Goal: Task Accomplishment & Management: Use online tool/utility

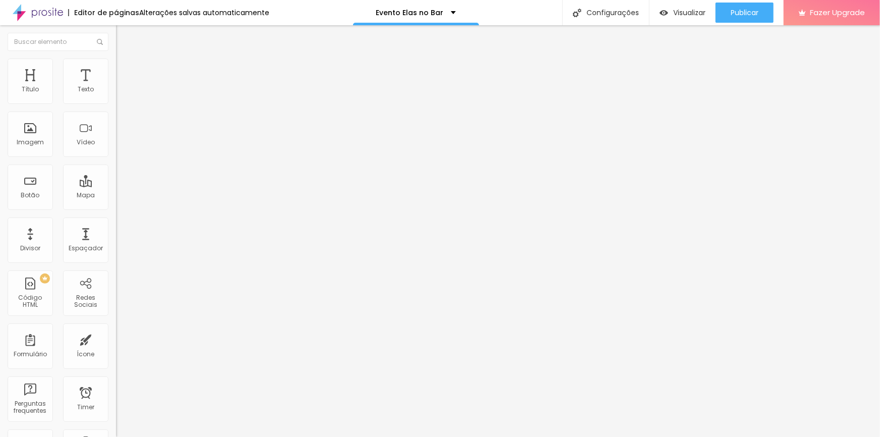
click at [116, 69] on li "Estilo" at bounding box center [174, 64] width 116 height 10
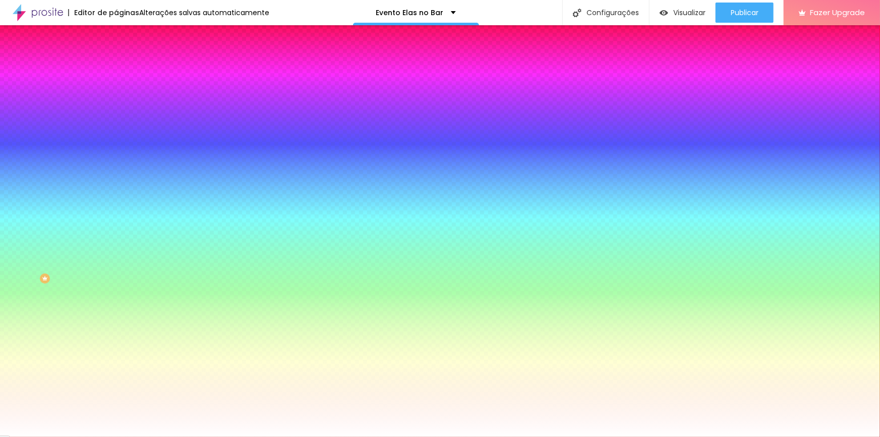
click at [116, 93] on span "Trocar imagem" at bounding box center [143, 88] width 55 height 9
click at [116, 182] on div "Efeito superior DESATIVADO Voltar ao padrão" at bounding box center [174, 167] width 116 height 28
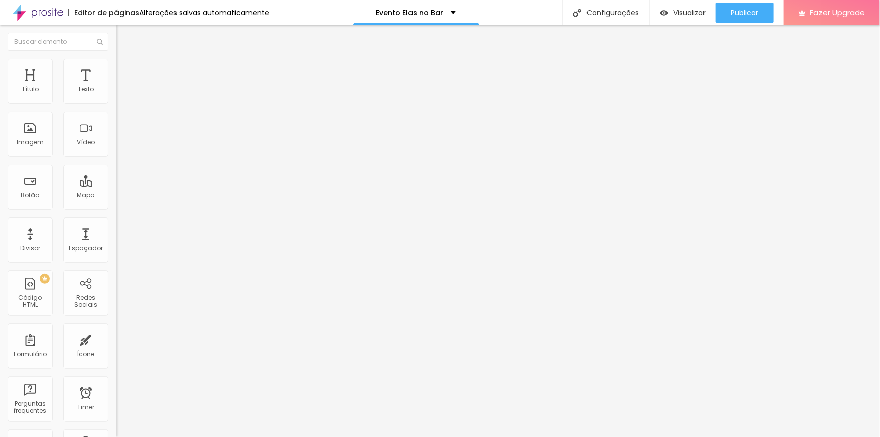
click at [125, 69] on span "Estilo" at bounding box center [133, 65] width 16 height 9
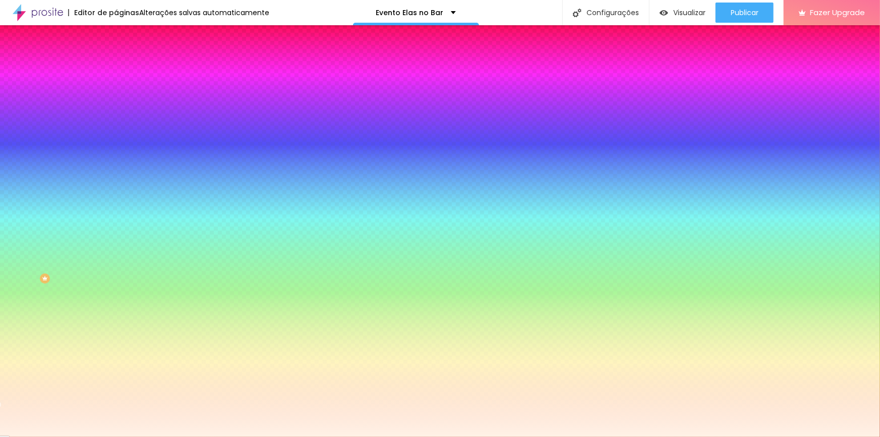
click at [116, 96] on div at bounding box center [174, 96] width 116 height 0
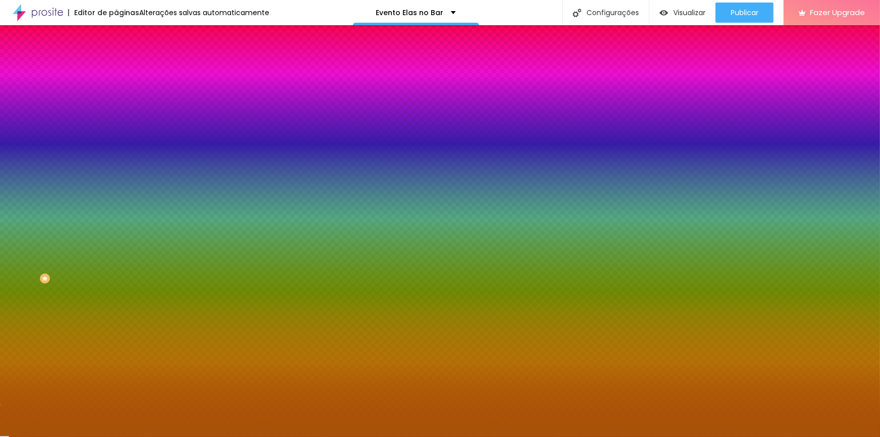
click at [116, 96] on div at bounding box center [174, 96] width 116 height 0
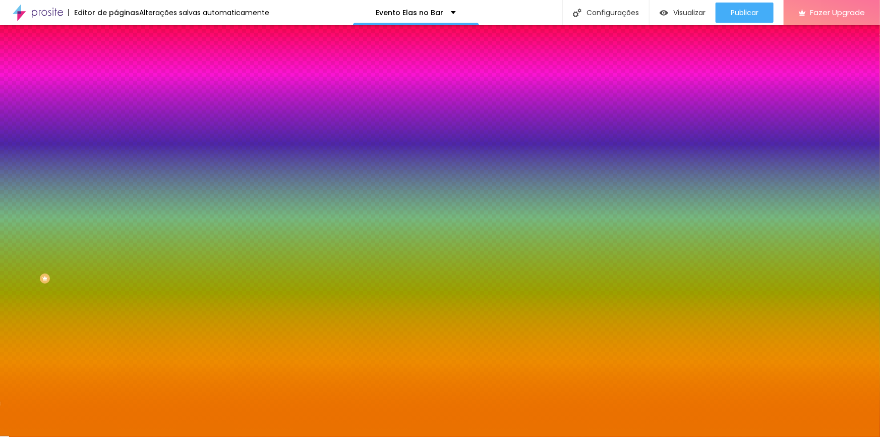
click at [116, 106] on input "#EC7400" at bounding box center [176, 101] width 121 height 10
paste input "241C1"
click at [116, 101] on input "#241C1" at bounding box center [176, 101] width 121 height 10
click at [116, 96] on div at bounding box center [174, 96] width 116 height 0
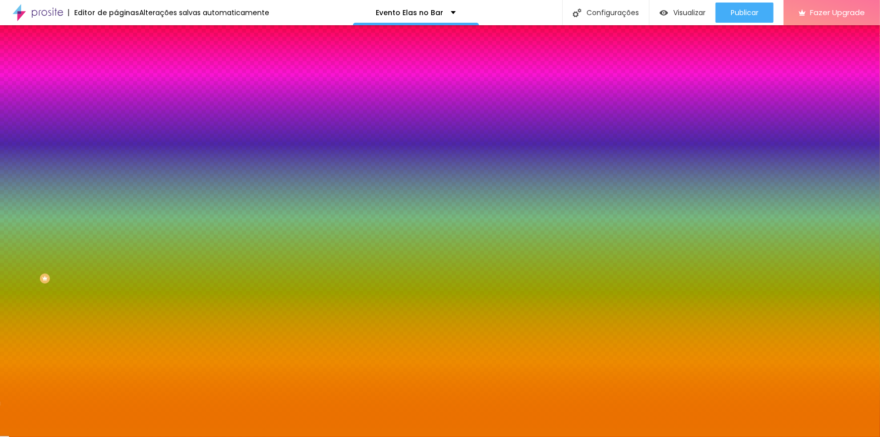
click at [116, 102] on input "#241C1" at bounding box center [176, 101] width 121 height 10
click at [116, 103] on input "#241C1" at bounding box center [176, 101] width 121 height 10
click at [116, 102] on input "#241C1" at bounding box center [176, 101] width 121 height 10
click at [116, 96] on div at bounding box center [174, 96] width 116 height 0
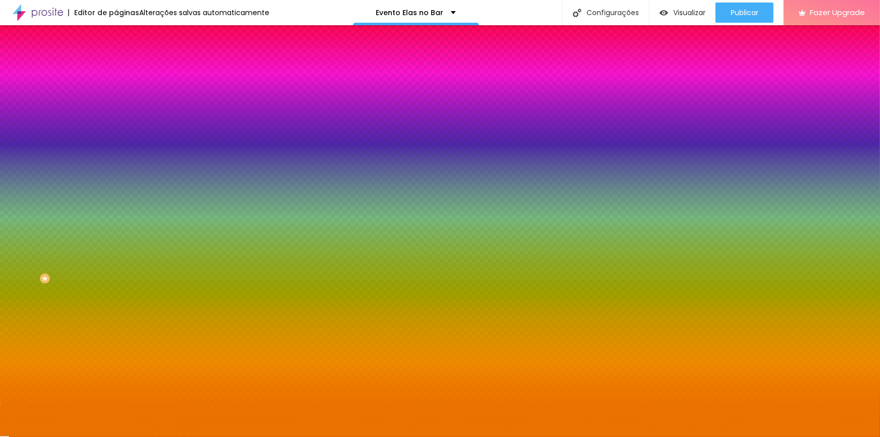
click at [116, 96] on div at bounding box center [174, 96] width 116 height 0
click at [879, 37] on div at bounding box center [880, 36] width 2 height 2
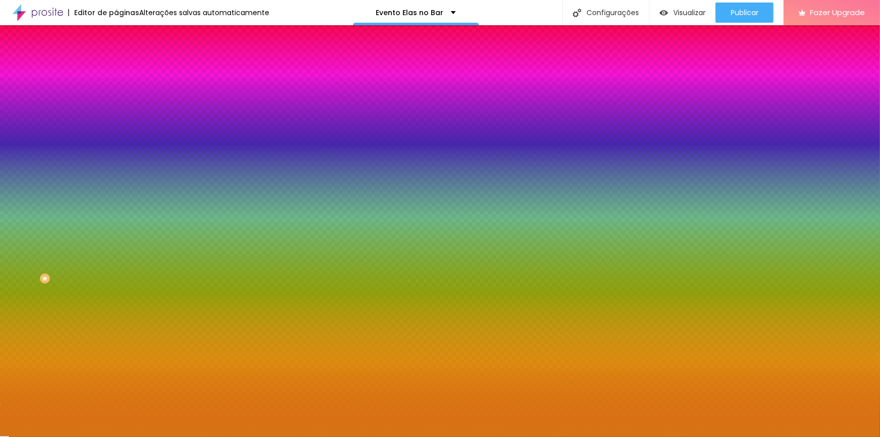
click at [793, 71] on div at bounding box center [794, 70] width 2 height 2
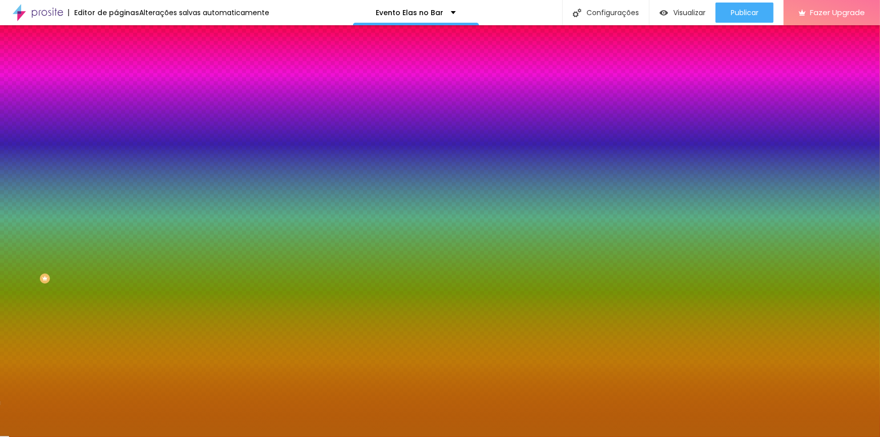
click at [825, 133] on div at bounding box center [826, 132] width 2 height 2
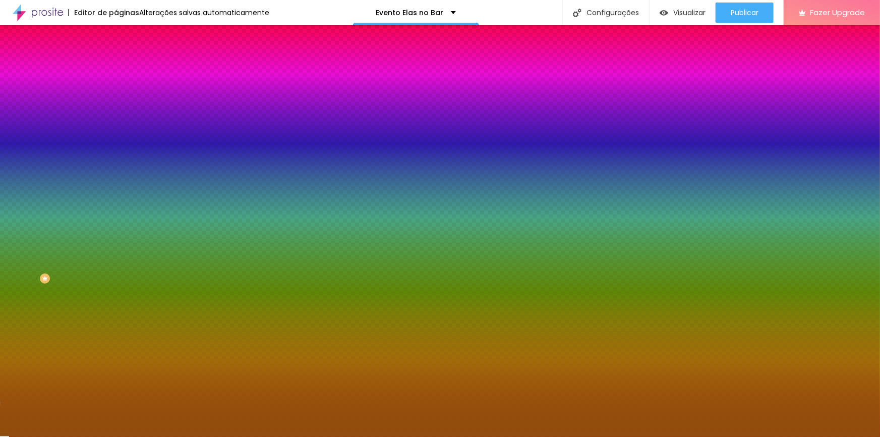
click at [799, 191] on div at bounding box center [800, 192] width 2 height 2
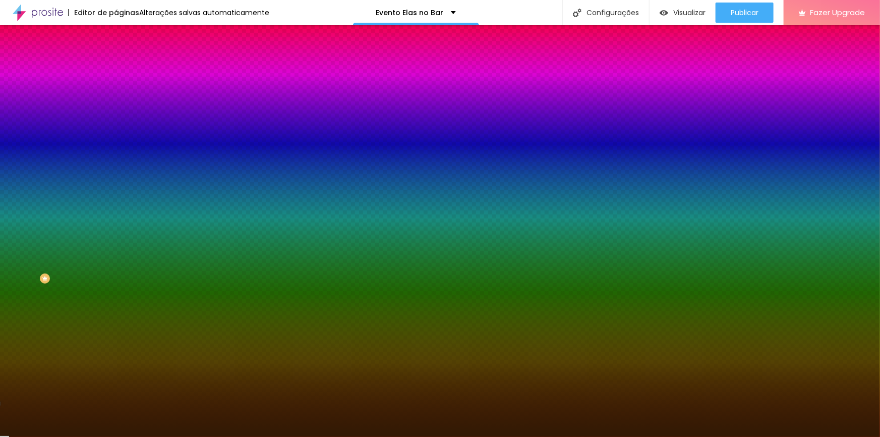
click at [116, 97] on input "#341C04" at bounding box center [176, 101] width 121 height 10
click at [116, 102] on input "#341C04" at bounding box center [176, 101] width 121 height 10
paste input "241C1"
click at [116, 99] on input "#241C1" at bounding box center [176, 101] width 121 height 10
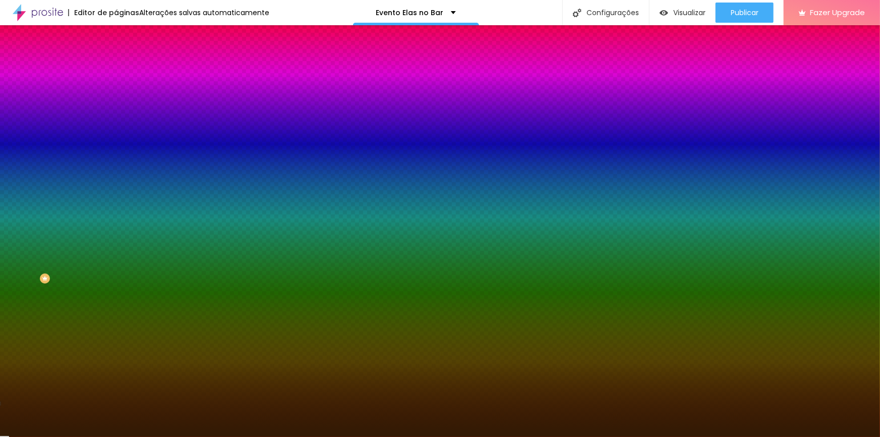
click at [116, 96] on div at bounding box center [174, 96] width 116 height 0
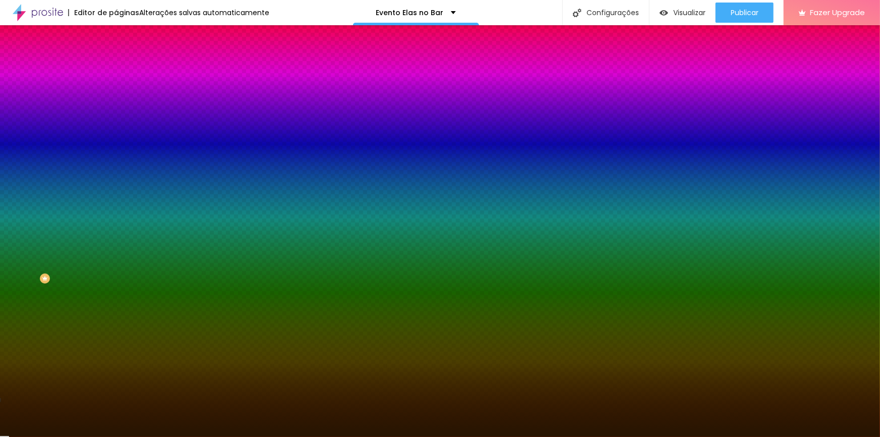
click at [856, 371] on div at bounding box center [857, 372] width 2 height 2
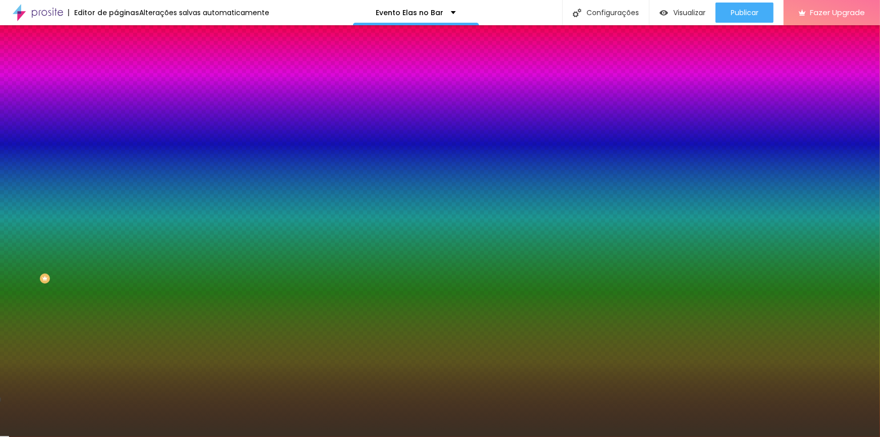
click at [333, 336] on div at bounding box center [334, 337] width 2 height 2
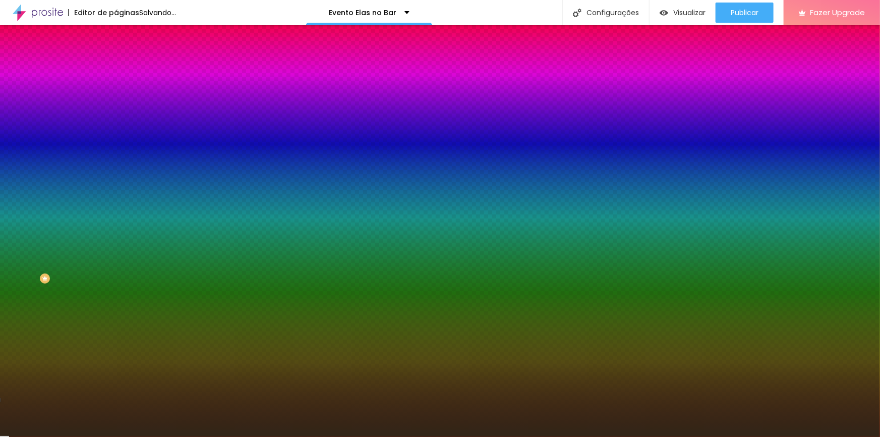
click at [466, 352] on div at bounding box center [467, 353] width 2 height 2
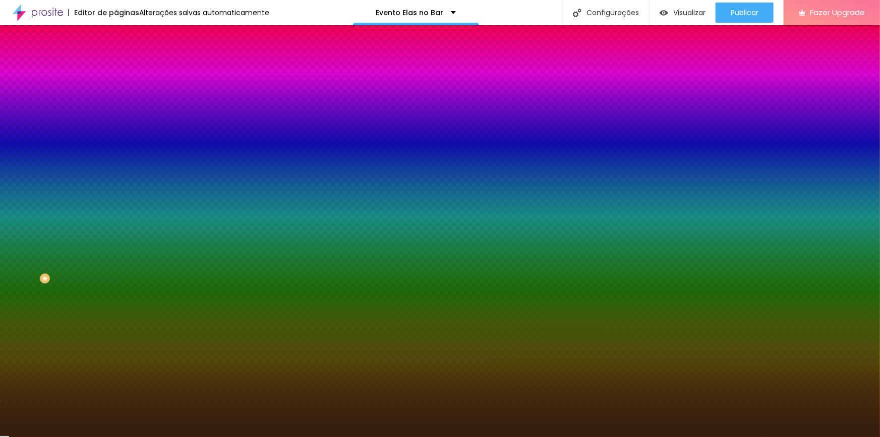
click at [646, 352] on div at bounding box center [647, 353] width 2 height 2
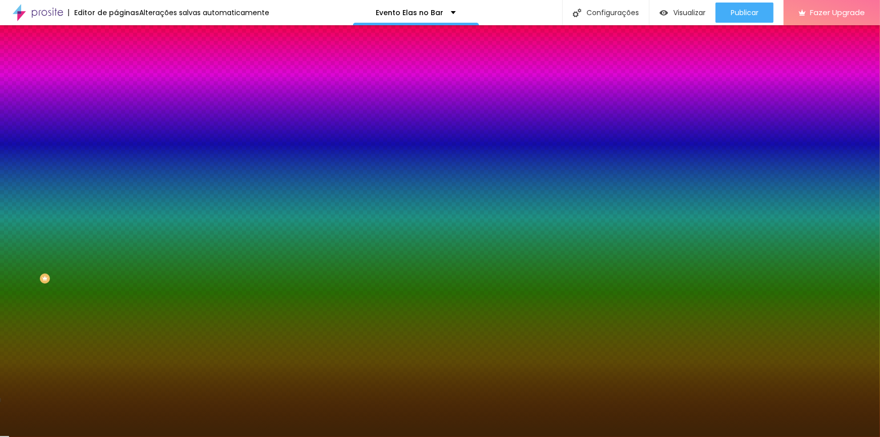
click at [778, 331] on div at bounding box center [779, 332] width 2 height 2
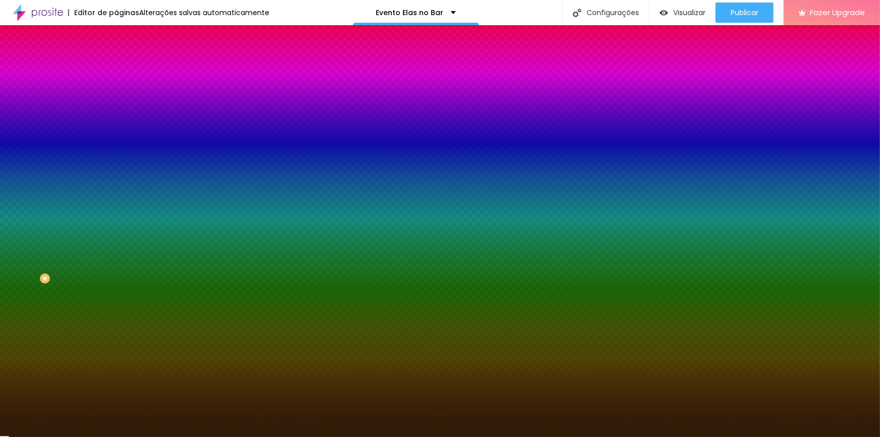
click at [719, 361] on div at bounding box center [720, 362] width 2 height 2
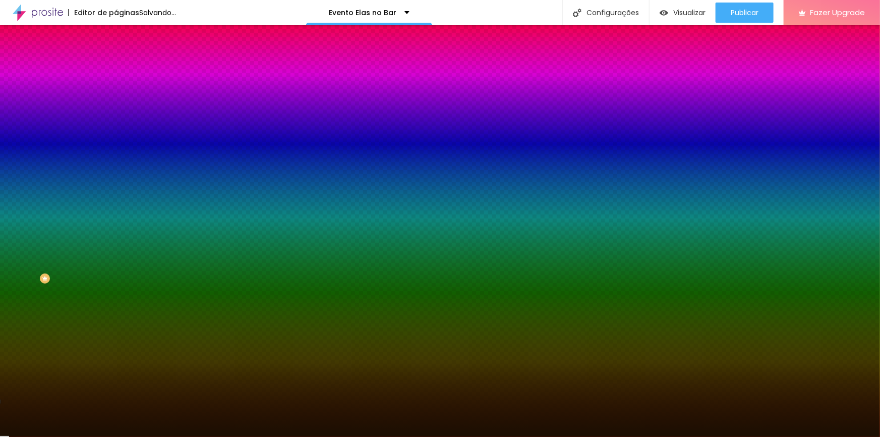
click at [814, 389] on div at bounding box center [815, 390] width 2 height 2
type input "#201305"
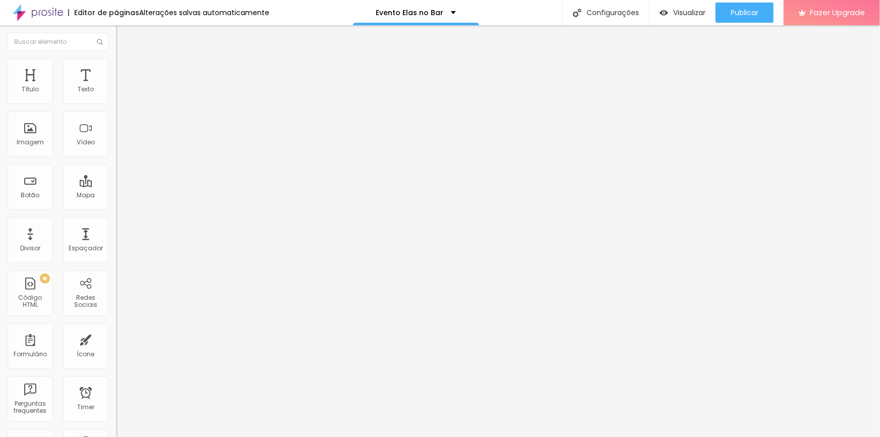
click at [116, 60] on ul "Conteúdo Estilo Avançado" at bounding box center [174, 63] width 116 height 30
click at [116, 66] on li "Estilo" at bounding box center [174, 64] width 116 height 10
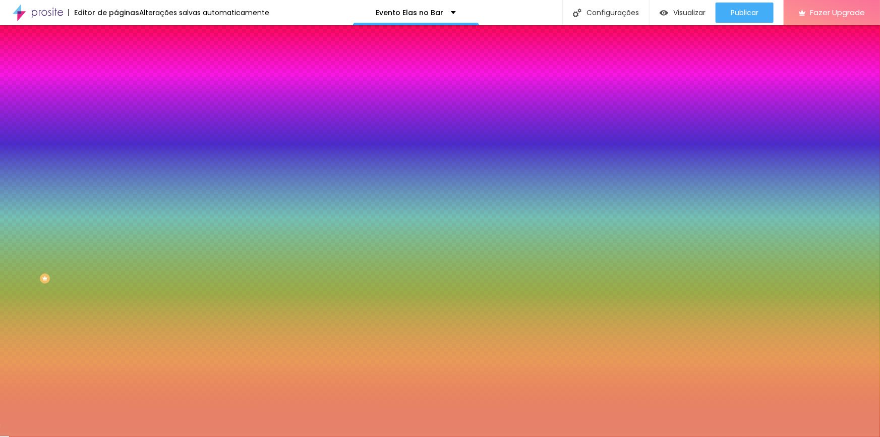
click at [116, 96] on div at bounding box center [174, 96] width 116 height 0
click at [116, 100] on input "#E6846C" at bounding box center [176, 101] width 121 height 10
paste input "F87A0B"
type input "#F87A0B"
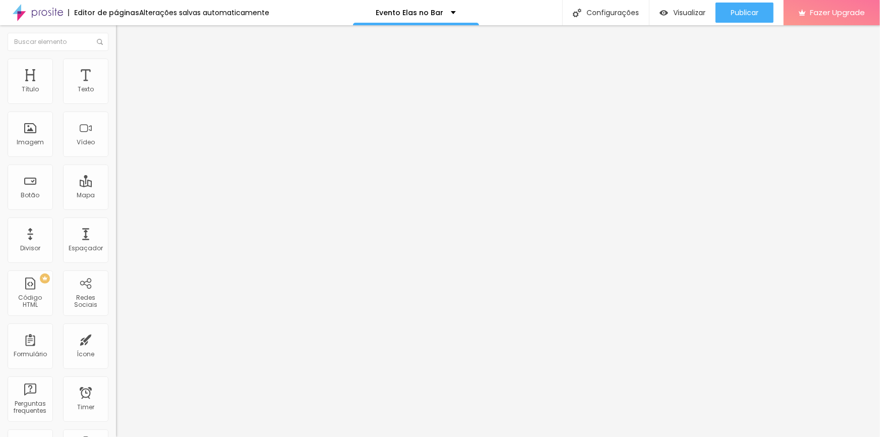
click at [125, 70] on span "Estilo" at bounding box center [133, 65] width 16 height 9
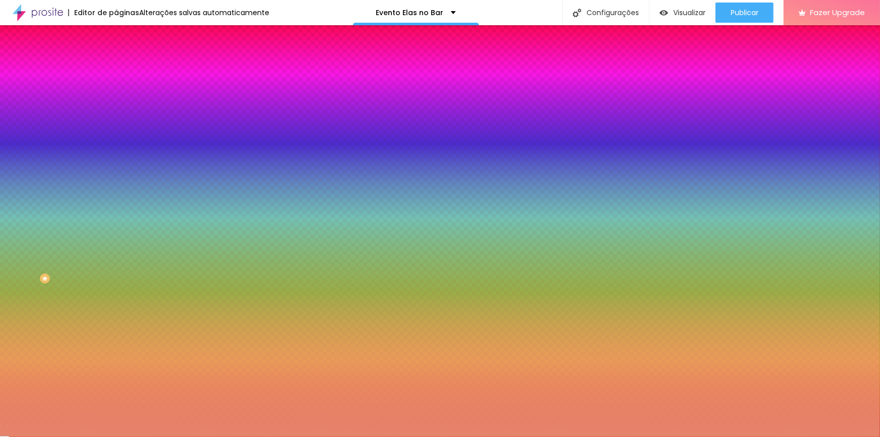
click at [116, 325] on div "Cor de fundo Voltar ao padrão #FFFFFF" at bounding box center [174, 339] width 116 height 28
click at [116, 343] on div at bounding box center [174, 343] width 116 height 0
type input "#FFFFFF"
click at [116, 202] on div "Ao passar o mouse Editar estilo do campo" at bounding box center [174, 260] width 116 height 129
click at [116, 371] on input "#E6846C" at bounding box center [176, 376] width 121 height 10
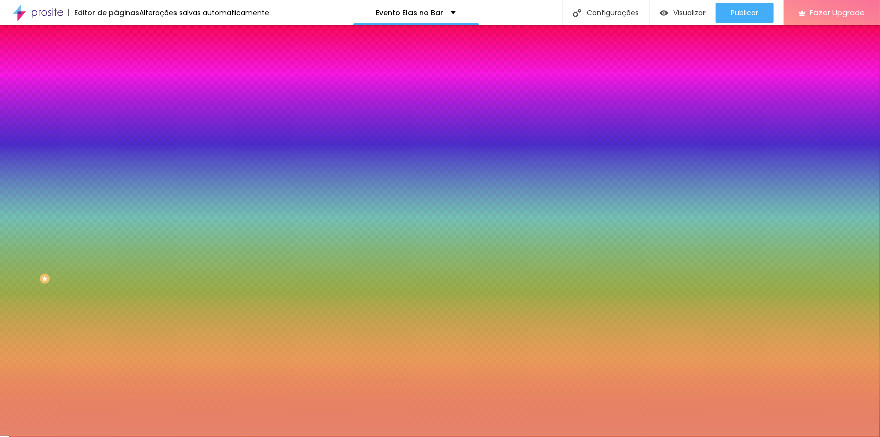
click at [116, 371] on div at bounding box center [174, 371] width 116 height 0
click at [116, 359] on button "Voltar ao padrão" at bounding box center [150, 365] width 69 height 12
click at [116, 371] on div at bounding box center [174, 371] width 116 height 0
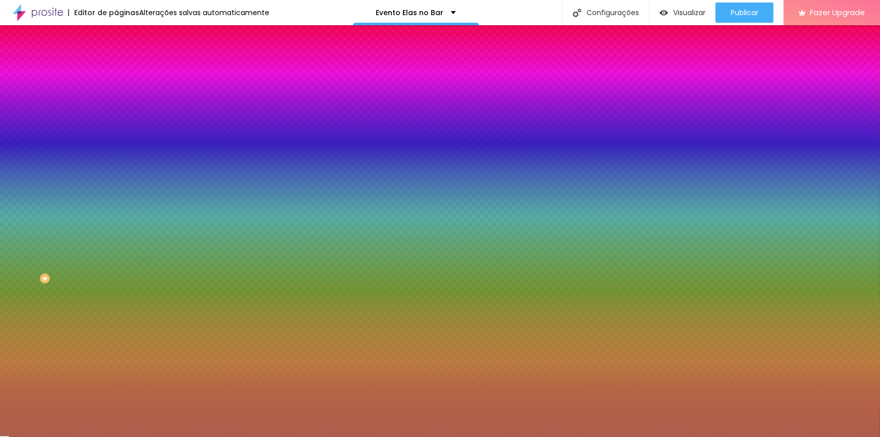
type input "#FFFFFF"
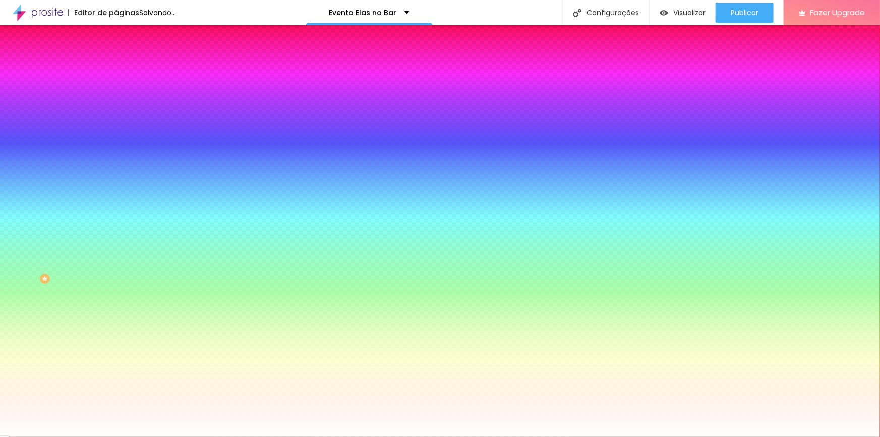
click at [116, 325] on div "Cor de fundo Voltar ao padrão #FFFFFF" at bounding box center [174, 339] width 116 height 28
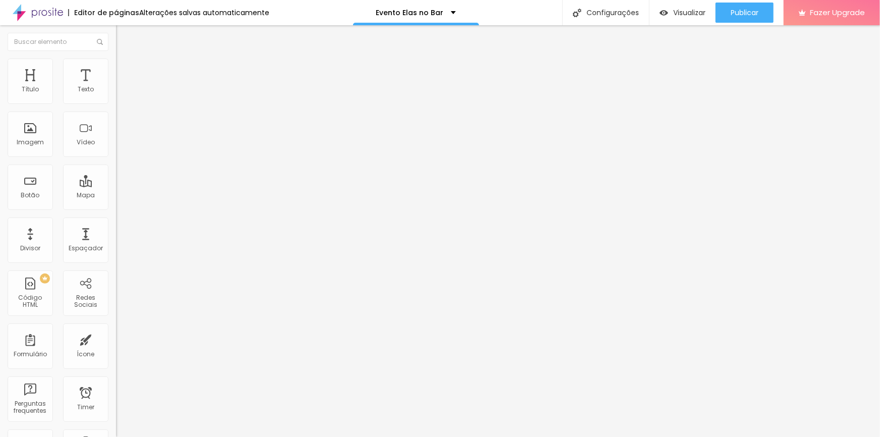
click at [125, 69] on span "Estilo" at bounding box center [133, 65] width 16 height 9
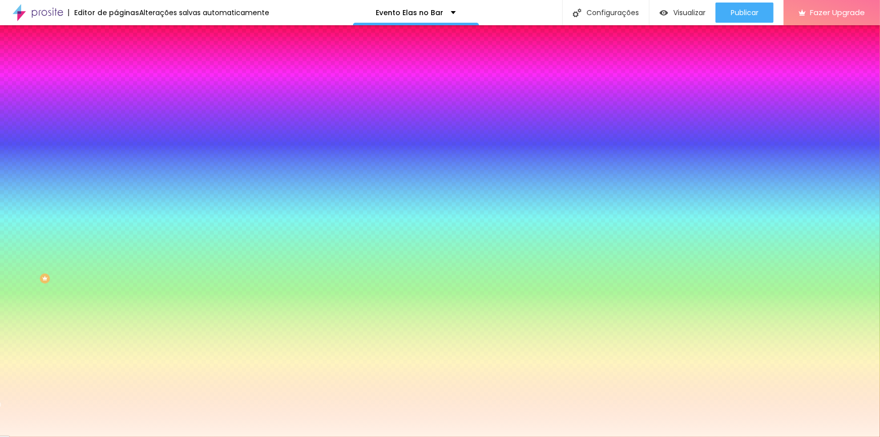
click at [116, 137] on div at bounding box center [174, 137] width 116 height 0
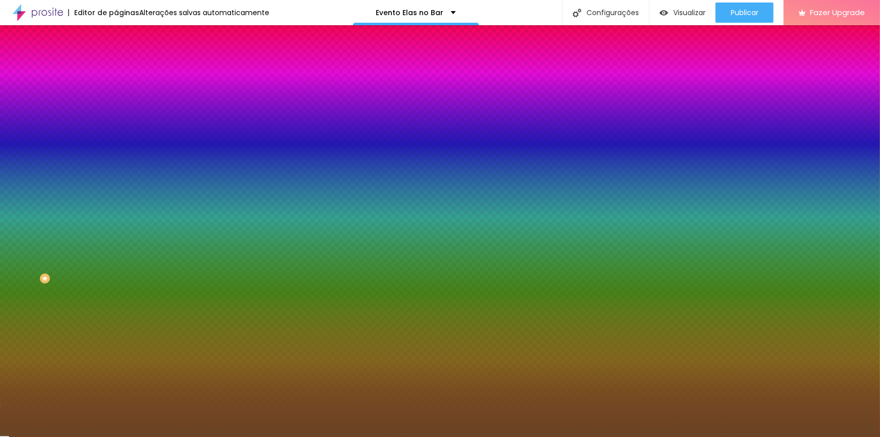
type input "#FFFFFF"
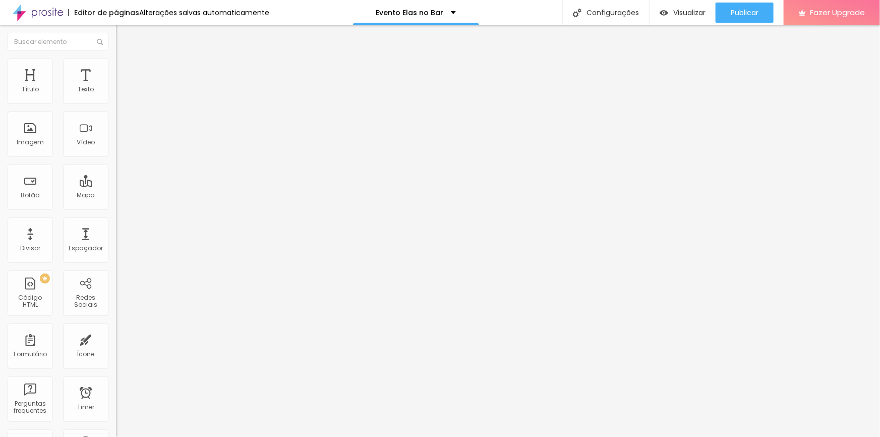
click at [116, 87] on span "Trocar imagem" at bounding box center [143, 82] width 55 height 9
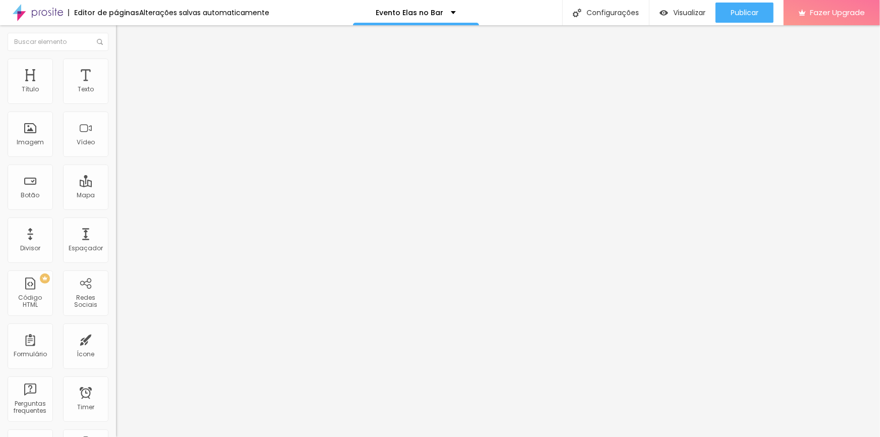
click at [116, 59] on img at bounding box center [120, 63] width 9 height 9
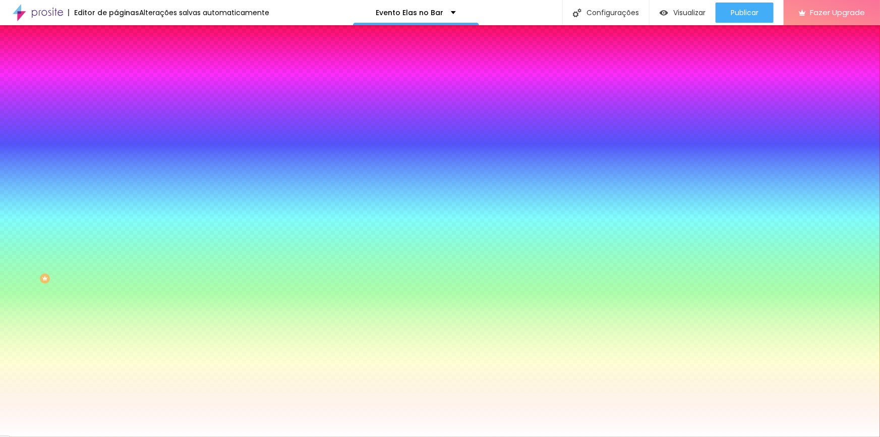
click at [116, 101] on input "#F87A0B" at bounding box center [176, 101] width 121 height 10
click at [116, 100] on input "#F87A0B" at bounding box center [176, 101] width 121 height 10
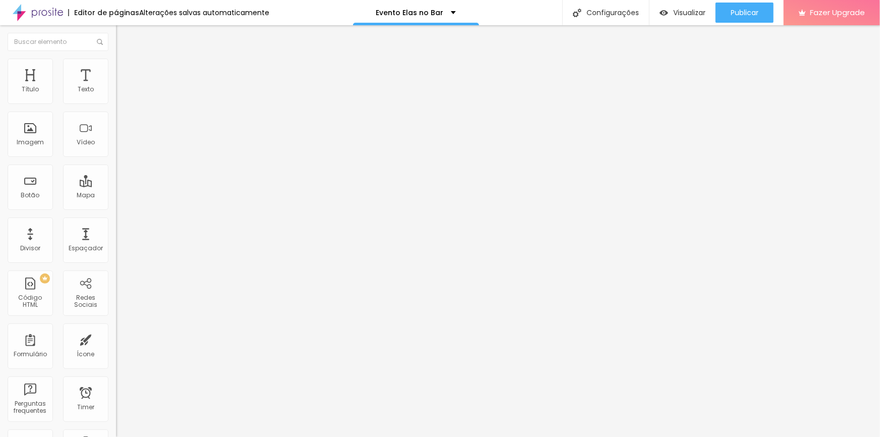
click at [125, 70] on span "Estilo" at bounding box center [133, 65] width 16 height 9
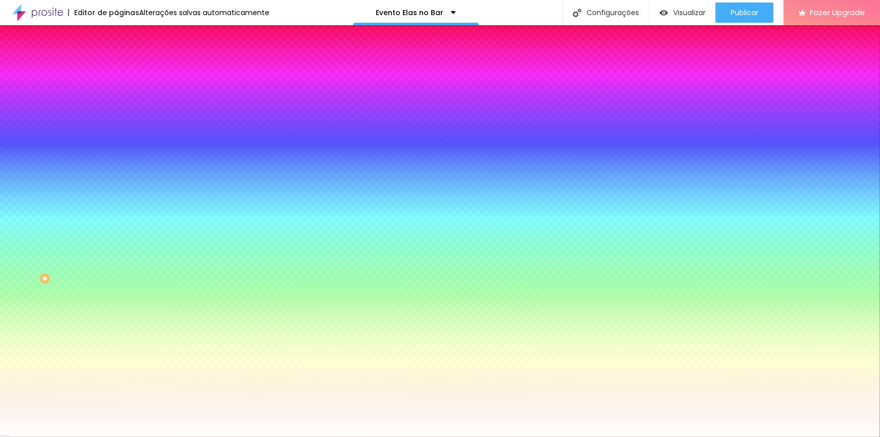
click at [116, 59] on li "Conteúdo" at bounding box center [174, 53] width 116 height 10
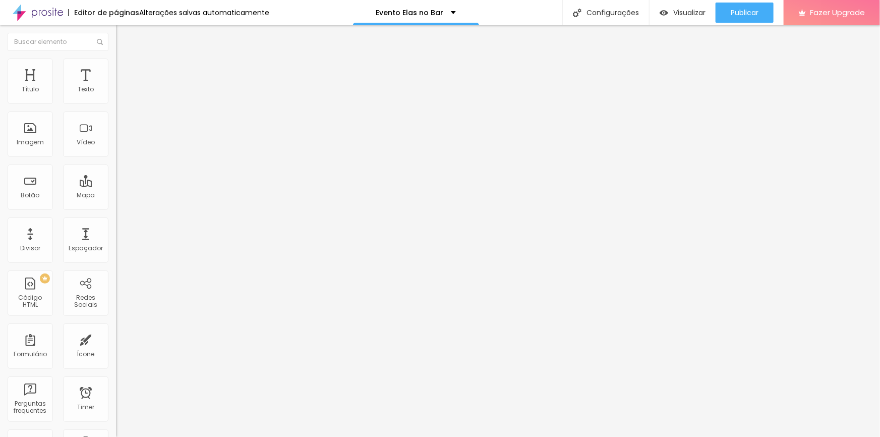
click at [116, 64] on li "Estilo" at bounding box center [174, 64] width 116 height 10
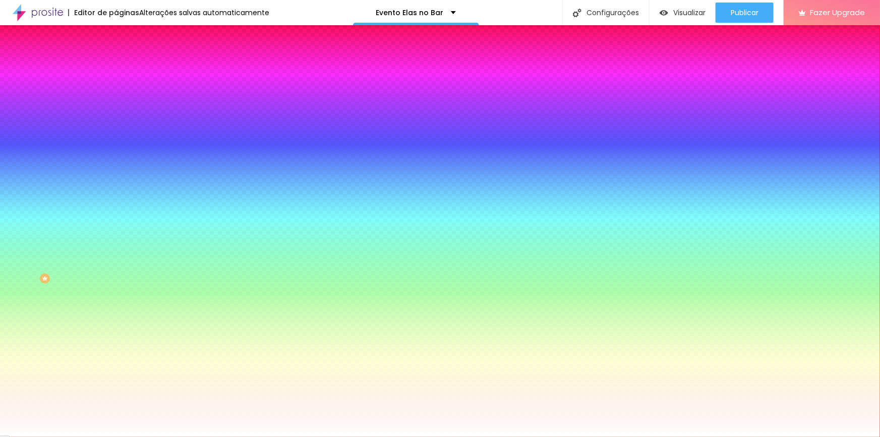
click at [124, 37] on img "button" at bounding box center [128, 37] width 8 height 8
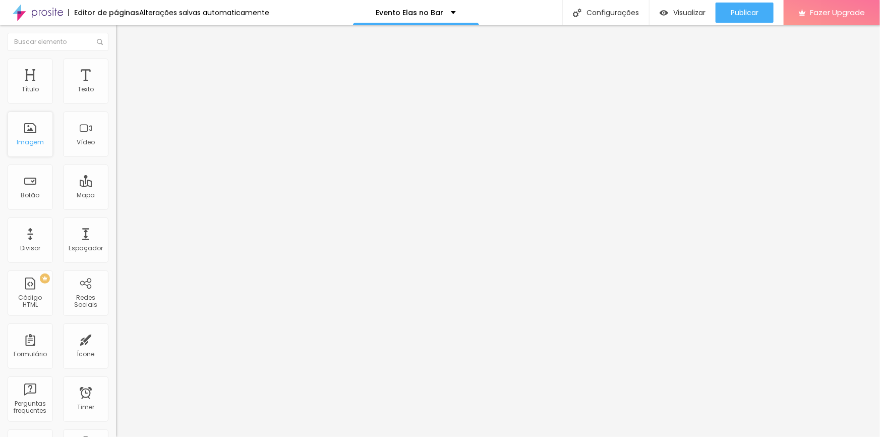
click at [30, 139] on div "Imagem" at bounding box center [30, 142] width 27 height 7
click at [116, 36] on button "Editar Coluna" at bounding box center [174, 36] width 116 height 23
click at [116, 33] on button "Editar Coluna" at bounding box center [174, 36] width 116 height 23
click at [116, 64] on li "Estilo" at bounding box center [174, 64] width 116 height 10
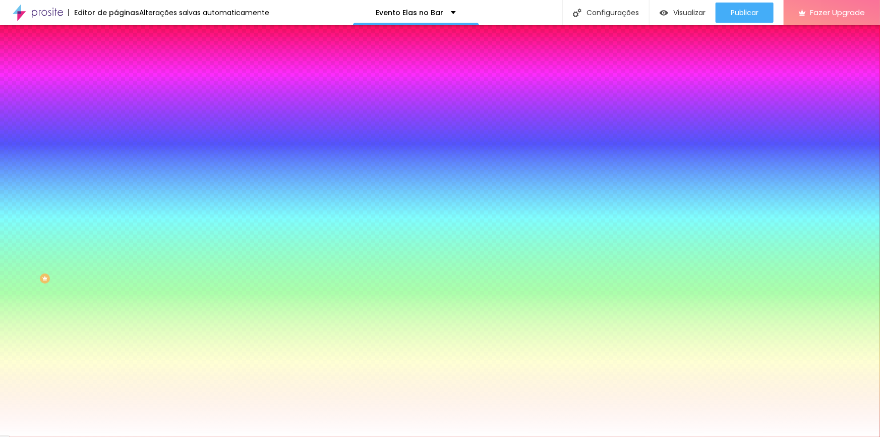
click at [116, 57] on img at bounding box center [120, 52] width 9 height 9
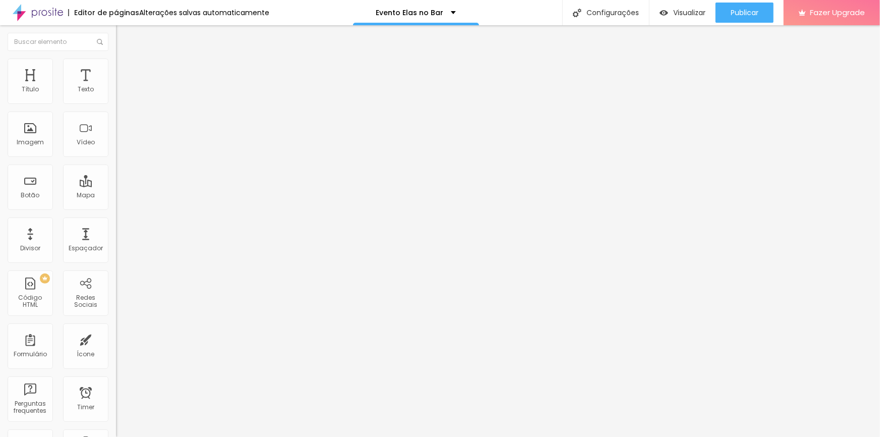
click at [116, 208] on input "https://" at bounding box center [176, 203] width 121 height 10
paste input "https://api.whatsapp.com/send?phone=5511950464326&text=Oi!%20Vim%20do%20Elas%20…"
type input "https://[URL][DOMAIN_NAME][PHONE_NUMBER]"
click at [116, 61] on img at bounding box center [120, 63] width 9 height 9
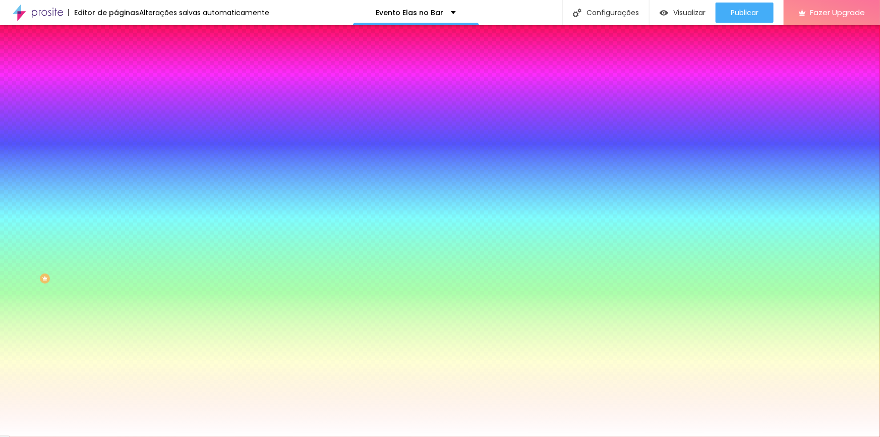
click at [116, 101] on input "#E6846C" at bounding box center [176, 101] width 121 height 10
click at [116, 100] on input "#E6846C" at bounding box center [176, 101] width 121 height 10
paste input "F87A0B"
type input "#F87A0B"
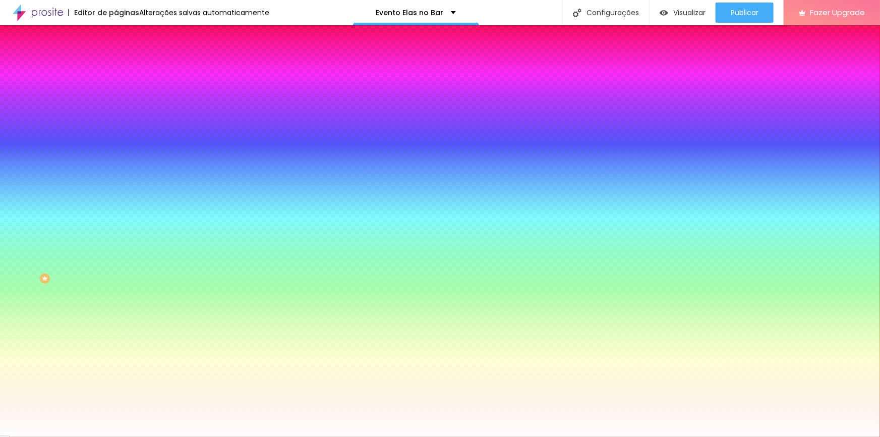
click at [116, 343] on input "#DB6244" at bounding box center [176, 348] width 121 height 10
paste input "F87A0B"
type input "#F87A0B"
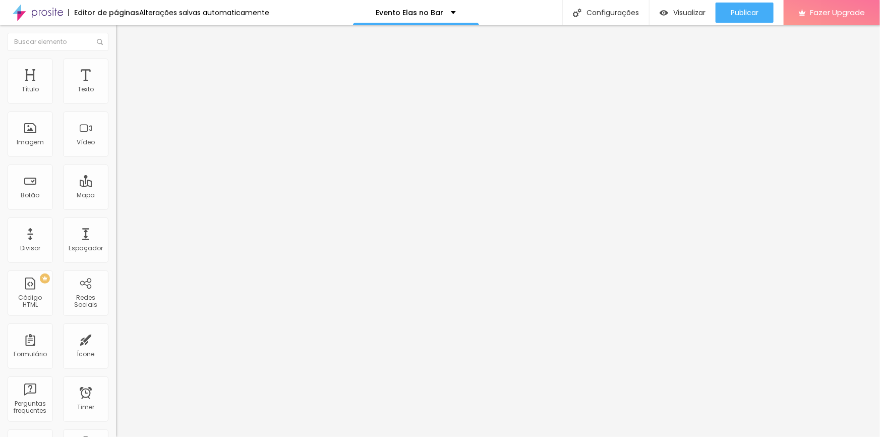
click at [125, 69] on span "Estilo" at bounding box center [133, 65] width 16 height 9
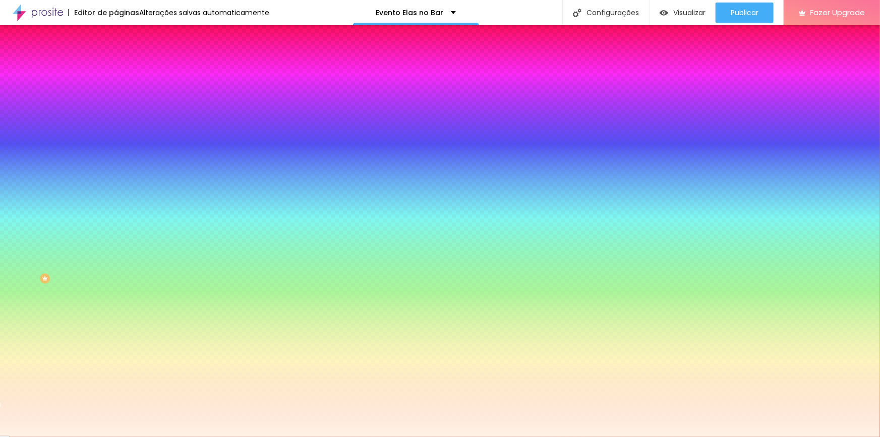
click at [116, 137] on div at bounding box center [174, 137] width 116 height 0
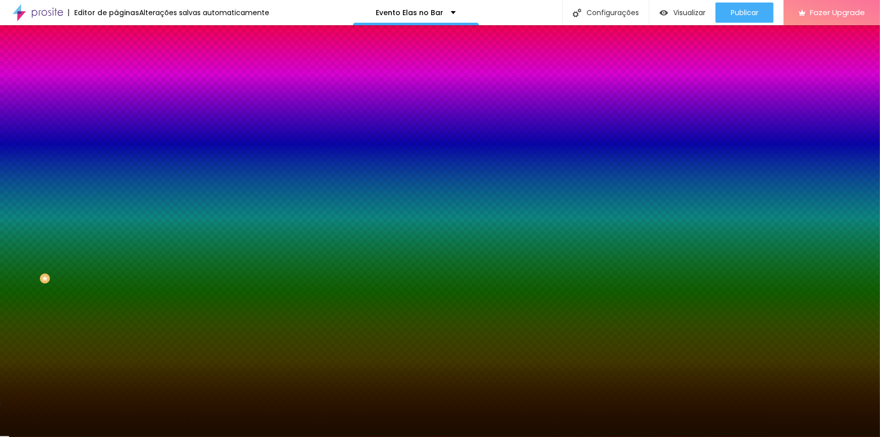
type input "#1D0E00"
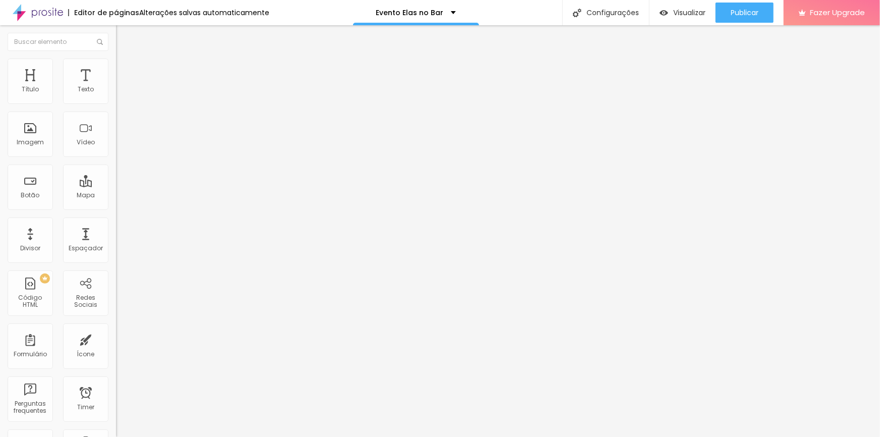
click at [116, 66] on li "Estilo" at bounding box center [174, 64] width 116 height 10
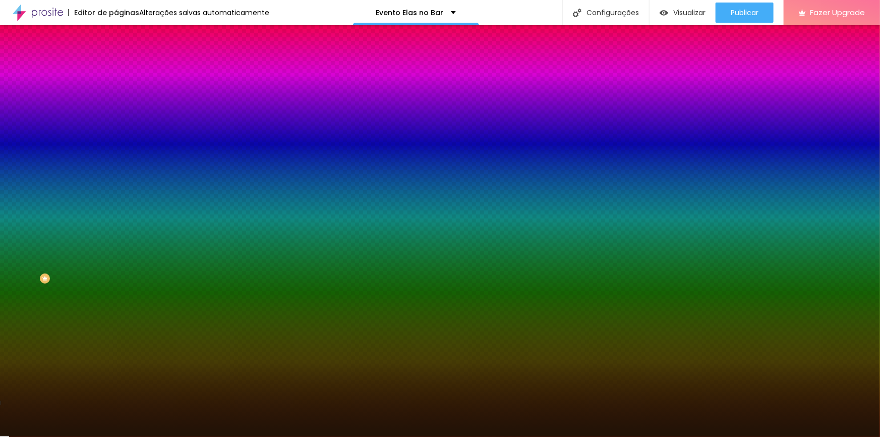
click at [116, 100] on input "#201306" at bounding box center [176, 101] width 121 height 10
click at [116, 101] on input "#201306" at bounding box center [176, 101] width 121 height 10
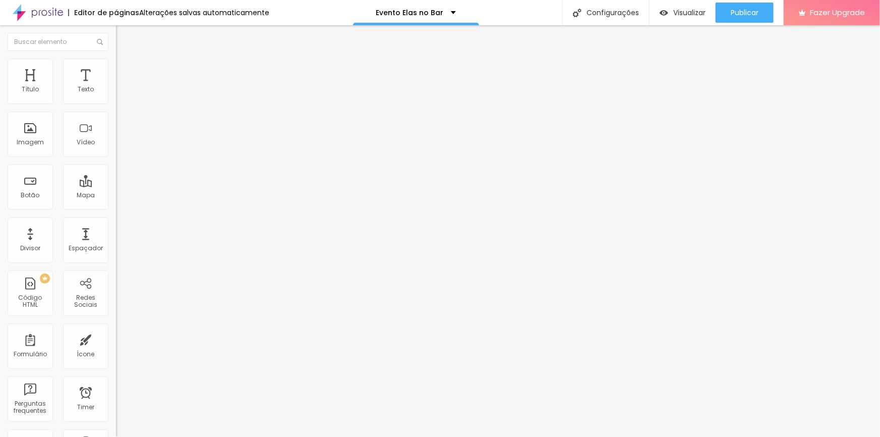
click at [116, 73] on ul "Conteúdo Estilo Avançado" at bounding box center [174, 63] width 116 height 30
click at [116, 64] on img at bounding box center [120, 63] width 9 height 9
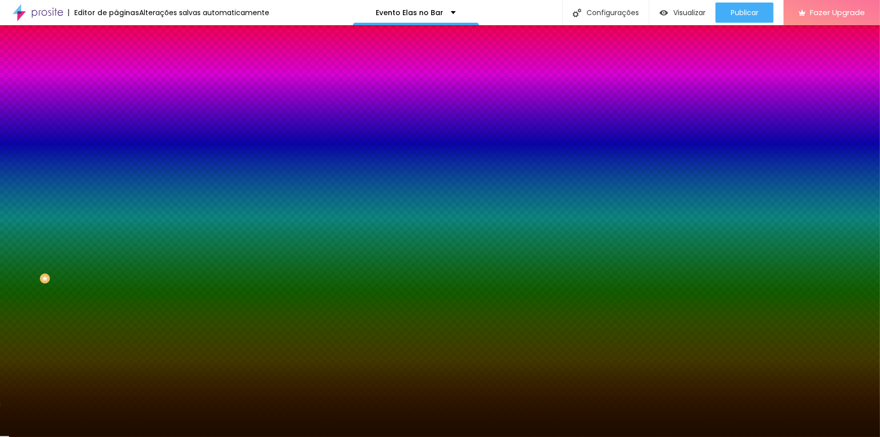
click at [116, 147] on input "#1B0D00" at bounding box center [176, 142] width 121 height 10
paste input "201306"
type input "#201306"
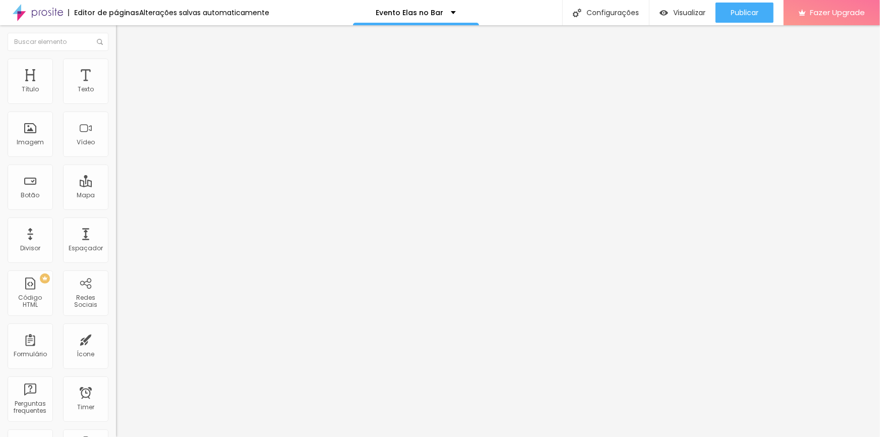
click at [116, 59] on img at bounding box center [120, 63] width 9 height 9
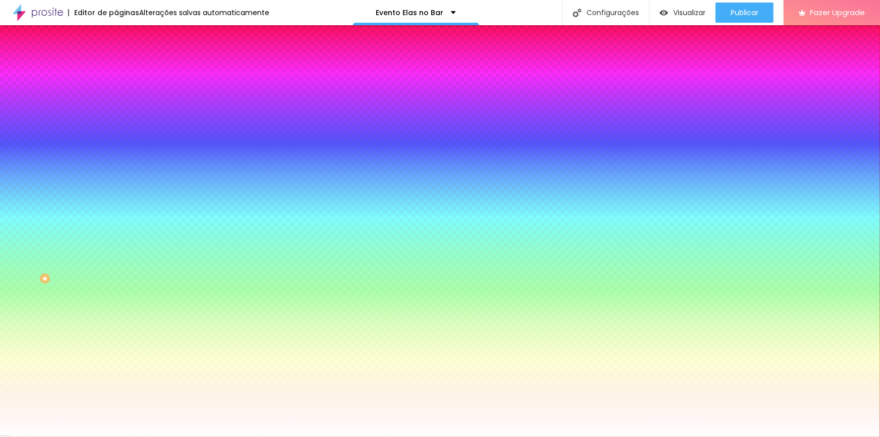
click at [116, 93] on span "Trocar imagem" at bounding box center [143, 88] width 55 height 9
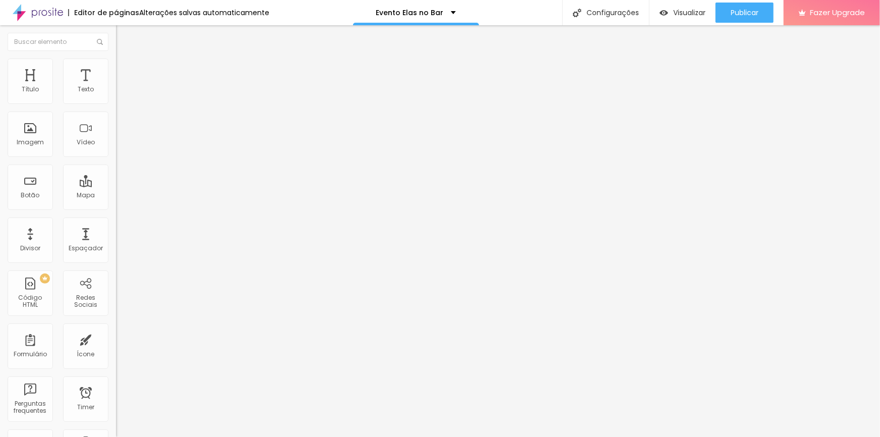
click at [116, 95] on input "Quero descobrir essa estratégia" at bounding box center [176, 90] width 121 height 10
click at [116, 95] on input "AMEI" at bounding box center [176, 90] width 121 height 10
type input "AMEI! JÁ QUERO"
click at [125, 68] on span "Estilo" at bounding box center [133, 65] width 16 height 9
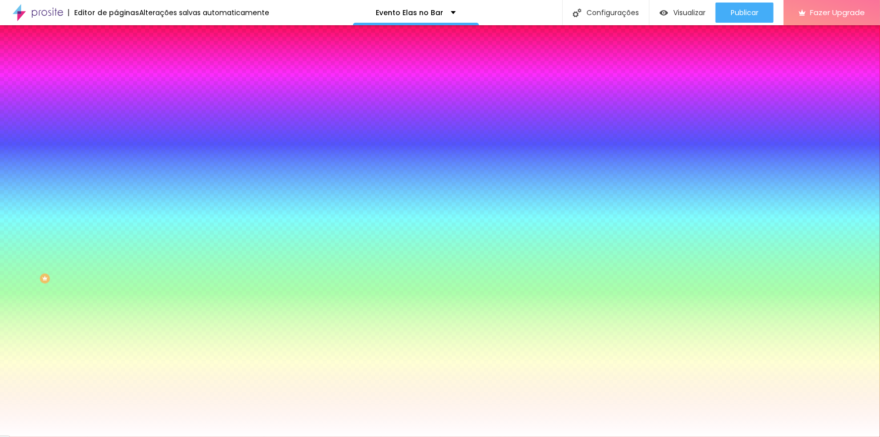
click at [116, 102] on input "#F87A0B" at bounding box center [176, 101] width 121 height 10
paste input "462A3F"
type input "#462A3F"
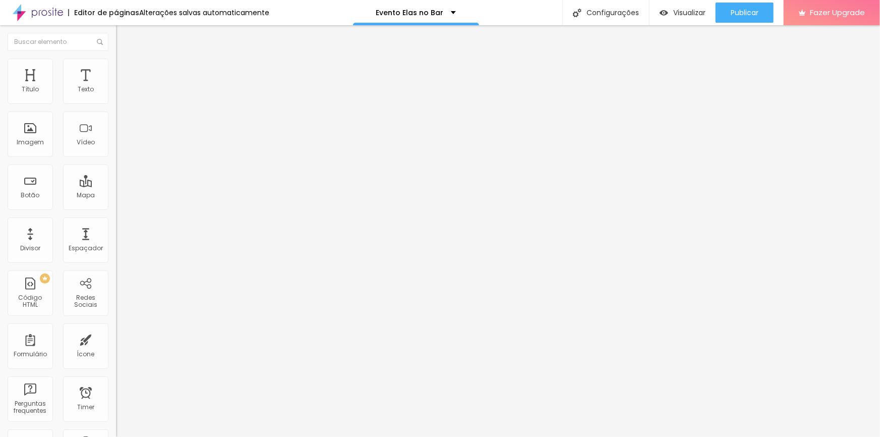
click at [125, 70] on span "Estilo" at bounding box center [133, 65] width 16 height 9
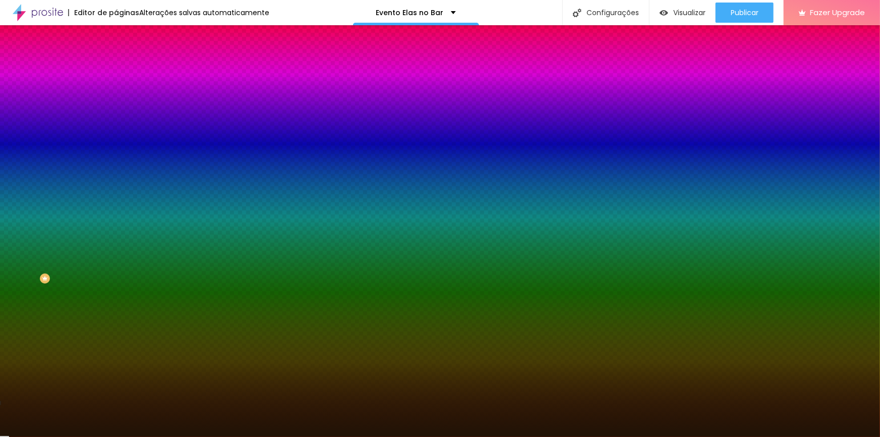
click at [116, 137] on div at bounding box center [174, 137] width 116 height 0
type input "#FFFFFF"
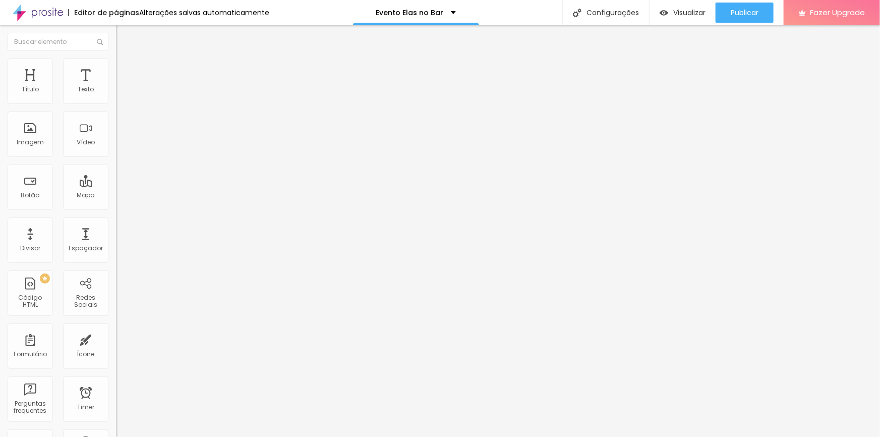
click at [116, 62] on li "Estilo" at bounding box center [174, 64] width 116 height 10
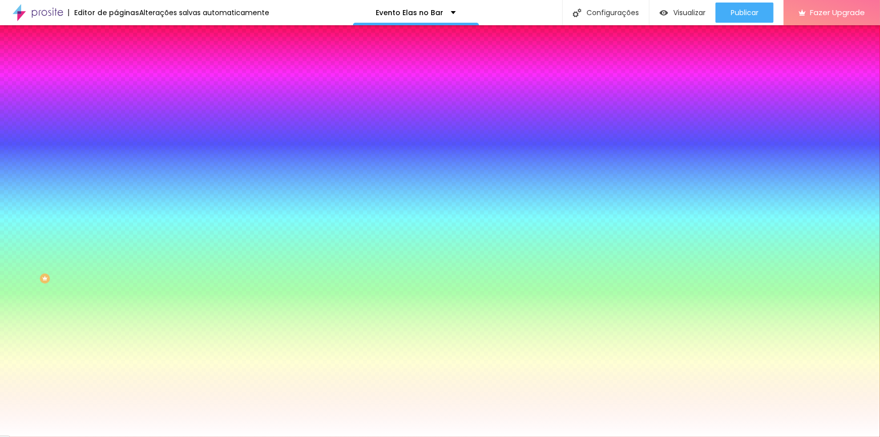
click at [116, 69] on li "Avançado" at bounding box center [174, 74] width 116 height 10
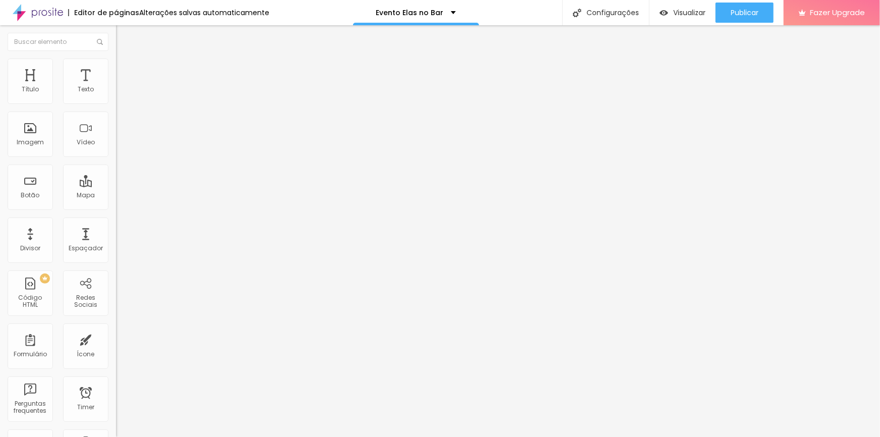
type input "25"
type input "15"
type input "10"
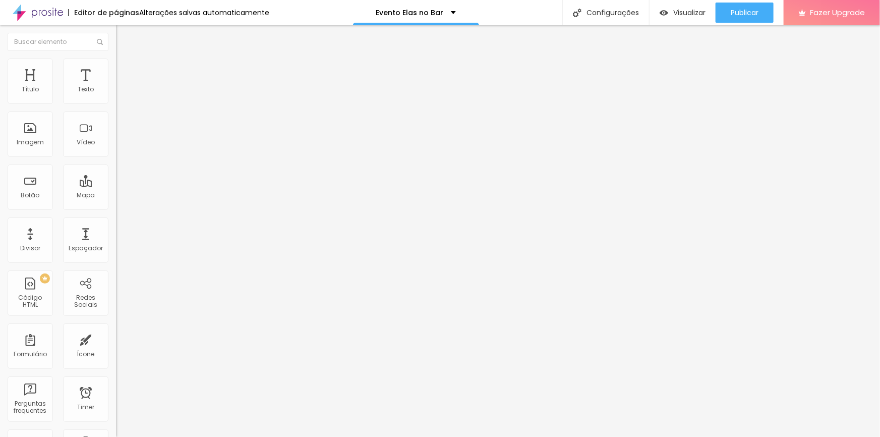
type input "10"
type input "5"
type input "20"
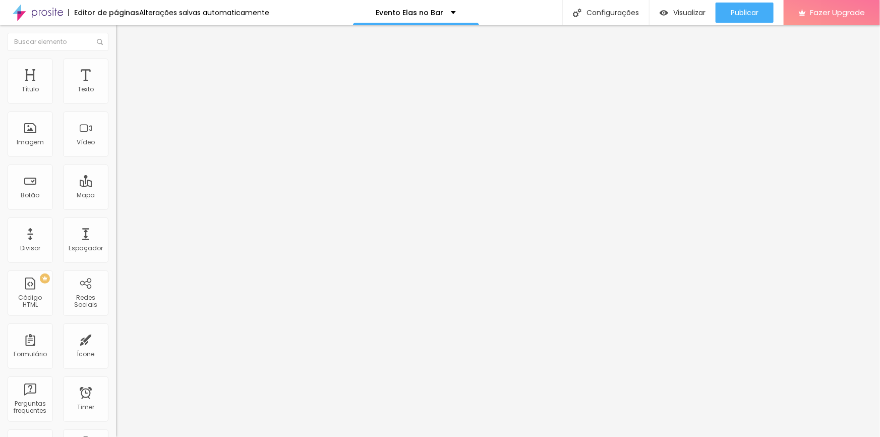
type input "15"
type input "49"
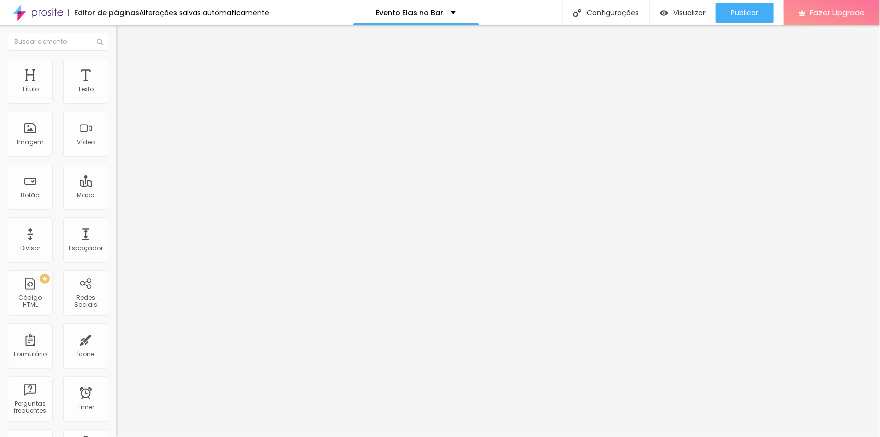
type input "0"
click at [116, 59] on img at bounding box center [120, 63] width 9 height 9
type input "230"
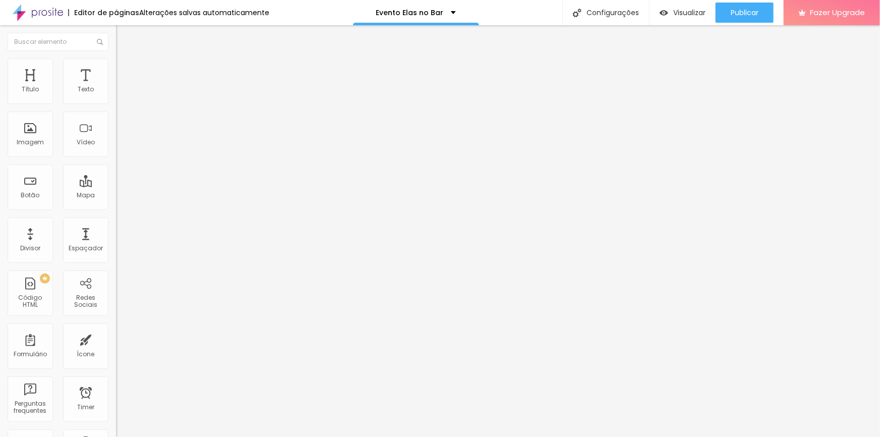
type input "230"
type input "90"
type input "50"
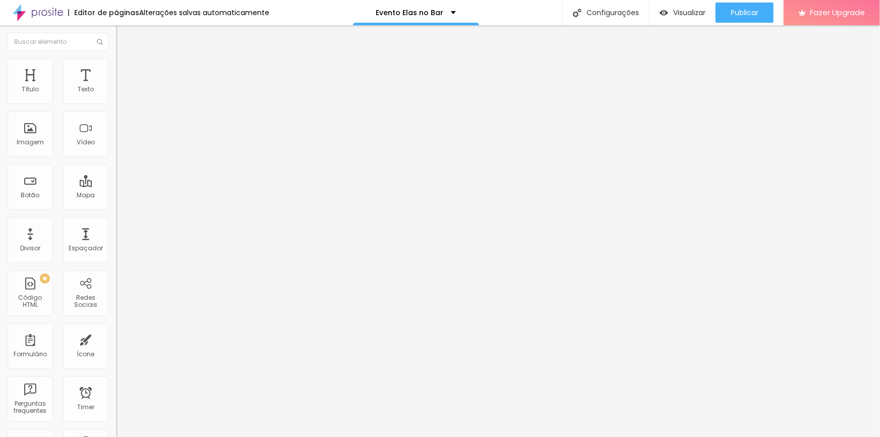
type input "70"
type input "100"
type input "120"
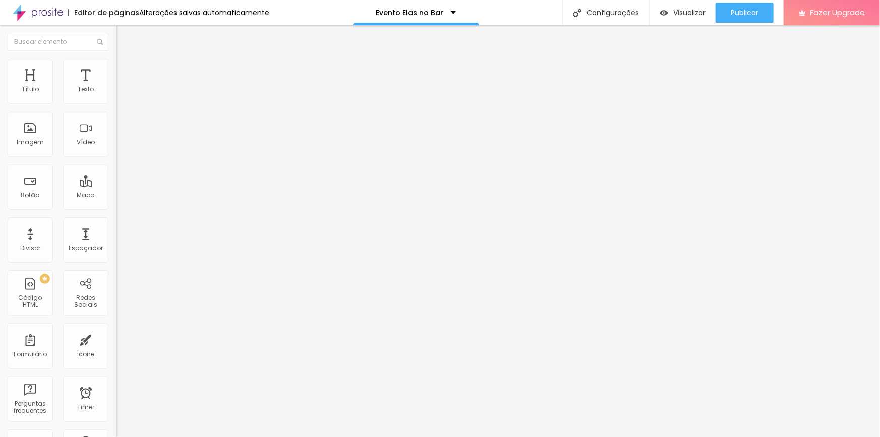
type input "120"
type input "140"
type input "160"
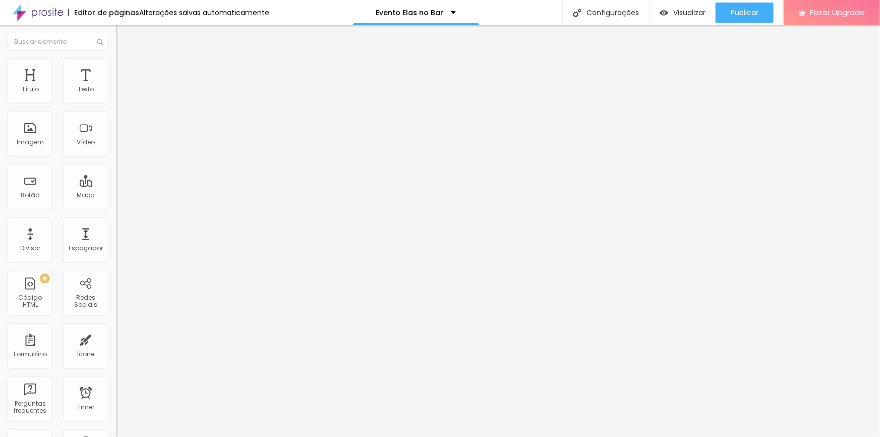
type input "170"
type input "180"
type input "200"
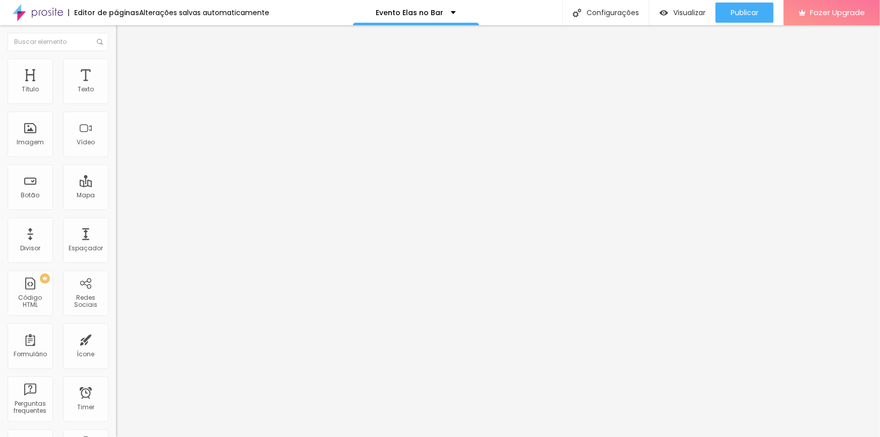
type input "200"
type input "210"
type input "200"
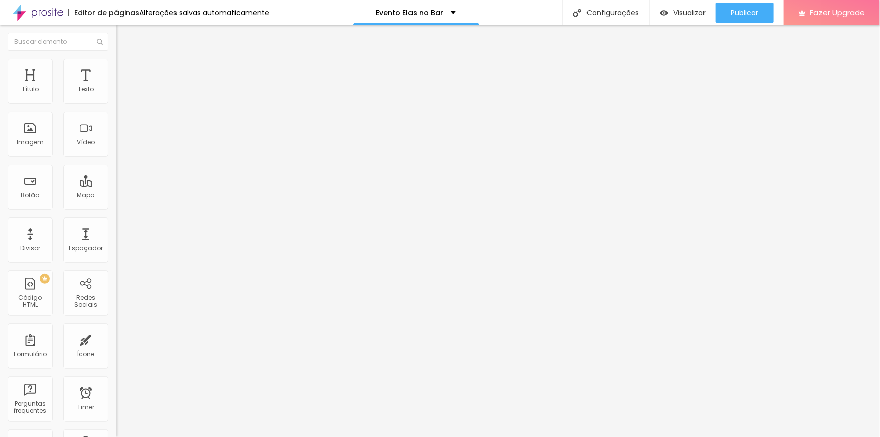
type input "180"
type input "170"
type input "160"
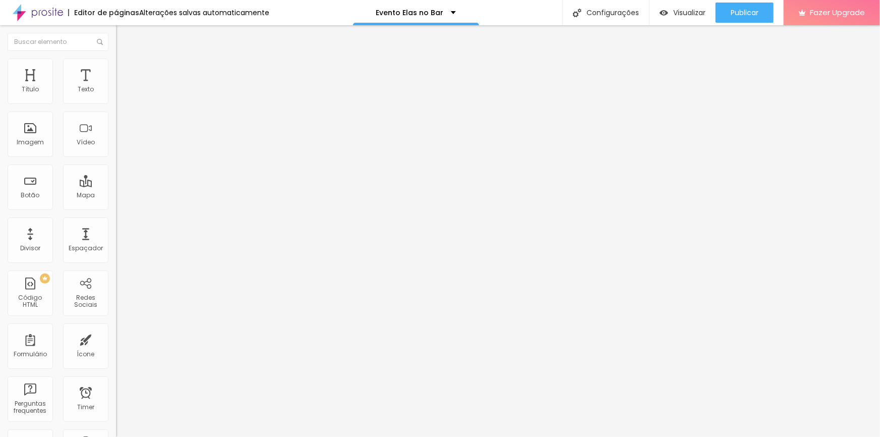
type input "160"
type input "150"
type input "140"
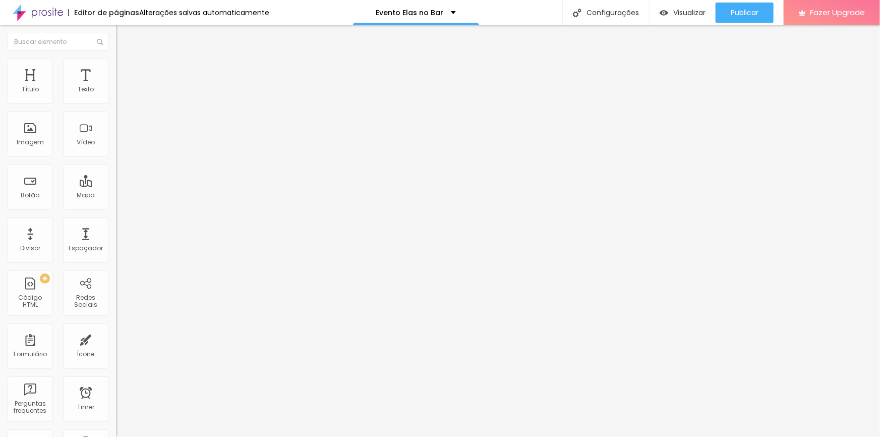
type input "130"
type input "120"
type input "110"
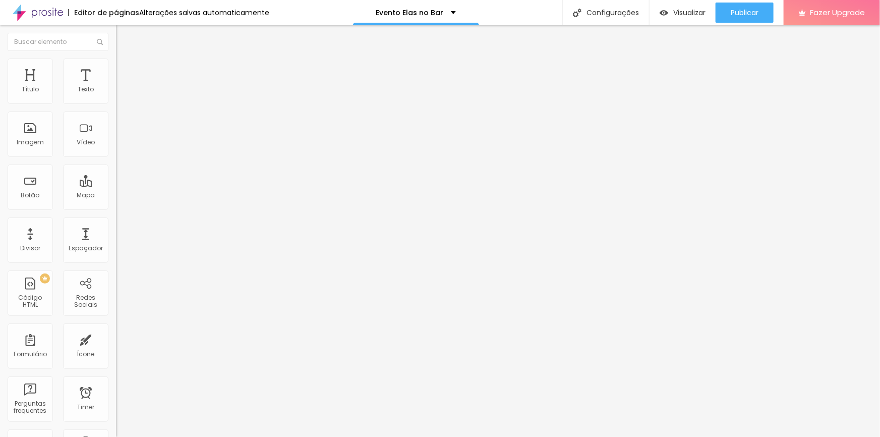
type input "110"
click at [125, 70] on span "Estilo" at bounding box center [133, 65] width 16 height 9
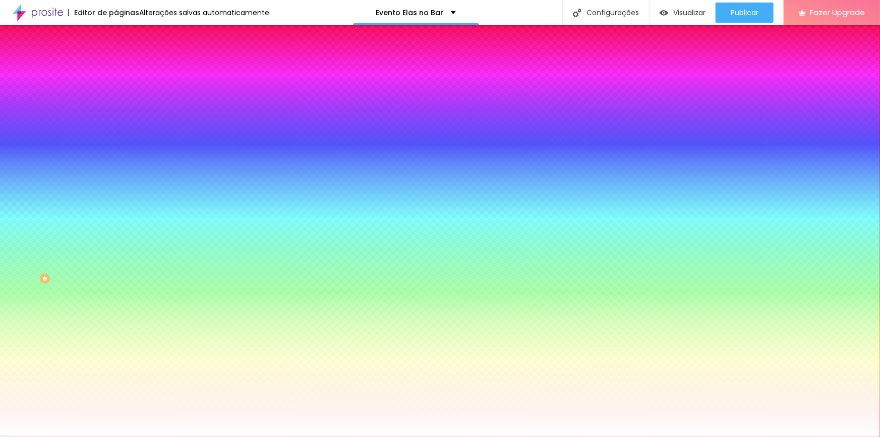
click at [116, 93] on span "Trocar imagem" at bounding box center [143, 88] width 55 height 9
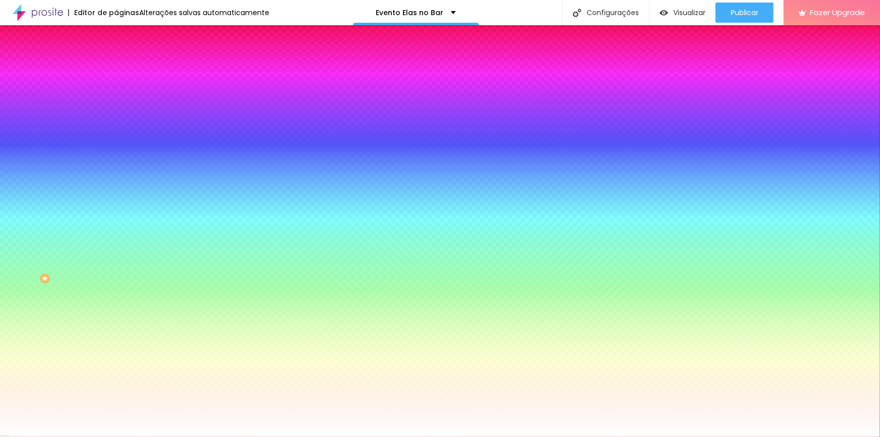
click at [116, 64] on img at bounding box center [120, 63] width 9 height 9
click at [116, 69] on img at bounding box center [120, 73] width 9 height 9
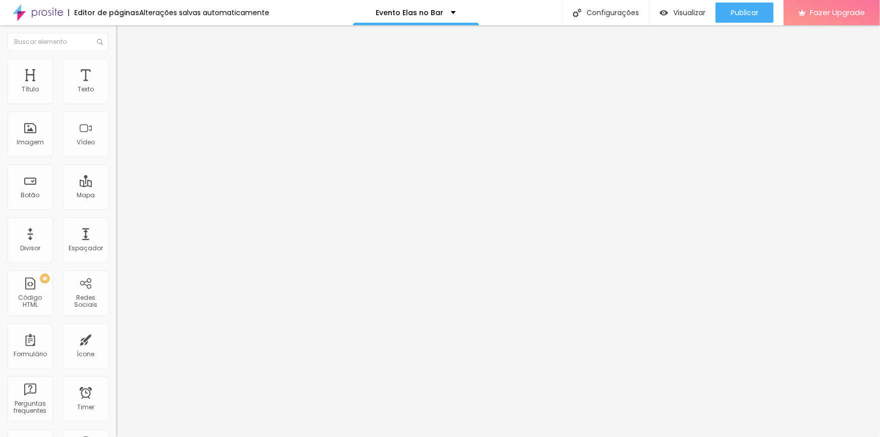
click at [116, 57] on img at bounding box center [120, 52] width 9 height 9
click at [116, 62] on li "Estilo" at bounding box center [174, 64] width 116 height 10
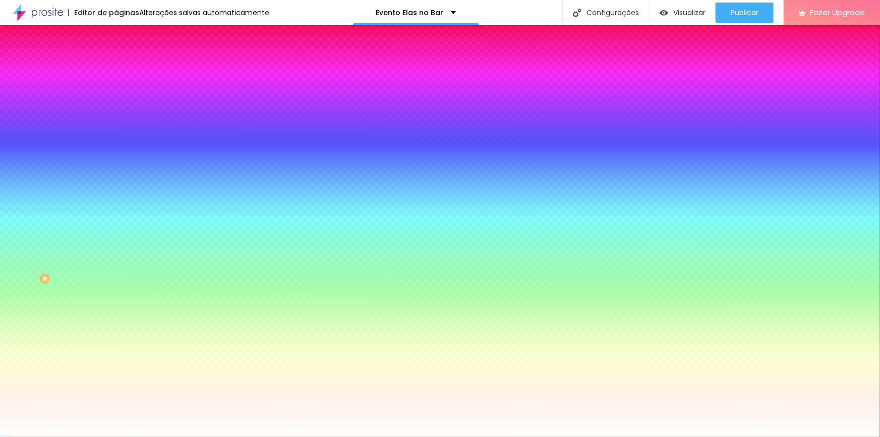
click at [125, 71] on span "Avançado" at bounding box center [141, 75] width 33 height 9
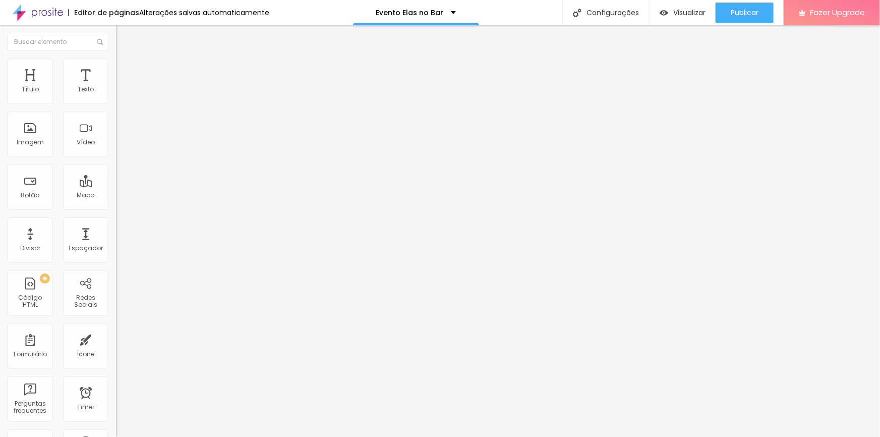
type input "15"
type input "10"
type input "15"
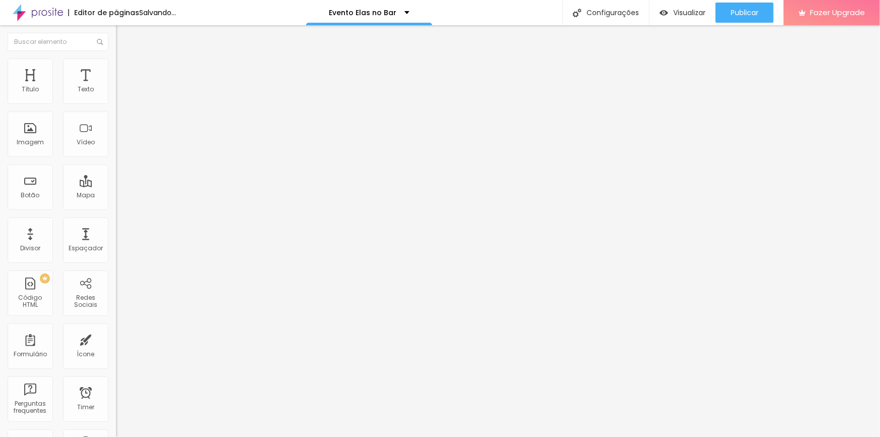
type input "15"
type input "20"
type input "15"
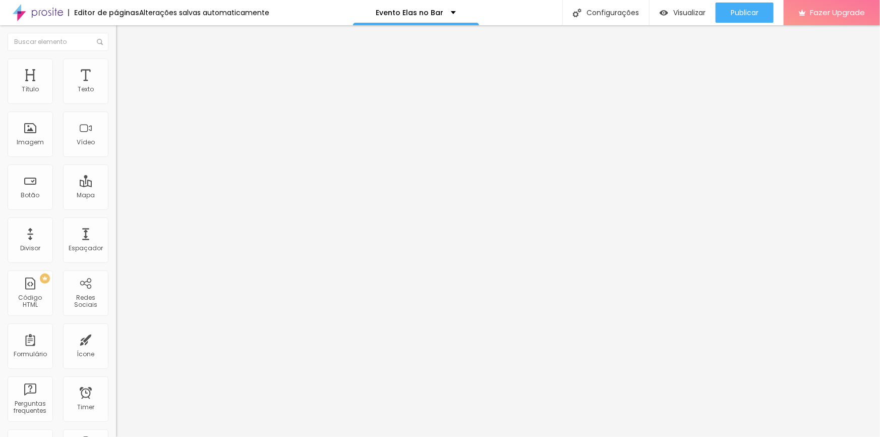
type input "10"
type input "5"
type input "10"
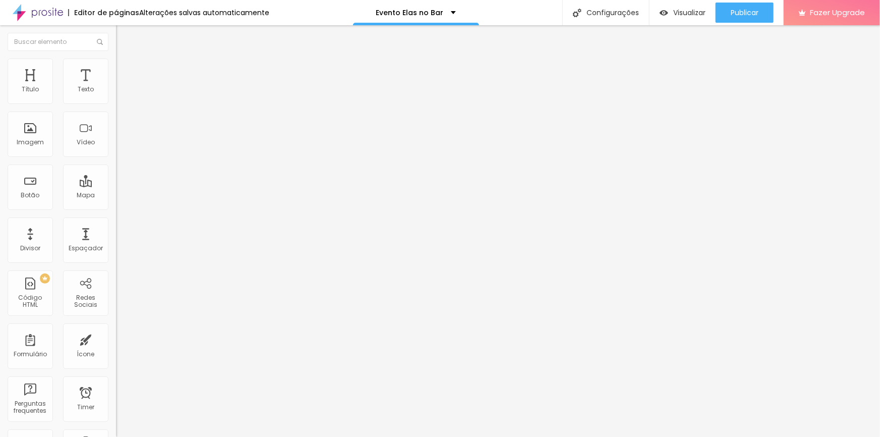
type input "10"
type input "25"
type input "5"
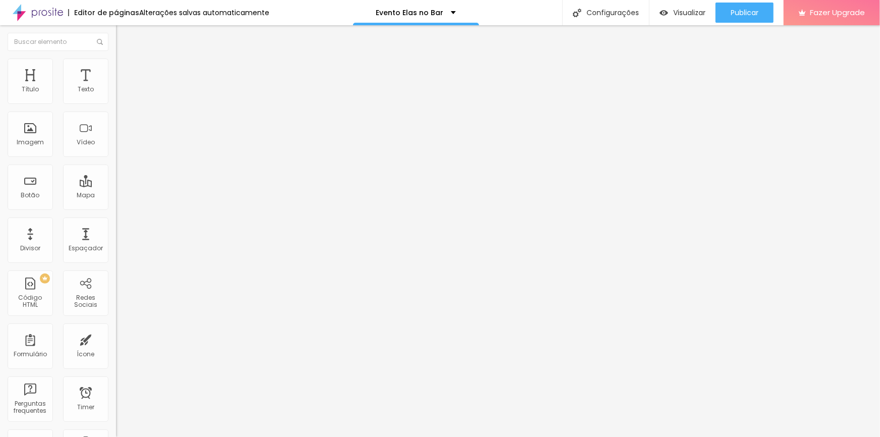
type input "0"
type input "10"
type input "20"
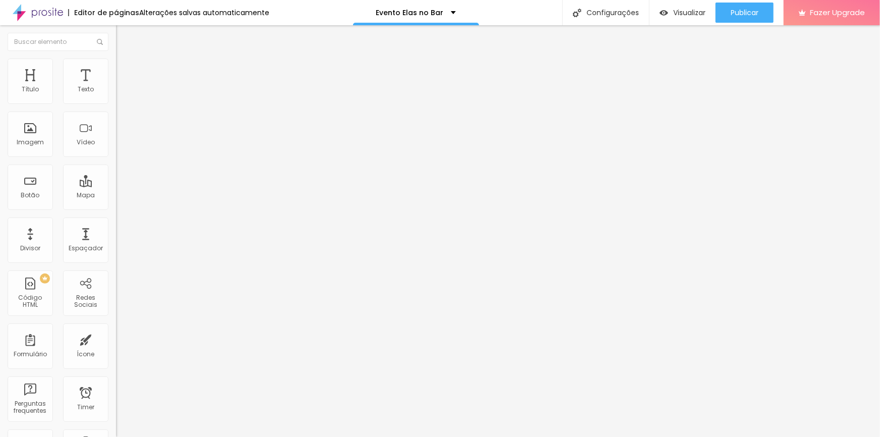
type input "20"
click at [125, 69] on span "Estilo" at bounding box center [133, 65] width 16 height 9
click at [116, 59] on img at bounding box center [120, 63] width 9 height 9
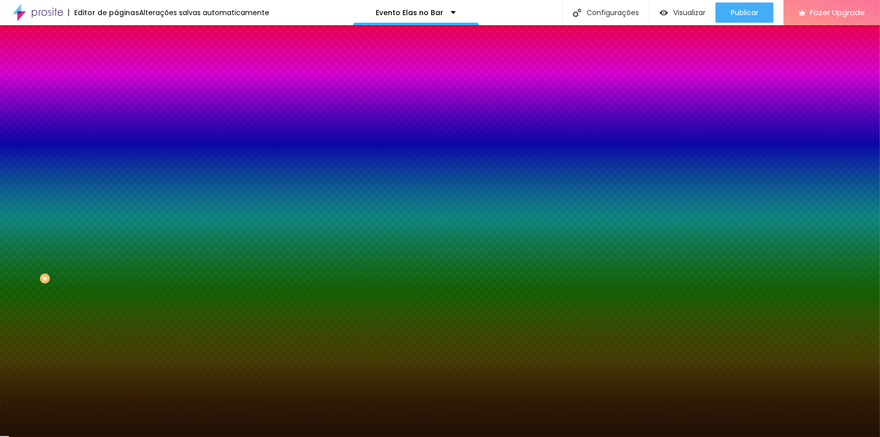
click at [116, 101] on input "#201306" at bounding box center [176, 101] width 121 height 10
click at [116, 100] on input "#201306" at bounding box center [176, 101] width 121 height 10
click at [116, 99] on input "#201306" at bounding box center [176, 101] width 121 height 10
click at [116, 100] on input "#201306" at bounding box center [176, 101] width 121 height 10
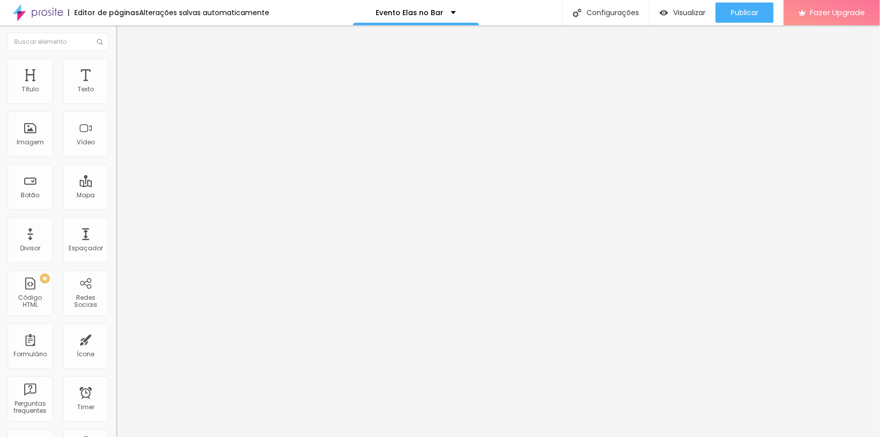
click at [125, 60] on span "Conteúdo" at bounding box center [140, 55] width 31 height 9
click at [116, 69] on li "Estilo" at bounding box center [174, 64] width 116 height 10
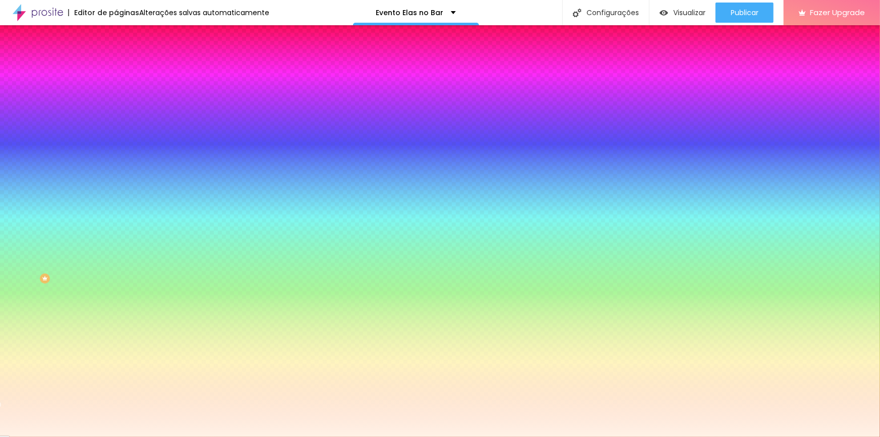
click at [116, 101] on input "#FFF2E6" at bounding box center [176, 101] width 121 height 10
click at [116, 100] on input "#FFF2E6" at bounding box center [176, 101] width 121 height 10
paste input "20130"
type input "#201306"
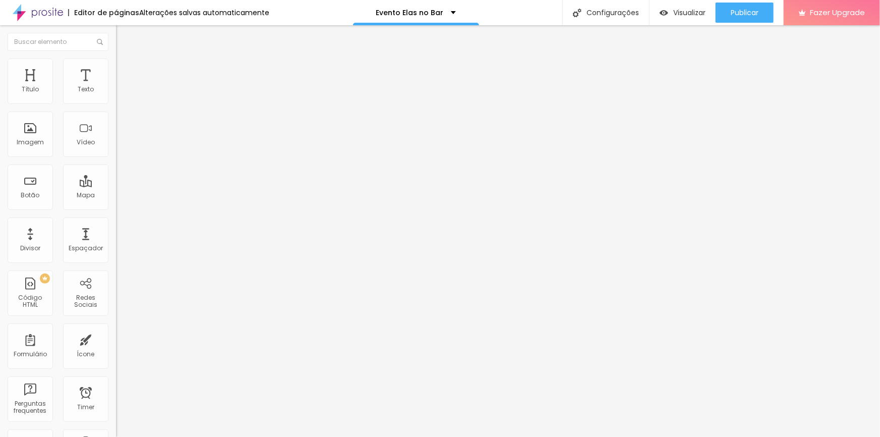
click at [116, 59] on li "Estilo" at bounding box center [174, 64] width 116 height 10
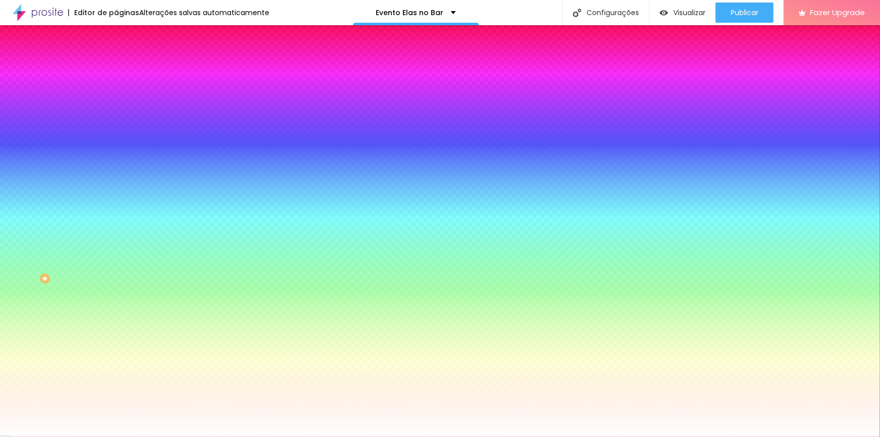
click at [125, 73] on span "Avançado" at bounding box center [141, 75] width 33 height 9
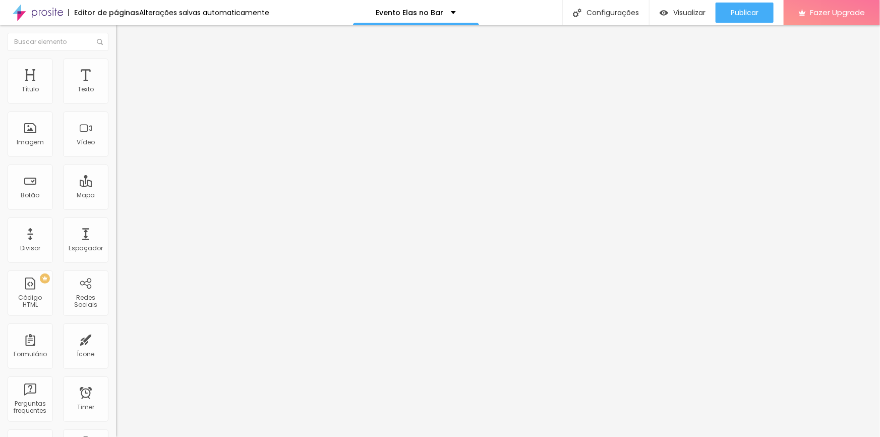
type input "96"
click at [116, 338] on input "range" at bounding box center [148, 342] width 65 height 8
type input "96"
type input "342"
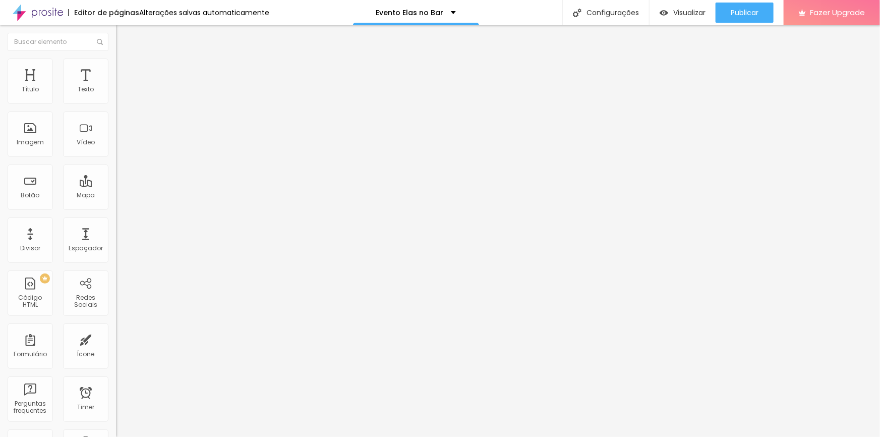
type input "342"
click at [116, 69] on li "Avançado" at bounding box center [174, 74] width 116 height 10
type input "15"
type input "40"
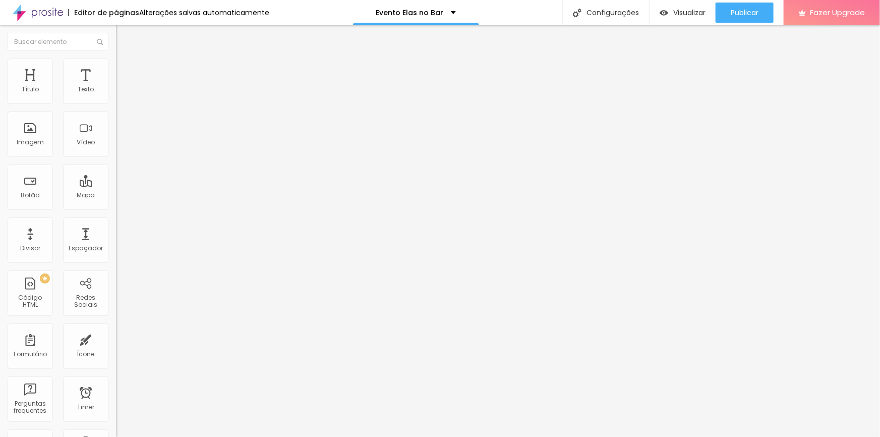
type input "40"
type input "45"
type input "50"
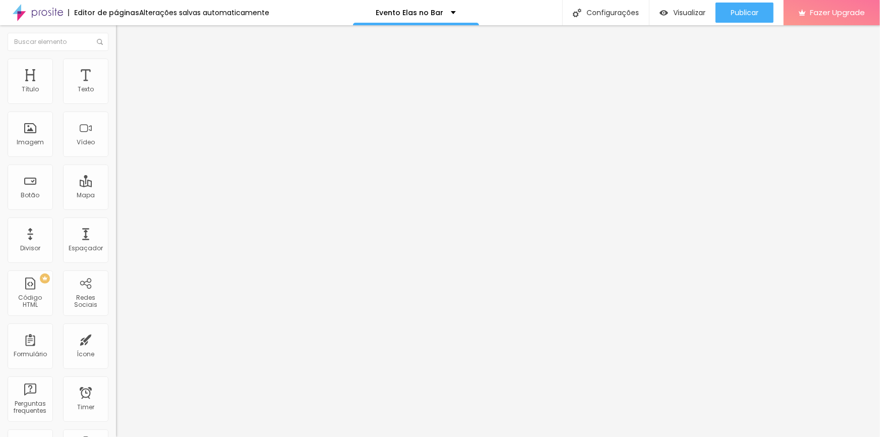
type input "50"
click at [125, 70] on span "Estilo" at bounding box center [133, 65] width 16 height 9
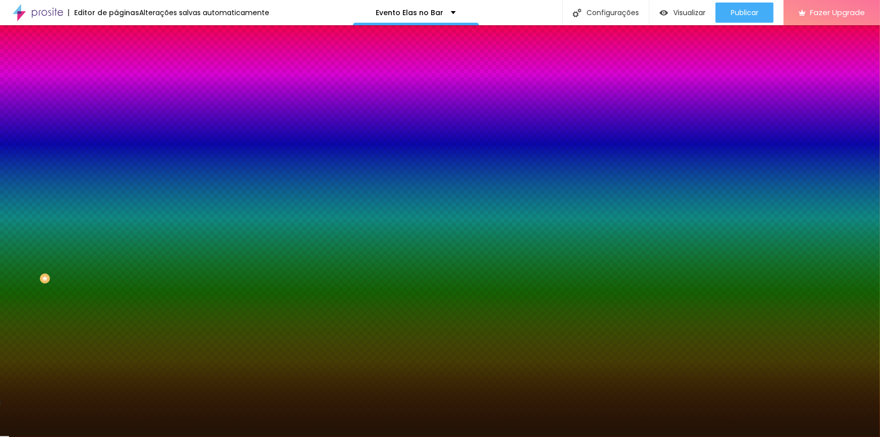
click at [116, 59] on li "Conteúdo" at bounding box center [174, 53] width 116 height 10
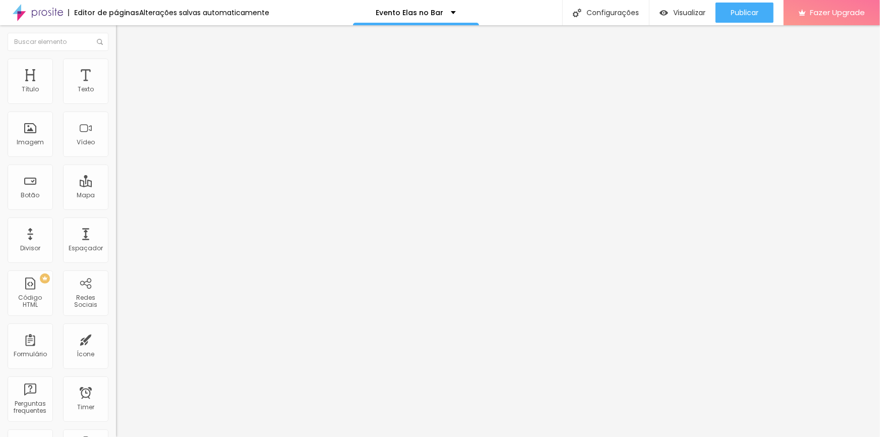
click at [116, 69] on li "Avançado" at bounding box center [174, 74] width 116 height 10
click at [116, 59] on li "Conteúdo" at bounding box center [174, 53] width 116 height 10
click at [116, 69] on li "Avançado" at bounding box center [174, 74] width 116 height 10
click at [116, 63] on img at bounding box center [120, 63] width 9 height 9
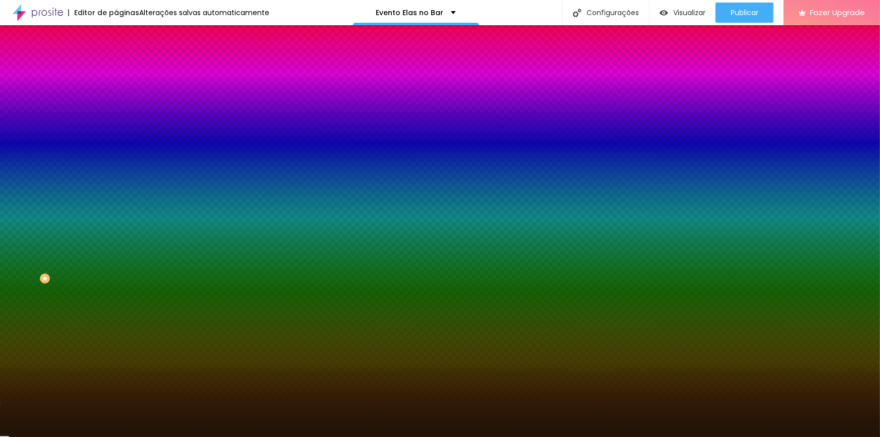
click at [116, 69] on img at bounding box center [120, 73] width 9 height 9
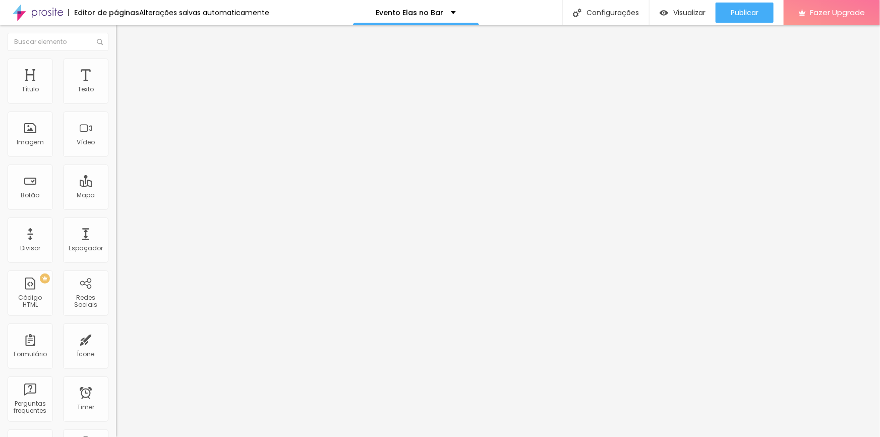
type input "5"
type input "0"
type input "5"
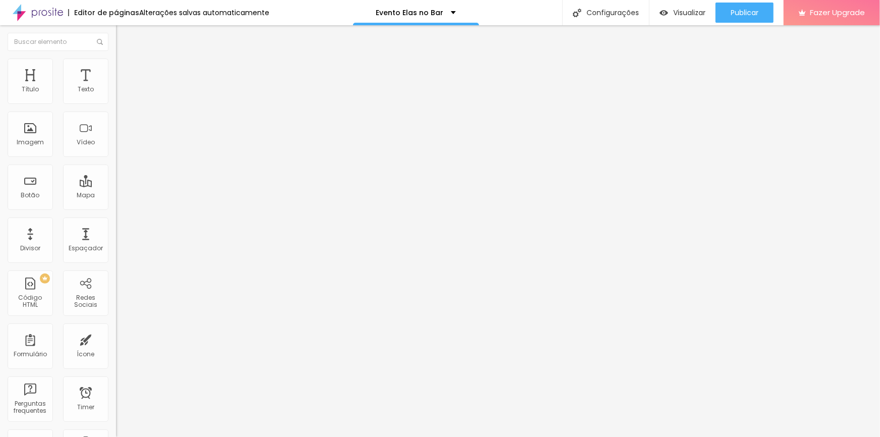
type input "5"
type input "35"
type input "45"
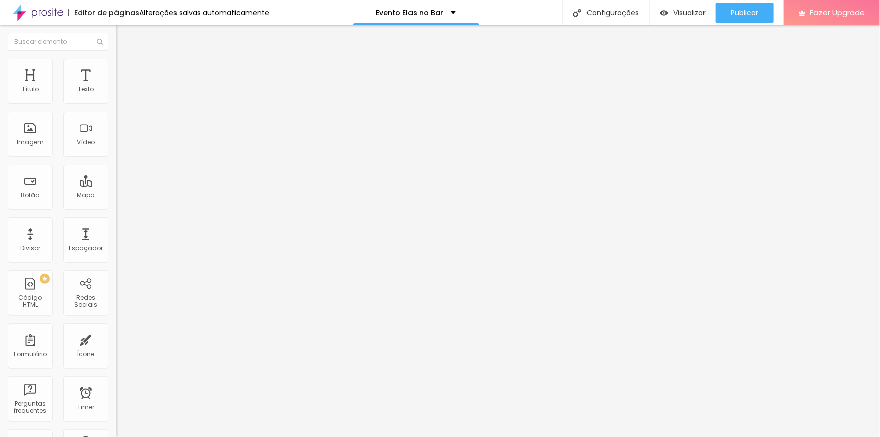
type input "50"
type input "25"
type input "35"
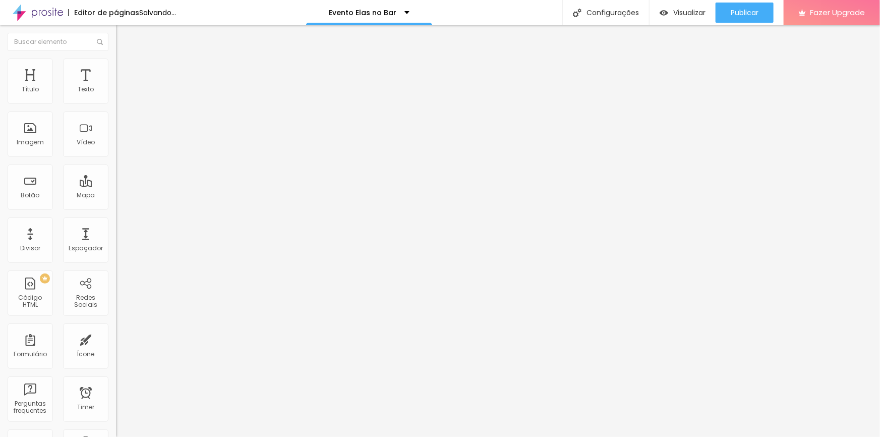
type input "35"
type input "50"
click at [125, 69] on span "Estilo" at bounding box center [133, 65] width 16 height 9
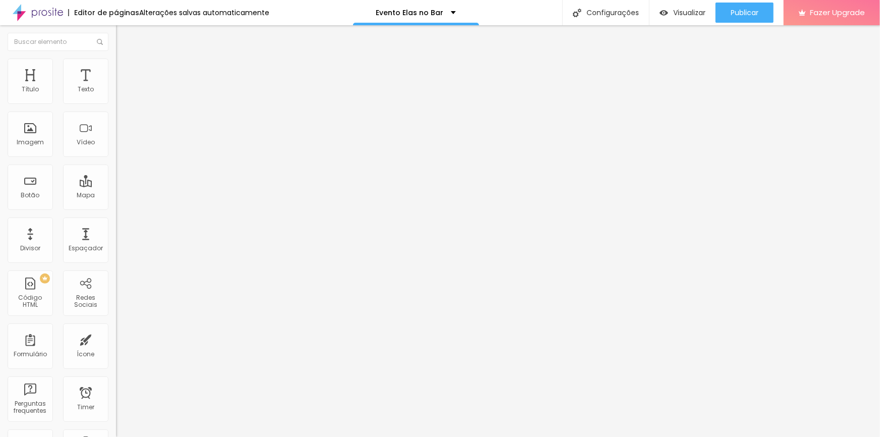
click at [116, 69] on li "Avançado" at bounding box center [174, 74] width 116 height 10
type input "10"
type input "5"
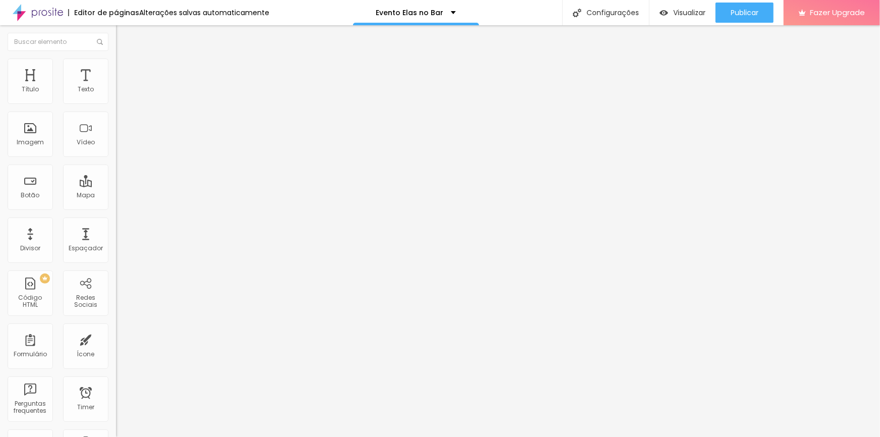
type input "5"
type input "35"
type input "170"
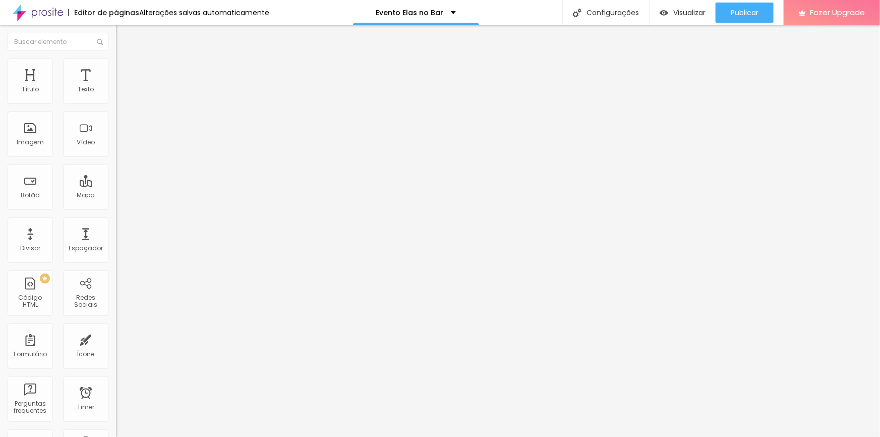
type input "212"
type input "337"
type input "356"
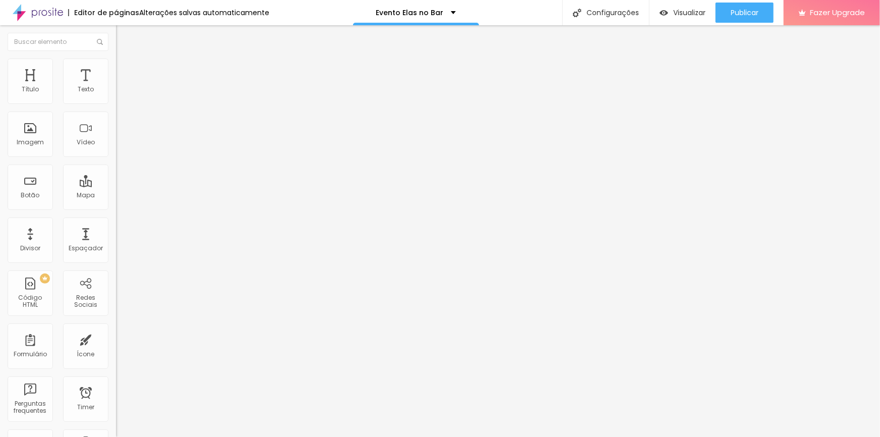
type input "356"
type input "374"
type input "147"
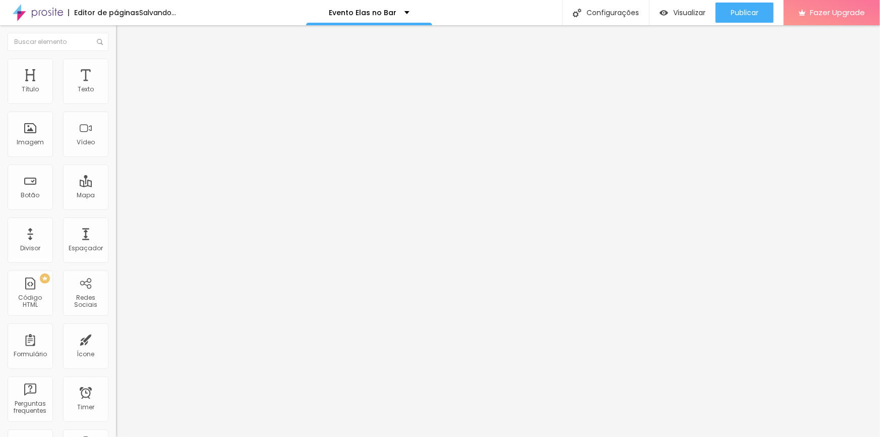
type input "137"
type input "142"
type input "207"
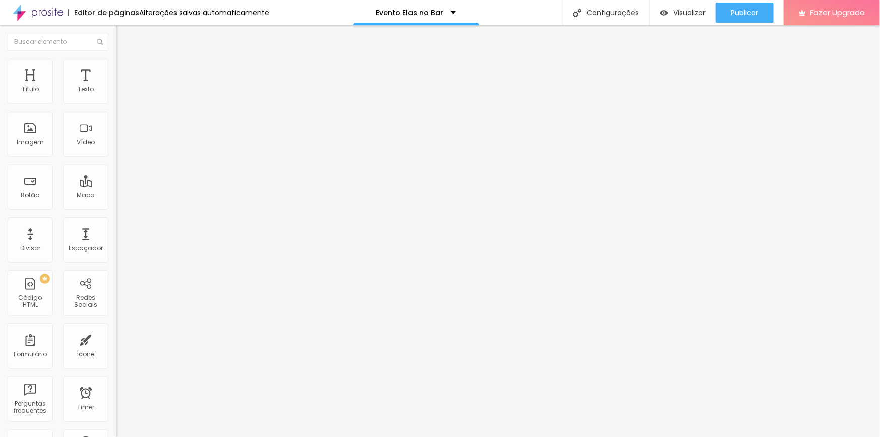
type input "207"
type input "202"
type input "15"
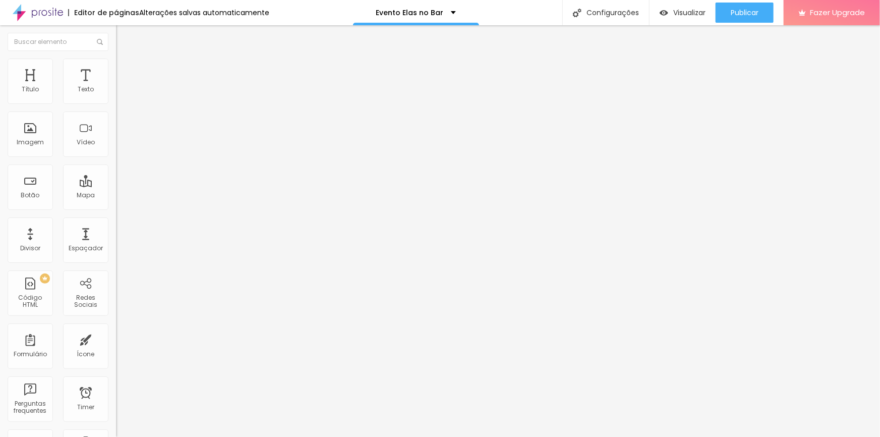
type input "20"
type input "25"
type input "30"
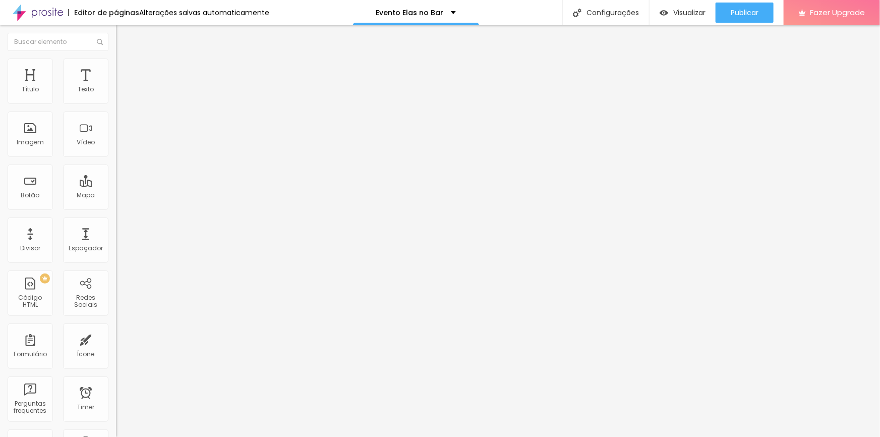
type input "30"
type input "183"
type input "67"
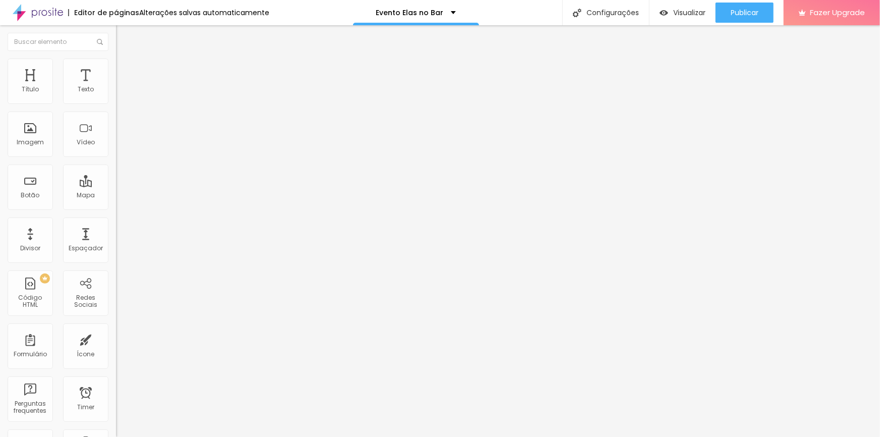
type input "67"
type input "52"
type input "43"
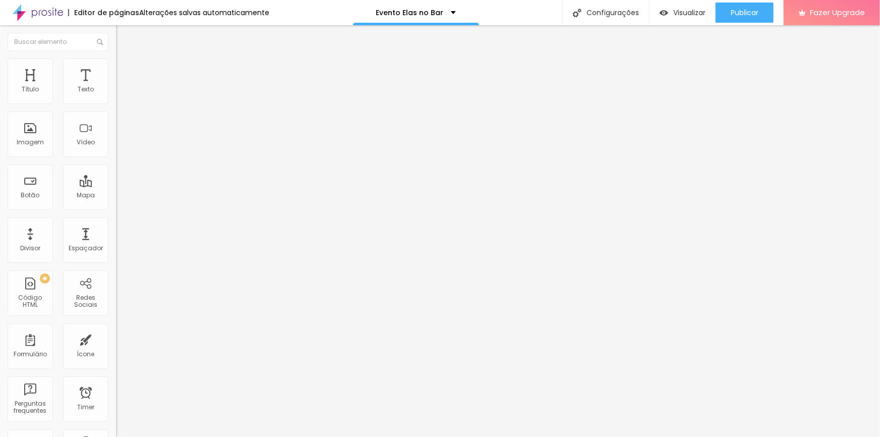
type input "38"
type input "29"
type input "24"
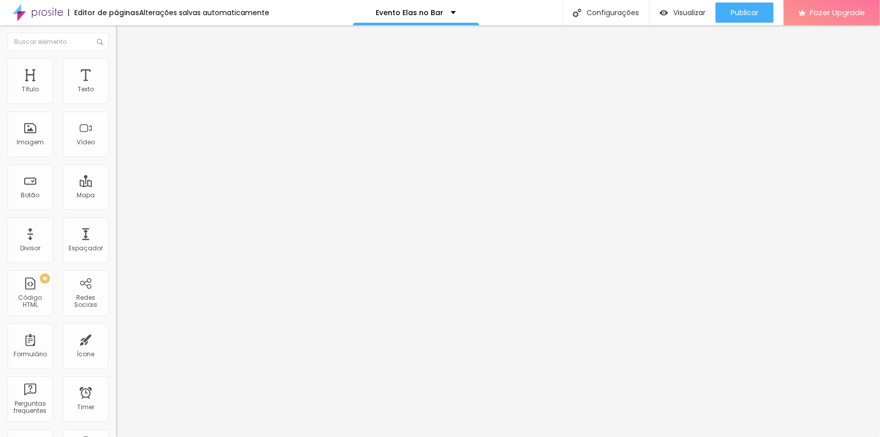
type input "24"
type input "19"
type input "14"
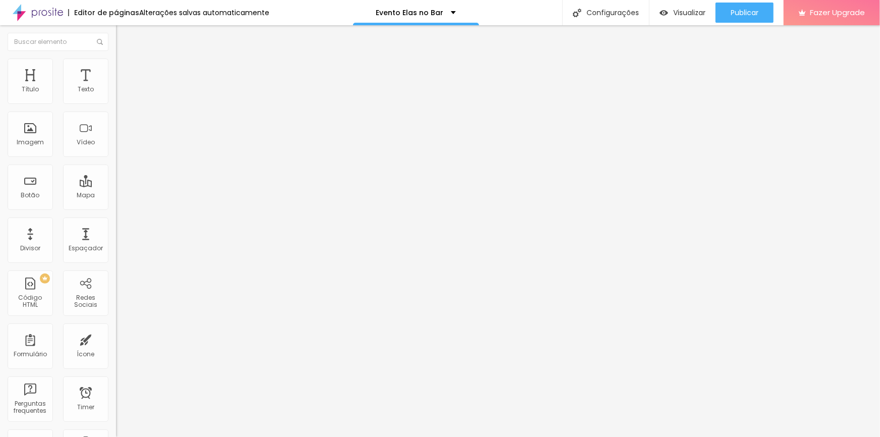
type input "9"
type input "14"
type input "19"
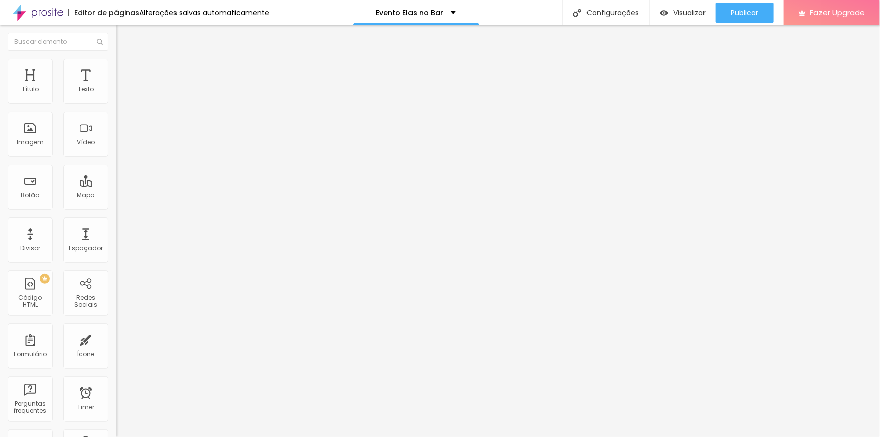
type input "19"
type input "29"
type input "48"
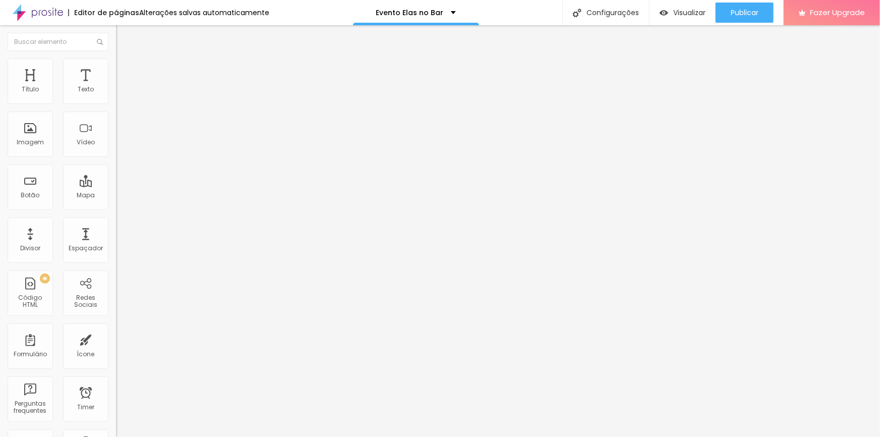
type input "81"
type input "105"
click at [116, 66] on li "Estilo" at bounding box center [174, 64] width 116 height 10
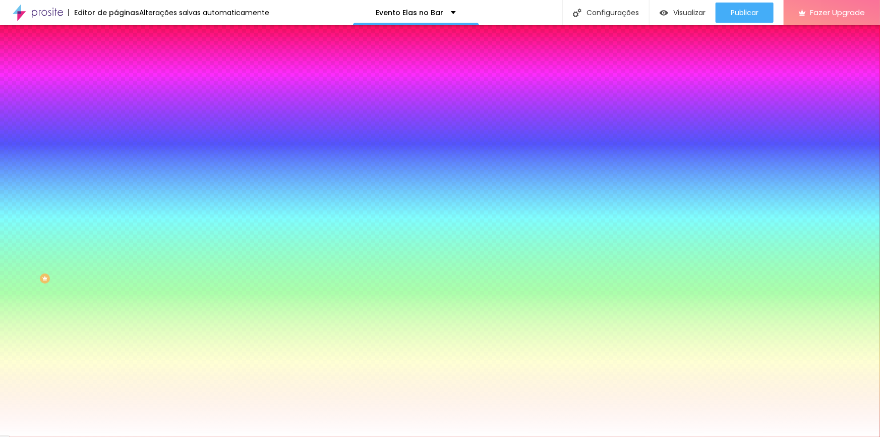
click at [116, 93] on span "Trocar imagem" at bounding box center [143, 88] width 55 height 9
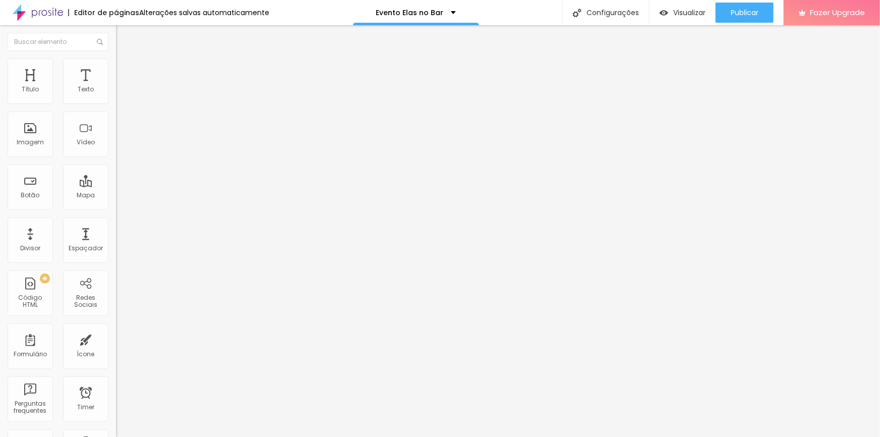
click at [116, 69] on li "Avançado" at bounding box center [174, 74] width 116 height 10
click at [125, 75] on span "Avançado" at bounding box center [141, 75] width 33 height 9
click at [116, 196] on div at bounding box center [174, 200] width 116 height 9
click at [125, 70] on span "Estilo" at bounding box center [133, 65] width 16 height 9
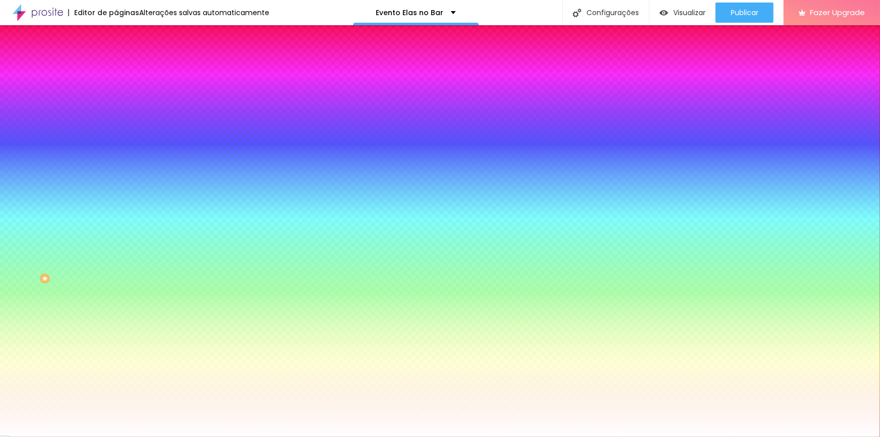
click at [116, 69] on li "Avançado" at bounding box center [174, 74] width 116 height 10
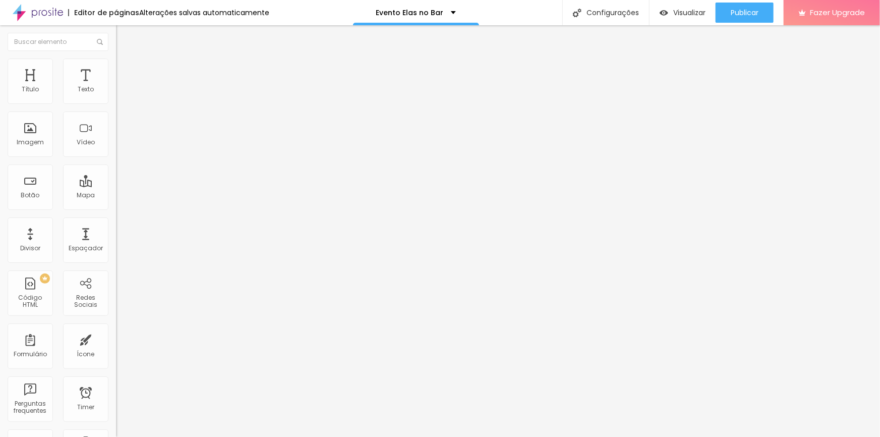
click at [116, 69] on li "Avançado" at bounding box center [174, 74] width 116 height 10
click at [116, 93] on div "44 Espaço de cima" at bounding box center [174, 150] width 116 height 143
click at [116, 85] on div "Texto" at bounding box center [174, 82] width 116 height 6
click at [116, 77] on li "Avançado" at bounding box center [174, 74] width 116 height 10
click at [116, 69] on li "Avançado" at bounding box center [174, 74] width 116 height 10
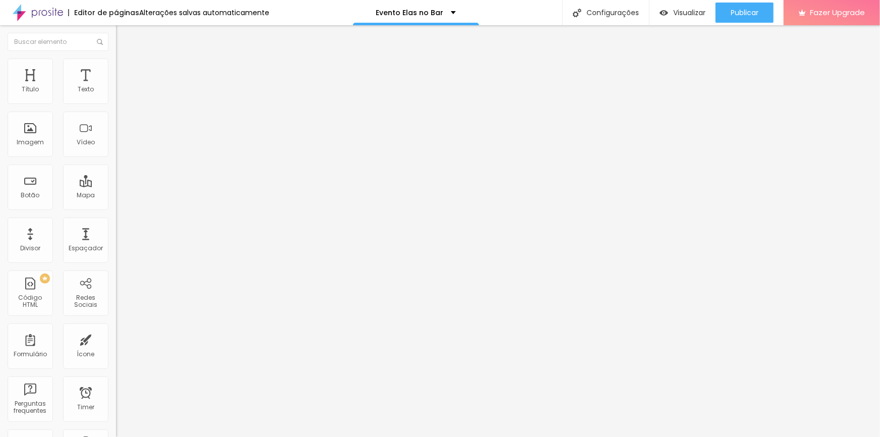
click at [116, 55] on ul "Conteúdo Estilo Avançado" at bounding box center [174, 63] width 116 height 30
click at [125, 71] on span "Avançado" at bounding box center [141, 75] width 33 height 9
click at [116, 67] on li "Estilo" at bounding box center [174, 64] width 116 height 10
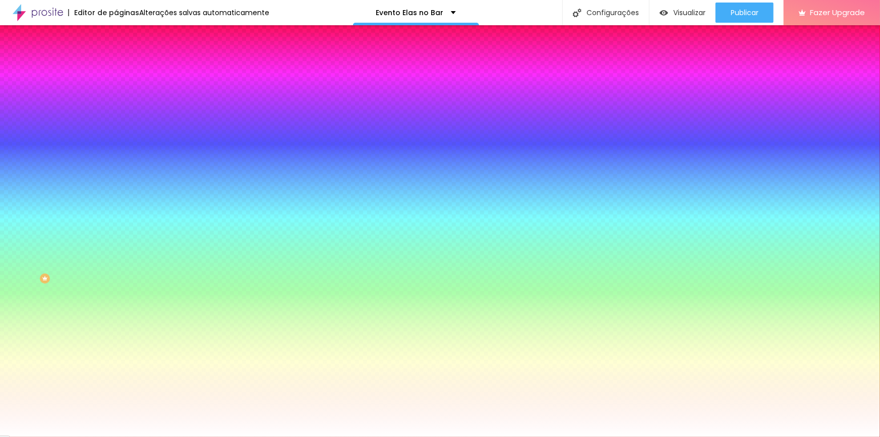
click at [116, 137] on div at bounding box center [174, 137] width 116 height 0
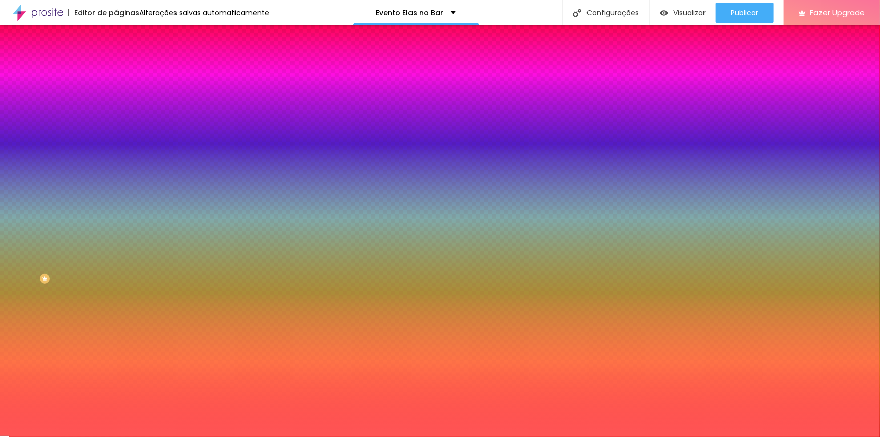
click at [116, 147] on input "#FF4040" at bounding box center [176, 142] width 121 height 10
paste input "87A0B"
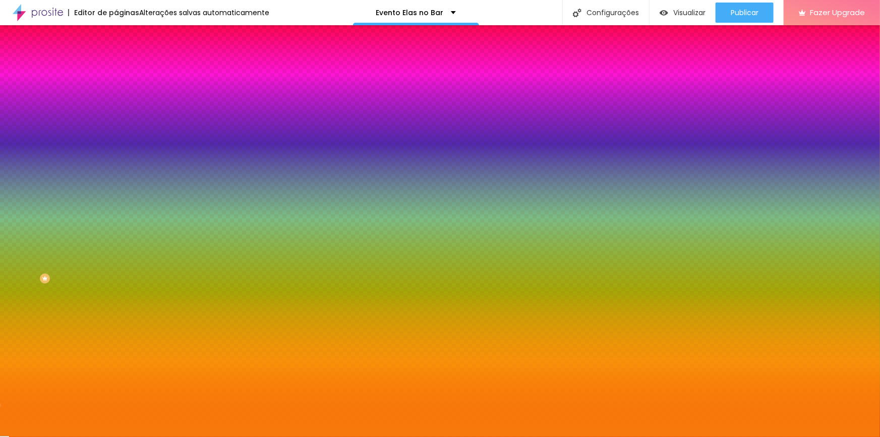
click at [116, 147] on input "#F87A0B" at bounding box center [176, 142] width 121 height 10
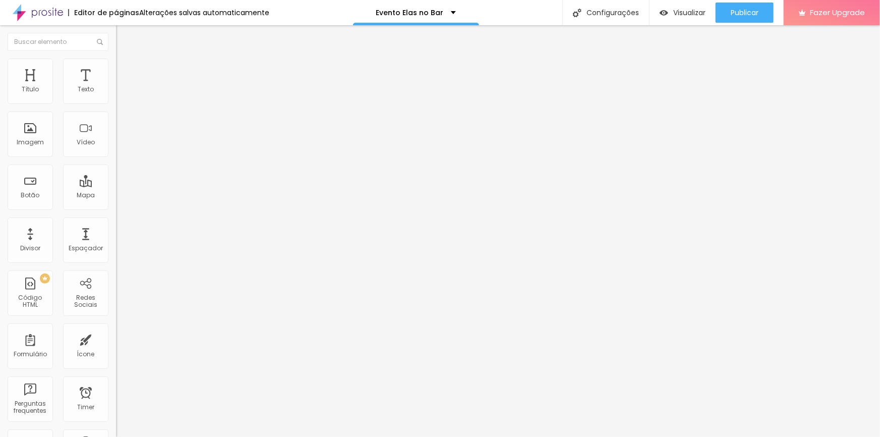
click at [125, 68] on span "Estilo" at bounding box center [133, 65] width 16 height 9
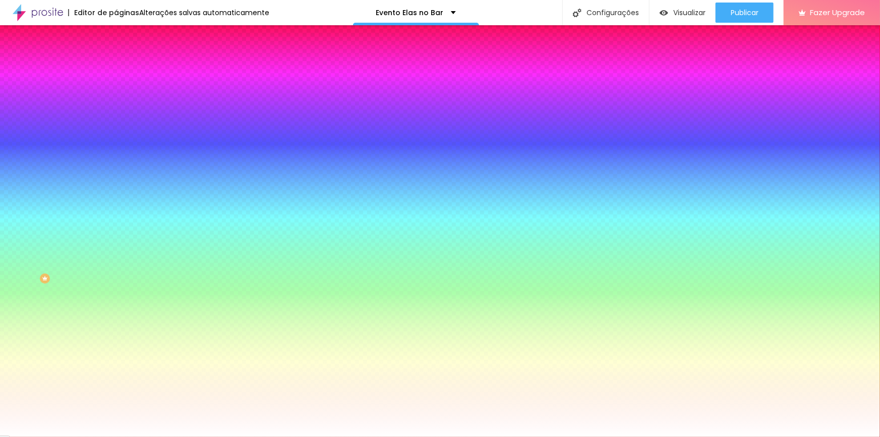
click at [116, 100] on input "#462A3F" at bounding box center [176, 101] width 121 height 10
click at [116, 103] on input "#462A3F" at bounding box center [176, 101] width 121 height 10
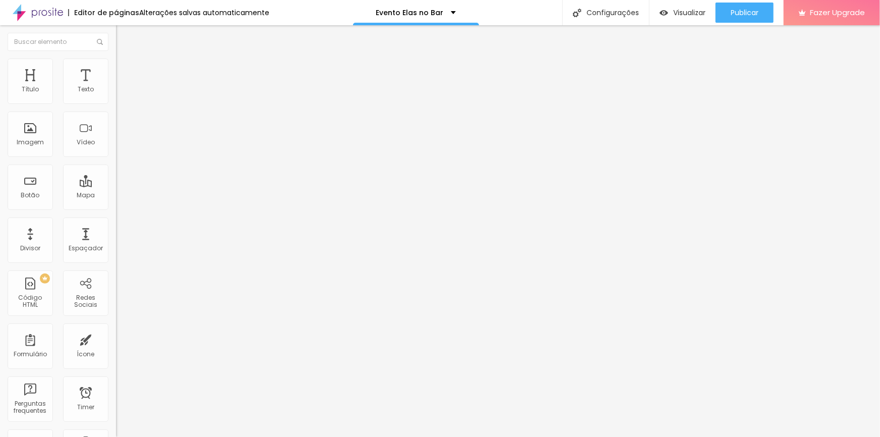
click at [116, 60] on img at bounding box center [120, 63] width 9 height 9
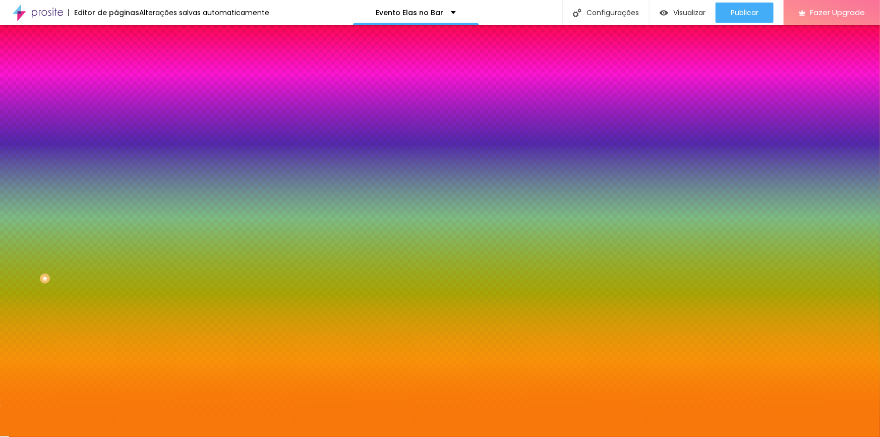
click at [116, 147] on input "#F87A0B" at bounding box center [176, 142] width 121 height 10
paste input "462A3F"
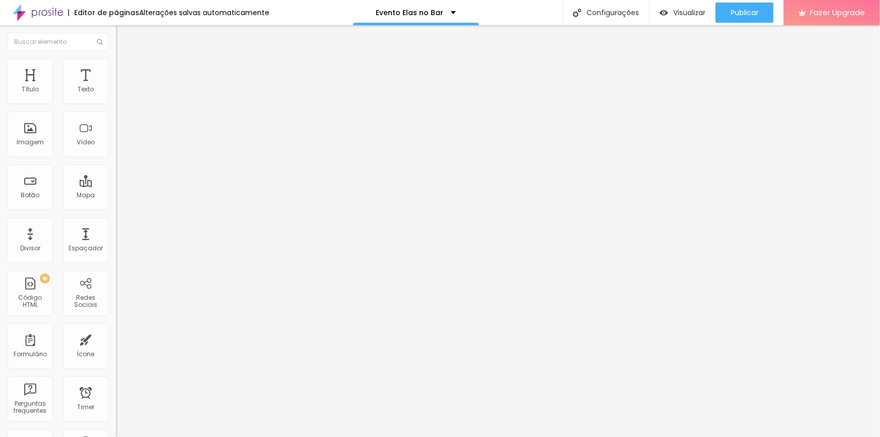
click at [125, 75] on span "Avançado" at bounding box center [141, 75] width 33 height 9
click at [125, 70] on span "Estilo" at bounding box center [133, 65] width 16 height 9
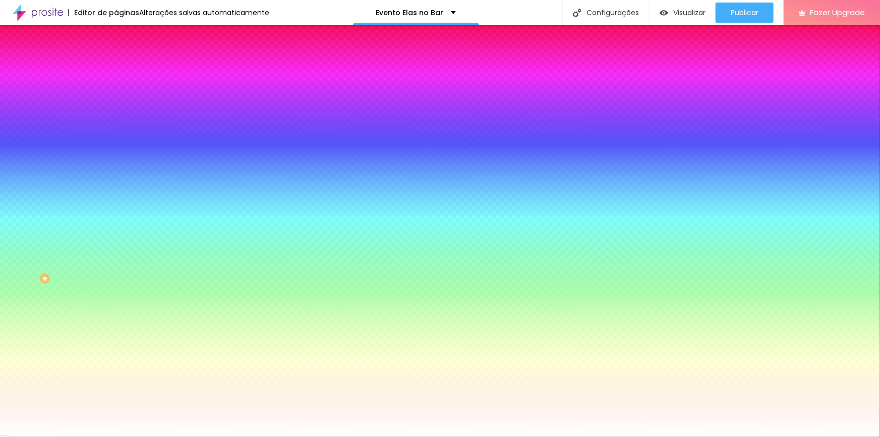
click at [116, 147] on input "#FFFFFF" at bounding box center [176, 142] width 121 height 10
paste input "462A3"
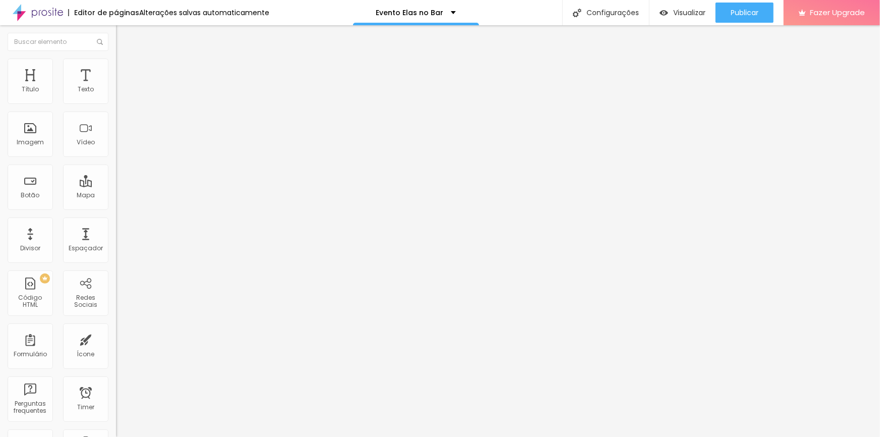
click at [116, 62] on img at bounding box center [120, 63] width 9 height 9
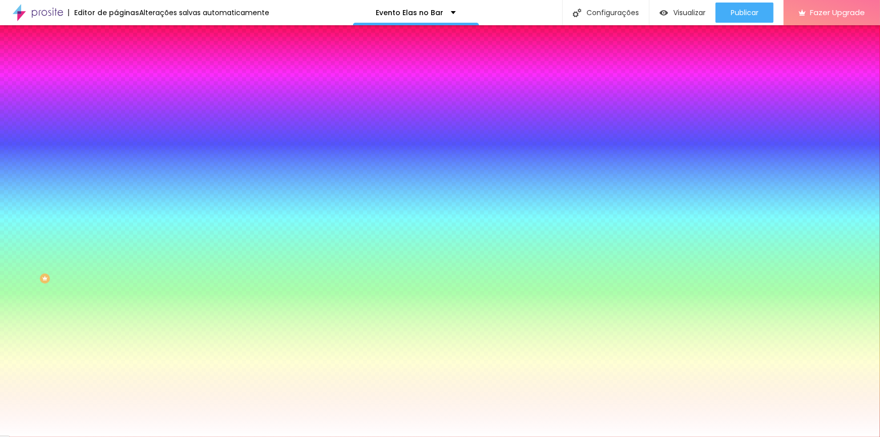
click at [116, 99] on input "#462A3F" at bounding box center [176, 101] width 121 height 10
click at [116, 101] on input "#462A3F" at bounding box center [176, 101] width 121 height 10
click at [116, 102] on input "#462A3F" at bounding box center [176, 101] width 121 height 10
click at [116, 101] on input "#462A3F" at bounding box center [176, 101] width 121 height 10
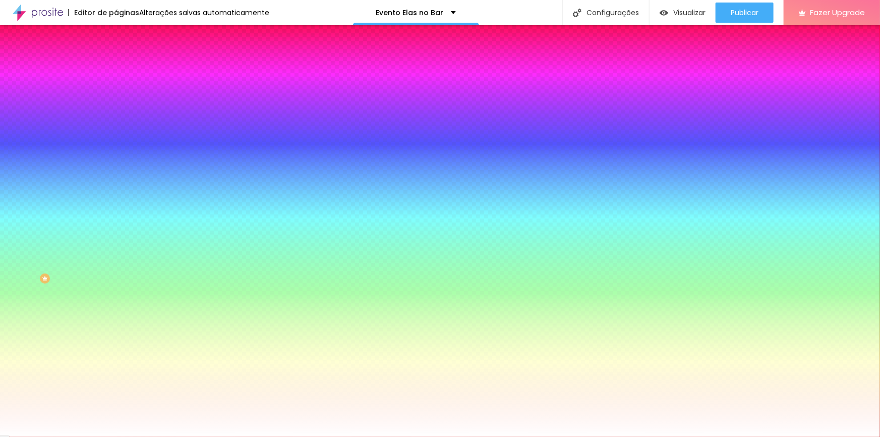
click at [116, 343] on input "#F87A0B" at bounding box center [176, 348] width 121 height 10
click at [116, 100] on input "#462A3F" at bounding box center [176, 101] width 121 height 10
paste input "F87A0B"
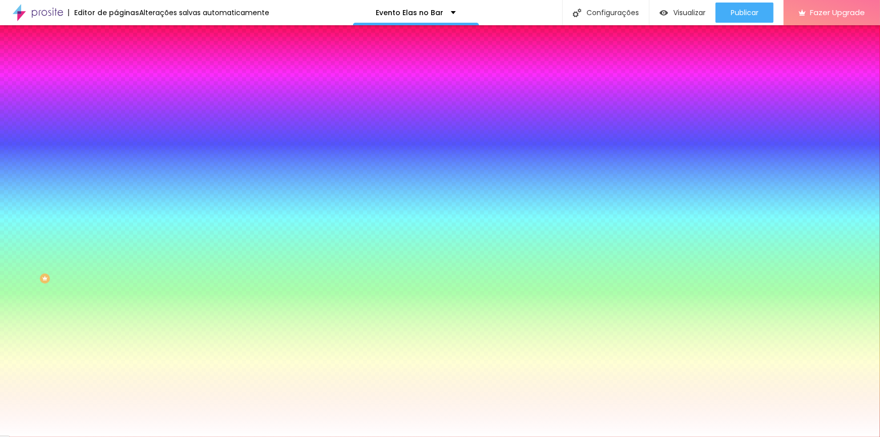
click at [116, 343] on input "#F87A0B" at bounding box center [176, 348] width 121 height 10
click at [116, 343] on div at bounding box center [174, 343] width 116 height 0
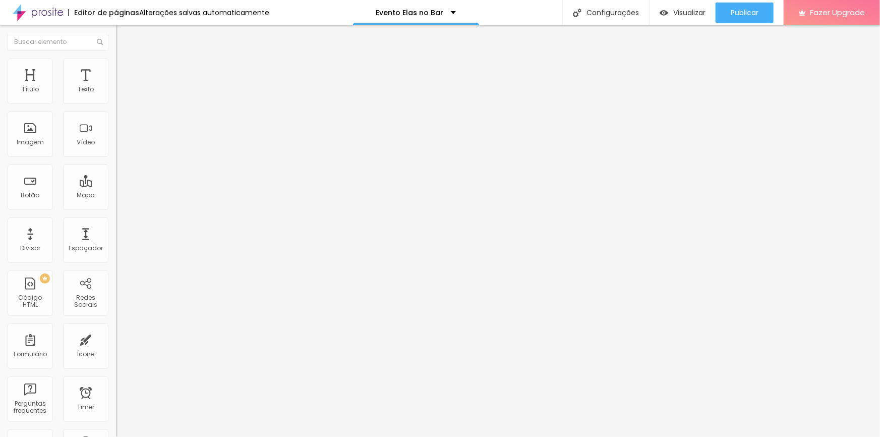
click at [116, 67] on li "Avançado" at bounding box center [174, 64] width 116 height 10
click at [116, 66] on ul "Conteúdo Estilo Avançado" at bounding box center [174, 63] width 116 height 30
click at [116, 62] on img at bounding box center [120, 63] width 9 height 9
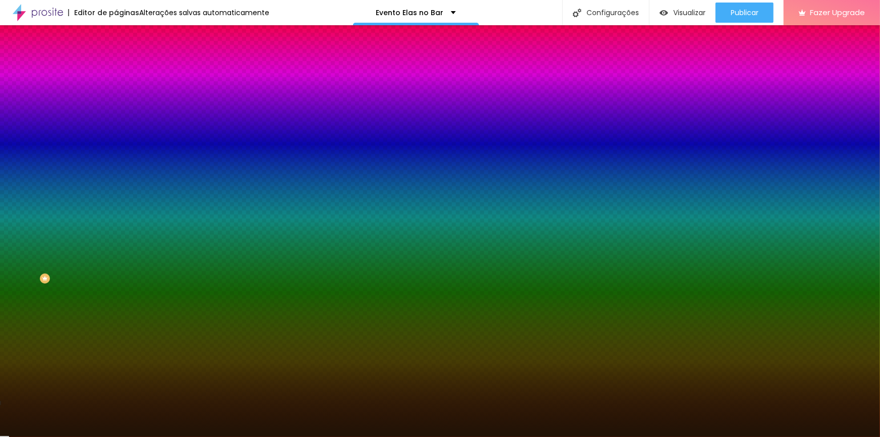
click at [116, 96] on input "#201306" at bounding box center [176, 101] width 121 height 10
click at [116, 97] on input "#201306" at bounding box center [176, 101] width 121 height 10
paste input "41C18"
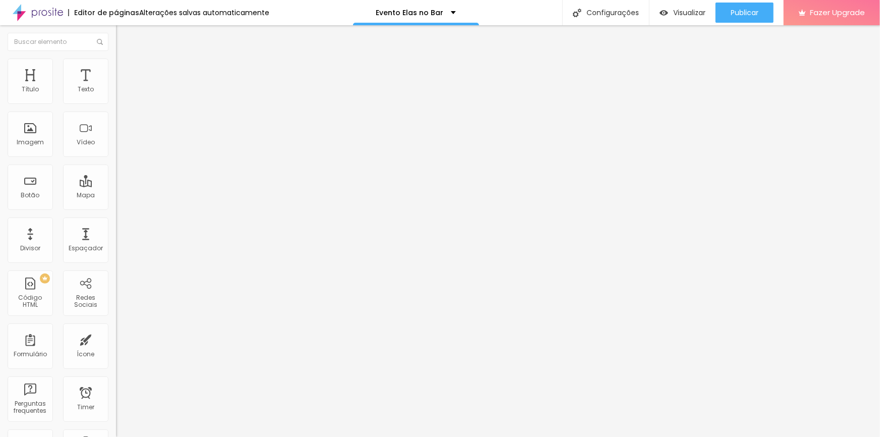
click at [125, 68] on span "Estilo" at bounding box center [133, 65] width 16 height 9
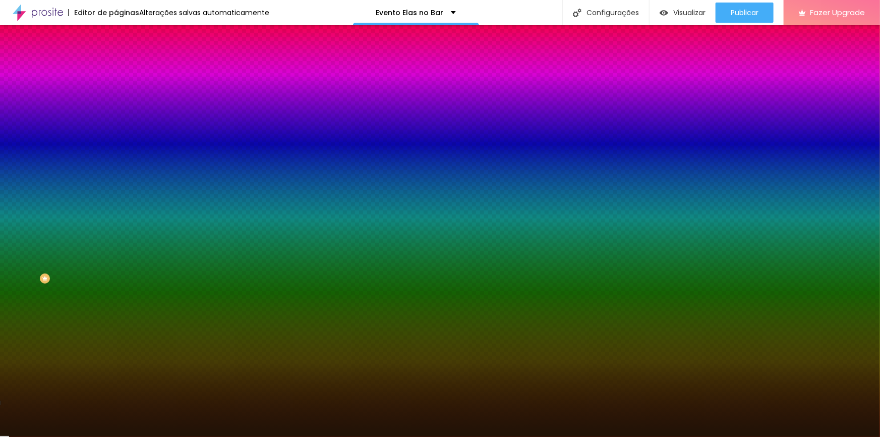
click at [116, 98] on input "#201306" at bounding box center [176, 101] width 121 height 10
paste input "41C18"
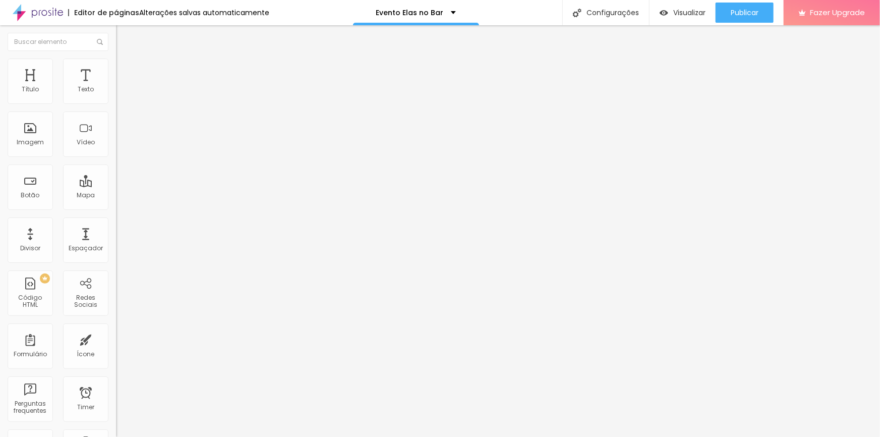
click at [116, 66] on li "Avançado" at bounding box center [174, 64] width 116 height 10
click at [116, 59] on li "Estilo" at bounding box center [174, 53] width 116 height 10
click at [116, 60] on img at bounding box center [120, 63] width 9 height 9
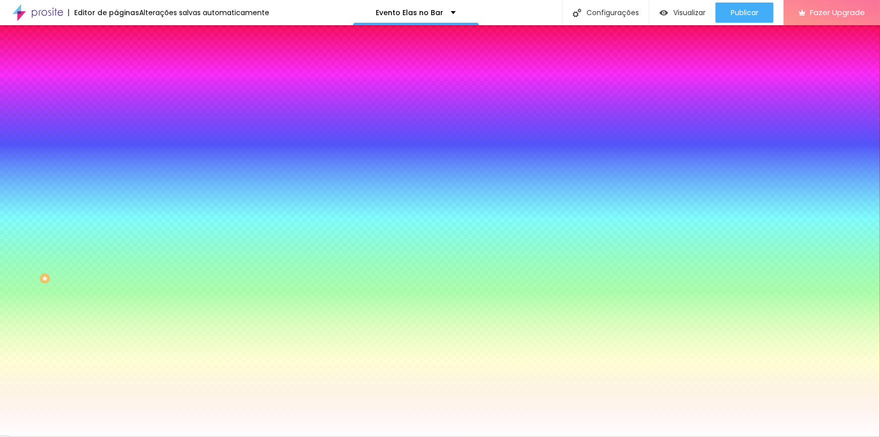
click at [116, 102] on input "#F87A0B" at bounding box center [176, 101] width 121 height 10
click at [116, 101] on input "#F87A0B" at bounding box center [176, 101] width 121 height 10
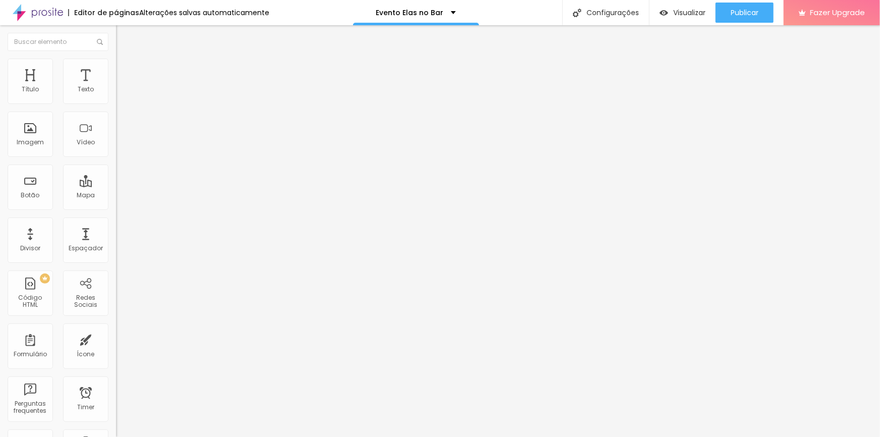
click at [116, 67] on li "Avançado" at bounding box center [174, 64] width 116 height 10
click at [116, 40] on button "Editar Coluna" at bounding box center [174, 36] width 116 height 23
click at [28, 135] on div "Botão" at bounding box center [30, 131] width 45 height 45
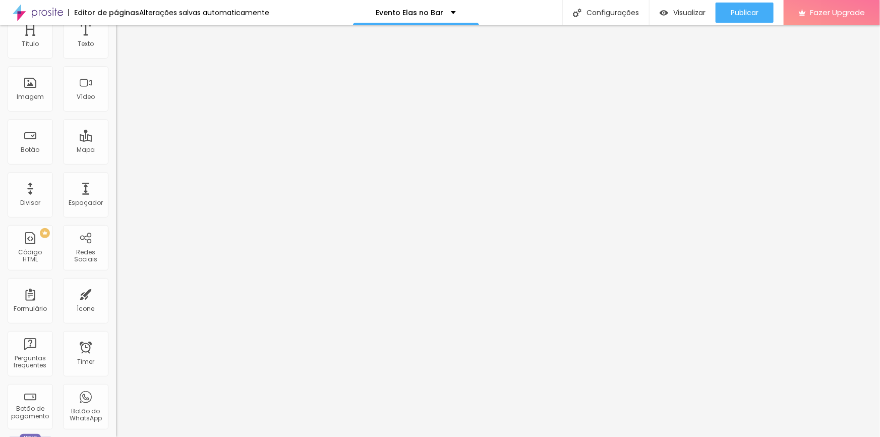
scroll to position [0, 0]
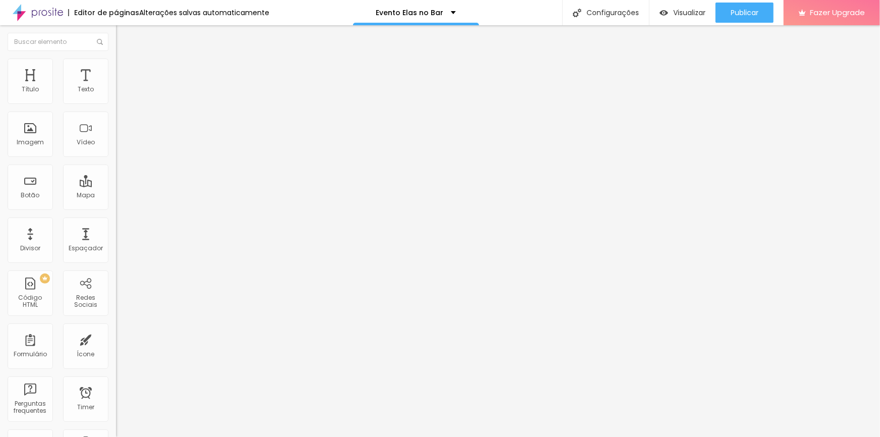
click at [116, 43] on button "Editar Coluna" at bounding box center [174, 36] width 116 height 23
click at [47, 200] on div "Botão" at bounding box center [30, 186] width 45 height 45
click at [33, 192] on div "Botão" at bounding box center [30, 195] width 19 height 7
click at [27, 195] on div "Botão" at bounding box center [30, 195] width 19 height 7
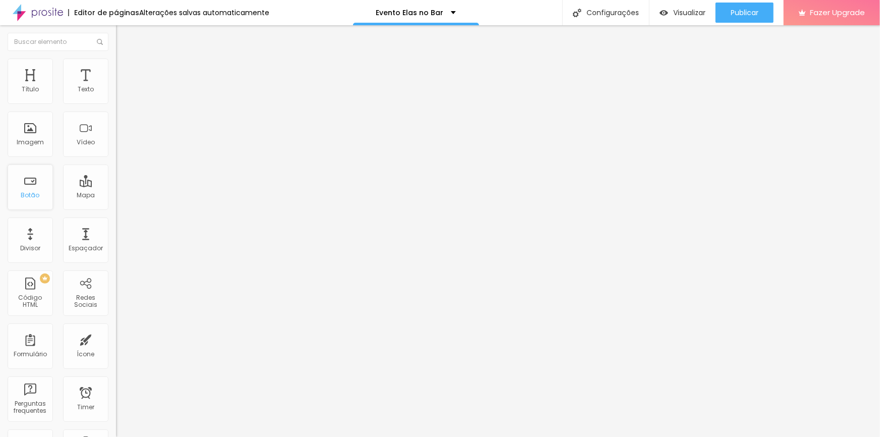
click at [45, 205] on div "Botão" at bounding box center [30, 186] width 45 height 45
click at [48, 206] on div "Botão" at bounding box center [30, 186] width 45 height 45
click at [47, 207] on div "Botão" at bounding box center [30, 186] width 45 height 45
click at [48, 207] on div "Botão" at bounding box center [30, 186] width 45 height 45
click at [47, 207] on div "Botão" at bounding box center [30, 186] width 45 height 45
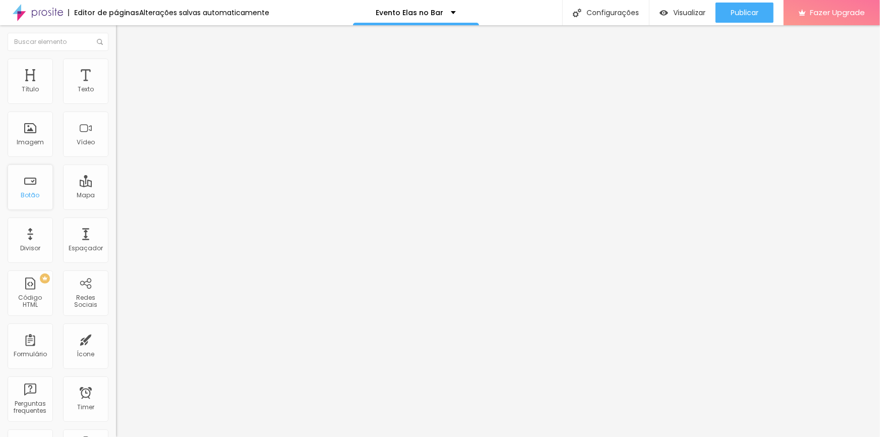
click at [47, 205] on div "Botão" at bounding box center [30, 186] width 45 height 45
click at [45, 201] on div "Botão" at bounding box center [30, 186] width 45 height 45
click at [116, 61] on ul "Conteúdo Estilo Avançado" at bounding box center [174, 63] width 116 height 30
click at [116, 69] on img at bounding box center [120, 73] width 9 height 9
click at [116, 196] on div at bounding box center [174, 200] width 116 height 9
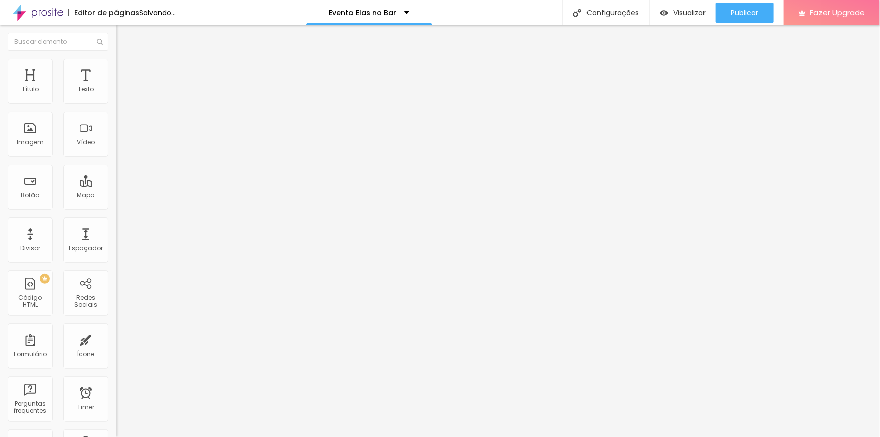
click at [116, 61] on img at bounding box center [120, 63] width 9 height 9
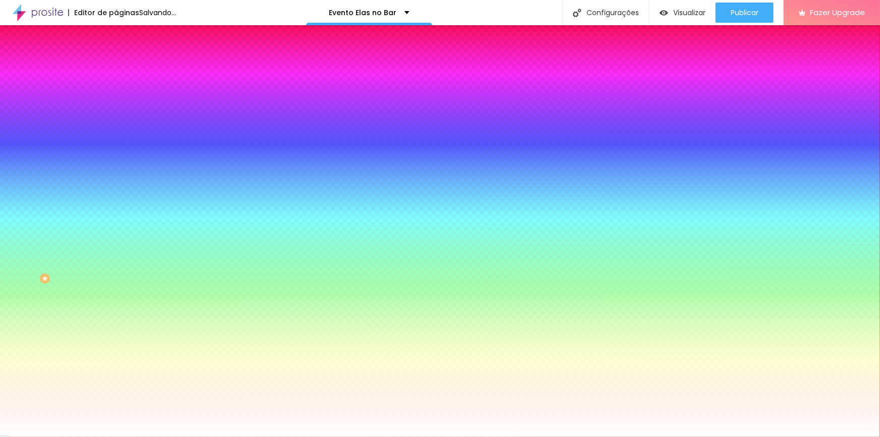
click at [125, 60] on span "Conteúdo" at bounding box center [140, 55] width 31 height 9
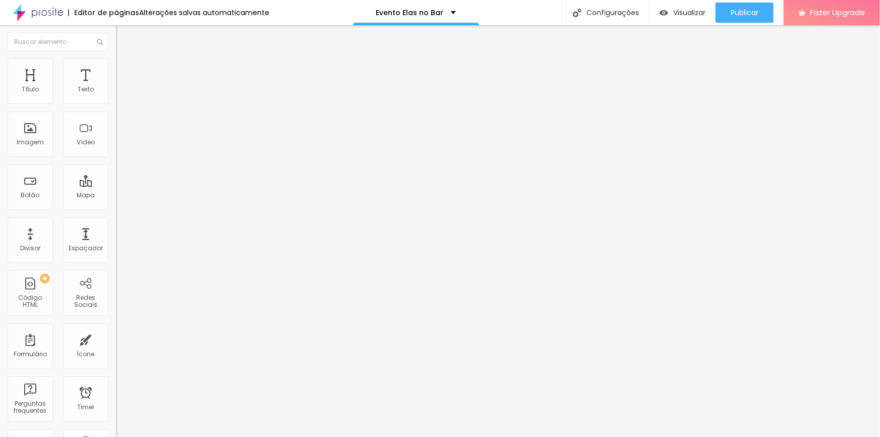
click at [116, 69] on li "Avançado" at bounding box center [174, 74] width 116 height 10
click at [125, 70] on span "Estilo" at bounding box center [133, 65] width 16 height 9
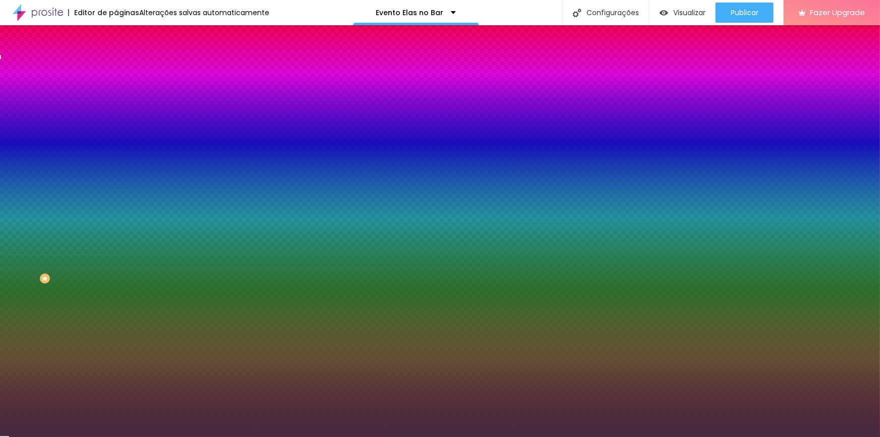
click at [116, 147] on input "#462A3F" at bounding box center [176, 142] width 121 height 10
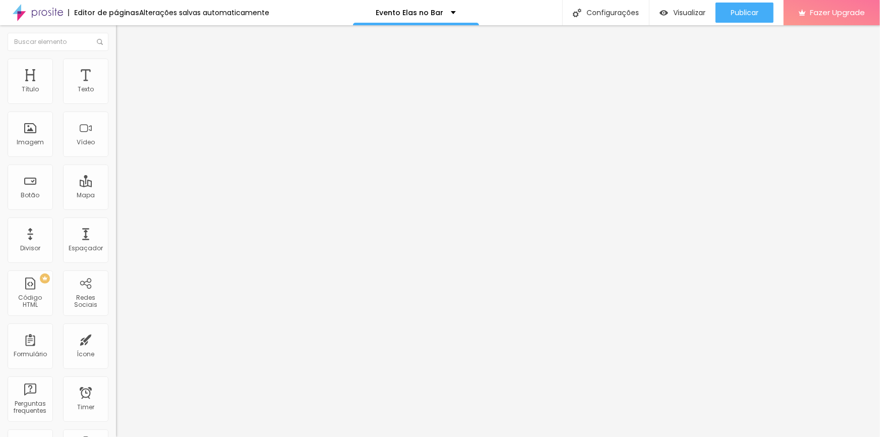
click at [116, 69] on ul "Conteúdo Estilo Avançado" at bounding box center [174, 63] width 116 height 30
click at [116, 69] on img at bounding box center [120, 73] width 9 height 9
click at [116, 95] on input "AMEI! JÁ QUERO" at bounding box center [176, 90] width 121 height 10
click at [116, 95] on input "galeria d0 evento" at bounding box center [176, 90] width 121 height 10
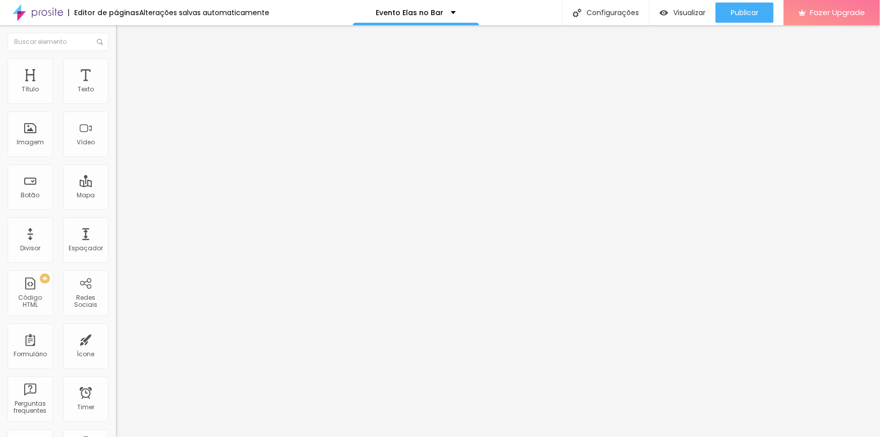
click at [125, 70] on span "Estilo" at bounding box center [133, 65] width 16 height 9
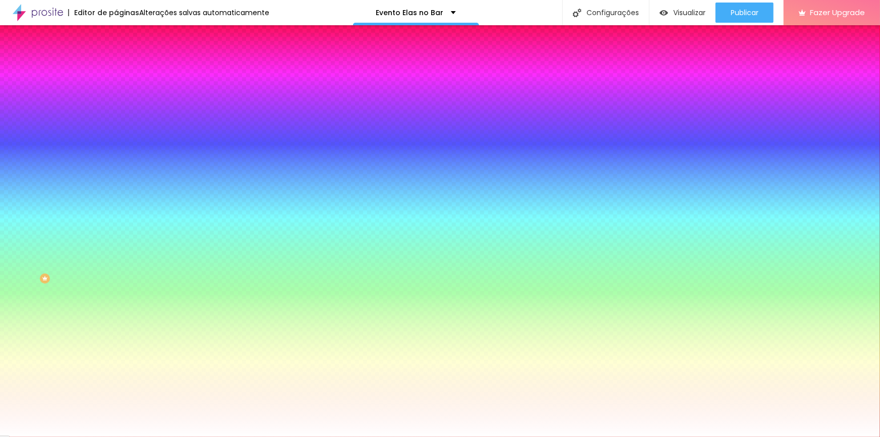
click at [125, 71] on span "Avançado" at bounding box center [141, 75] width 33 height 9
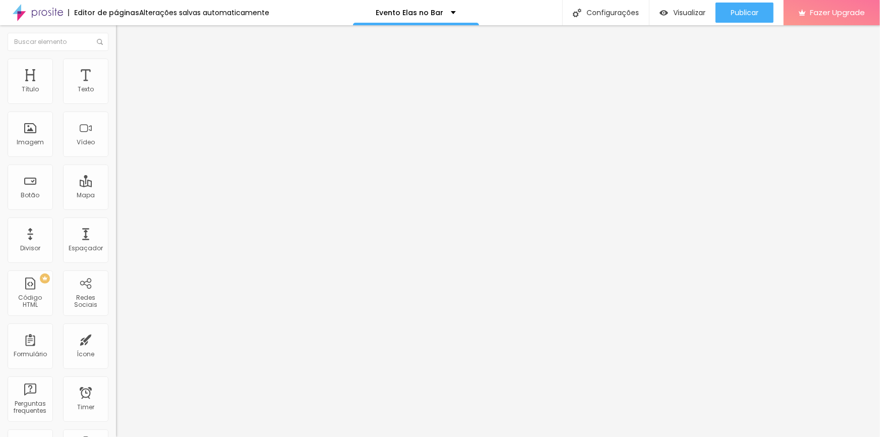
click at [125, 60] on span "Conteúdo" at bounding box center [140, 55] width 31 height 9
click at [116, 206] on input "https://[URL][DOMAIN_NAME][PHONE_NUMBER]" at bounding box center [176, 203] width 121 height 10
click at [116, 208] on input "https://[URL][DOMAIN_NAME][PHONE_NUMBER]" at bounding box center [176, 203] width 121 height 10
paste input "drive.google.com/drive/folders/1akoHEAr7esBoXTYa1SZlp2uKkI83RqPj"
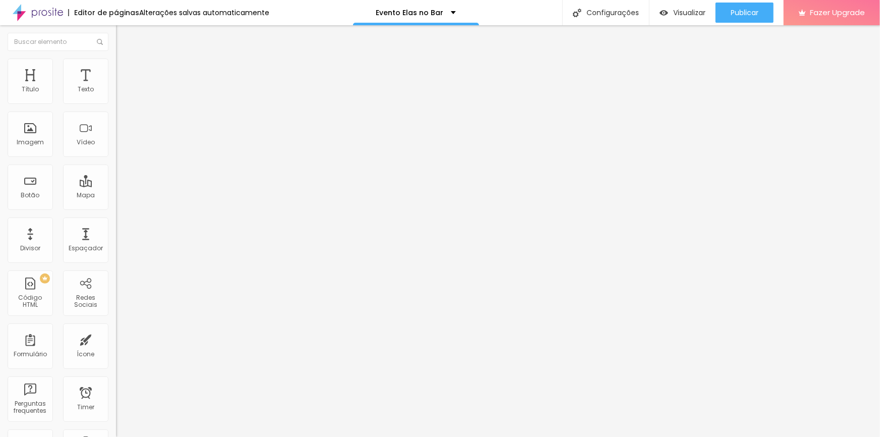
click at [116, 224] on div "Abrir em uma nova aba" at bounding box center [174, 222] width 116 height 5
click at [742, 18] on div "Publicar" at bounding box center [745, 13] width 28 height 20
click at [675, 13] on span "Visualizar" at bounding box center [689, 13] width 32 height 8
click at [116, 59] on ul "Conteúdo Estilo Avançado" at bounding box center [174, 63] width 116 height 30
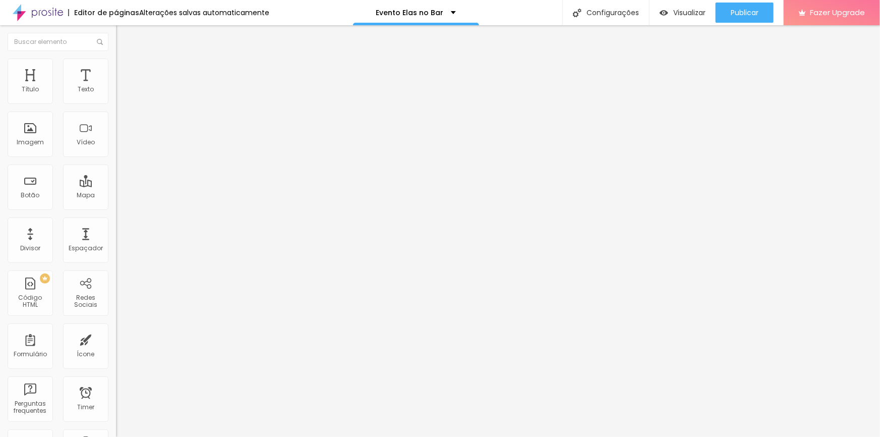
click at [116, 67] on li "Estilo" at bounding box center [174, 64] width 116 height 10
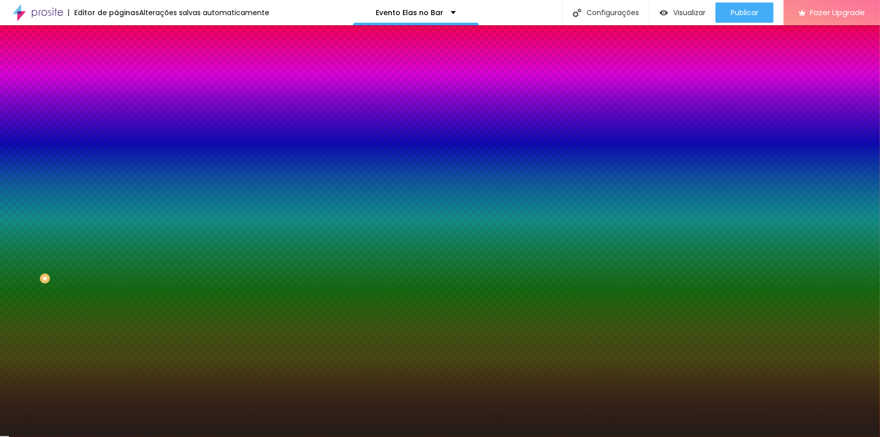
click at [116, 101] on input "#241C18" at bounding box center [176, 101] width 121 height 10
click at [116, 102] on input "#241C18" at bounding box center [176, 101] width 121 height 10
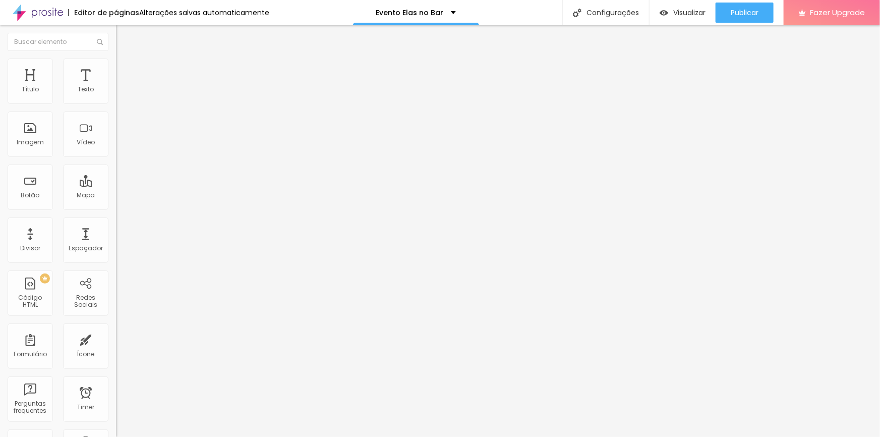
click at [125, 70] on span "Estilo" at bounding box center [133, 65] width 16 height 9
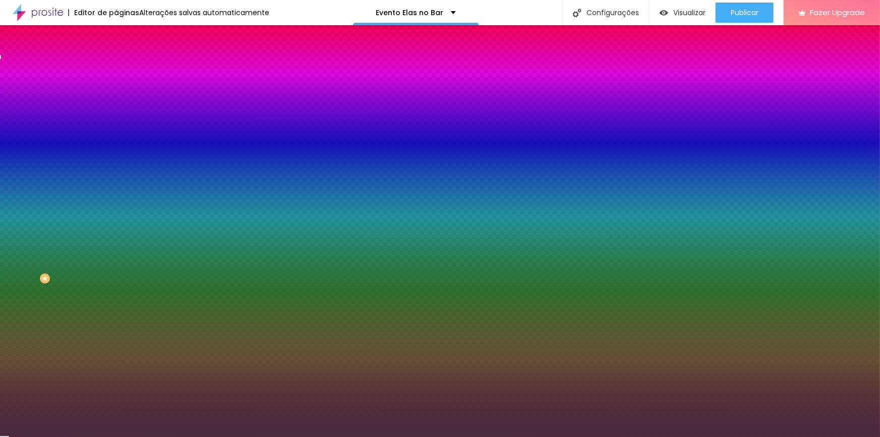
click at [116, 147] on input "#462A3F" at bounding box center [176, 142] width 121 height 10
paste input "241C18"
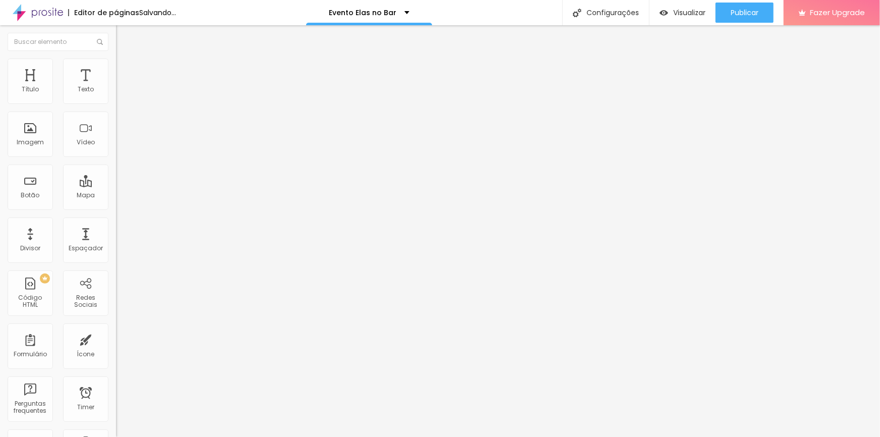
click at [116, 64] on img at bounding box center [120, 63] width 9 height 9
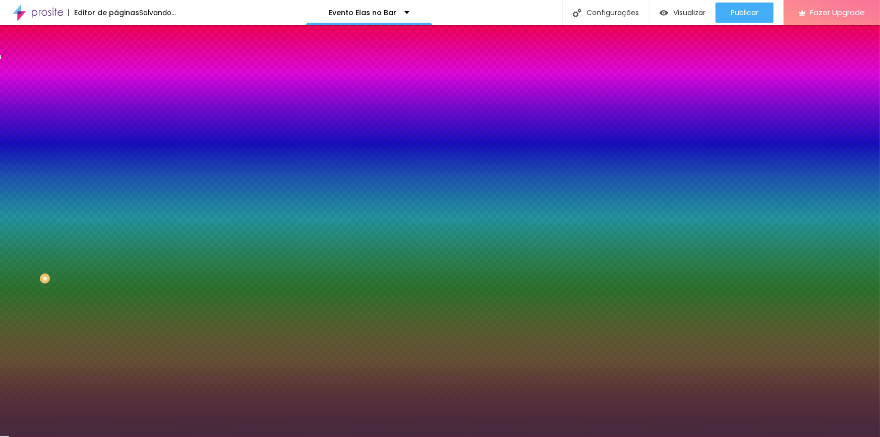
click at [116, 147] on input "#462A3F" at bounding box center [176, 142] width 121 height 10
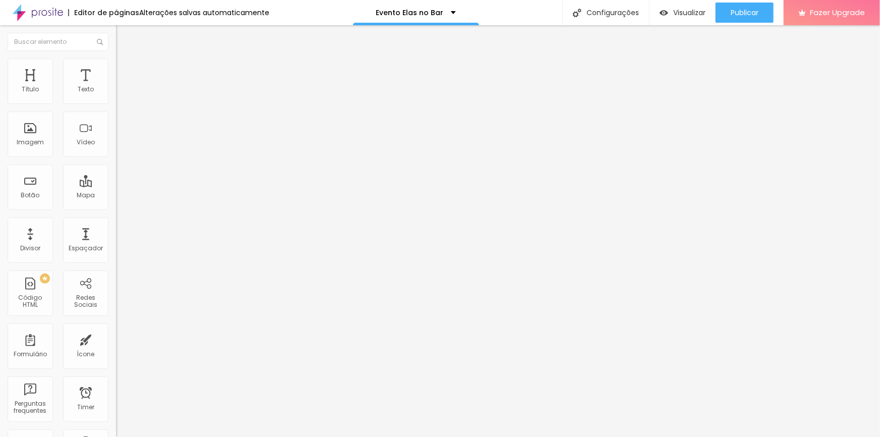
click at [125, 70] on span "Estilo" at bounding box center [133, 65] width 16 height 9
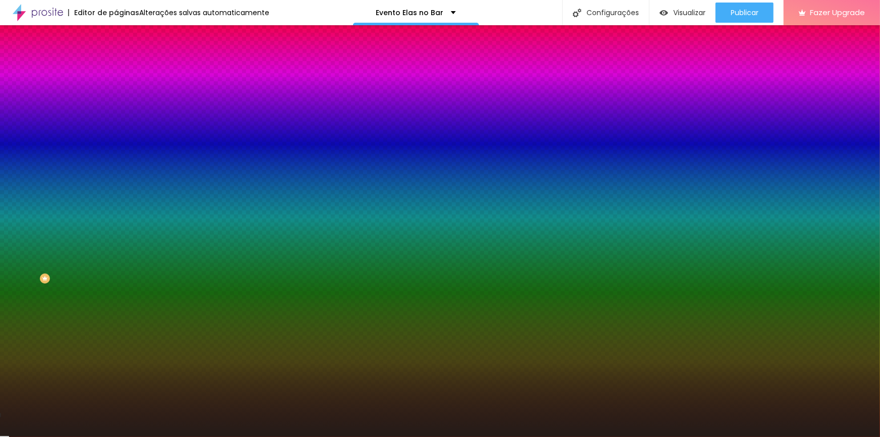
click at [116, 147] on input "#241C18" at bounding box center [176, 142] width 121 height 10
paste input "462A3F"
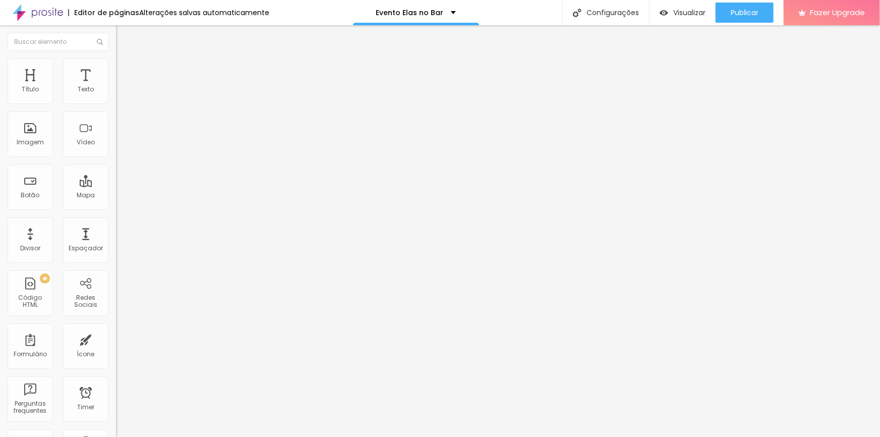
click at [116, 69] on li "Avançado" at bounding box center [174, 74] width 116 height 10
click at [748, 17] on div "Publicar" at bounding box center [745, 13] width 28 height 20
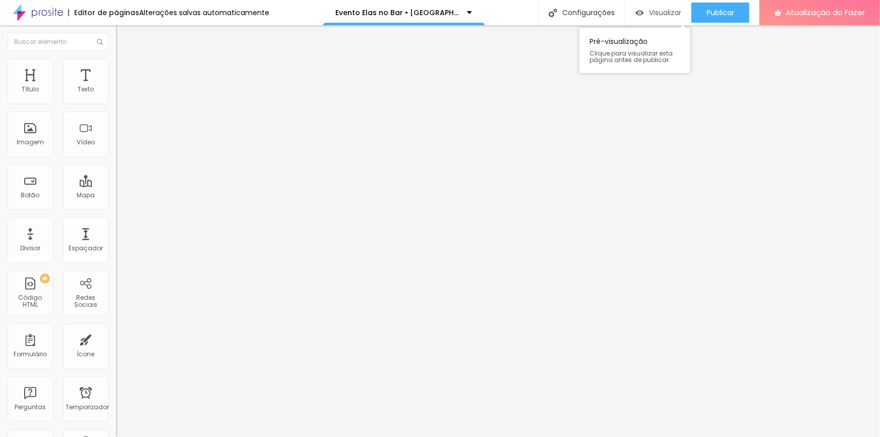
click at [662, 17] on font "Visualizar" at bounding box center [665, 13] width 32 height 10
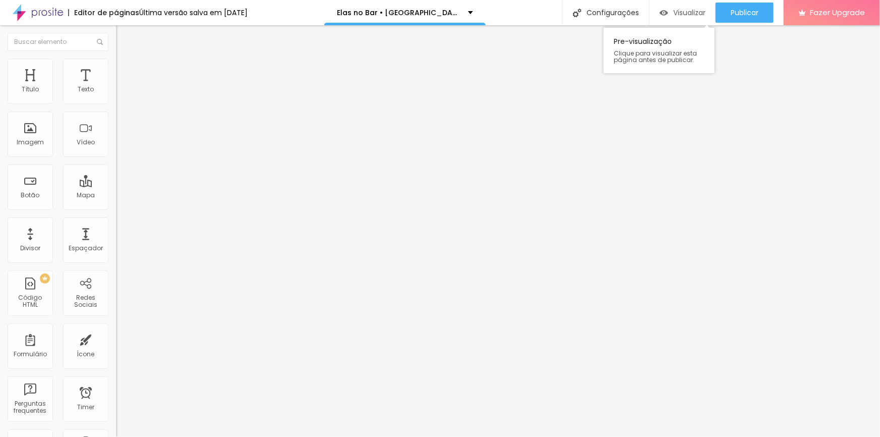
click at [691, 6] on div "Visualizar" at bounding box center [683, 13] width 46 height 20
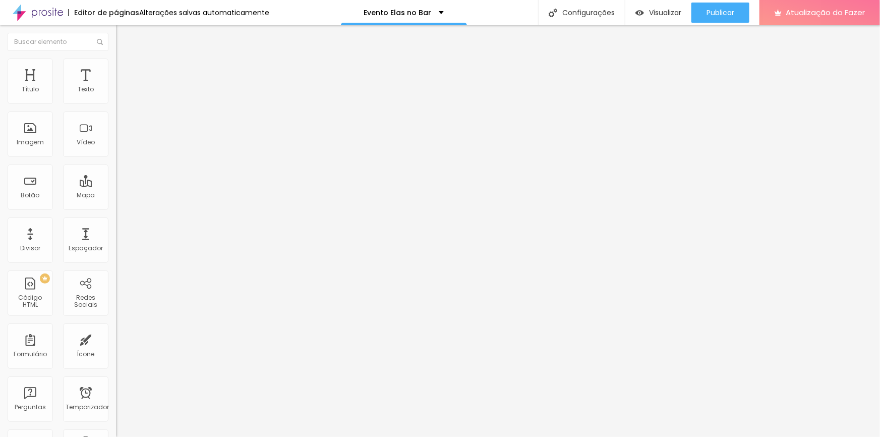
click at [125, 72] on font "Avançado" at bounding box center [141, 75] width 33 height 9
type input "28"
type input "48"
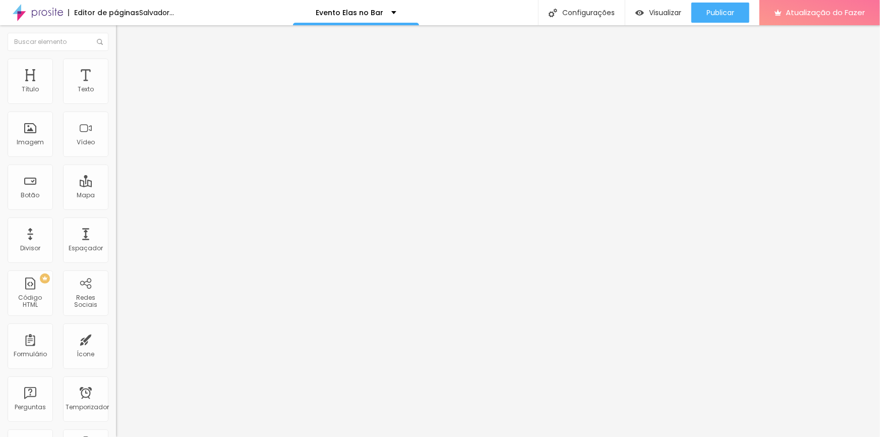
type input "50"
type input "49"
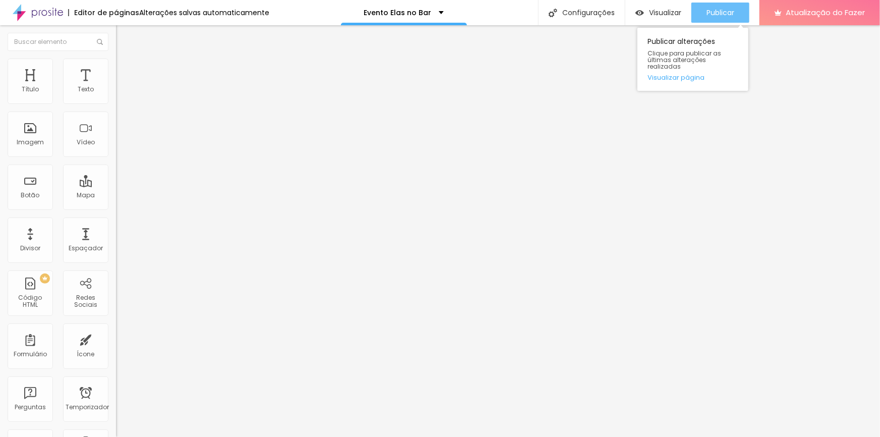
click at [714, 14] on font "Publicar" at bounding box center [721, 13] width 28 height 10
click at [125, 70] on font "Estilo" at bounding box center [133, 65] width 16 height 9
click at [116, 62] on img at bounding box center [120, 63] width 9 height 9
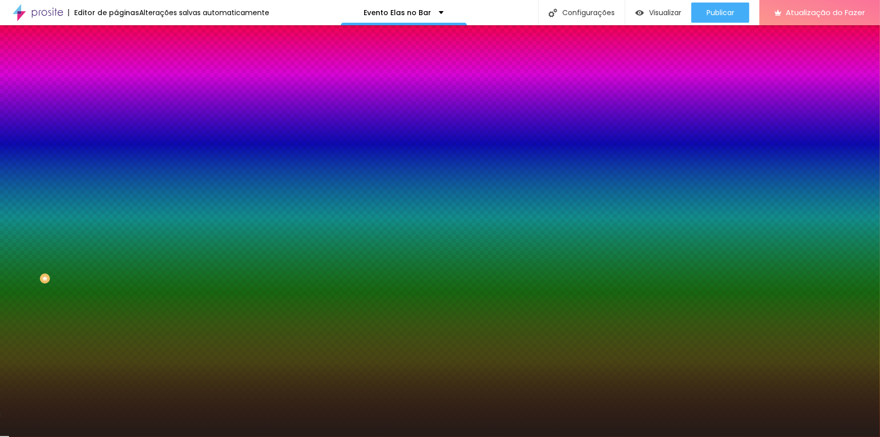
click at [116, 101] on input "#241C18" at bounding box center [176, 101] width 121 height 10
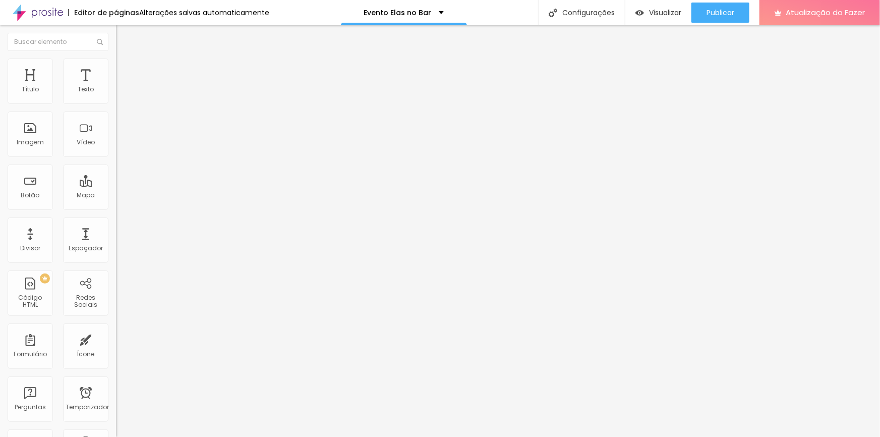
click at [116, 69] on li "Estilo" at bounding box center [174, 64] width 116 height 10
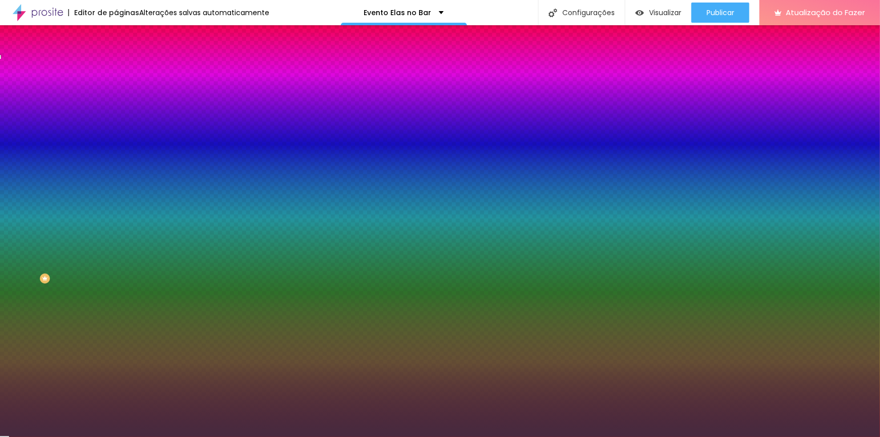
click at [116, 147] on input "#462A3F" at bounding box center [176, 142] width 121 height 10
paste input "241C18"
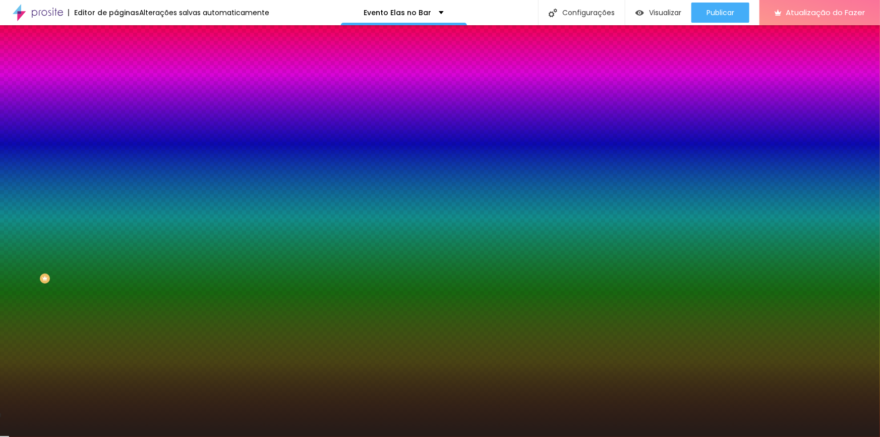
type input "#241C18"
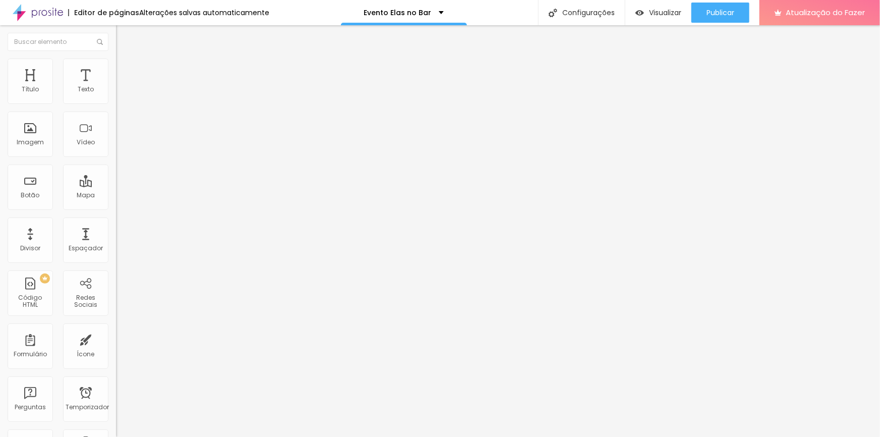
click at [125, 69] on font "Estilo" at bounding box center [133, 65] width 16 height 9
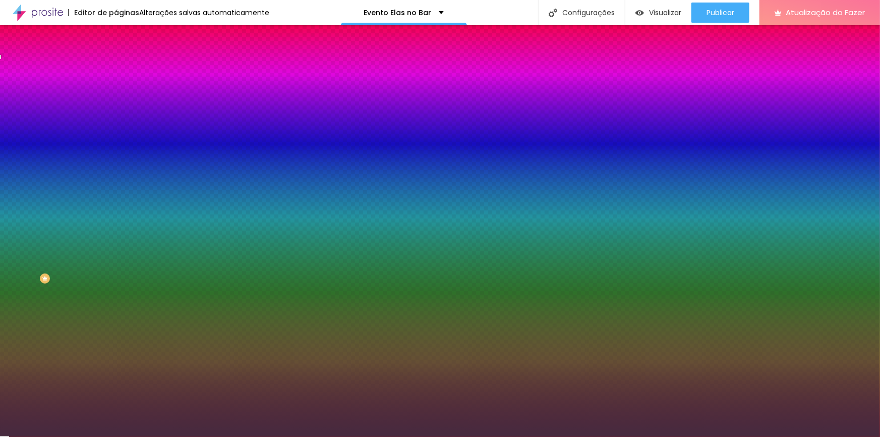
click at [116, 147] on input "#462A3F" at bounding box center [176, 142] width 121 height 10
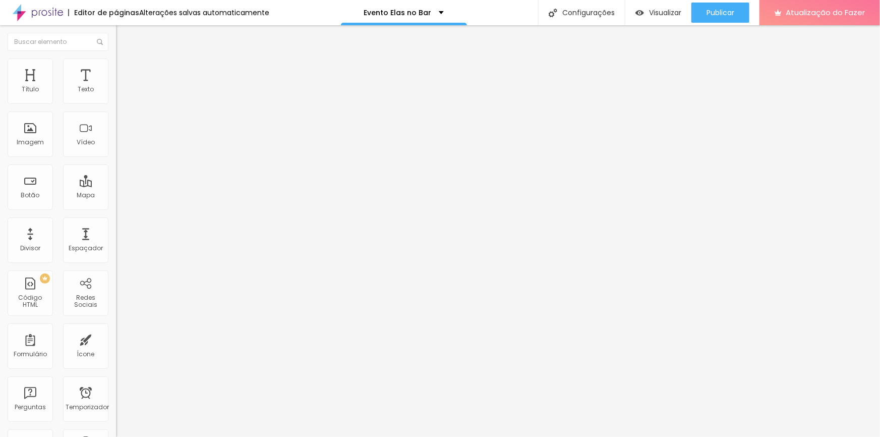
click at [116, 64] on img at bounding box center [120, 63] width 9 height 9
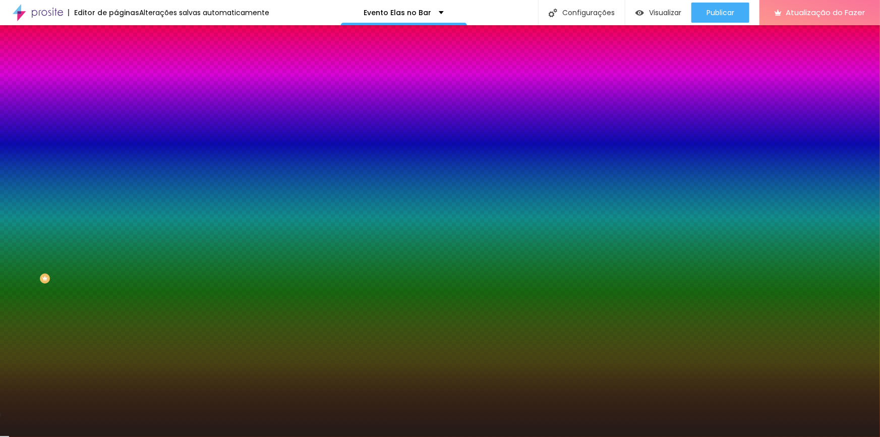
click at [116, 147] on input "#241C18" at bounding box center [176, 142] width 121 height 10
paste input "462A3F"
type input "#462A3F"
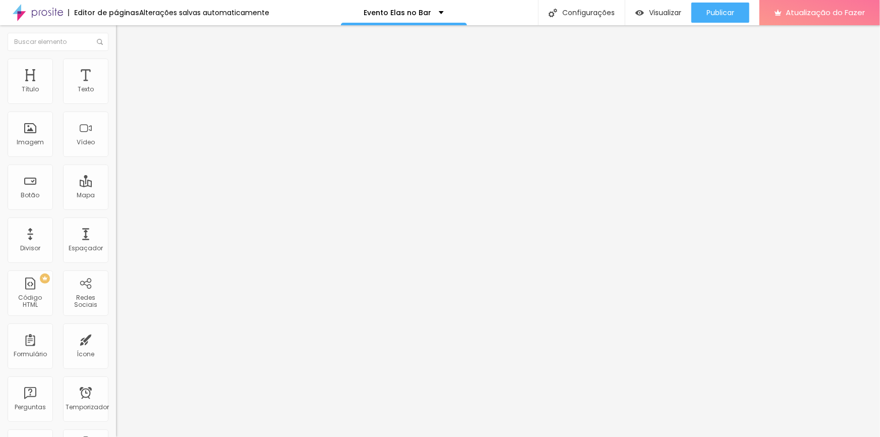
click at [116, 65] on li "Estilo" at bounding box center [174, 64] width 116 height 10
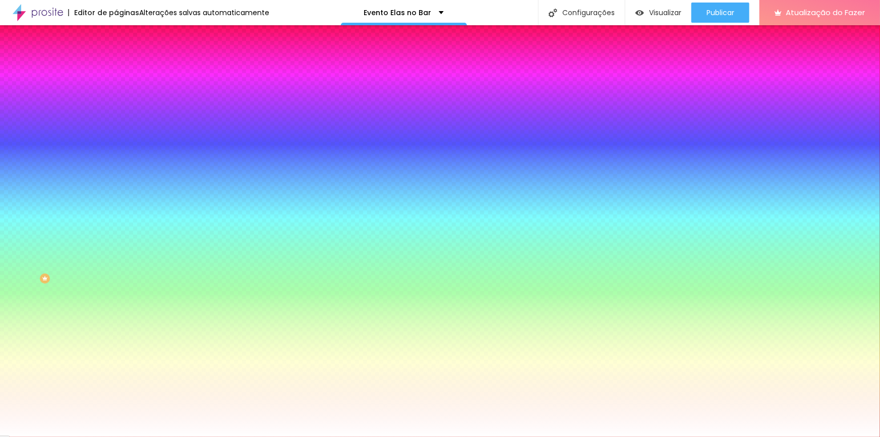
click at [120, 153] on icon "button" at bounding box center [123, 156] width 6 height 6
type input "8"
type input "15"
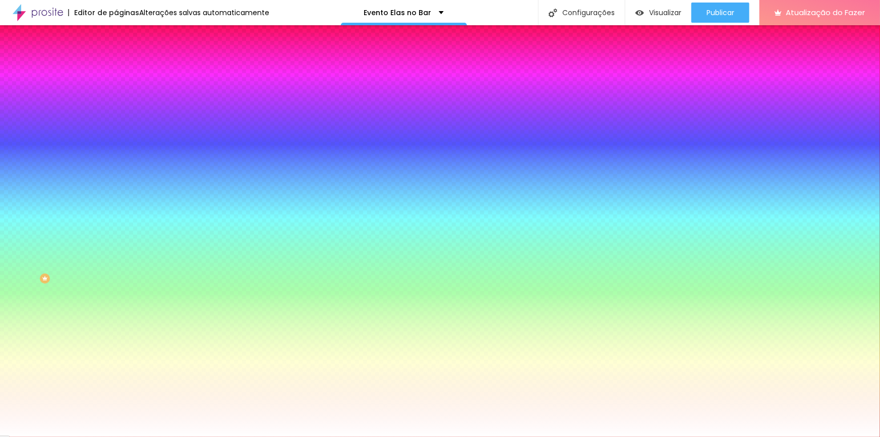
type input "16"
type input "18"
type input "17"
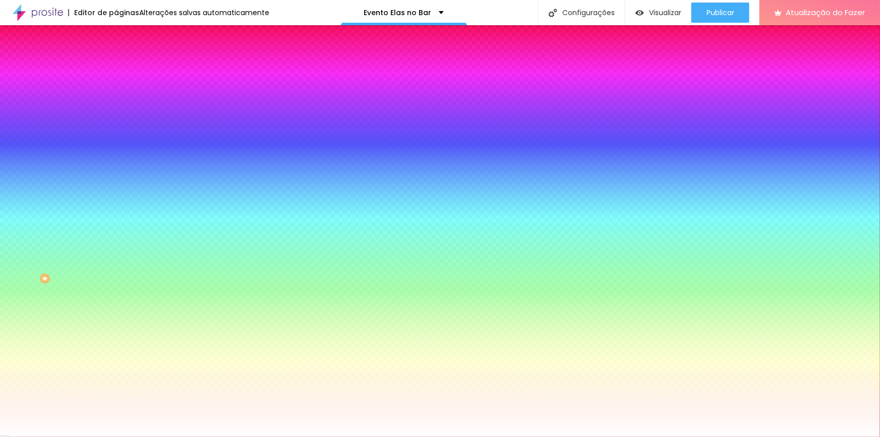
type input "17"
type input "13"
type input "12"
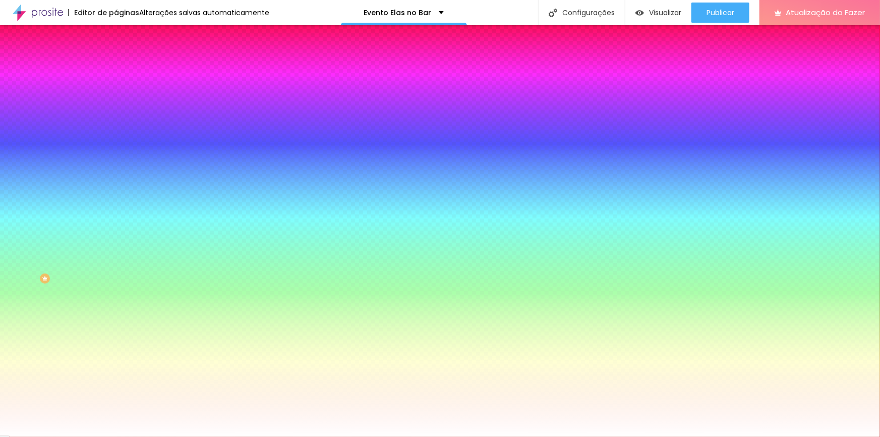
type input "13"
type input "14"
type input "15"
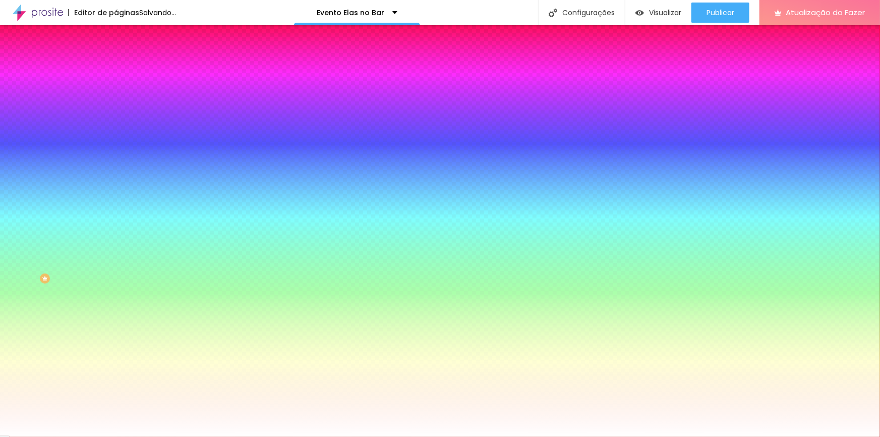
type input "15"
type input "16"
type input "15"
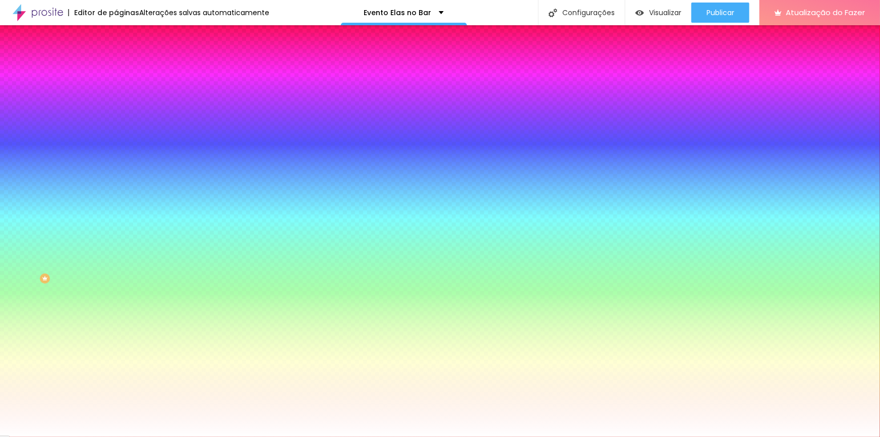
type input "14"
type input "15"
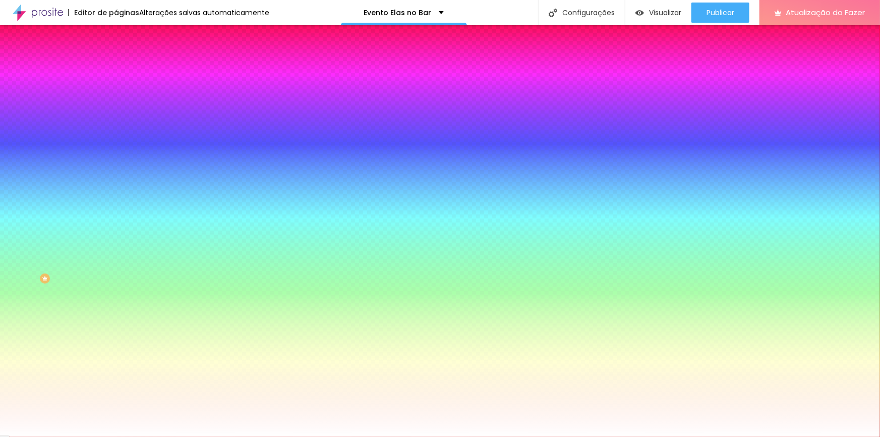
click at [100, 436] on div at bounding box center [440, 437] width 880 height 0
click at [125, 71] on font "Avançado" at bounding box center [141, 75] width 33 height 9
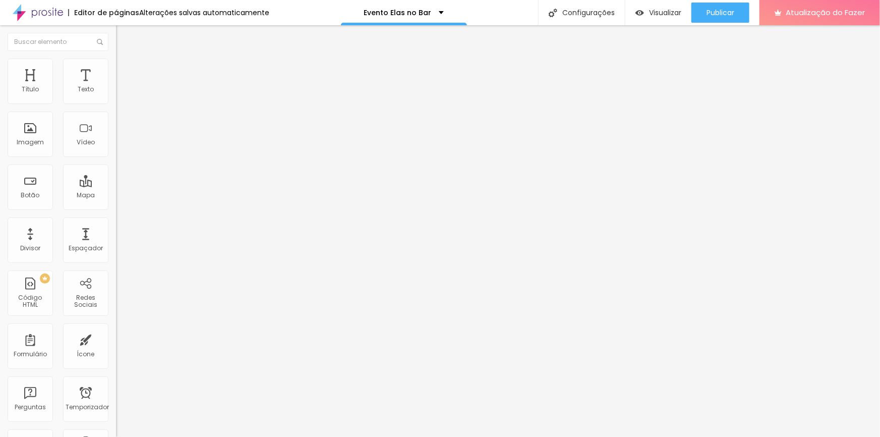
click at [116, 73] on ul "Conteúdo Estilo Avançado" at bounding box center [174, 63] width 116 height 30
click at [116, 69] on li "Estilo" at bounding box center [174, 64] width 116 height 10
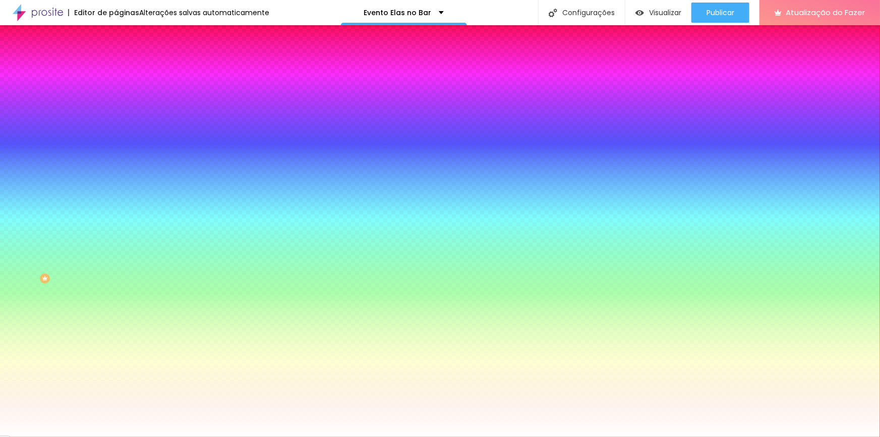
click at [116, 398] on button "button" at bounding box center [123, 403] width 14 height 11
type input "3"
type input "2"
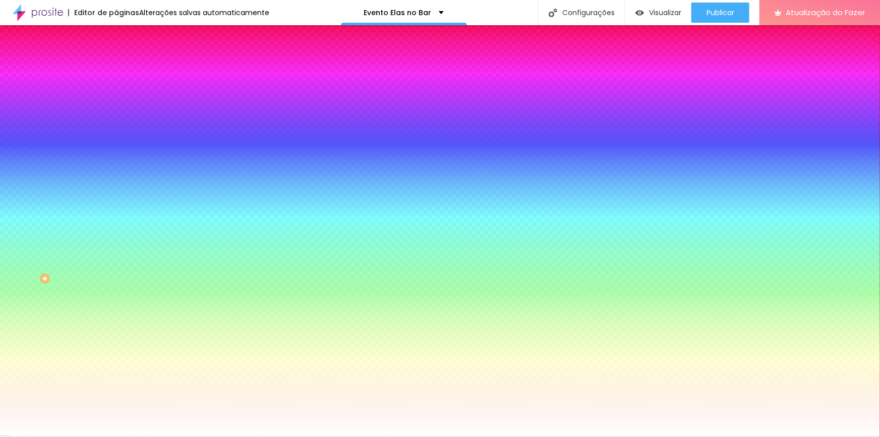
type input "1"
click at [96, 436] on div at bounding box center [440, 437] width 880 height 0
click at [125, 71] on font "Avançado" at bounding box center [141, 75] width 33 height 9
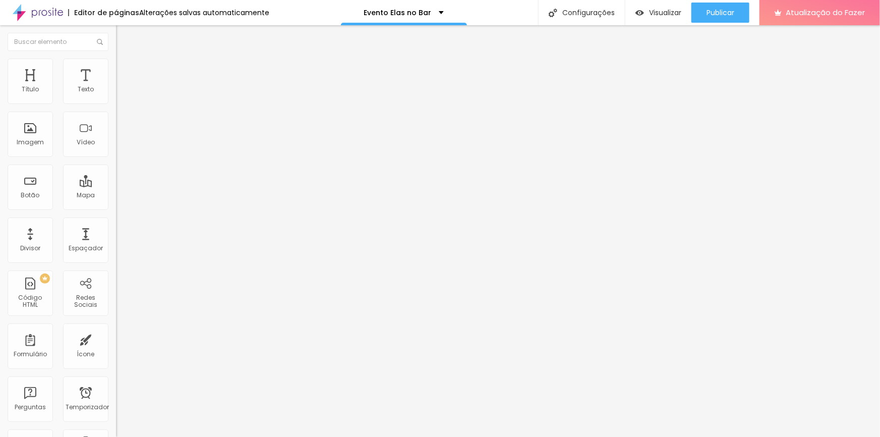
click at [125, 60] on font "Conteúdo" at bounding box center [140, 55] width 31 height 9
click at [714, 13] on font "Publicar" at bounding box center [721, 13] width 28 height 10
click at [116, 65] on li "Estilo" at bounding box center [174, 64] width 116 height 10
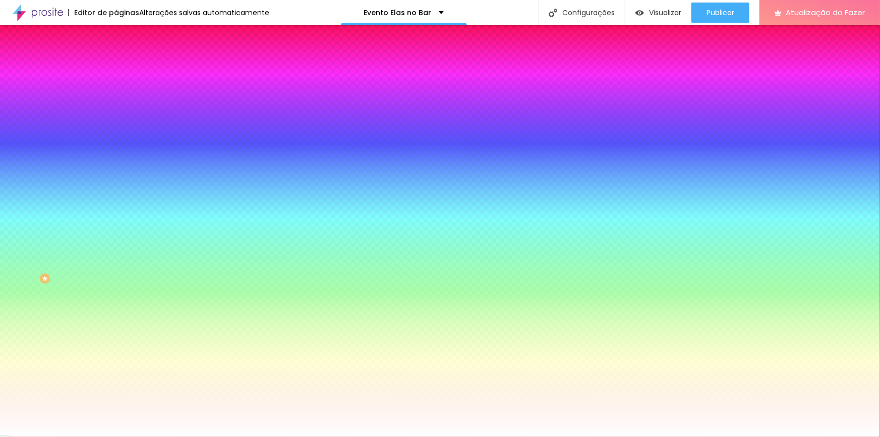
click at [120, 131] on icon "button" at bounding box center [123, 134] width 6 height 6
type input "#641414"
click at [182, 436] on div at bounding box center [440, 443] width 880 height 0
click at [184, 436] on div at bounding box center [440, 443] width 880 height 0
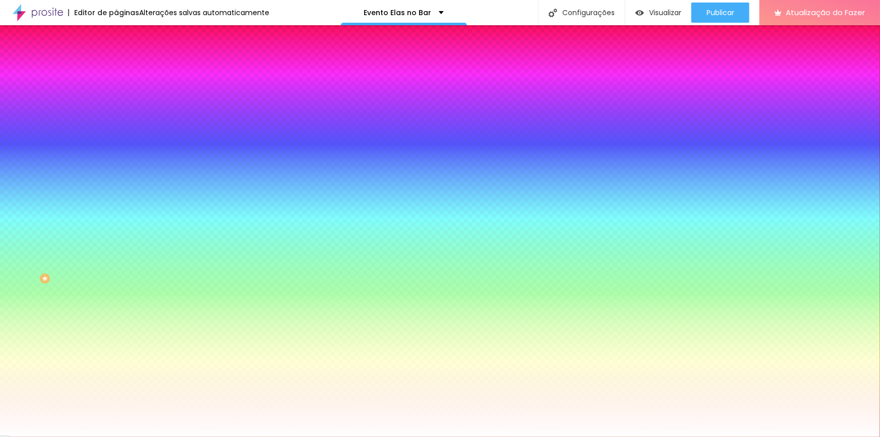
click at [53, 436] on div at bounding box center [440, 437] width 880 height 0
click at [116, 96] on div at bounding box center [174, 96] width 116 height 0
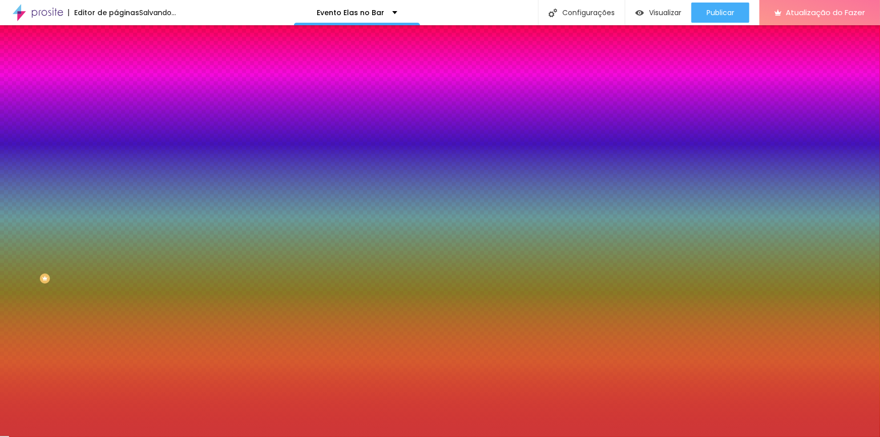
type input "#CE3838"
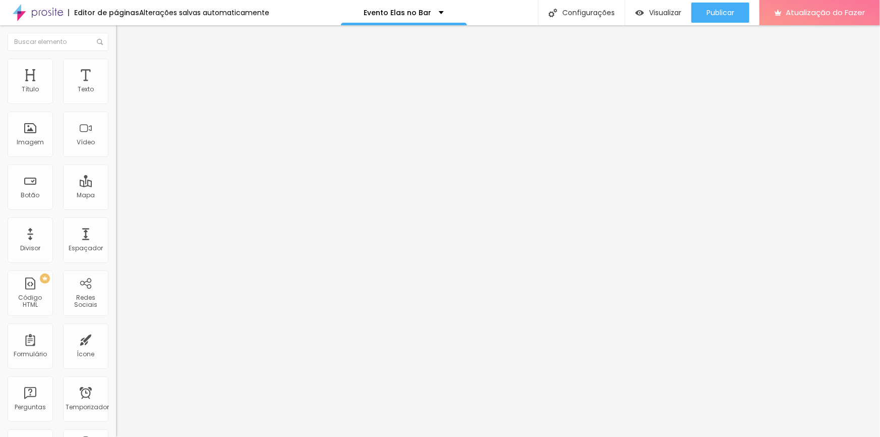
click at [116, 66] on li "Estilo" at bounding box center [174, 64] width 116 height 10
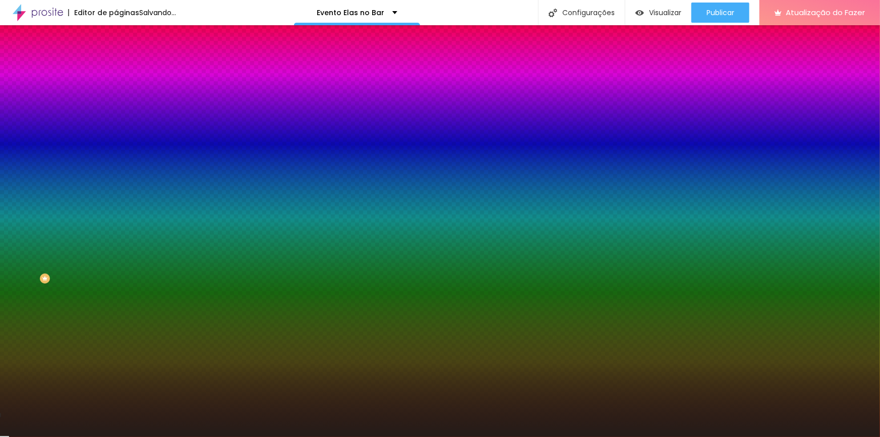
click at [116, 104] on input "#241C18" at bounding box center [176, 101] width 121 height 10
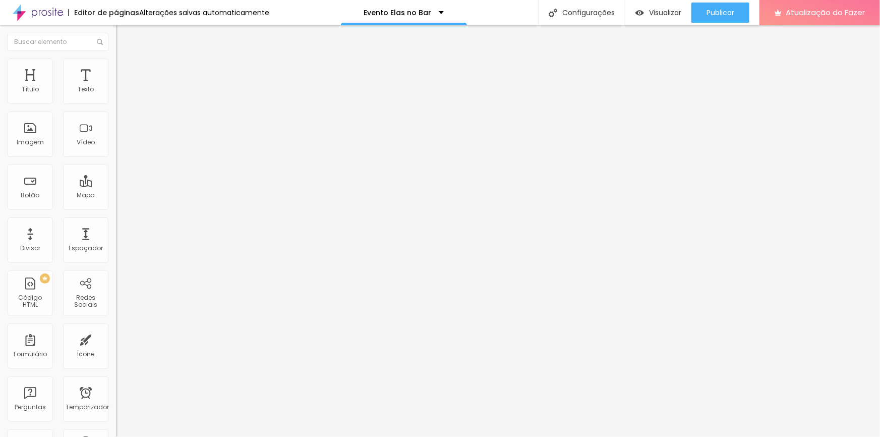
click at [125, 70] on font "Estilo" at bounding box center [133, 65] width 16 height 9
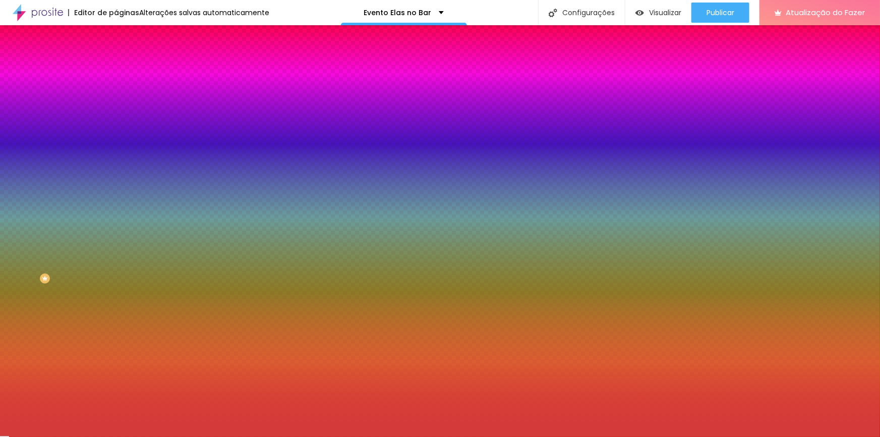
click at [116, 100] on input "#D33B3B" at bounding box center [176, 101] width 121 height 10
click at [116, 101] on input "#D33B3B" at bounding box center [176, 101] width 121 height 10
paste input "241C18"
type input "#241C18"
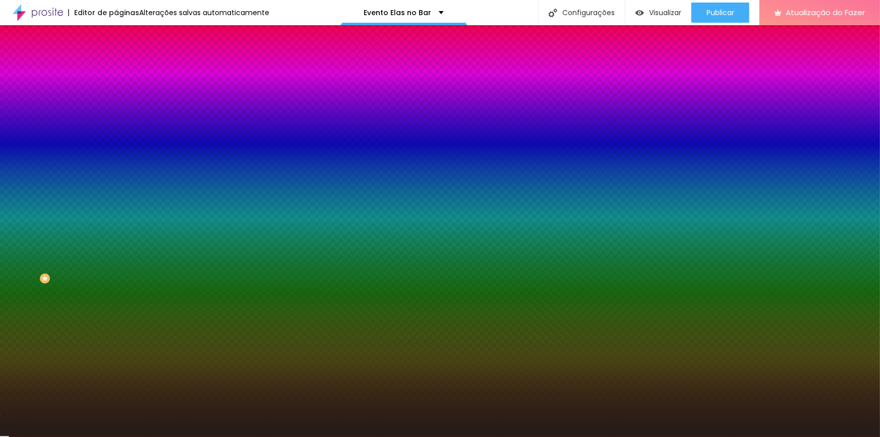
click at [116, 69] on img at bounding box center [120, 73] width 9 height 9
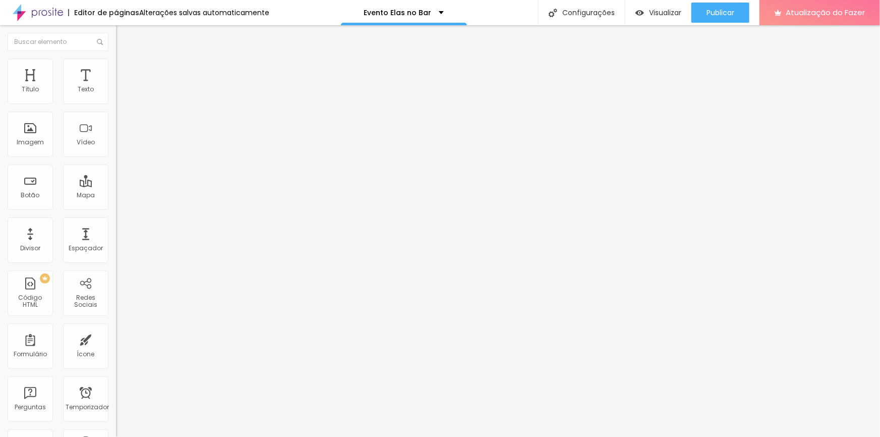
type input "5"
type input "0"
type input "5"
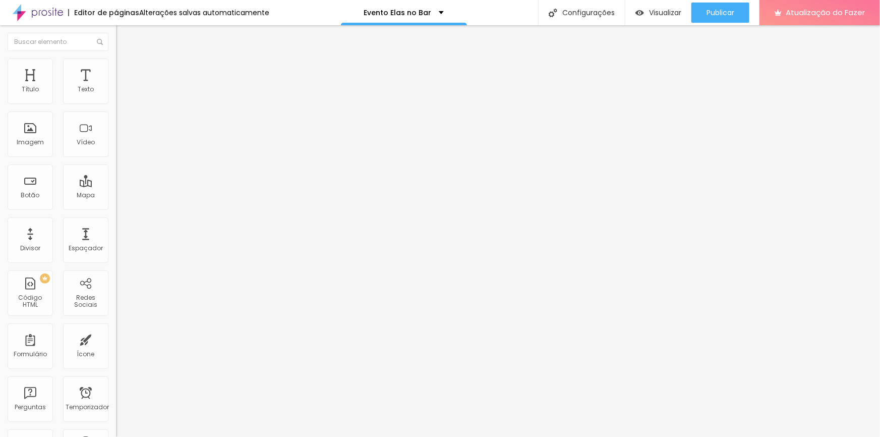
type input "5"
click at [116, 60] on li "Estilo" at bounding box center [174, 64] width 116 height 10
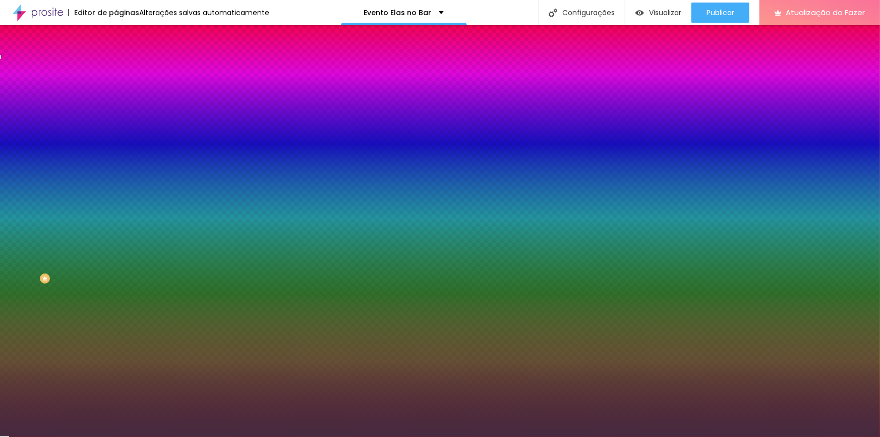
click at [116, 147] on input "#462A3F" at bounding box center [176, 142] width 121 height 10
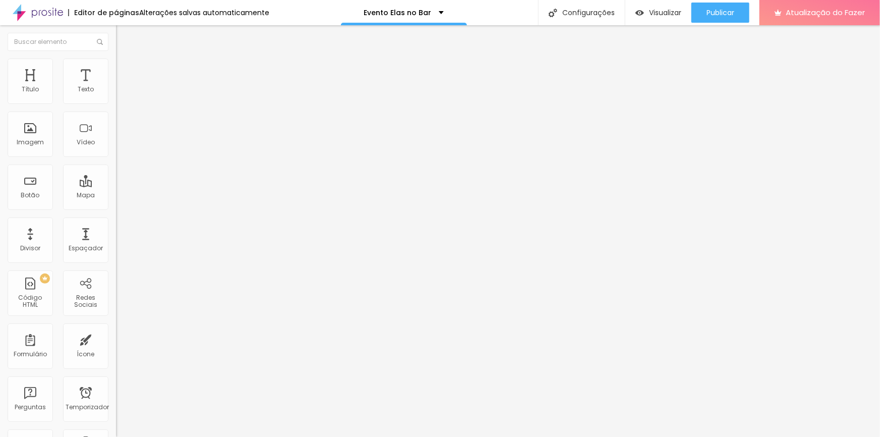
click at [116, 121] on img at bounding box center [119, 116] width 7 height 7
click at [116, 146] on div "Alinhamento" at bounding box center [174, 126] width 116 height 38
click at [116, 130] on div at bounding box center [174, 126] width 116 height 8
click at [116, 153] on font "Normal" at bounding box center [127, 154] width 23 height 9
click at [116, 165] on span "Pequeno" at bounding box center [129, 160] width 27 height 9
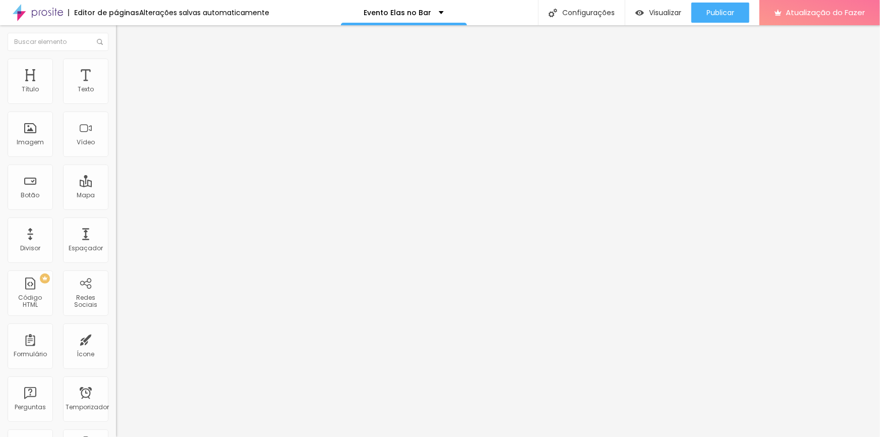
click at [116, 174] on span "Normal" at bounding box center [127, 170] width 23 height 9
click at [116, 181] on span "Grande" at bounding box center [128, 176] width 24 height 9
click at [116, 171] on span "Normal" at bounding box center [127, 166] width 23 height 9
click at [116, 155] on font "Normal" at bounding box center [127, 154] width 23 height 9
click at [116, 69] on li "Avançado" at bounding box center [174, 74] width 116 height 10
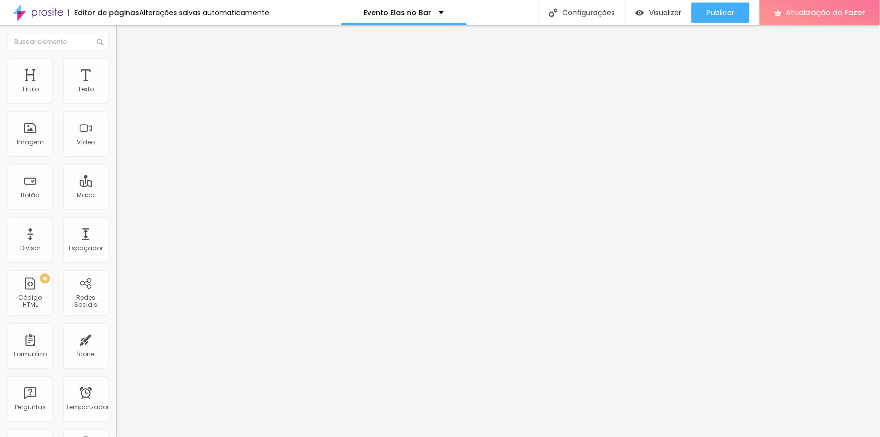
click at [125, 68] on font "Estilo" at bounding box center [133, 65] width 16 height 9
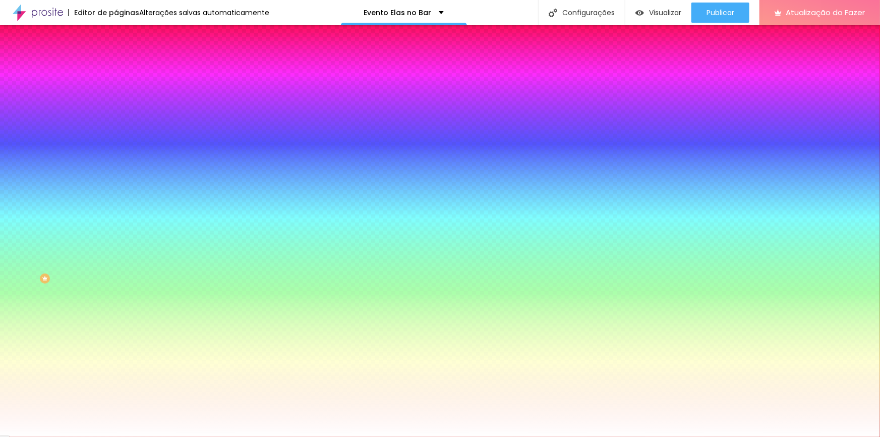
click at [125, 60] on font "Conteúdo" at bounding box center [140, 55] width 31 height 9
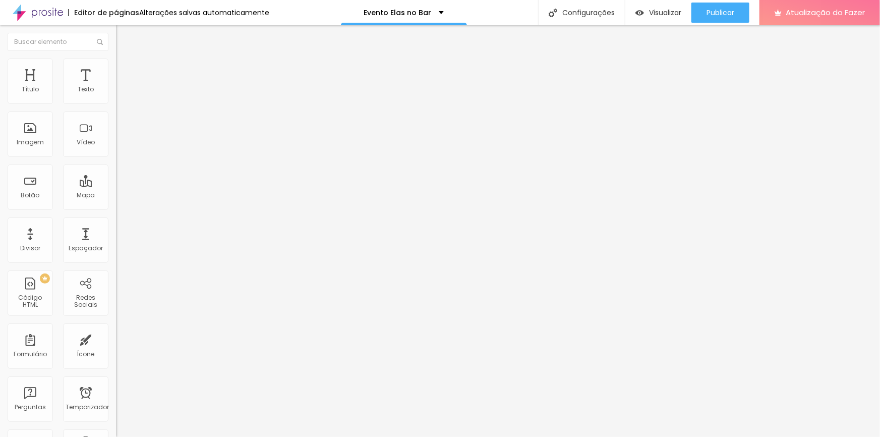
click at [116, 63] on li "Estilo" at bounding box center [174, 64] width 116 height 10
click at [125, 69] on font "Estilo" at bounding box center [133, 65] width 16 height 9
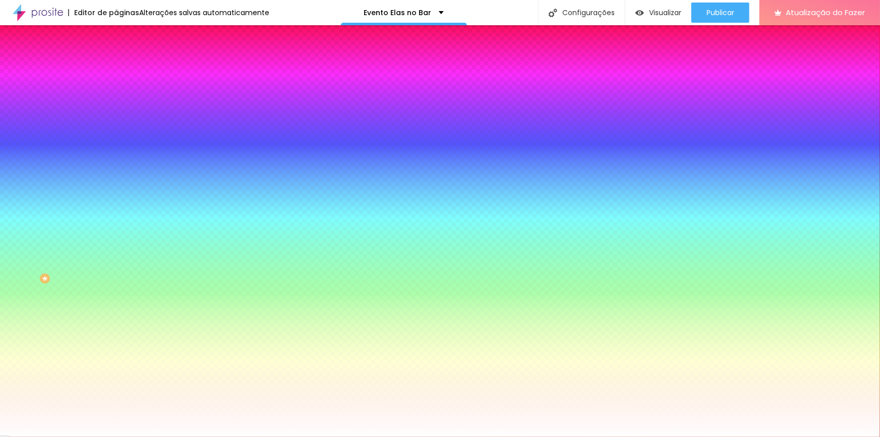
click at [125, 75] on font "Avançado" at bounding box center [141, 75] width 33 height 9
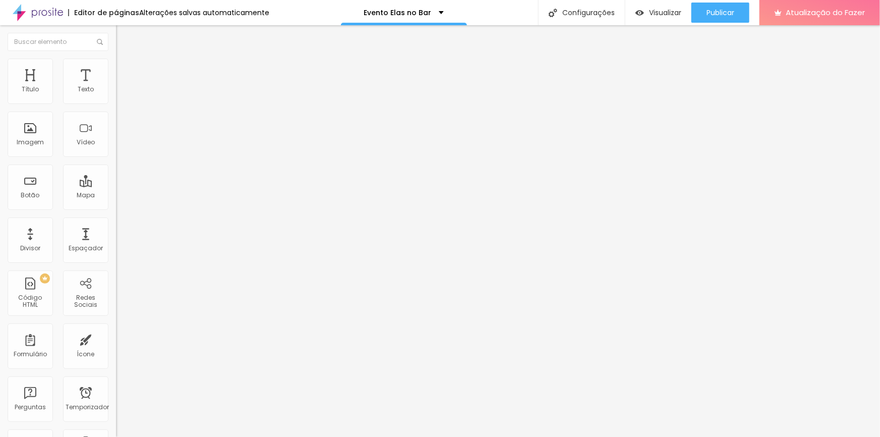
click at [116, 57] on img at bounding box center [120, 52] width 9 height 9
click at [116, 59] on li "Estilo" at bounding box center [174, 64] width 116 height 10
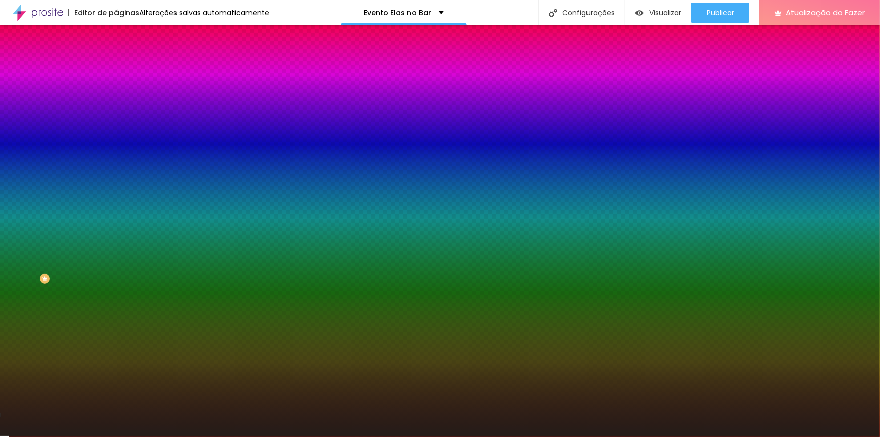
click at [116, 101] on input "#241C18" at bounding box center [176, 101] width 121 height 10
click at [116, 102] on input "#241C18" at bounding box center [176, 101] width 121 height 10
paste input "462A3F"
type input "#462A3F"
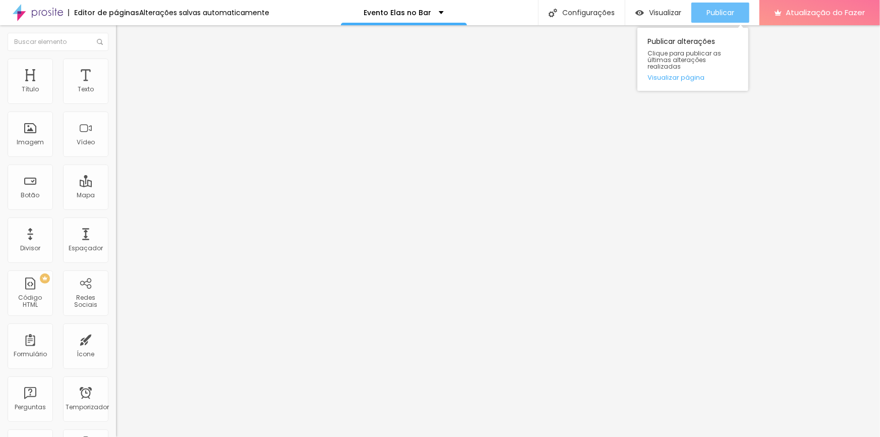
click at [705, 15] on button "Publicar" at bounding box center [720, 13] width 58 height 20
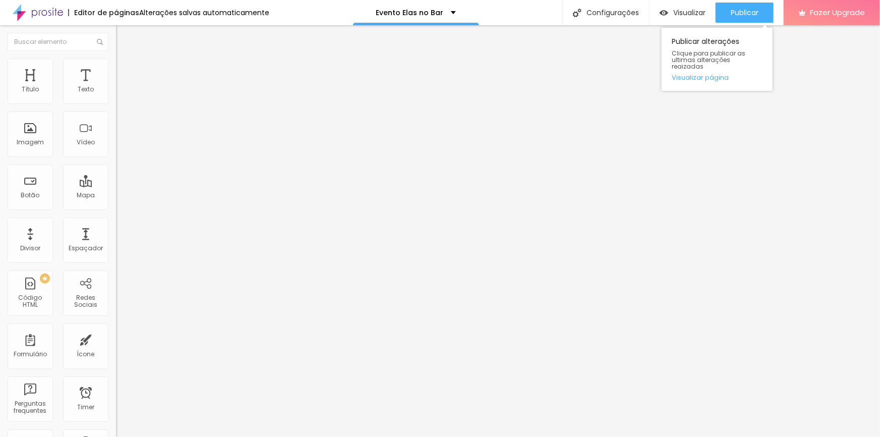
click at [734, 9] on span "Publicar" at bounding box center [745, 13] width 28 height 8
click at [740, 11] on span "Publicar" at bounding box center [745, 13] width 28 height 8
click at [125, 71] on span "Avançado" at bounding box center [141, 75] width 33 height 9
type input "43"
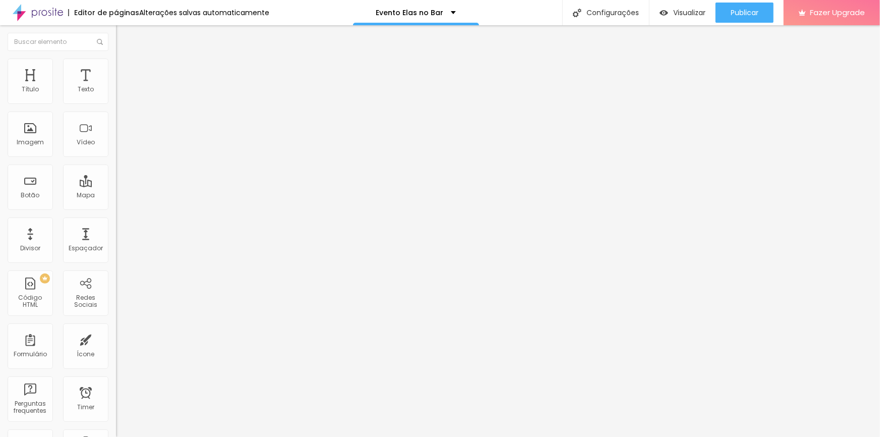
type input "143"
type input "139"
type input "110"
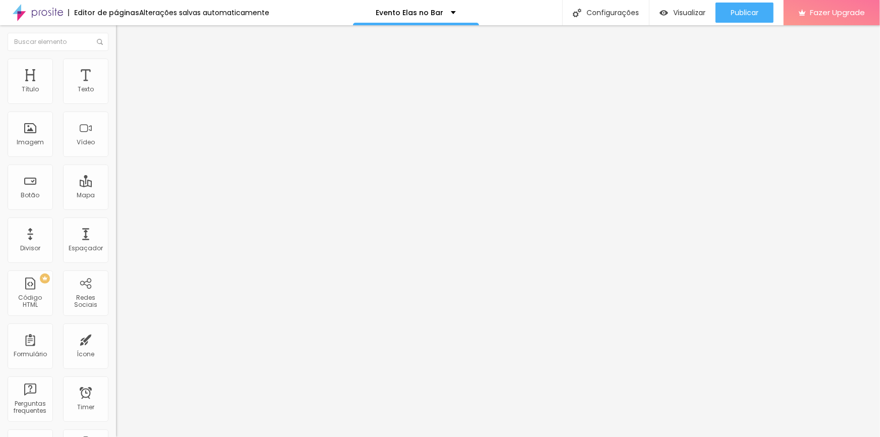
type input "110"
type input "76"
type input "52"
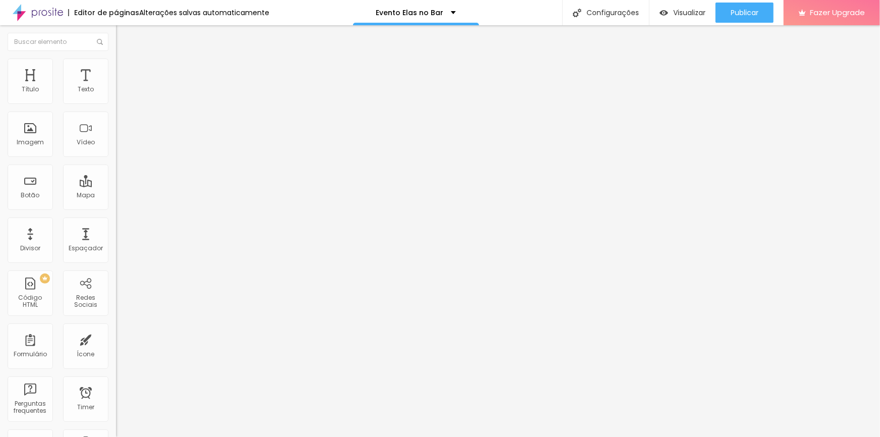
type input "33"
type input "24"
type input "9"
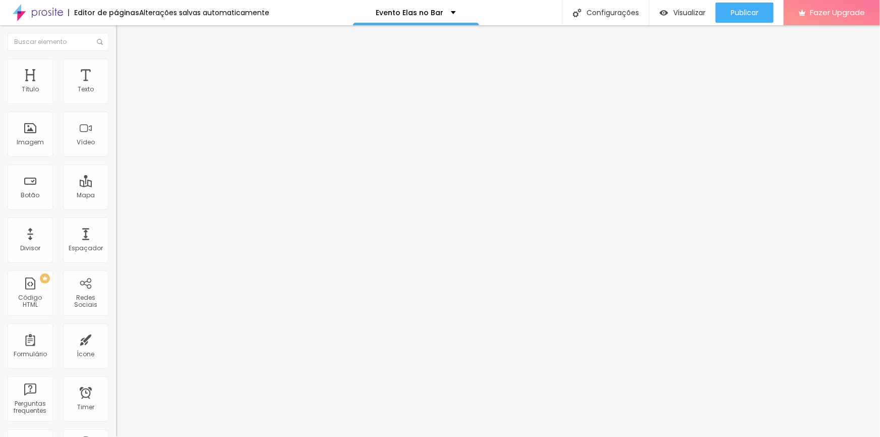
type input "9"
type input "0"
click at [125, 71] on span "Avançado" at bounding box center [141, 75] width 33 height 9
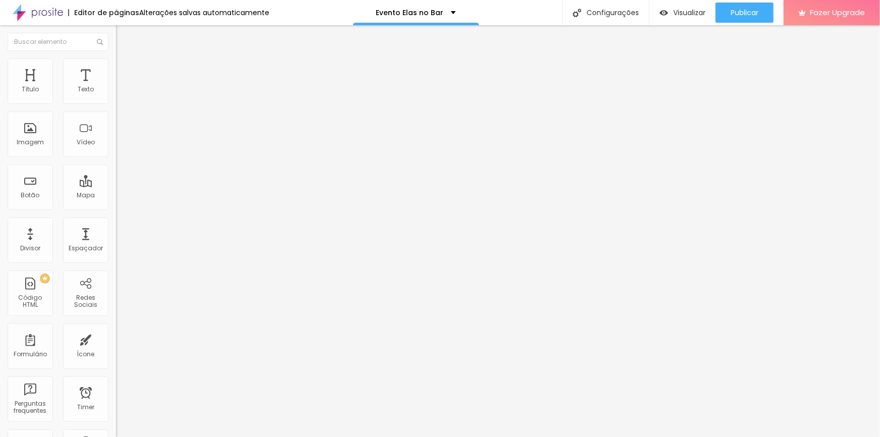
type input "17"
type input "0"
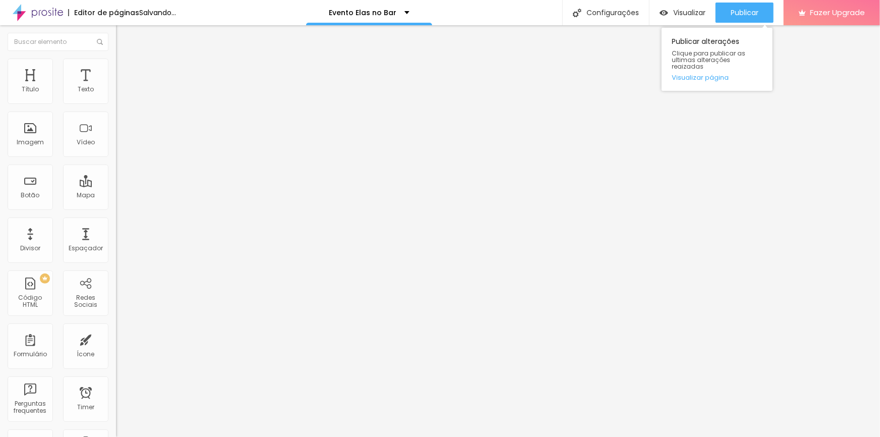
click at [736, 15] on span "Publicar" at bounding box center [745, 13] width 28 height 8
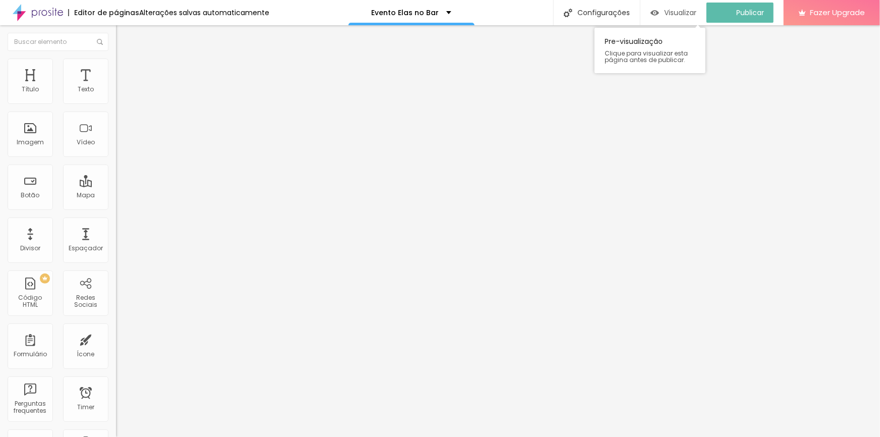
click at [676, 13] on span "Visualizar" at bounding box center [680, 13] width 32 height 8
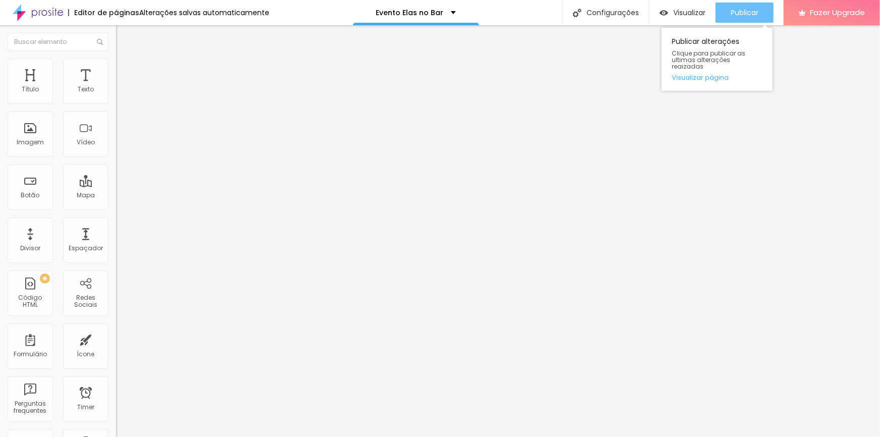
click at [756, 13] on span "Publicar" at bounding box center [745, 13] width 28 height 8
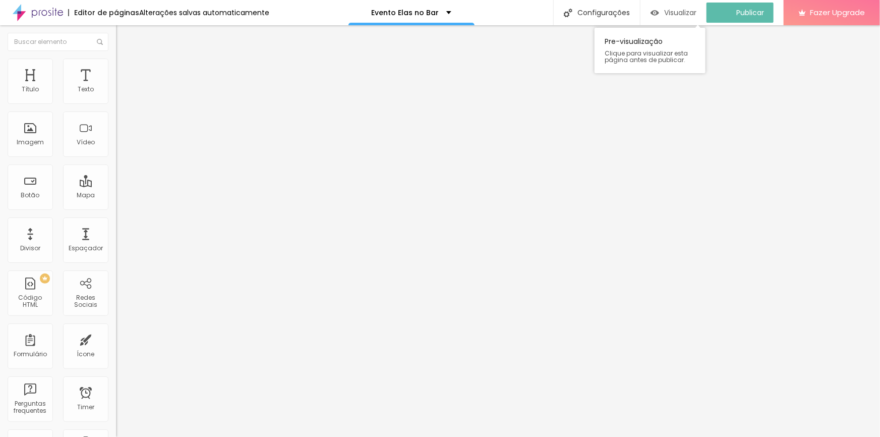
click at [675, 13] on span "Visualizar" at bounding box center [680, 13] width 32 height 8
click at [116, 66] on li "Avançado" at bounding box center [174, 64] width 116 height 10
click at [125, 60] on span "Estilo" at bounding box center [133, 55] width 16 height 9
click at [116, 139] on button "Voltar ao padrão" at bounding box center [150, 133] width 69 height 12
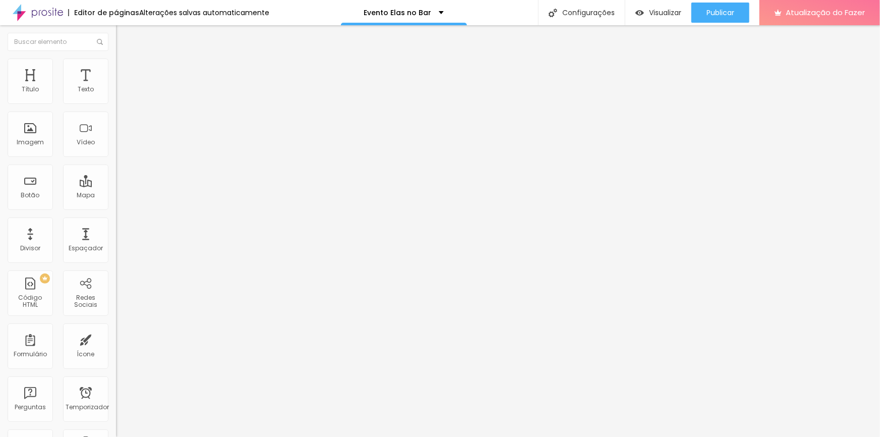
click at [116, 97] on button "button" at bounding box center [123, 91] width 14 height 11
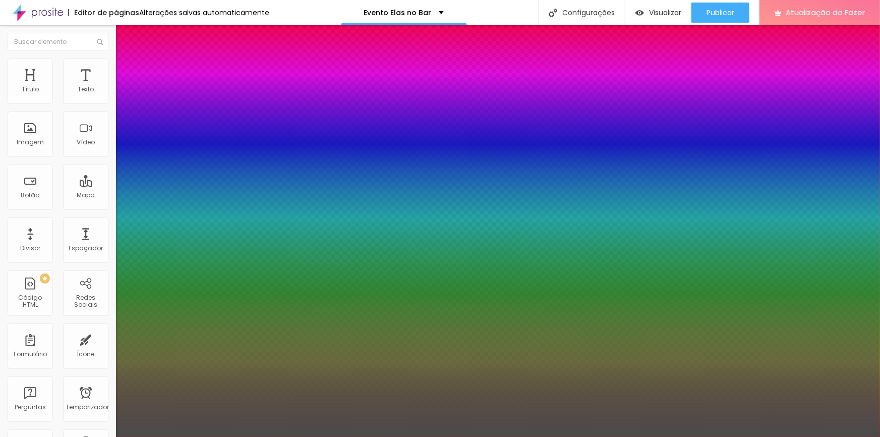
type input "1"
select select "Montserrat"
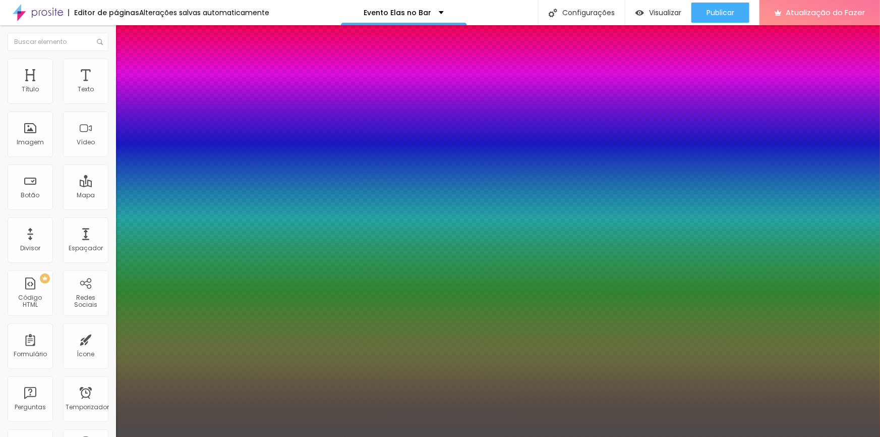
type input "1"
click at [295, 436] on div at bounding box center [440, 437] width 880 height 0
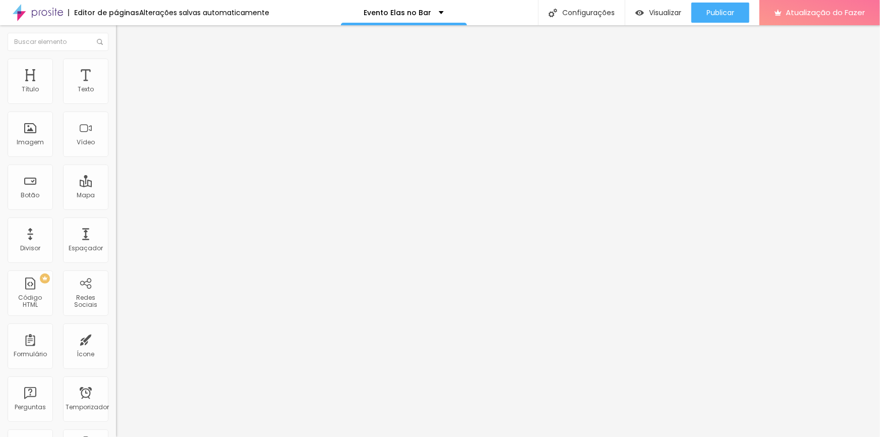
click at [116, 60] on ul "Estilo Avançado" at bounding box center [174, 58] width 116 height 20
click at [125, 67] on font "Avançado" at bounding box center [141, 65] width 33 height 9
click at [125, 60] on font "Estilo" at bounding box center [133, 55] width 16 height 9
click at [116, 59] on li "Estilo" at bounding box center [174, 53] width 116 height 10
click at [120, 94] on icon "button" at bounding box center [123, 91] width 6 height 6
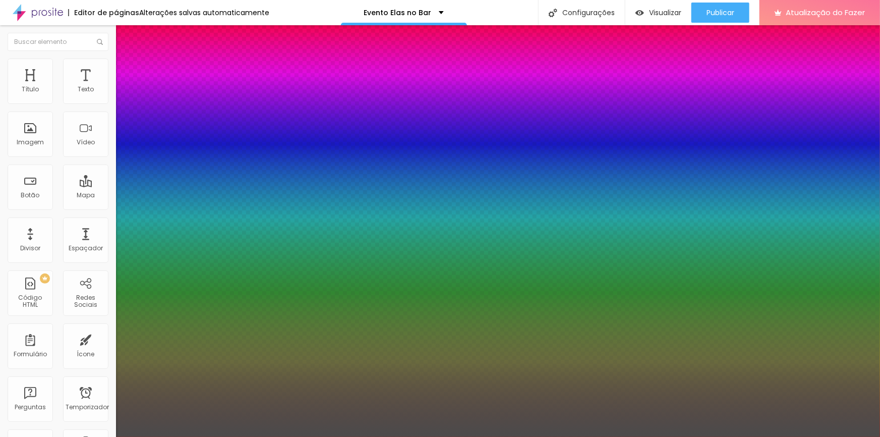
type input "1"
type input "19"
type input "1"
type input "19"
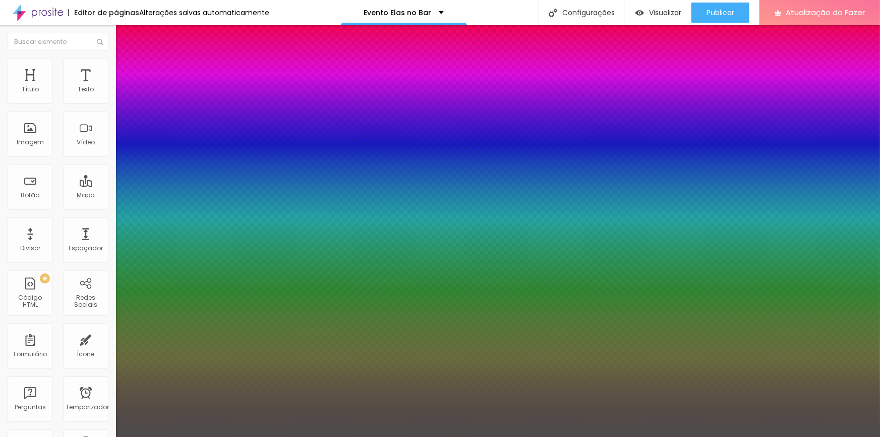
type input "1"
type input "16"
type input "1"
type input "16"
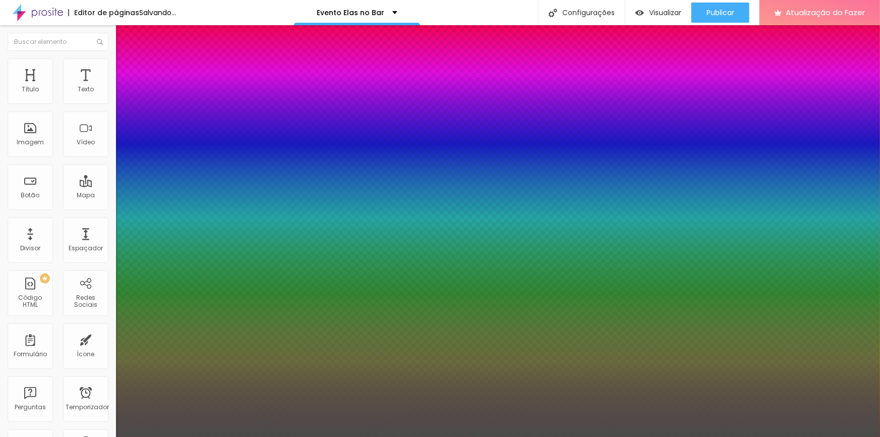
type input "1"
type input "18"
type input "1"
type input "18"
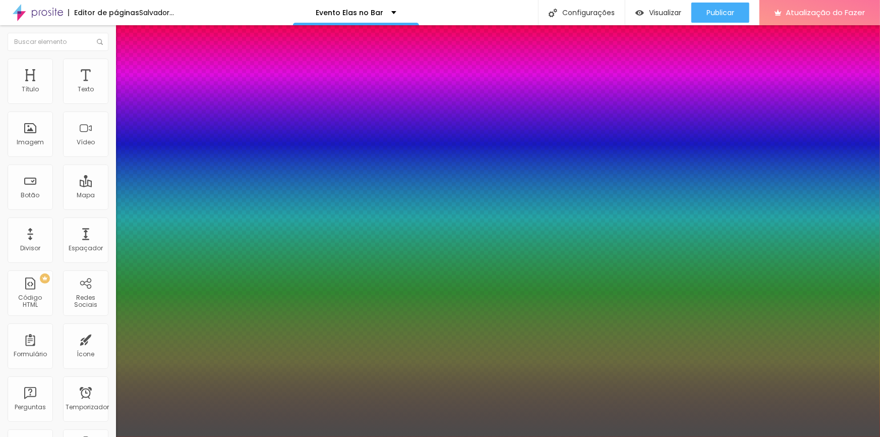
type input "1"
type input "13"
type input "1"
type input "13"
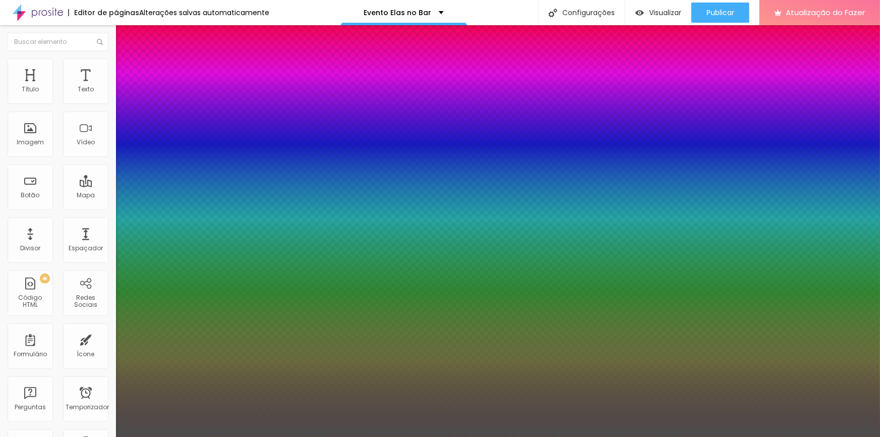
type input "1"
type input "8"
type input "1"
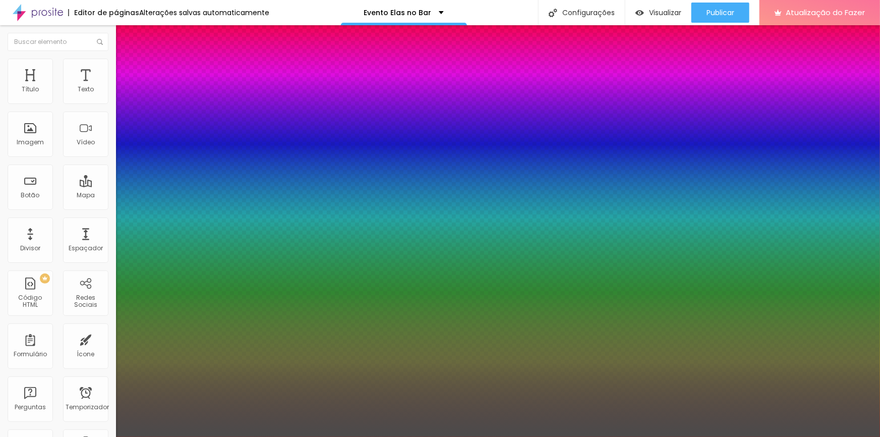
type input "8"
type input "1"
type input "15"
type input "1"
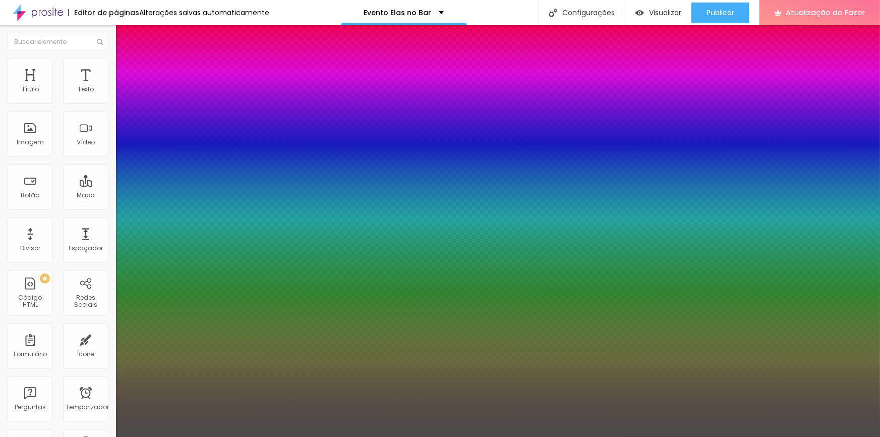
type input "15"
type input "1"
click at [84, 436] on div at bounding box center [440, 437] width 880 height 0
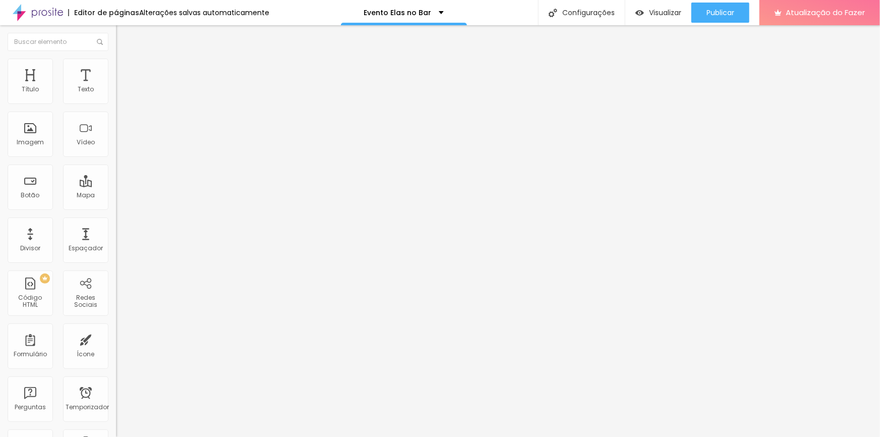
click at [116, 67] on li "Avançado" at bounding box center [174, 64] width 116 height 10
click at [125, 67] on font "Avançado" at bounding box center [141, 65] width 33 height 9
click at [116, 59] on li "Estilo" at bounding box center [174, 53] width 116 height 10
click at [116, 149] on button "button" at bounding box center [123, 144] width 14 height 11
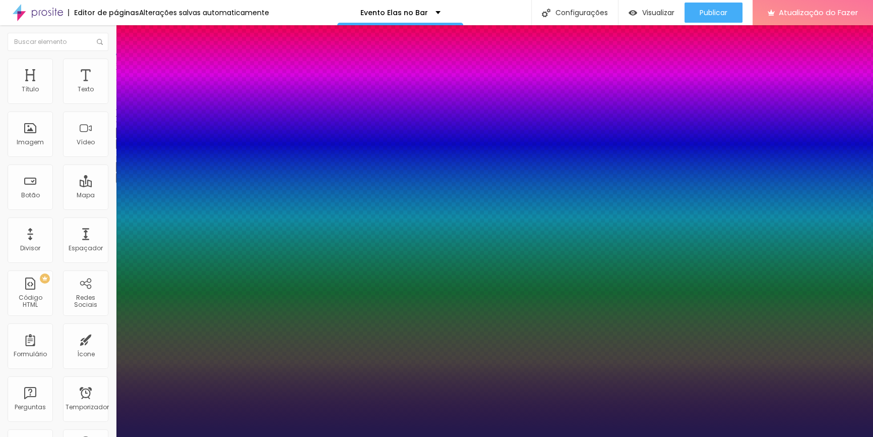
type input "1"
select select "Montserrat"
type input "1"
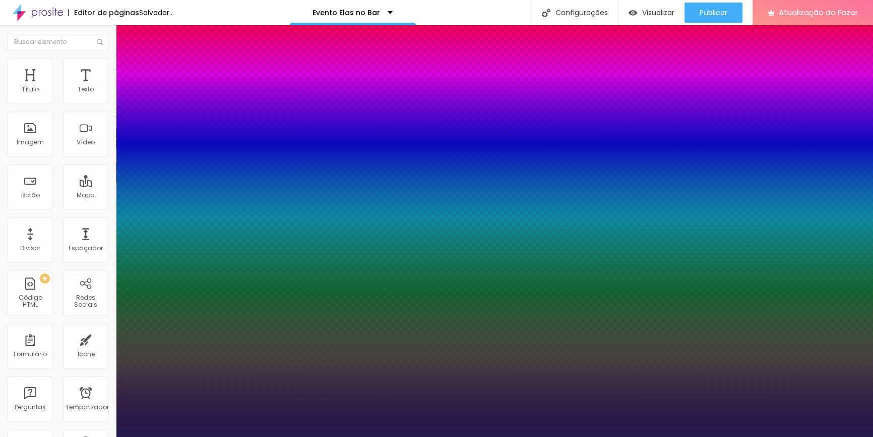
type input "30"
type input "1"
type input "21"
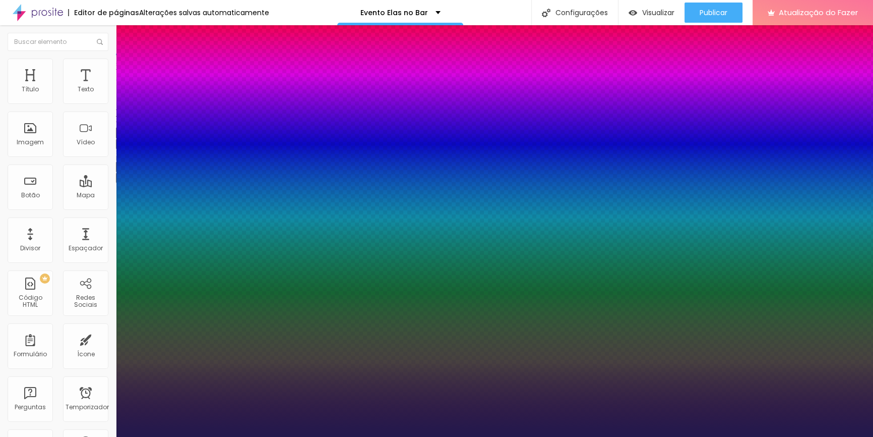
type input "1"
type input "23"
type input "1"
type input "23"
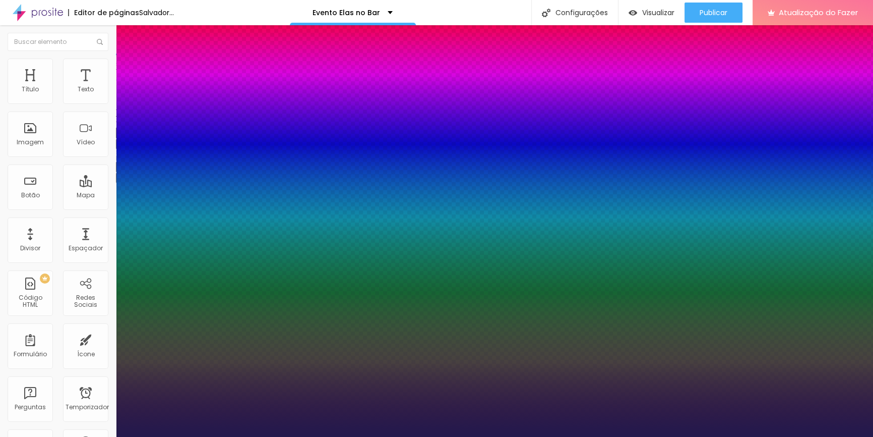
type input "1"
click at [386, 436] on div at bounding box center [436, 437] width 873 height 0
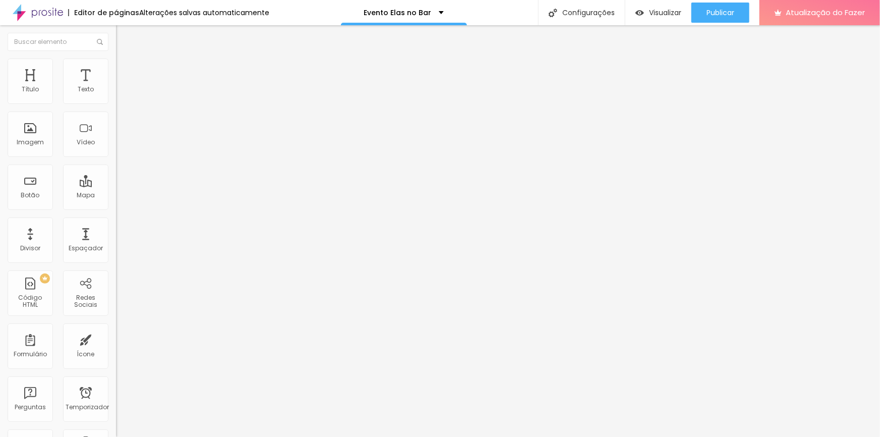
click at [120, 146] on icon "button" at bounding box center [123, 143] width 6 height 6
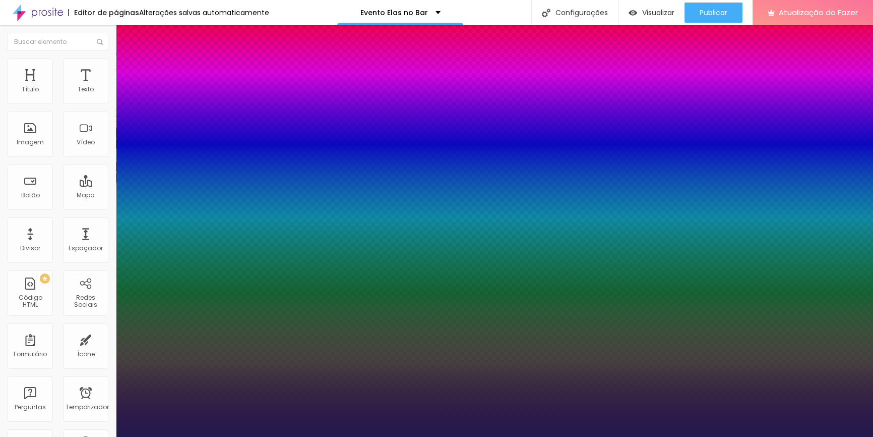
type input "1"
type input "24"
type input "1"
type input "31"
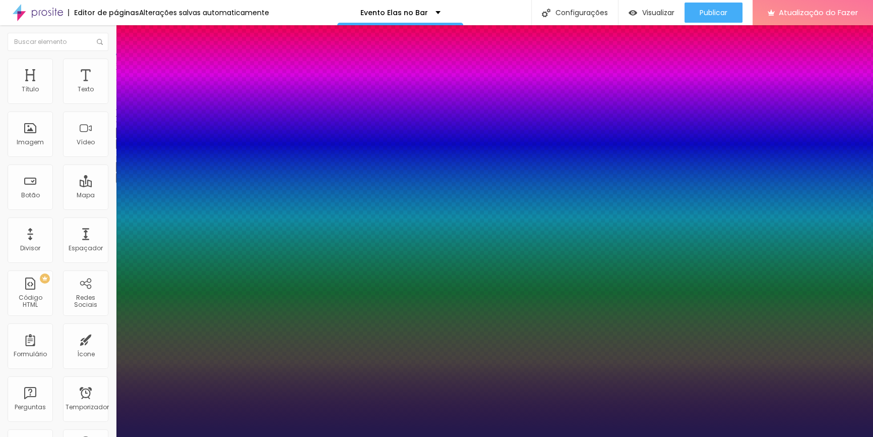
type input "31"
type input "1"
type input "25"
type input "1"
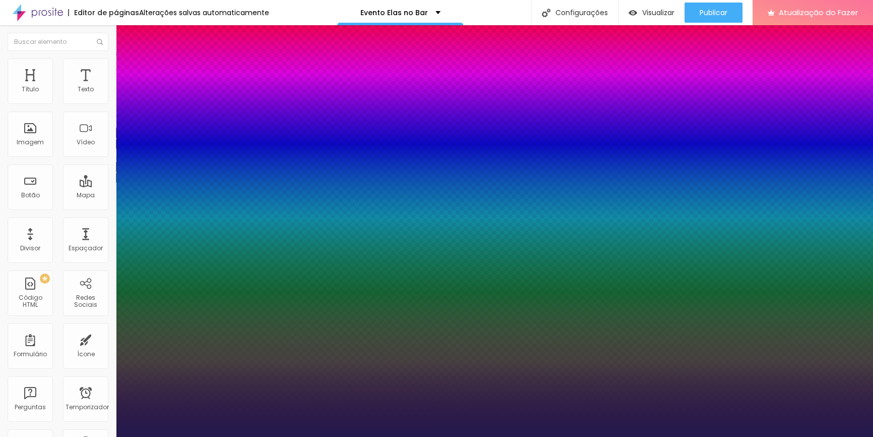
type input "25"
type input "1"
click at [302, 436] on div at bounding box center [436, 437] width 873 height 0
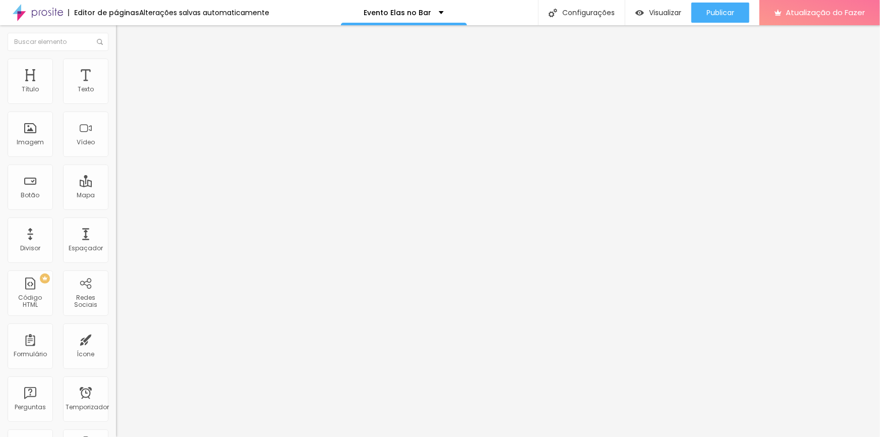
click at [116, 59] on img at bounding box center [120, 63] width 9 height 9
click at [116, 64] on ul "Estilo Avançado" at bounding box center [174, 58] width 116 height 20
click at [116, 68] on ul "Estilo Avançado" at bounding box center [174, 58] width 116 height 20
click at [116, 56] on li "Estilo" at bounding box center [174, 53] width 116 height 10
click at [116, 149] on button "button" at bounding box center [123, 144] width 14 height 11
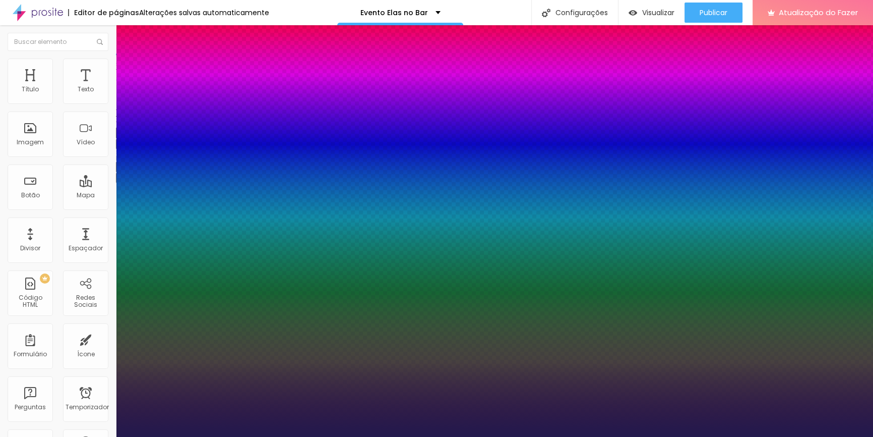
type input "1"
type input "28"
type input "1"
type input "28"
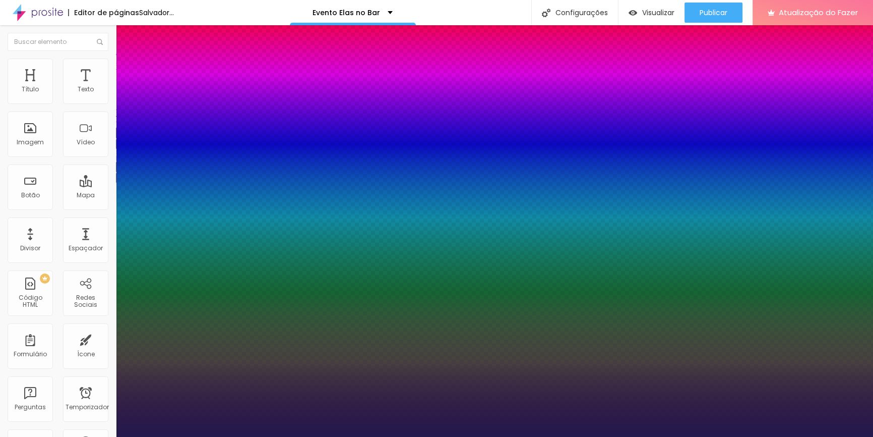
type input "1"
type input "29"
type input "1"
click at [170, 436] on div at bounding box center [436, 437] width 873 height 0
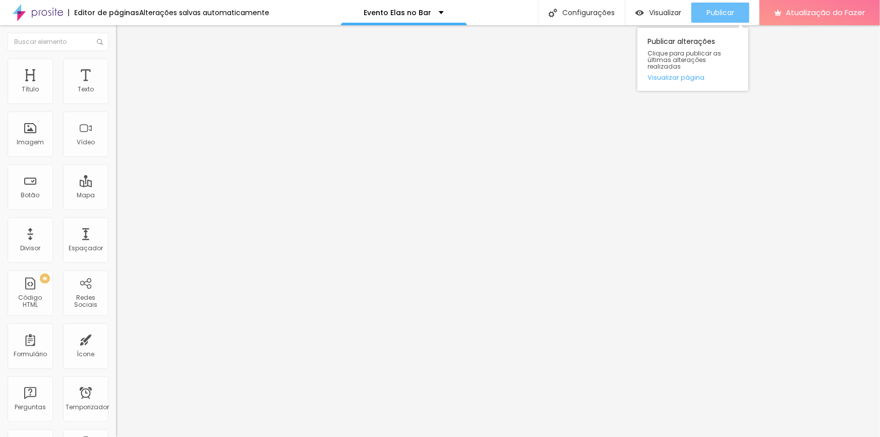
click at [714, 13] on font "Publicar" at bounding box center [721, 13] width 28 height 10
click at [116, 68] on ul "Estilo Avançado" at bounding box center [174, 58] width 116 height 20
click at [116, 97] on button "button" at bounding box center [123, 91] width 14 height 11
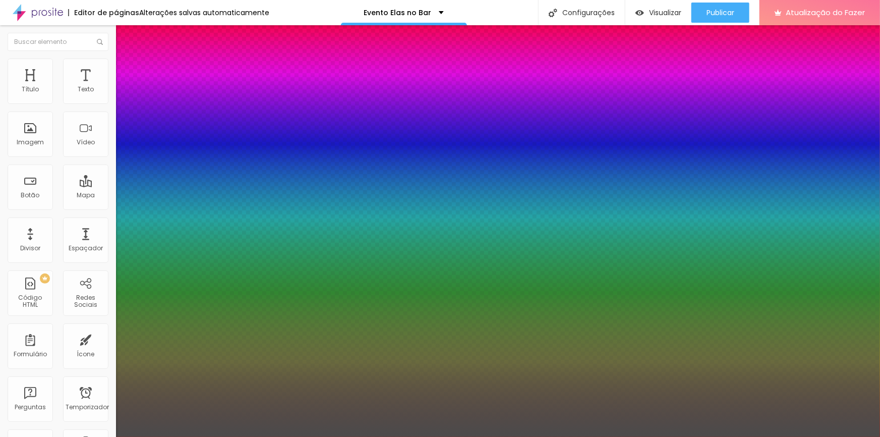
type input "1"
select select "Montserrat"
type input "1"
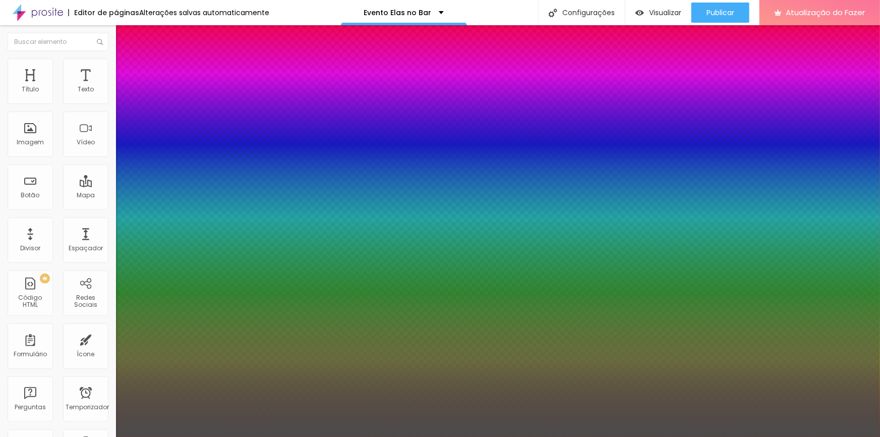
click at [343, 436] on div at bounding box center [440, 437] width 880 height 0
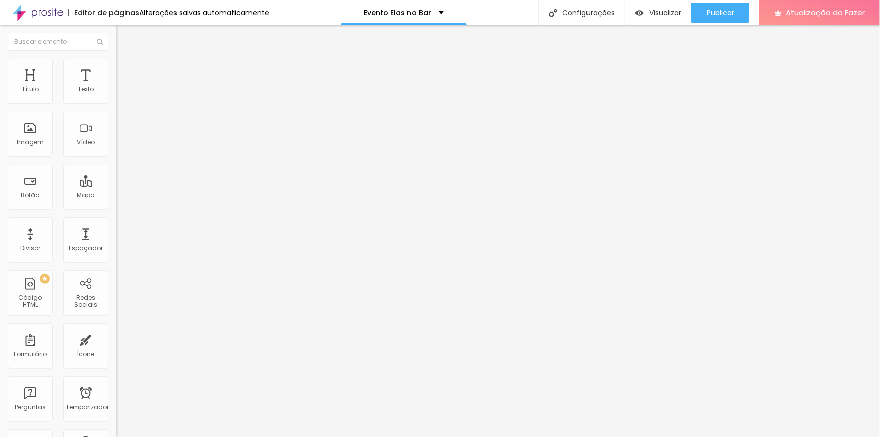
click at [120, 94] on icon "button" at bounding box center [123, 91] width 6 height 6
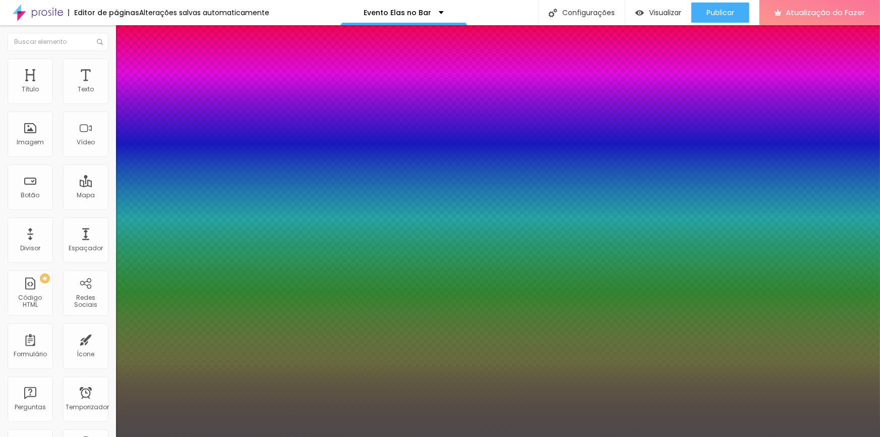
type input "1"
type input "11"
type input "1"
type input "15"
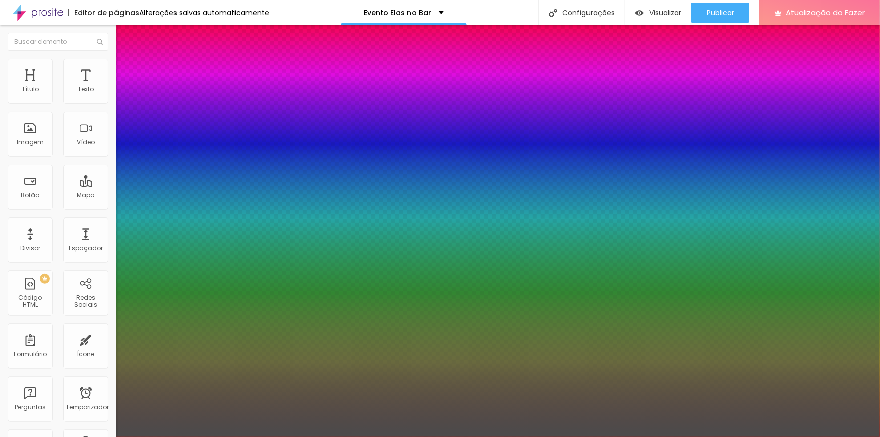
type input "15"
type input "1"
type input "15"
type input "1"
click at [393, 436] on div at bounding box center [440, 437] width 880 height 0
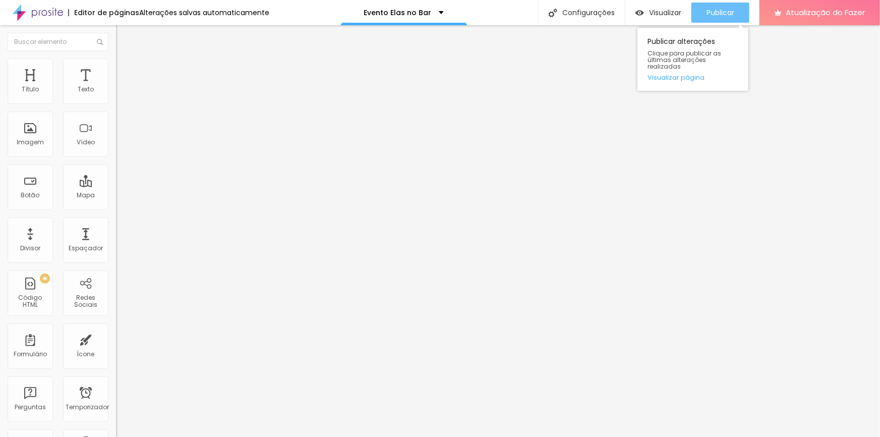
click at [724, 13] on font "Publicar" at bounding box center [721, 13] width 28 height 10
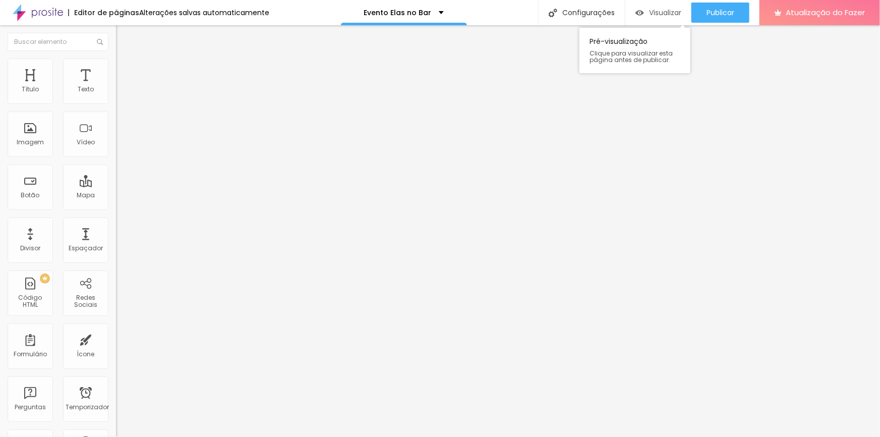
click at [652, 15] on font "Visualizar" at bounding box center [665, 13] width 32 height 10
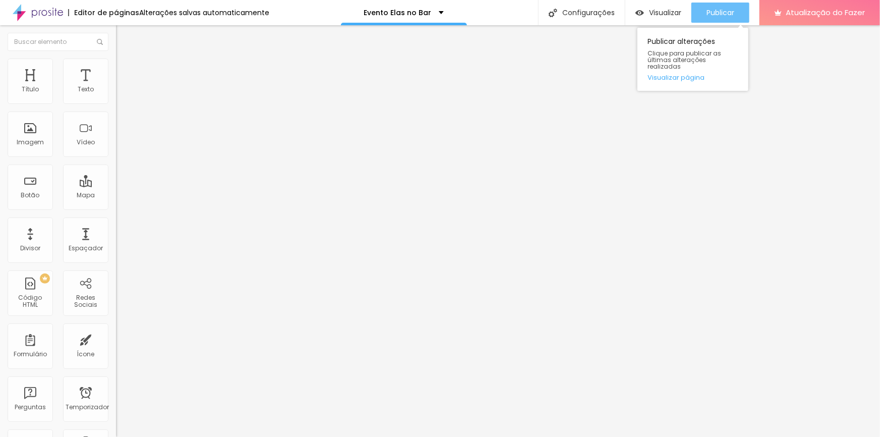
click at [714, 15] on font "Publicar" at bounding box center [721, 13] width 28 height 10
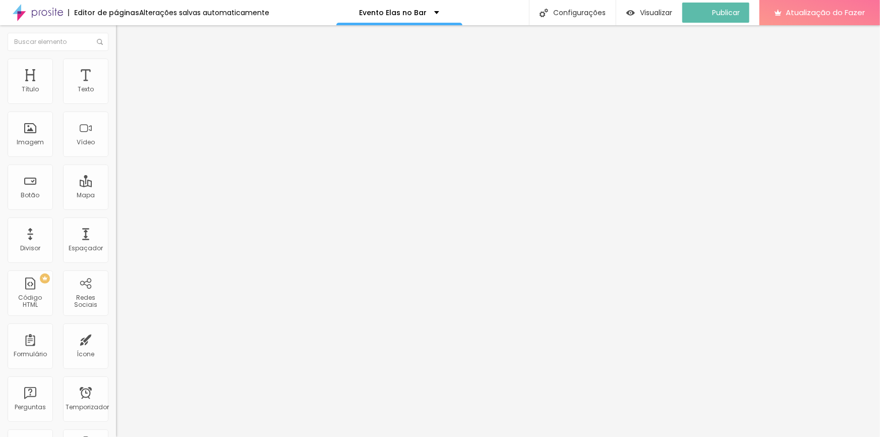
click at [125, 69] on font "Avançado" at bounding box center [141, 65] width 33 height 9
click at [125, 70] on font "Avançado" at bounding box center [141, 65] width 33 height 9
click at [116, 360] on input "text" at bounding box center [176, 365] width 121 height 10
click at [664, 8] on font "Visualizar" at bounding box center [665, 13] width 32 height 10
click at [116, 60] on li "Avançado" at bounding box center [174, 64] width 116 height 10
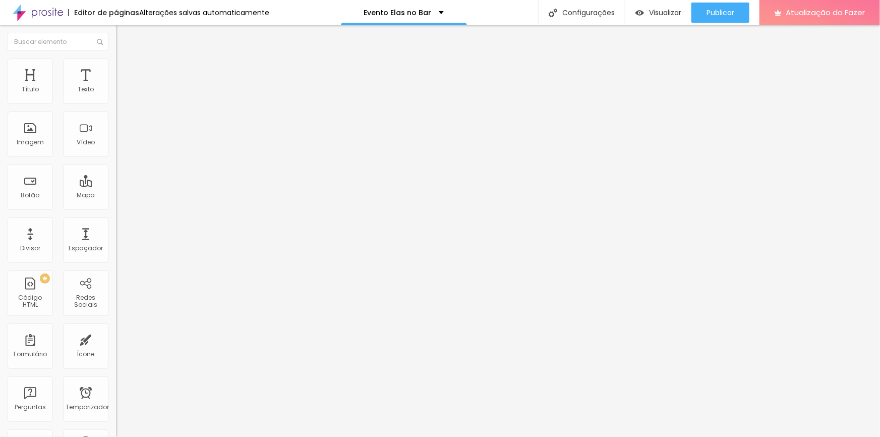
click at [116, 57] on img at bounding box center [120, 52] width 9 height 9
click at [120, 94] on icon "button" at bounding box center [123, 91] width 6 height 6
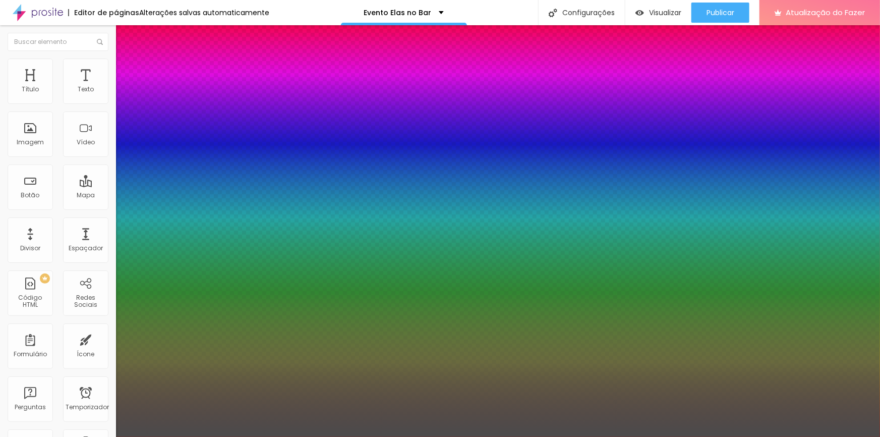
type input "0"
type input "1"
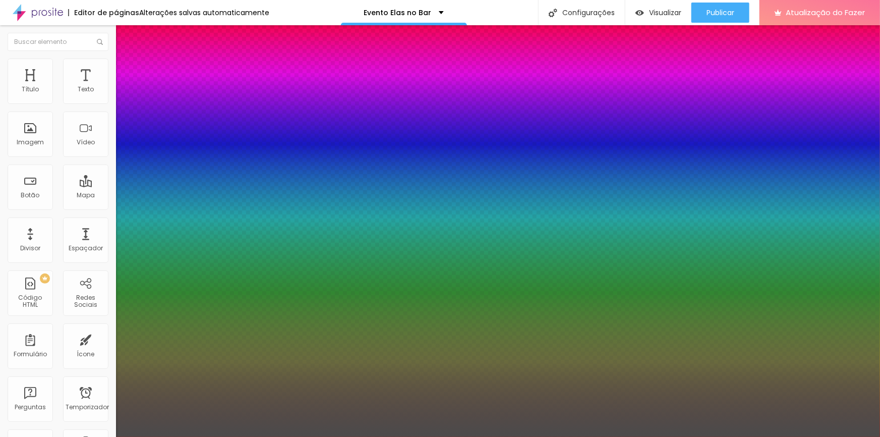
type input "01"
type input "0"
type input "-0"
type input "0"
type input "-10"
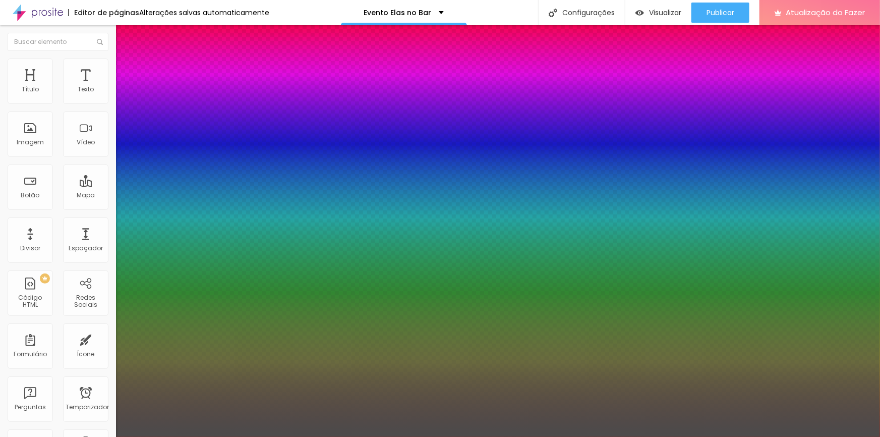
type input "0"
type input "-100"
type input "0"
type input "-10"
type input "0"
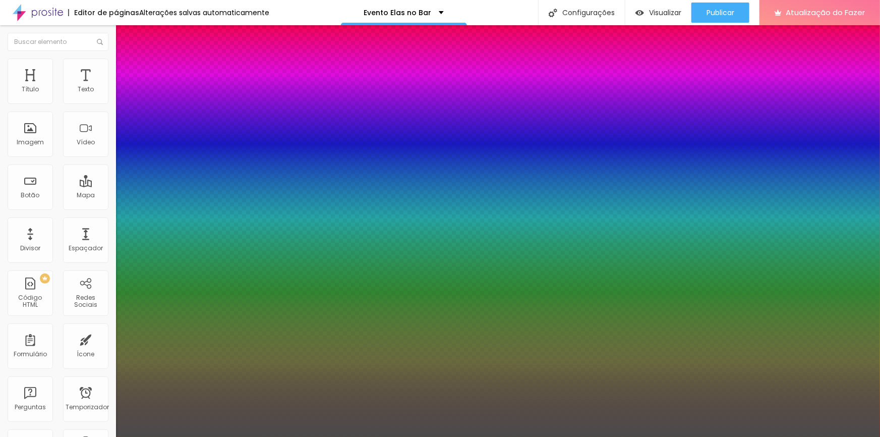
type input "-1"
type input "0"
click at [720, 436] on div at bounding box center [440, 437] width 880 height 0
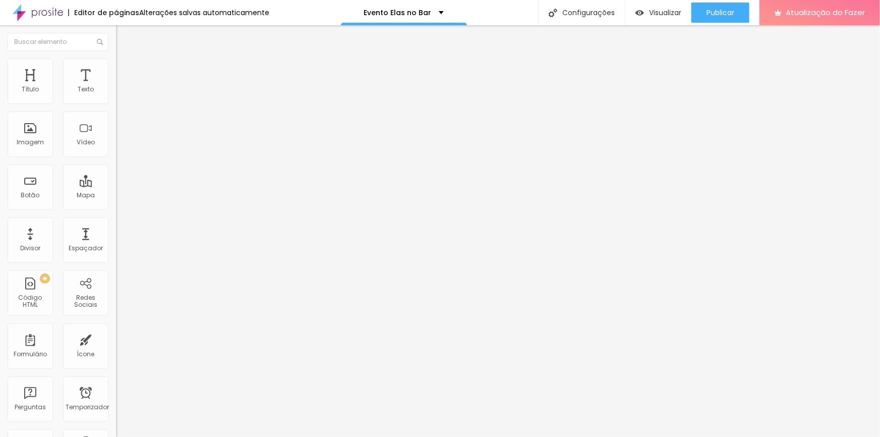
click at [120, 94] on icon "button" at bounding box center [123, 91] width 6 height 6
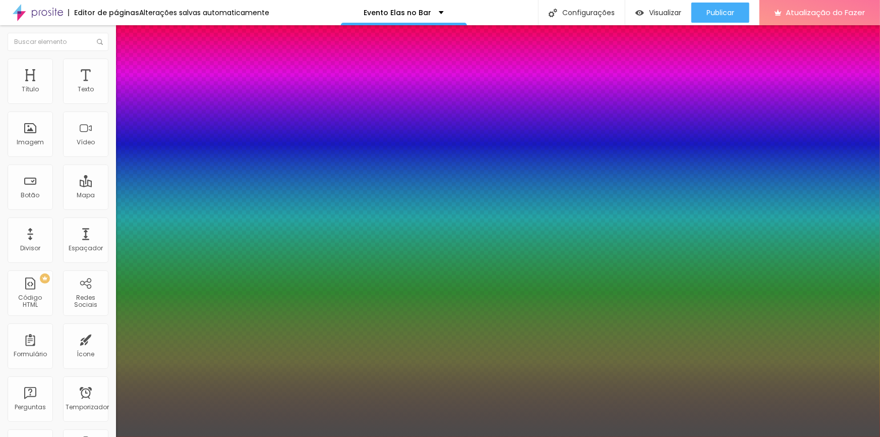
type input "0"
type input "2"
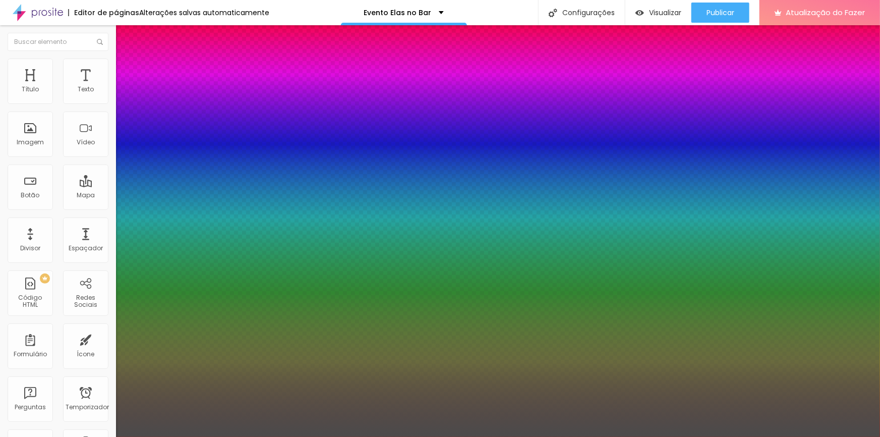
type input "0"
type input "-2"
type input "0"
type input "3"
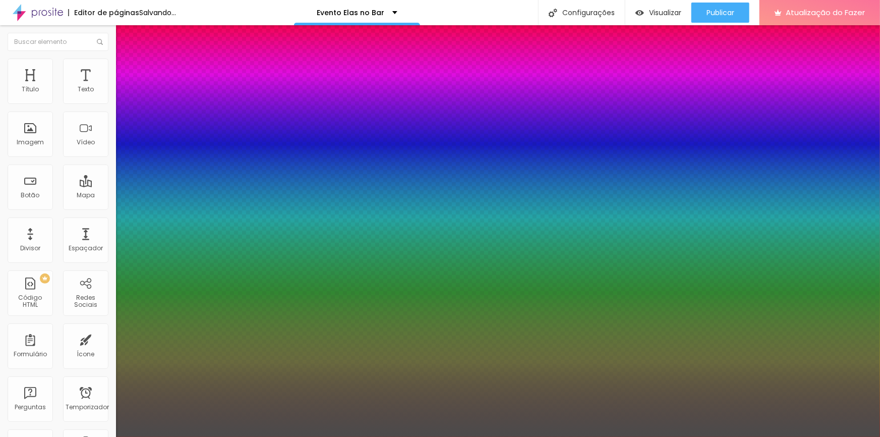
type input "3"
type input "0"
type input "-3"
type input "0"
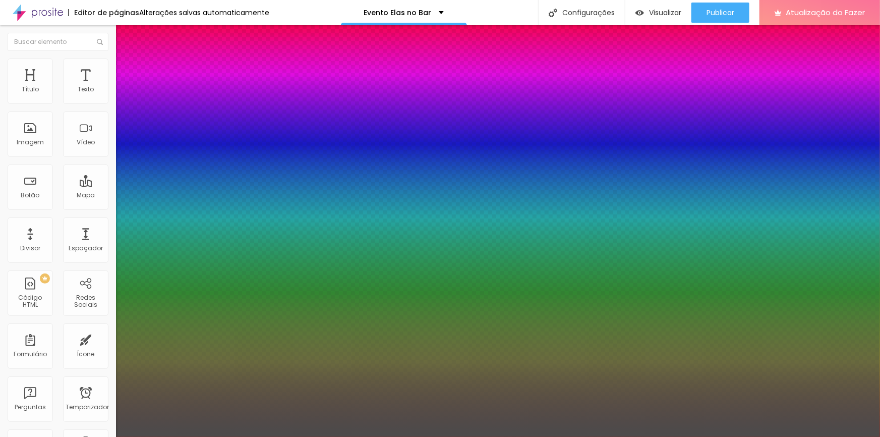
type input "5"
type input "0"
type input "-5"
type input "5"
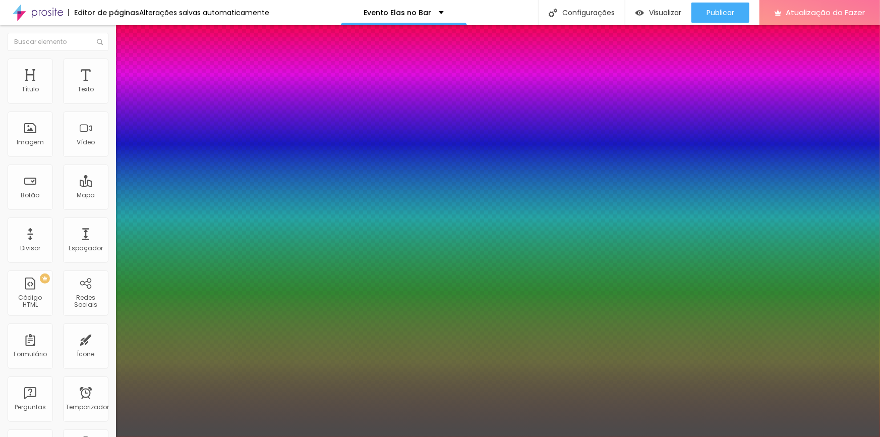
type input "5"
type input "0"
type input "1"
type input "01"
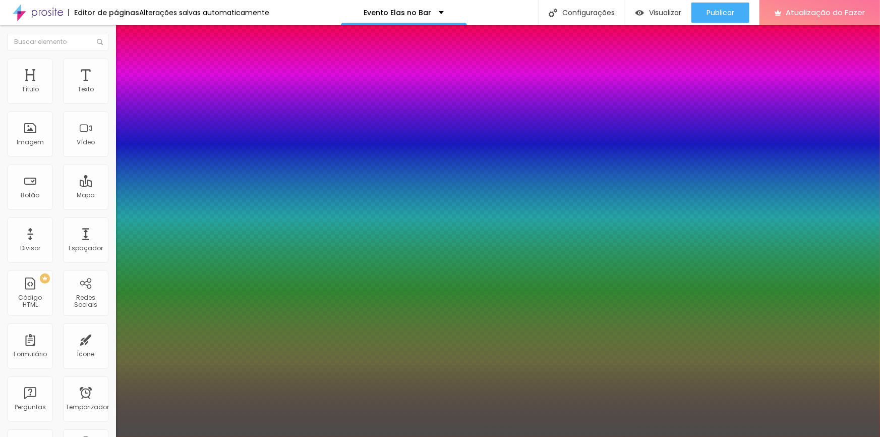
type input "10"
type input "0"
type input "-10"
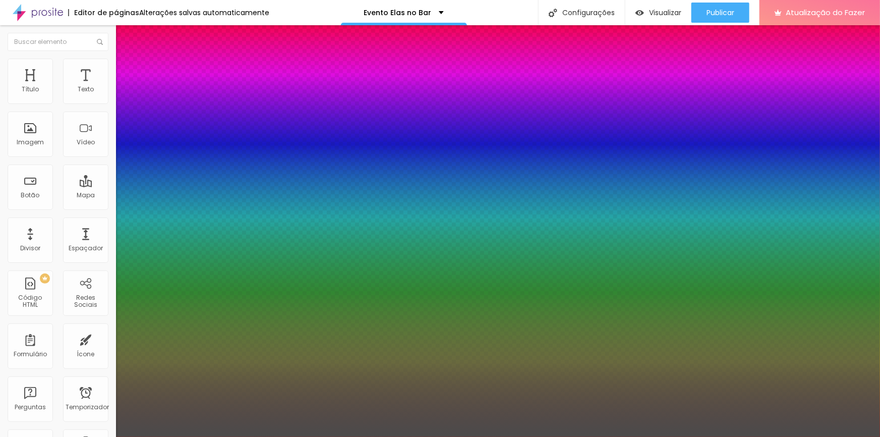
type input "0"
type input "5"
type input "0"
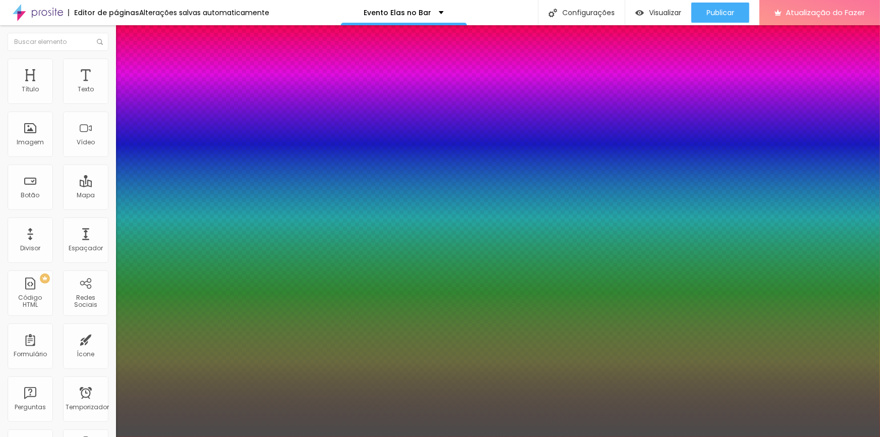
type input "-5"
click at [667, 436] on div at bounding box center [440, 437] width 880 height 0
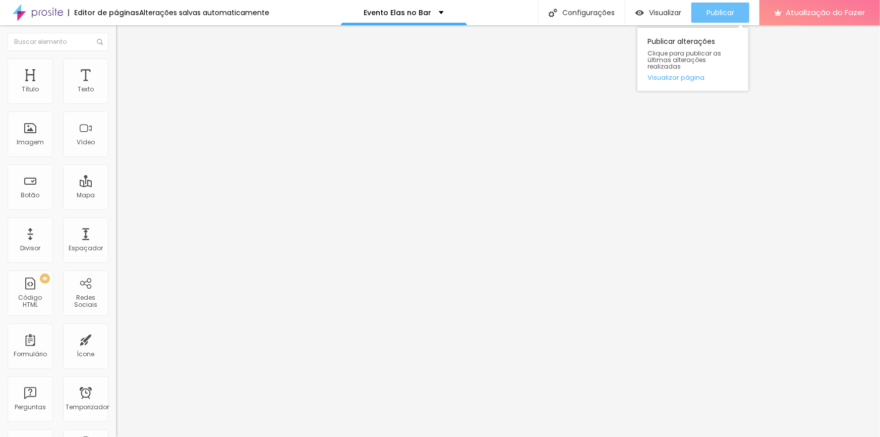
click at [729, 14] on font "Publicar" at bounding box center [721, 13] width 28 height 10
click at [120, 94] on icon "button" at bounding box center [123, 91] width 6 height 6
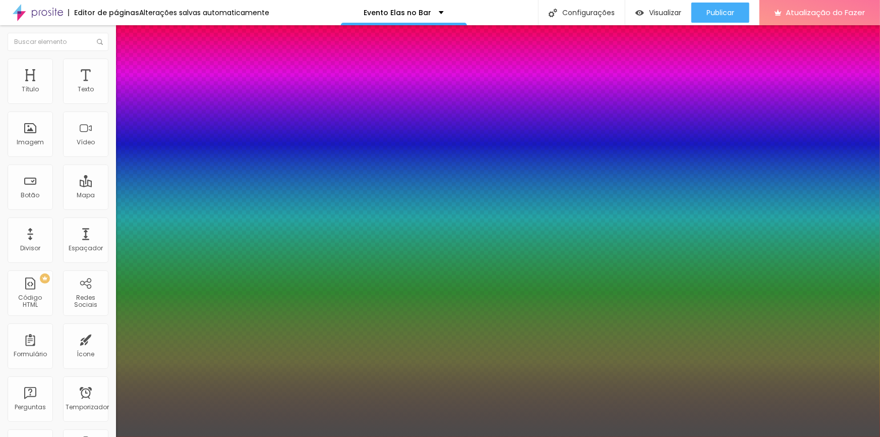
type input "0"
type input "2"
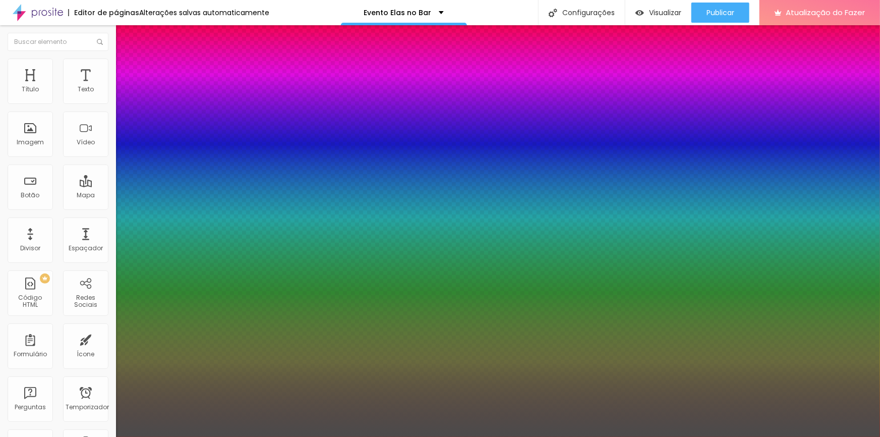
type input "02"
type input "0"
type input "2"
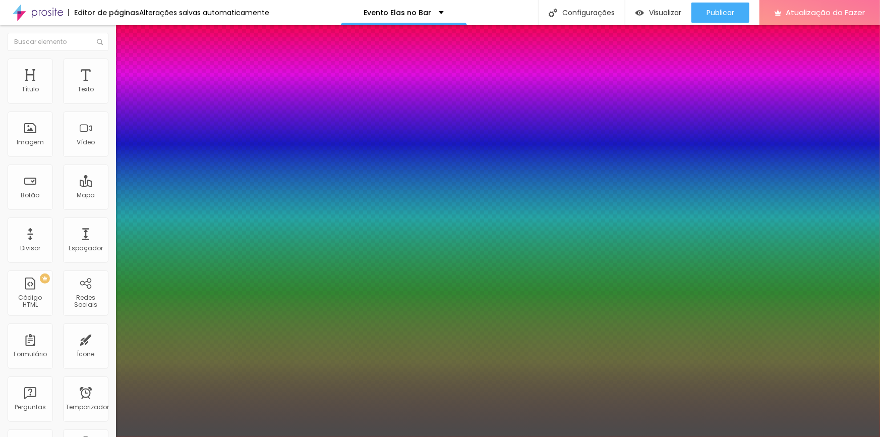
type input "0"
type input "-2"
type input "0"
click at [681, 436] on div at bounding box center [440, 437] width 880 height 0
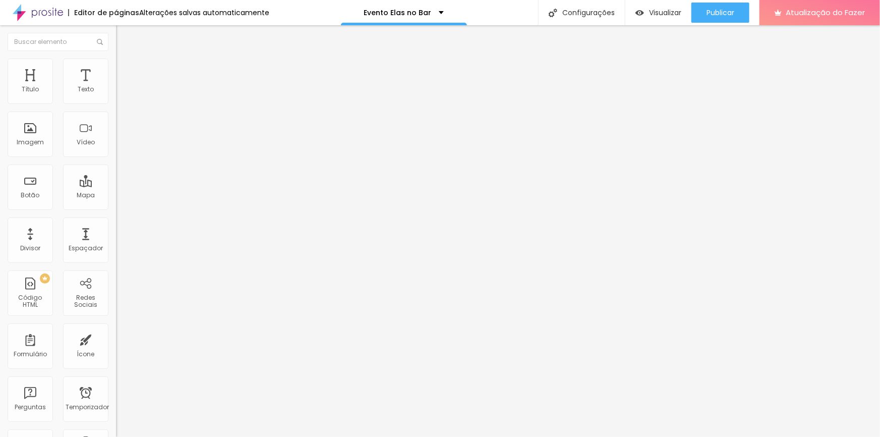
click at [120, 94] on icon "button" at bounding box center [123, 91] width 6 height 6
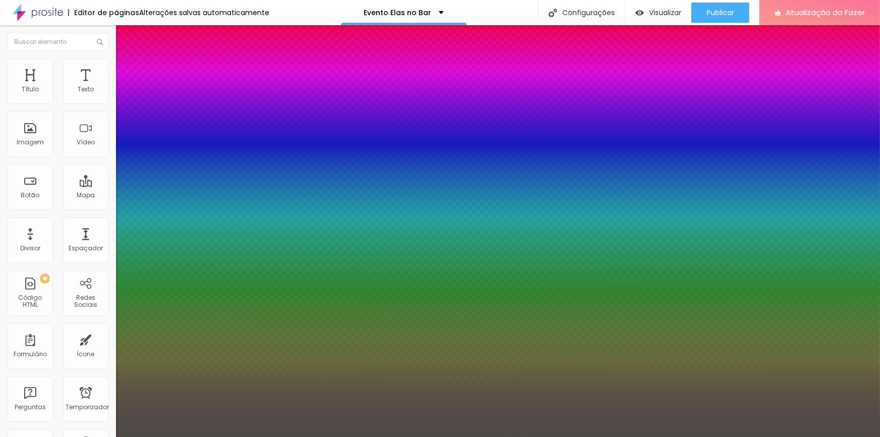
type input "0"
select select "MontserratLight"
type input "0"
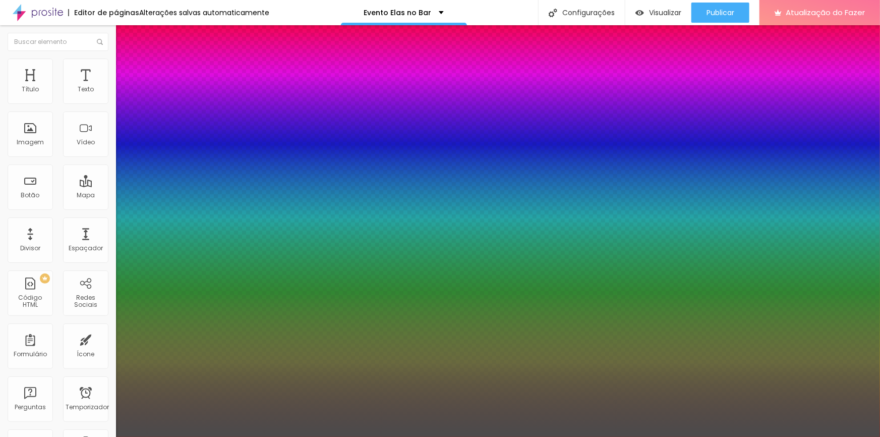
click at [308, 436] on div at bounding box center [440, 437] width 880 height 0
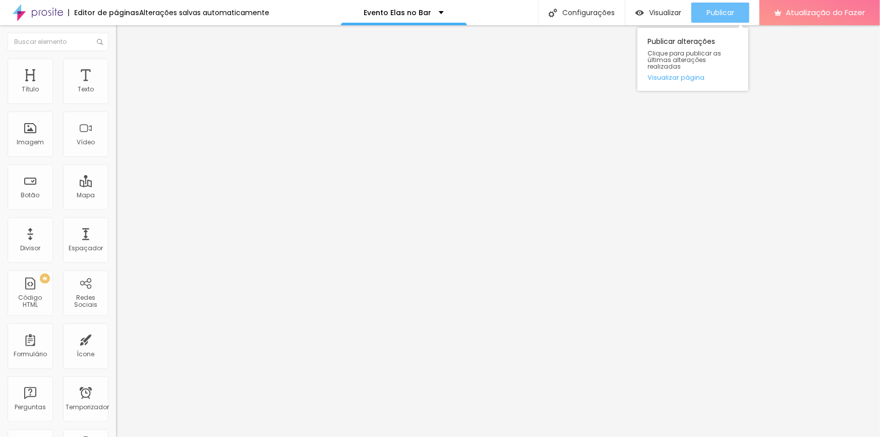
click at [727, 10] on font "Publicar" at bounding box center [721, 13] width 28 height 10
click at [120, 146] on icon "button" at bounding box center [123, 143] width 6 height 6
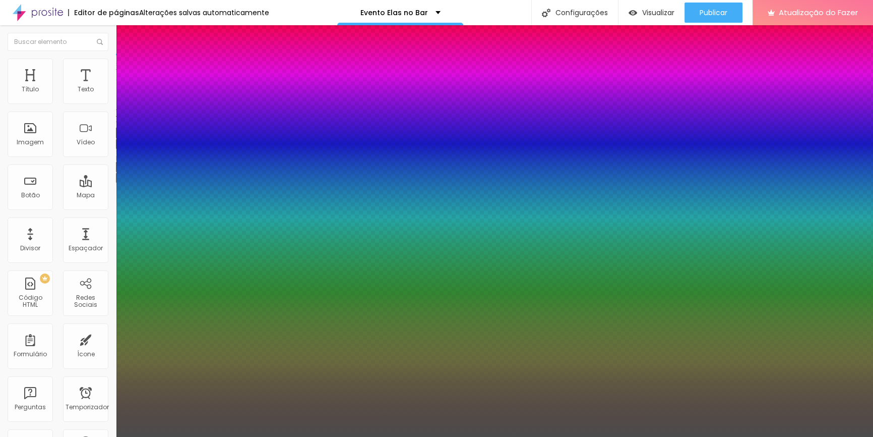
type input "1"
type input "0.5"
select select "Montserrat"
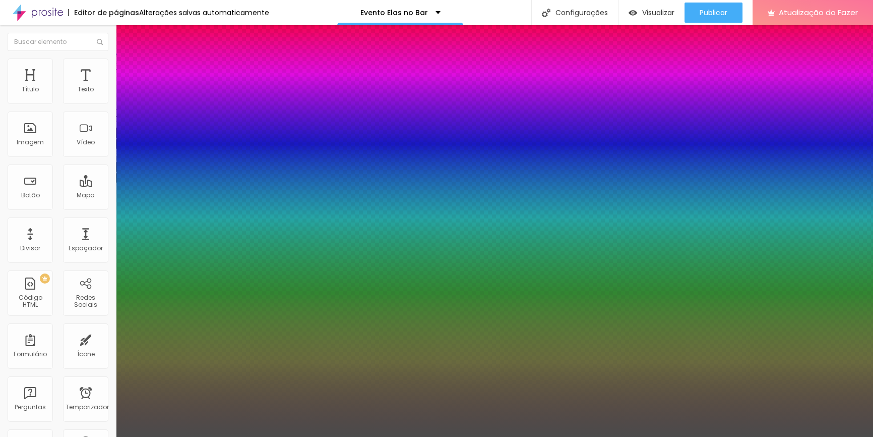
type input "1"
type input "0.5"
type input "1"
type input "0.5"
click at [362, 436] on div at bounding box center [436, 437] width 873 height 0
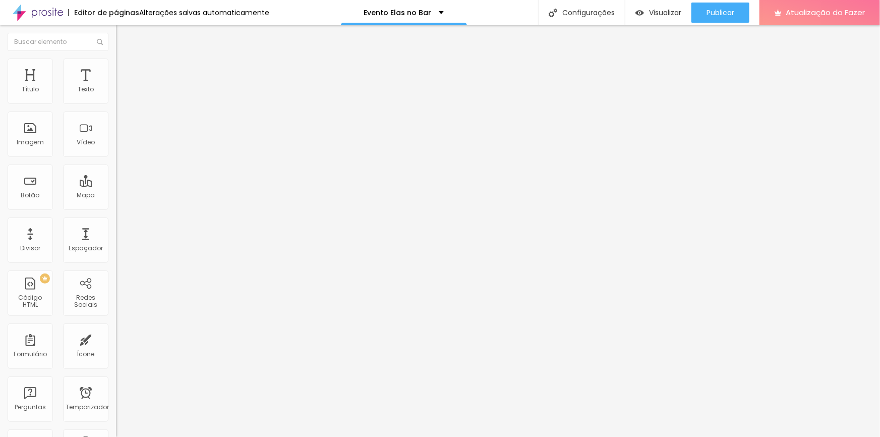
click at [121, 93] on icon "button" at bounding box center [123, 91] width 4 height 4
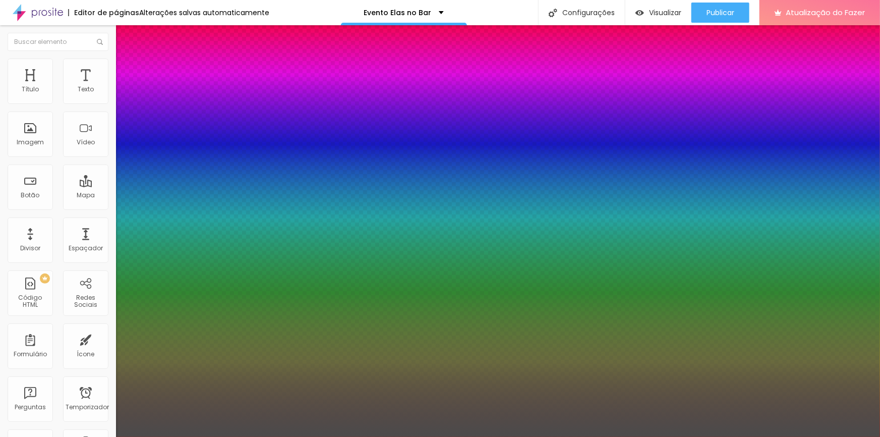
type input "1"
select select "MontserratLight"
type input "1"
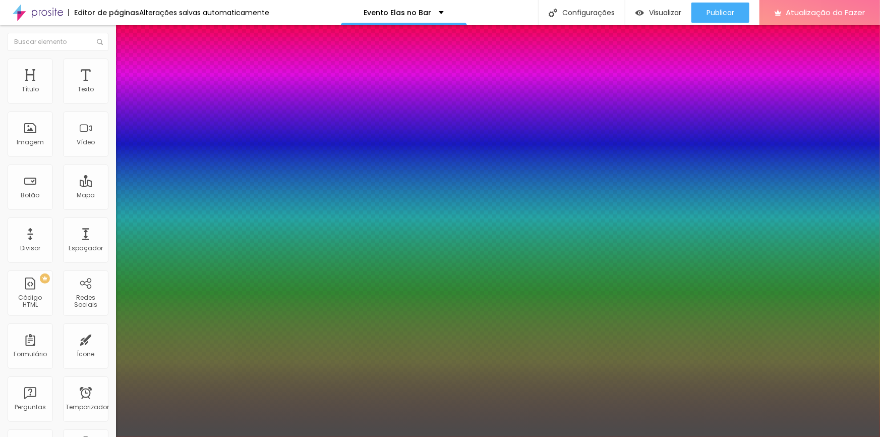
click at [411, 436] on div at bounding box center [440, 437] width 880 height 0
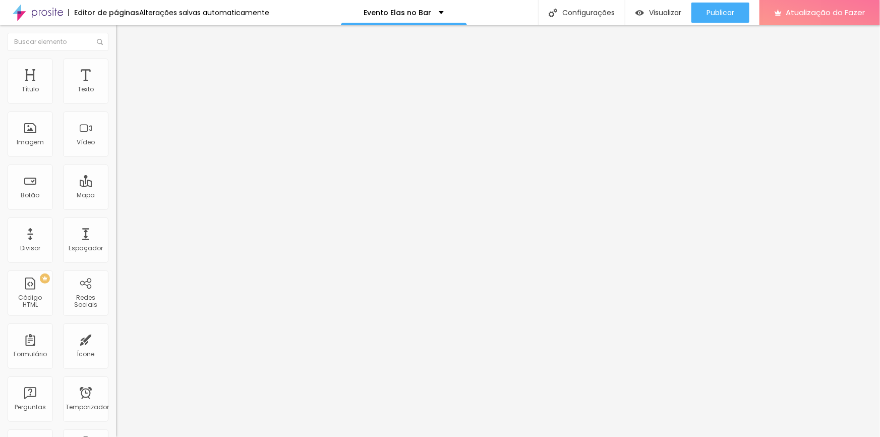
click at [116, 97] on button "button" at bounding box center [123, 91] width 14 height 11
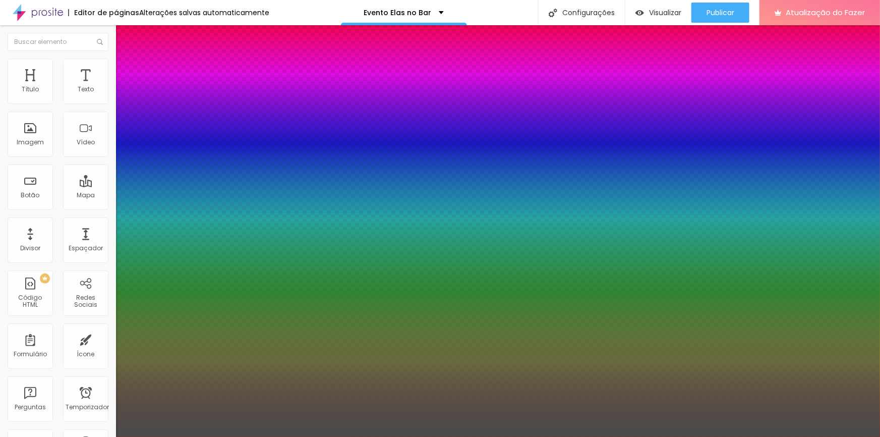
type input "1"
select select "Merriweather-Bold"
type input "1"
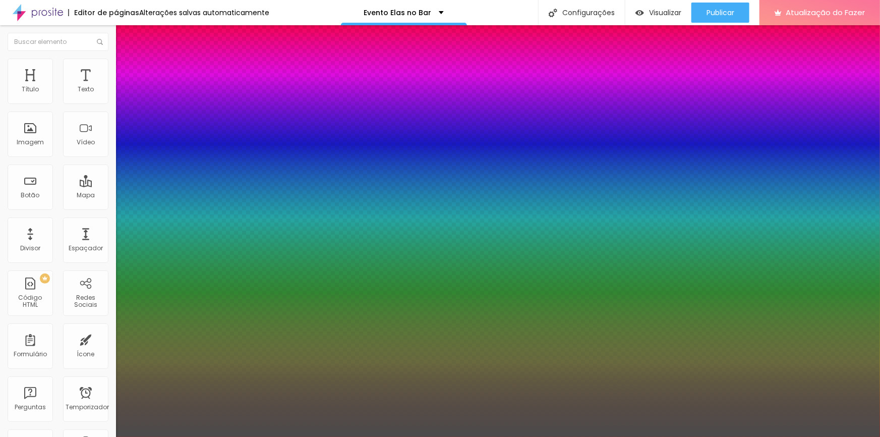
click at [302, 436] on div at bounding box center [440, 437] width 880 height 0
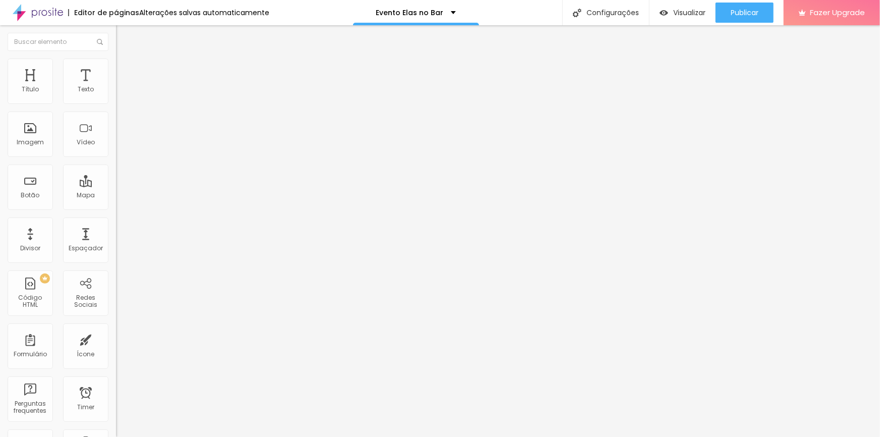
click at [120, 94] on icon "button" at bounding box center [123, 91] width 6 height 6
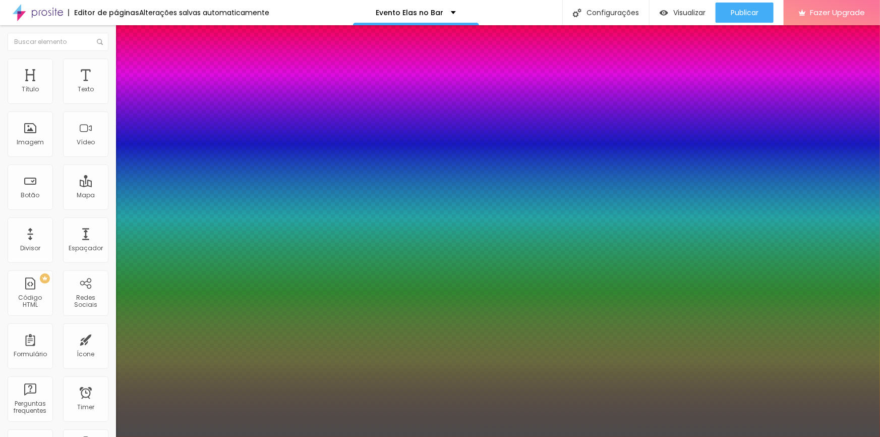
type input "1"
select select "MontserratLight"
type input "1"
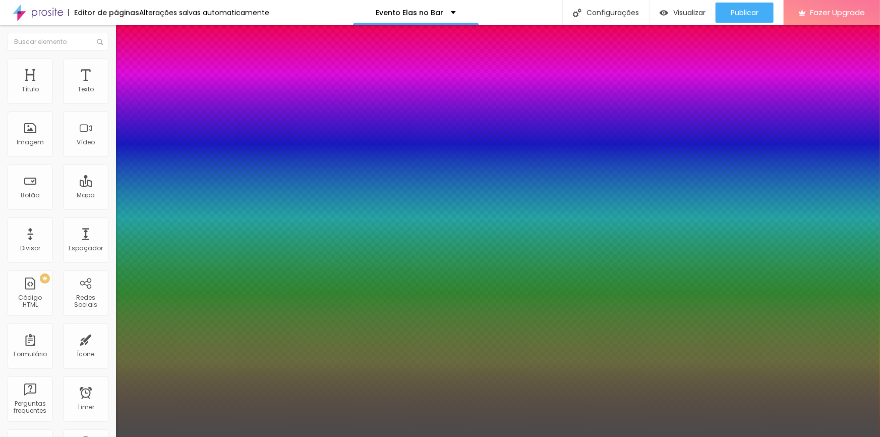
click at [370, 436] on div at bounding box center [440, 437] width 880 height 0
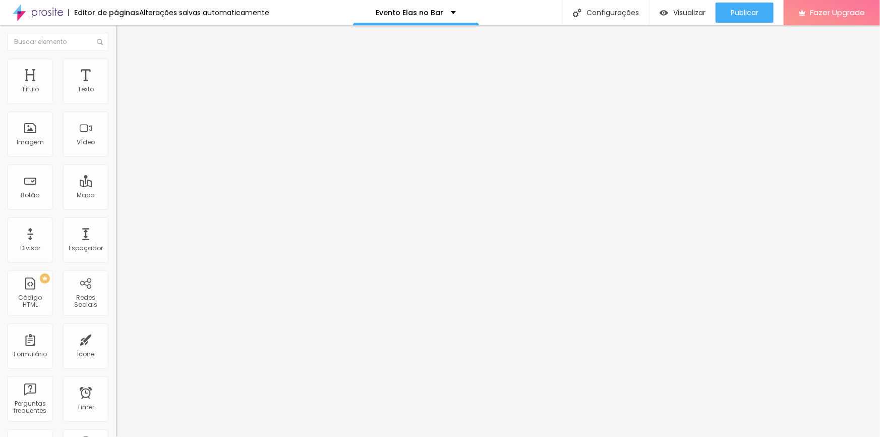
click at [116, 66] on li "Avançado" at bounding box center [174, 64] width 116 height 10
click at [125, 60] on span "Estilo" at bounding box center [133, 55] width 16 height 9
click at [120, 146] on icon "button" at bounding box center [123, 143] width 6 height 6
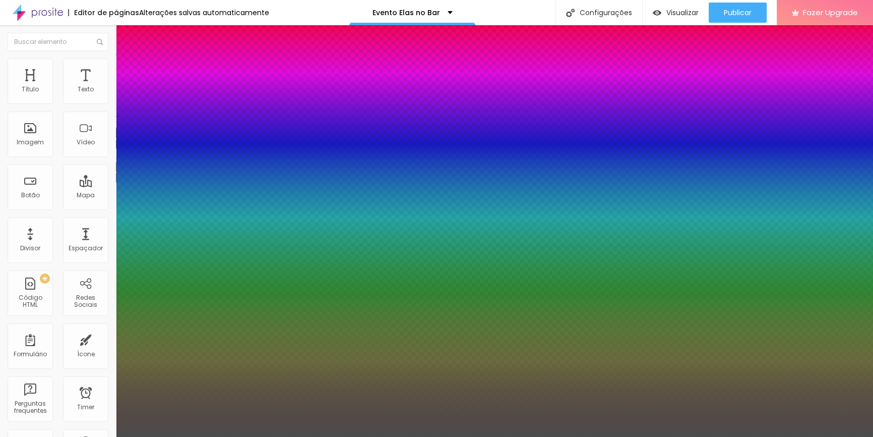
click at [105, 436] on div at bounding box center [436, 437] width 873 height 0
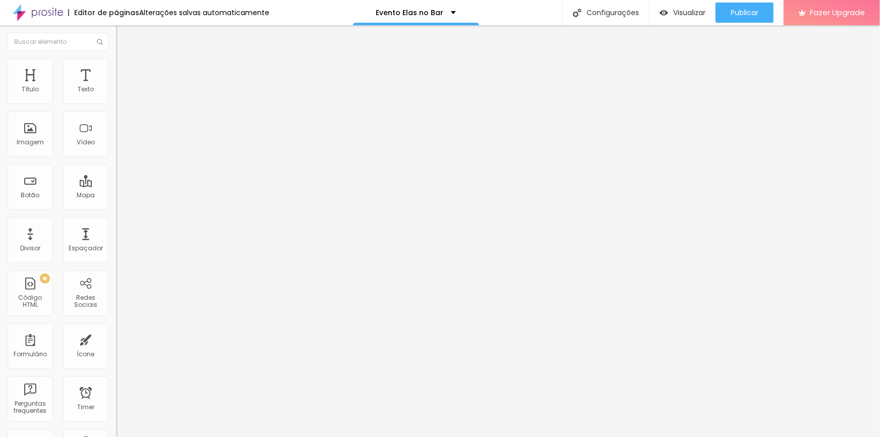
click at [121, 145] on icon "button" at bounding box center [123, 143] width 4 height 4
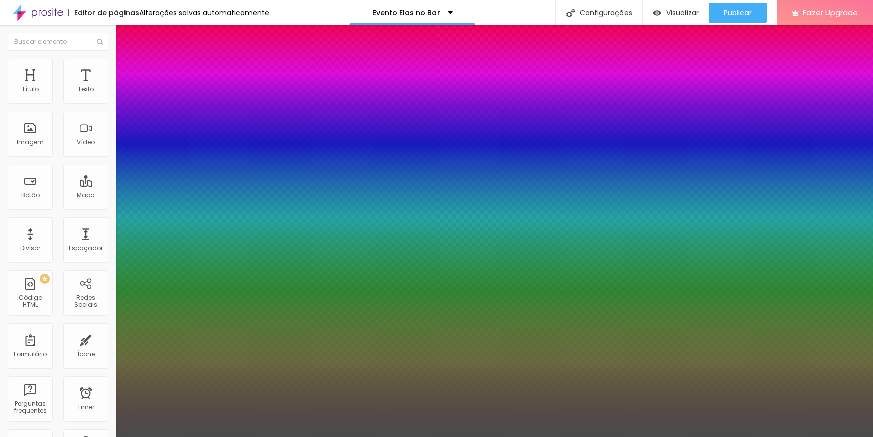
scroll to position [30, 0]
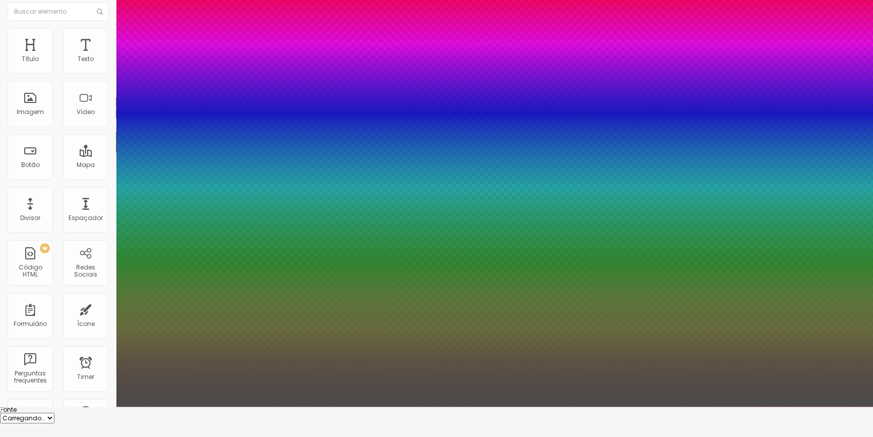
click at [306, 406] on div at bounding box center [436, 406] width 873 height 0
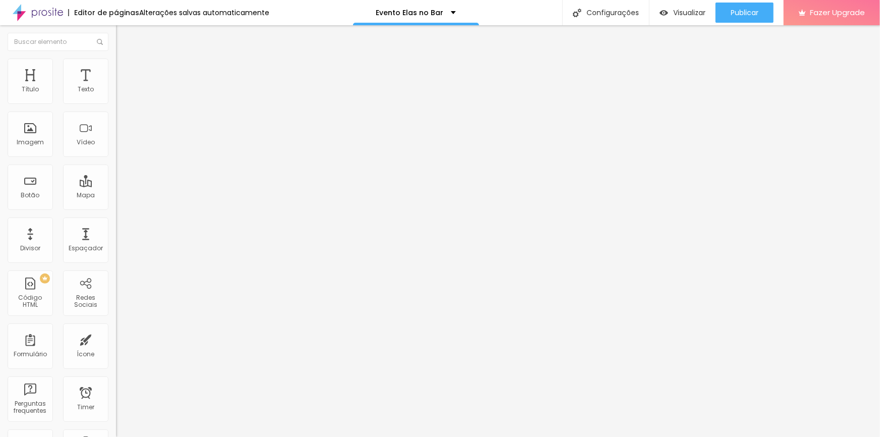
click at [120, 146] on icon "button" at bounding box center [123, 143] width 6 height 6
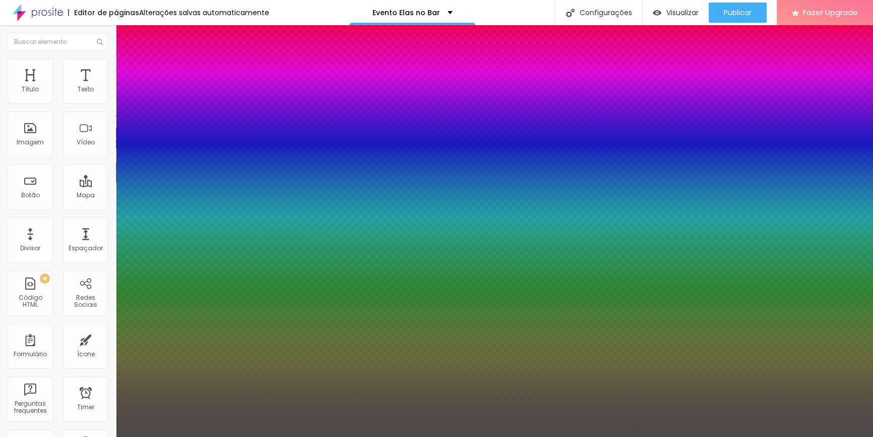
type input "1"
type input "0.5"
select select "Montserrat"
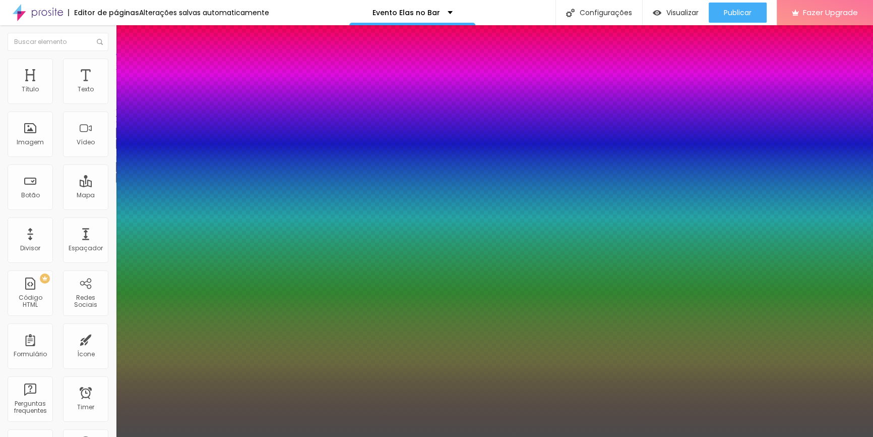
type input "1"
type input "0.5"
click at [377, 436] on div at bounding box center [436, 437] width 873 height 0
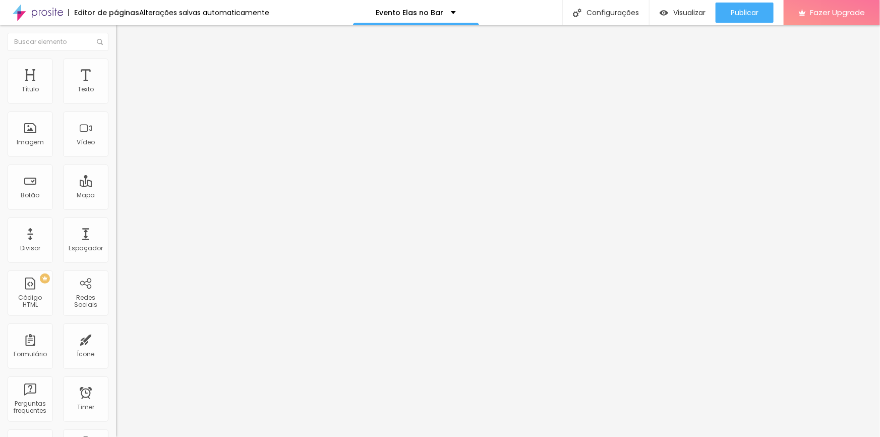
click at [120, 94] on icon "button" at bounding box center [123, 91] width 6 height 6
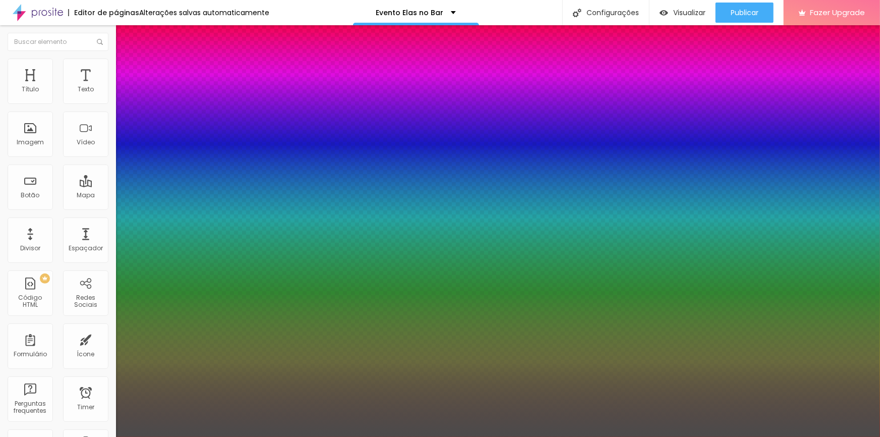
type input "1"
select select "MontserratLight"
type input "1"
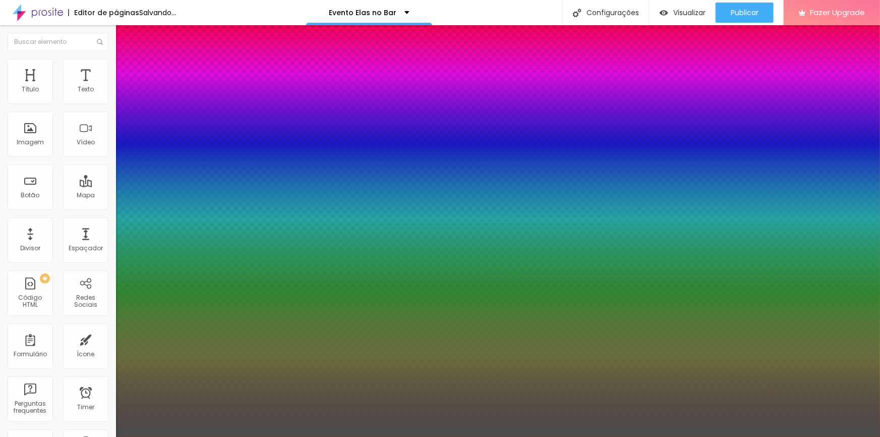
click at [410, 436] on div at bounding box center [440, 437] width 880 height 0
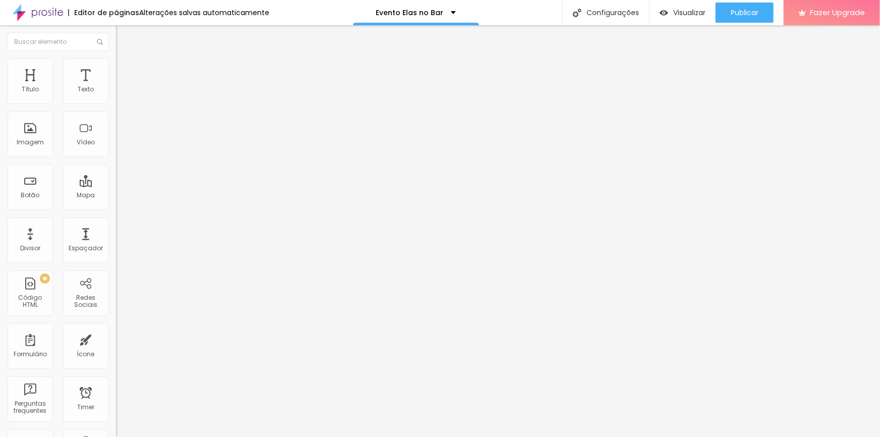
click at [116, 149] on button "button" at bounding box center [123, 144] width 14 height 11
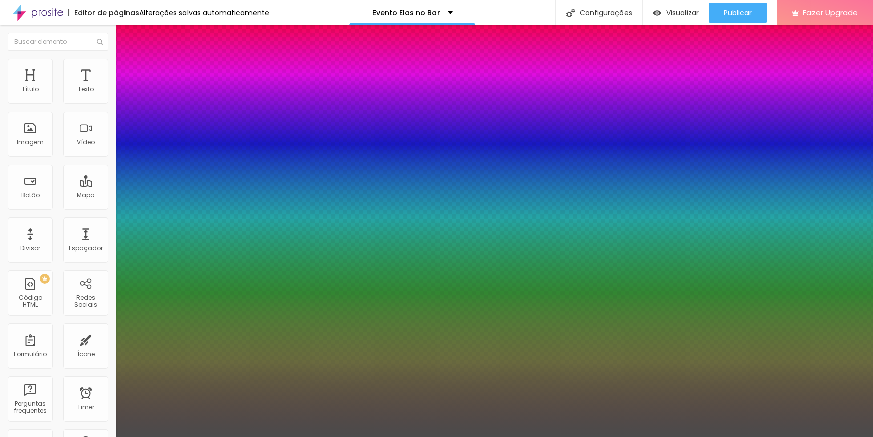
type input "1"
type input "0.5"
click at [681, 436] on div at bounding box center [436, 437] width 873 height 0
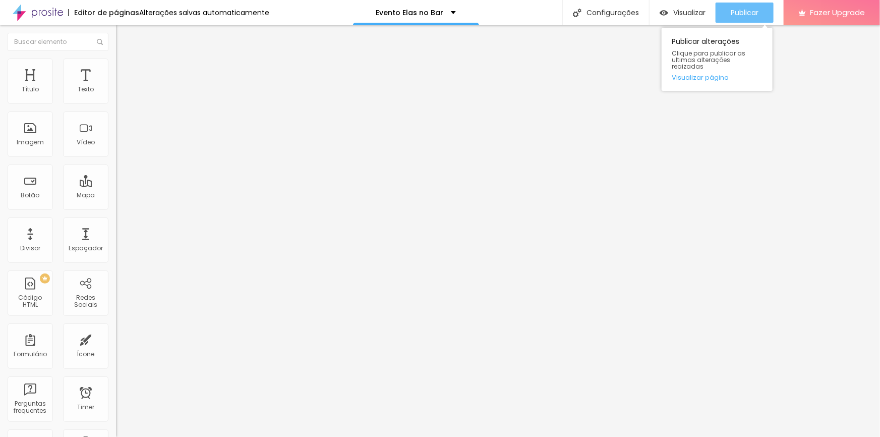
click at [745, 21] on div "Publicar" at bounding box center [745, 13] width 28 height 20
click at [120, 146] on icon "button" at bounding box center [123, 143] width 6 height 6
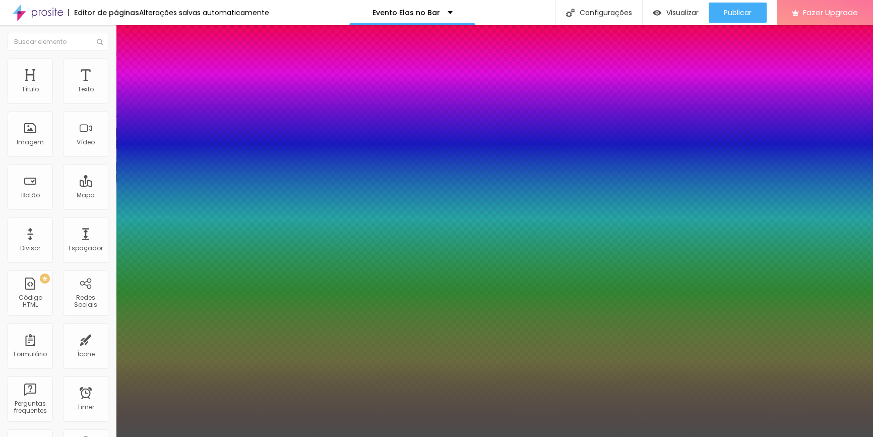
type input "1"
type input "0.5"
click at [623, 436] on div at bounding box center [436, 437] width 873 height 0
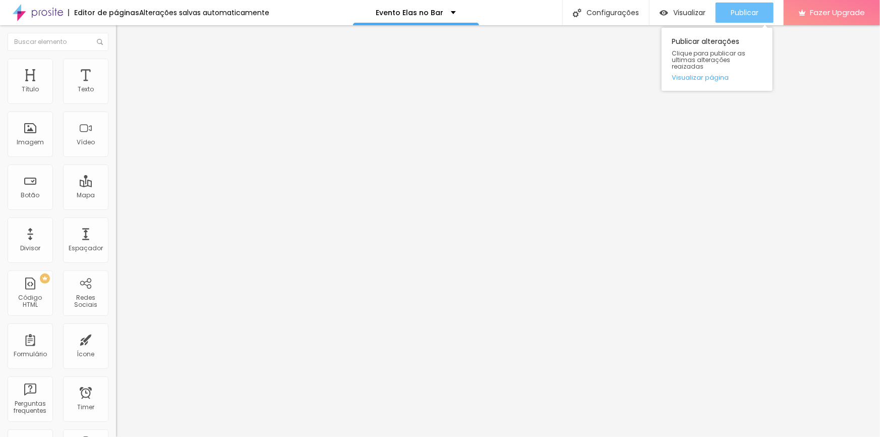
click at [745, 11] on span "Publicar" at bounding box center [745, 13] width 28 height 8
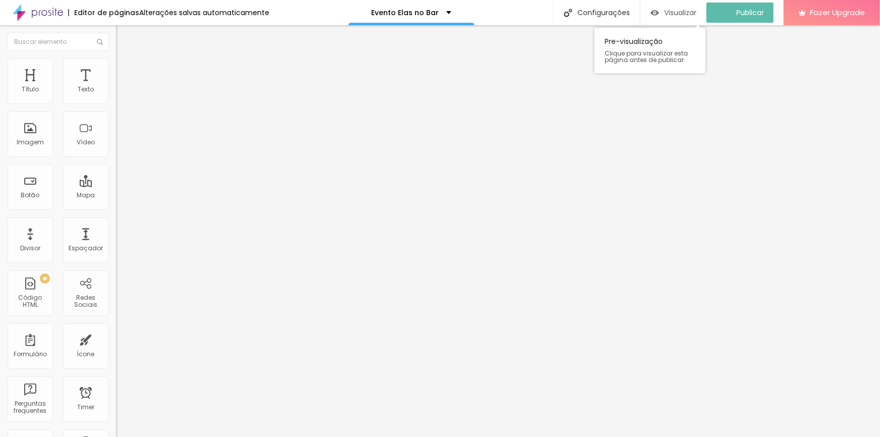
click at [691, 10] on span "Visualizar" at bounding box center [680, 13] width 32 height 8
click at [120, 94] on icon "button" at bounding box center [123, 91] width 6 height 6
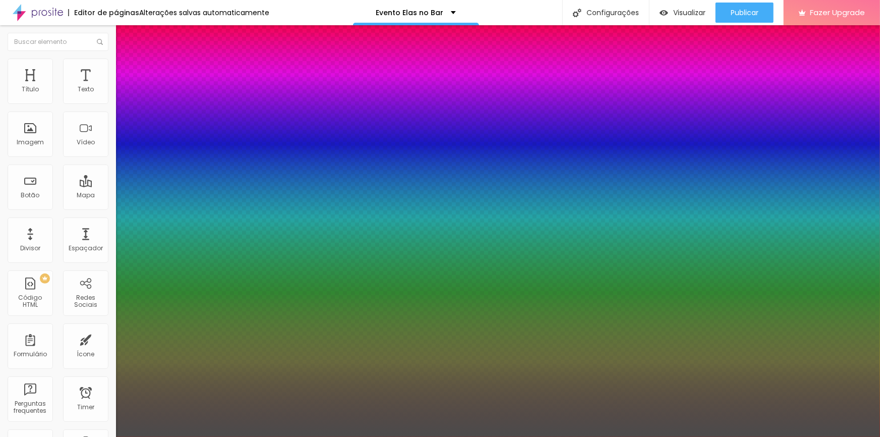
type input "0"
click at [307, 436] on div at bounding box center [440, 437] width 880 height 0
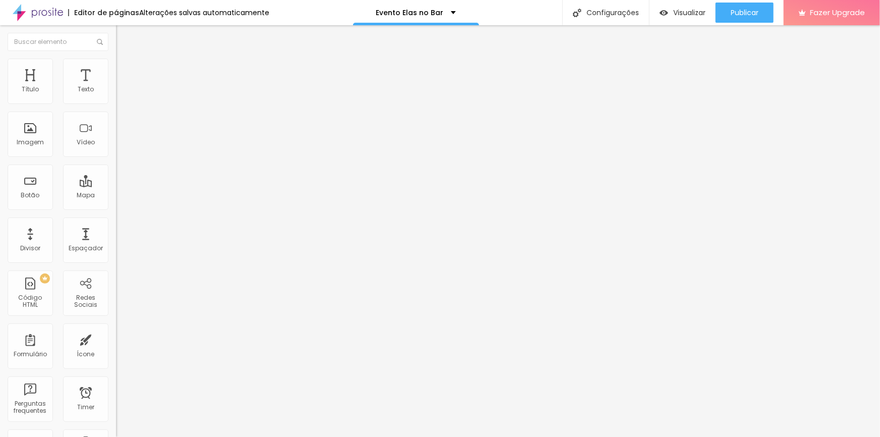
click at [120, 94] on icon "button" at bounding box center [123, 91] width 6 height 6
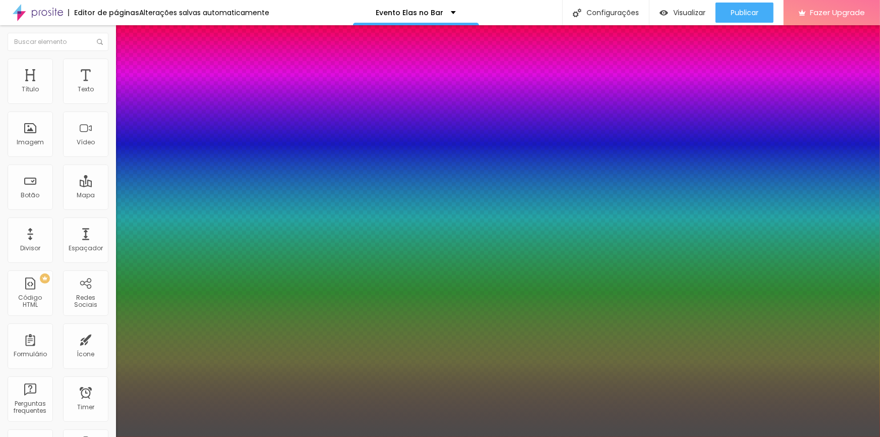
paste input "-2"
type input "0"
type input "-2"
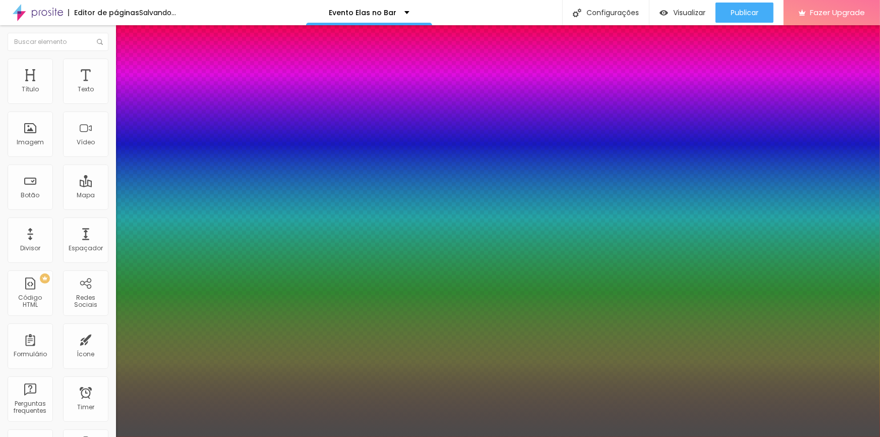
type input "0"
click at [294, 436] on div at bounding box center [440, 437] width 880 height 0
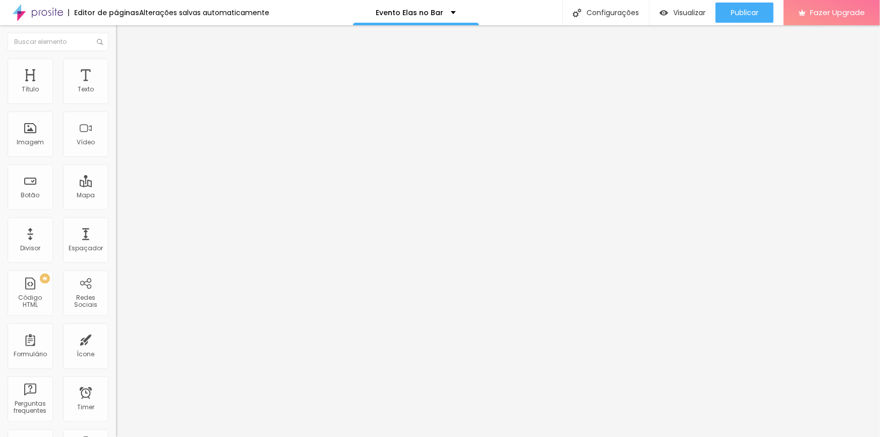
click at [116, 97] on button "button" at bounding box center [123, 91] width 14 height 11
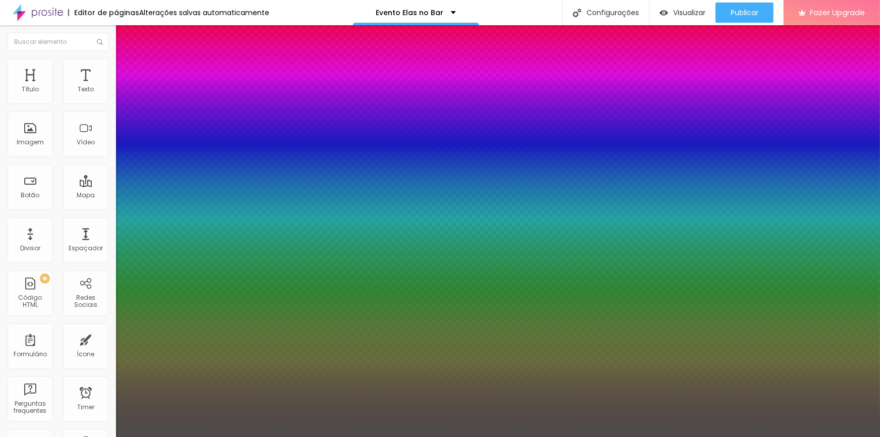
type input "0"
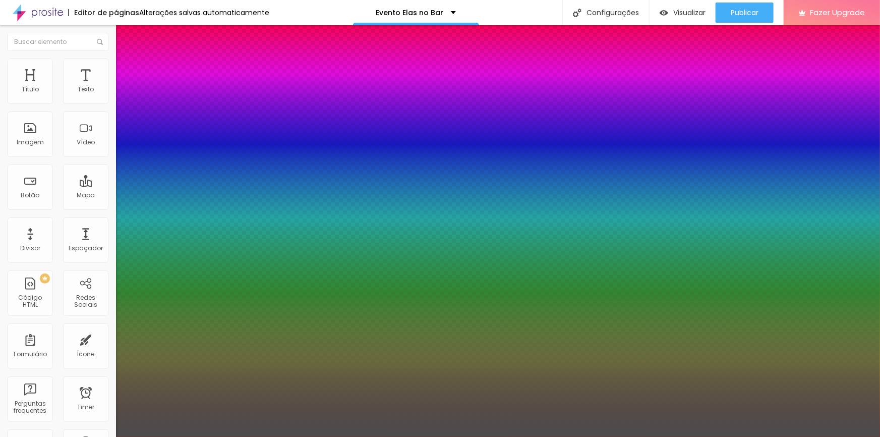
click at [302, 436] on div at bounding box center [440, 437] width 880 height 0
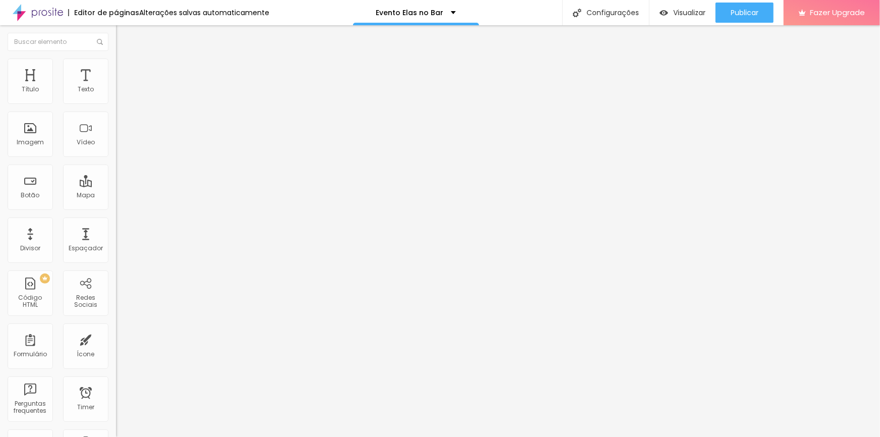
click at [120, 94] on icon "button" at bounding box center [123, 91] width 6 height 6
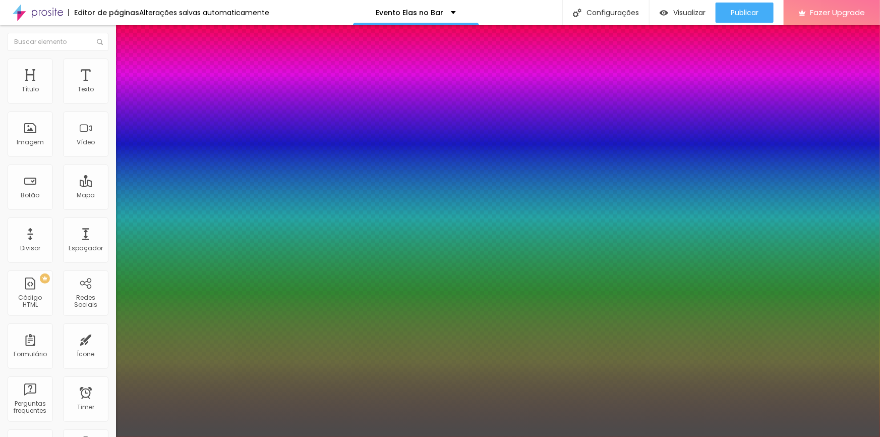
type input "0"
paste input "5"
type input "15"
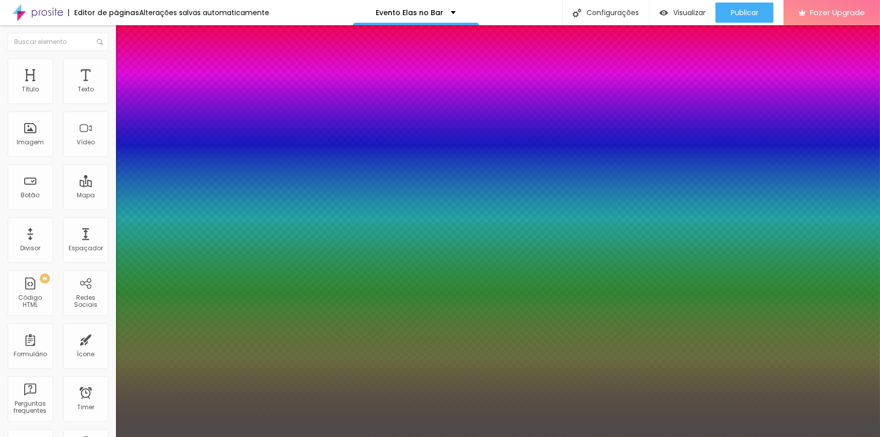
type input "15"
type input "0"
type input "15"
type input "0"
click at [606, 436] on div at bounding box center [440, 437] width 880 height 0
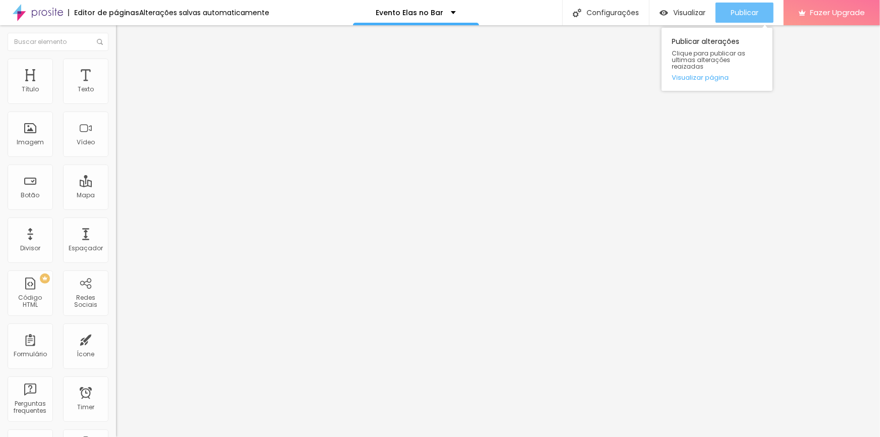
click at [748, 11] on span "Publicar" at bounding box center [745, 13] width 28 height 8
click at [120, 94] on icon "button" at bounding box center [123, 91] width 6 height 6
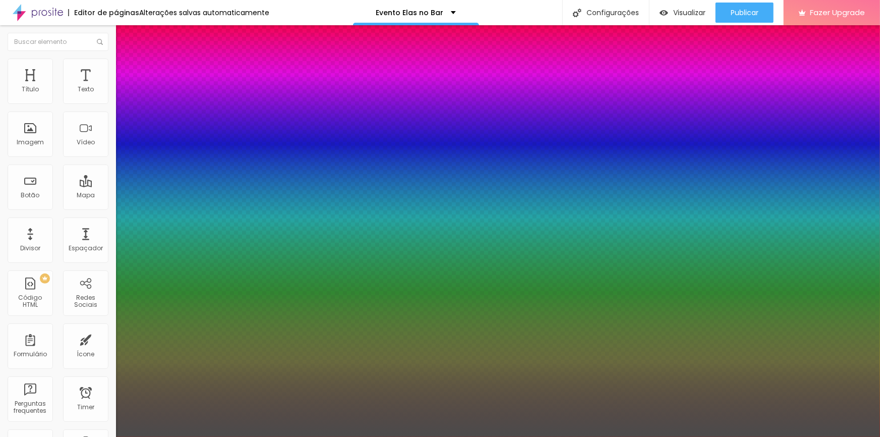
type input "1"
paste input "5"
type input "15"
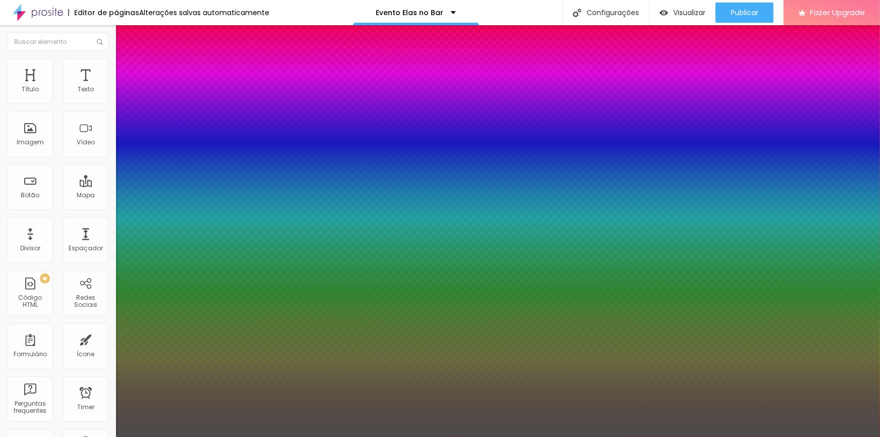
type input "15"
type input "1"
type input "15"
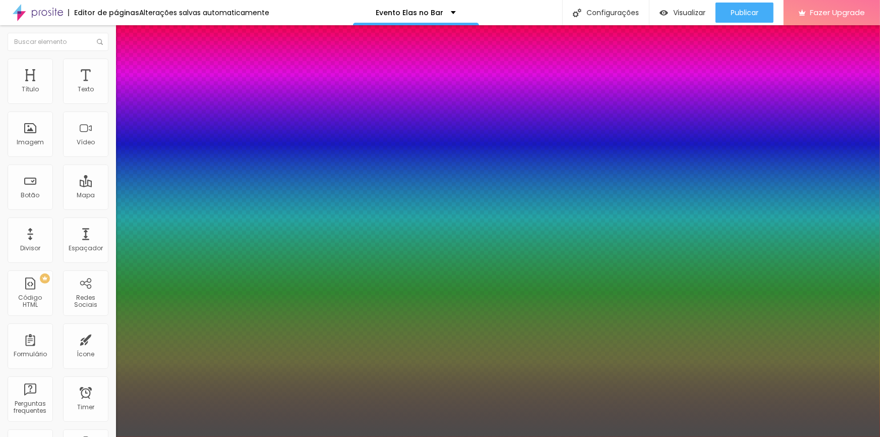
type input "0"
type input "2"
type input "0"
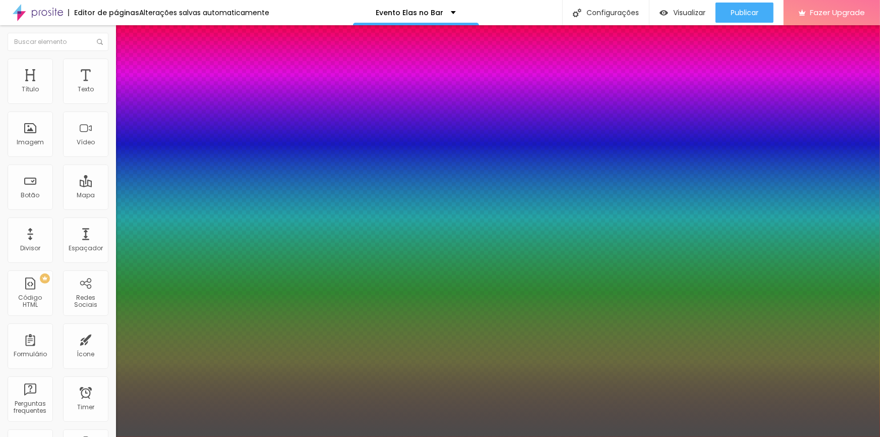
type input "-2"
type input "0"
click at [407, 436] on div at bounding box center [440, 437] width 880 height 0
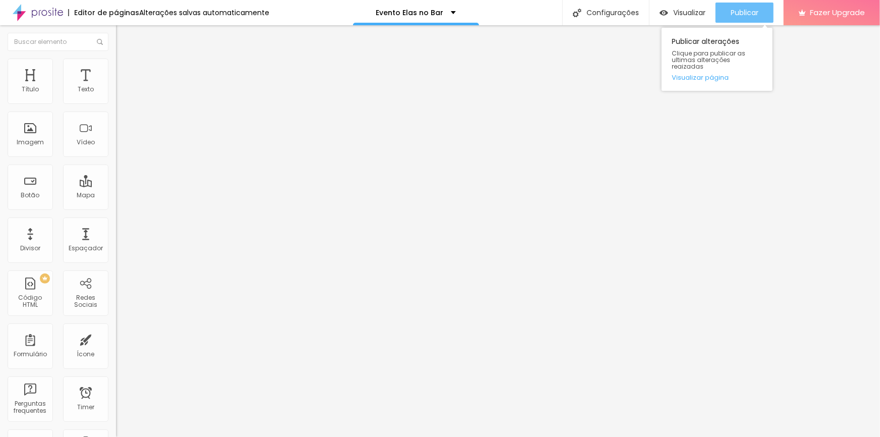
click at [741, 13] on span "Publicar" at bounding box center [745, 13] width 28 height 8
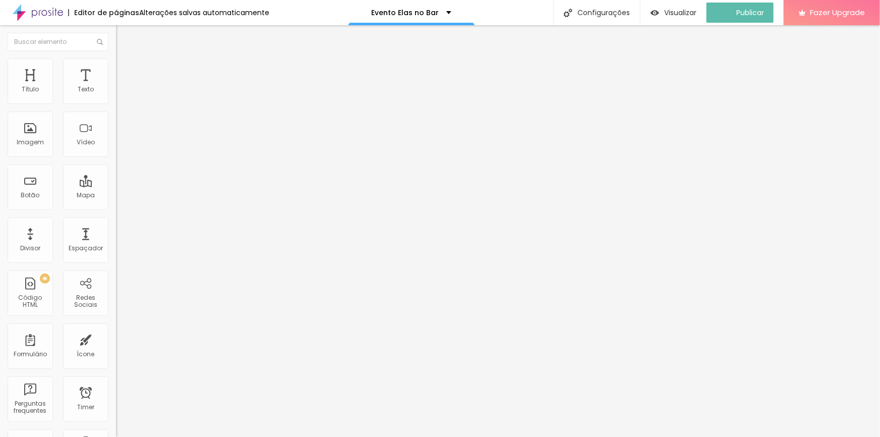
click at [120, 146] on icon "button" at bounding box center [123, 143] width 6 height 6
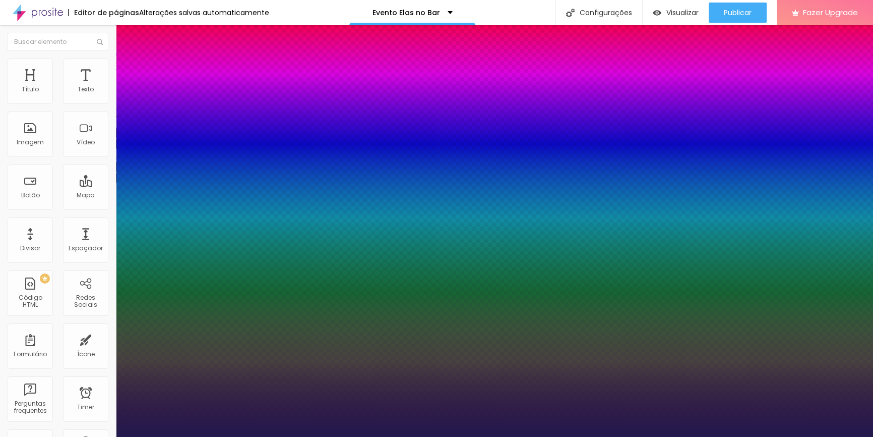
type input "1"
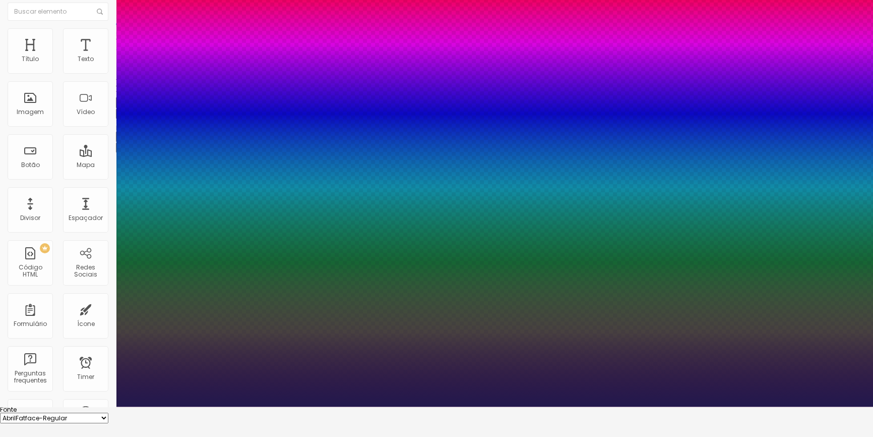
click at [360, 406] on div at bounding box center [436, 406] width 873 height 0
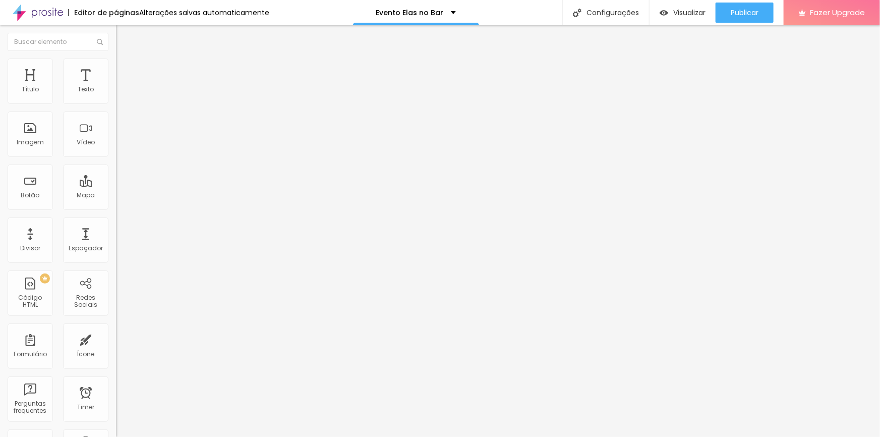
click at [121, 145] on icon "button" at bounding box center [123, 143] width 4 height 4
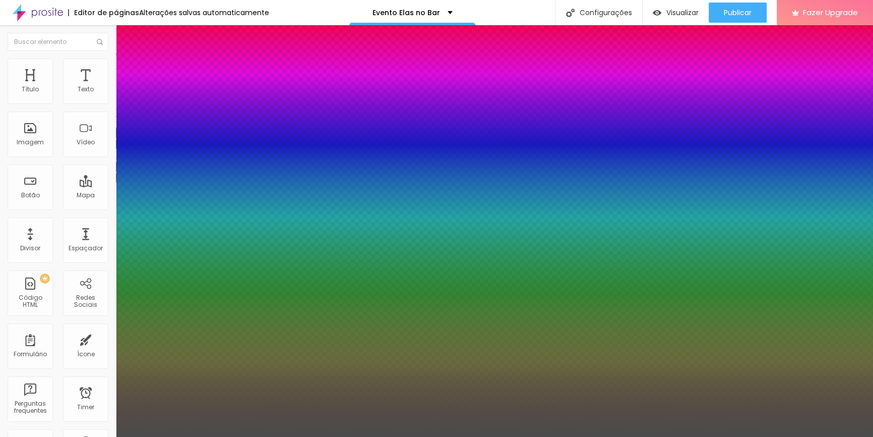
type input "1"
type input "0.5"
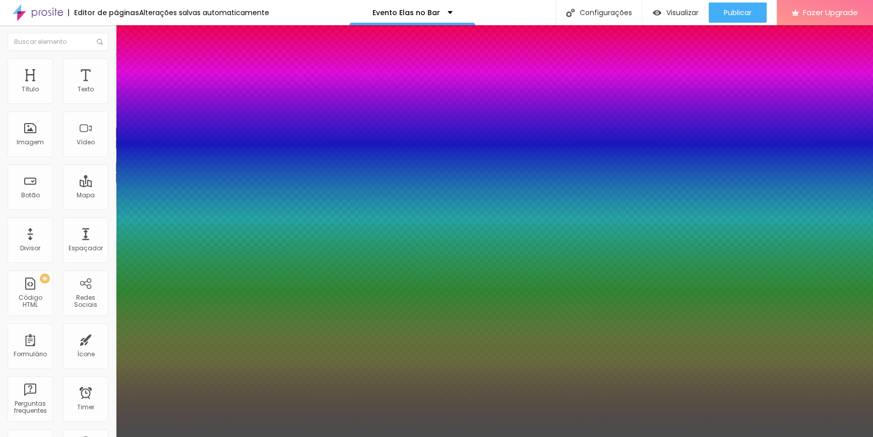
paste input "29"
type input "29"
type input "1"
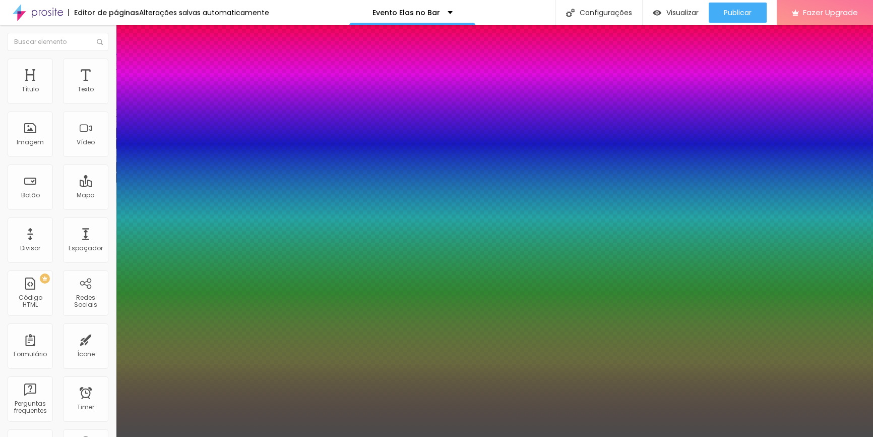
type input "0.5"
click at [312, 436] on div at bounding box center [436, 437] width 873 height 0
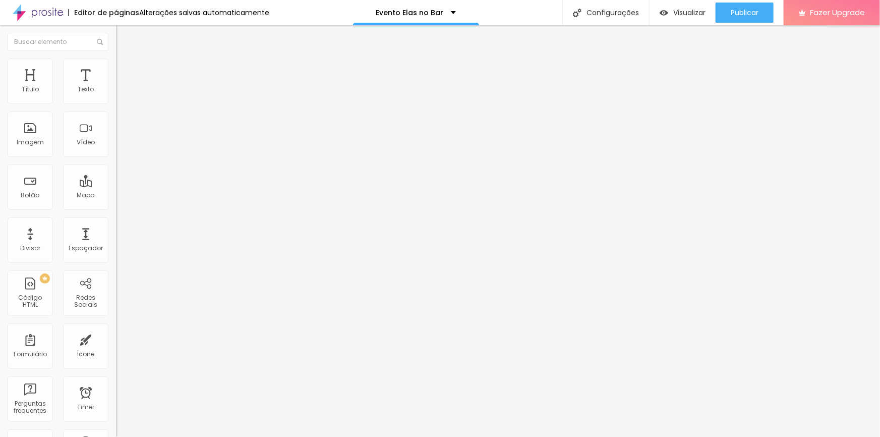
click at [116, 149] on button "button" at bounding box center [123, 144] width 14 height 11
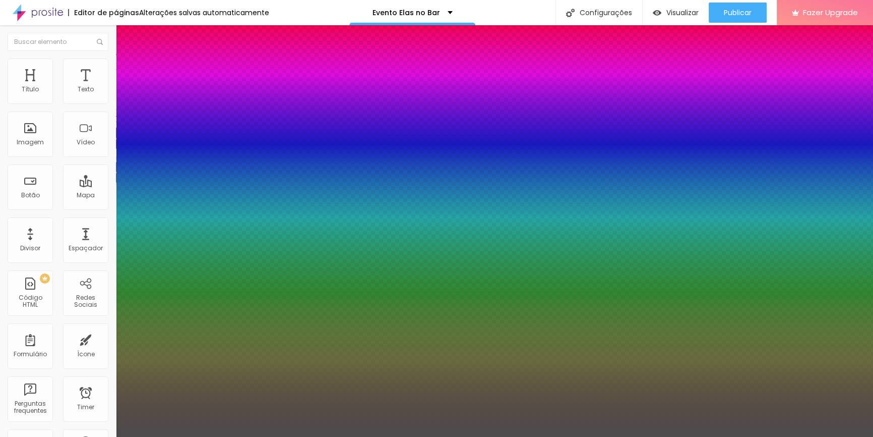
type input "1"
type input "0.5"
paste input "9"
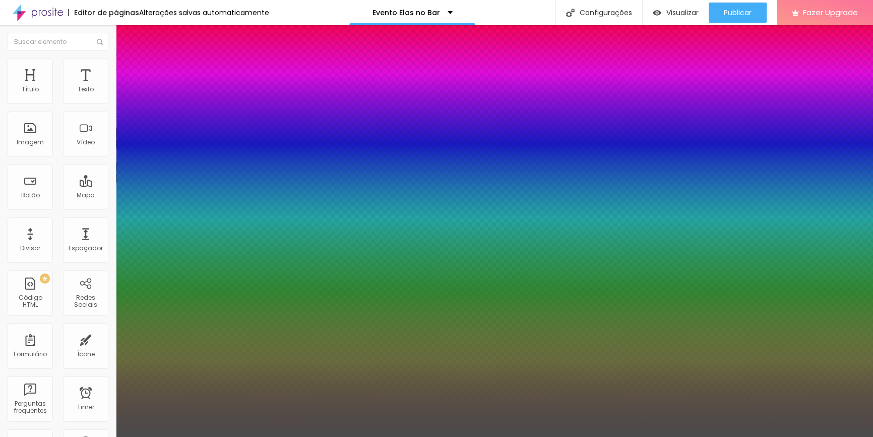
type input "29"
type input "1"
type input "0.5"
type input "1"
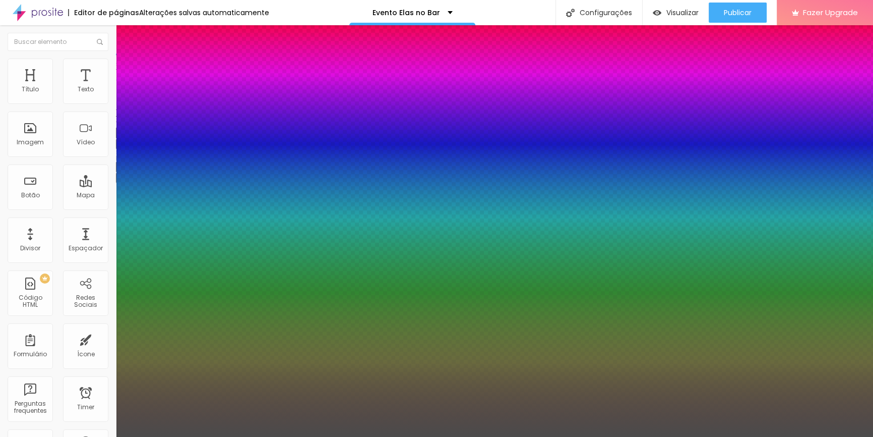
type input "0.5"
type input "29"
type input "1"
type input "0.5"
click at [383, 436] on div at bounding box center [436, 437] width 873 height 0
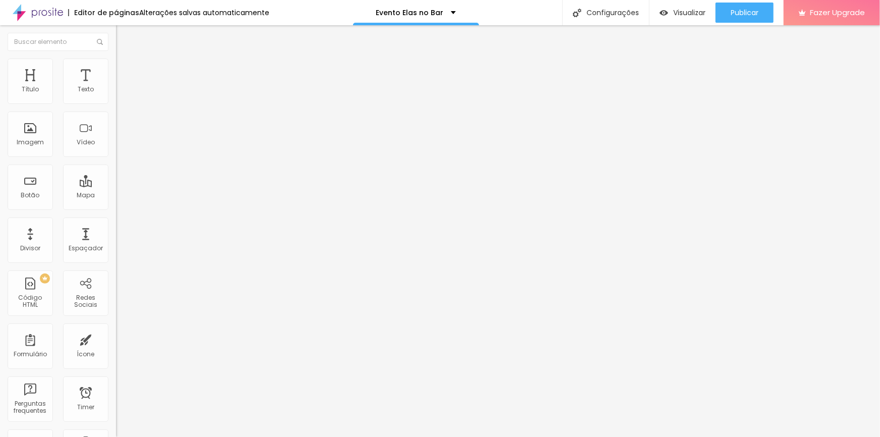
click at [116, 95] on input "AMEI! JÁ QUERO" at bounding box center [176, 90] width 121 height 10
click at [116, 61] on img at bounding box center [120, 63] width 9 height 9
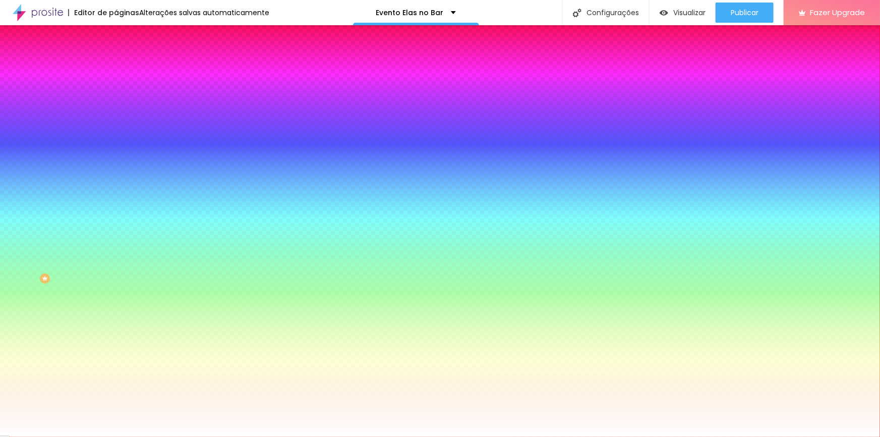
click at [125, 74] on span "Avançado" at bounding box center [141, 75] width 33 height 9
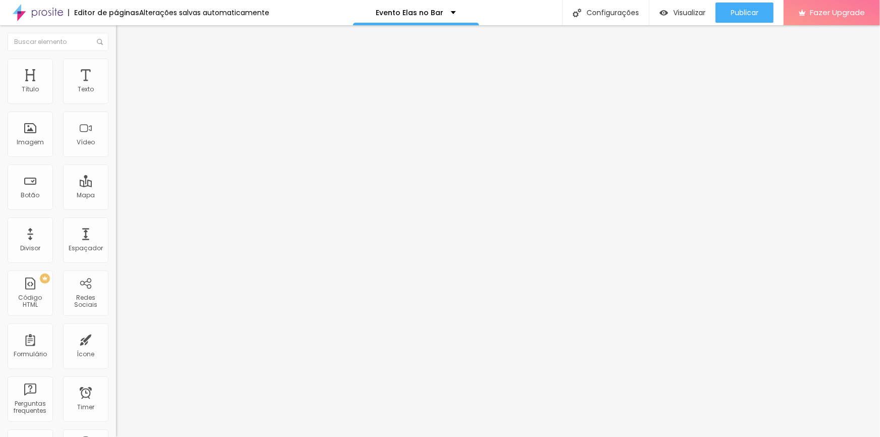
click at [125, 60] on span "Conteúdo" at bounding box center [140, 55] width 31 height 9
click at [116, 180] on div "Link" at bounding box center [174, 186] width 116 height 12
click at [116, 156] on span "Normal" at bounding box center [127, 154] width 23 height 9
click at [116, 157] on span "Normal" at bounding box center [127, 154] width 23 height 9
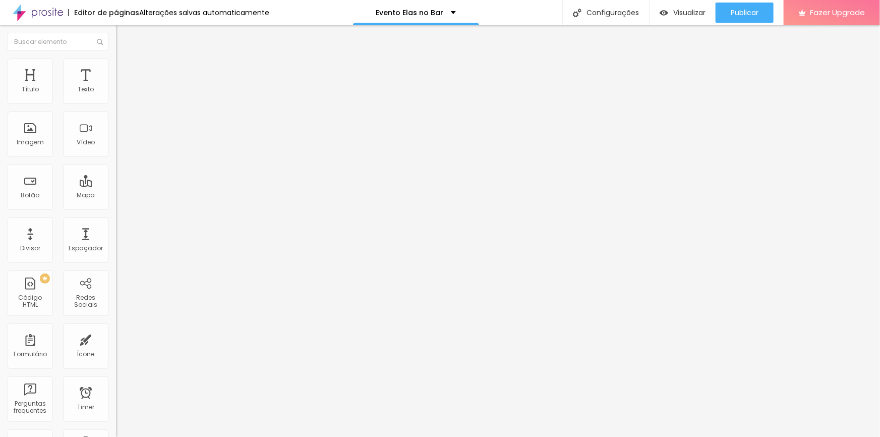
click at [116, 61] on img at bounding box center [120, 63] width 9 height 9
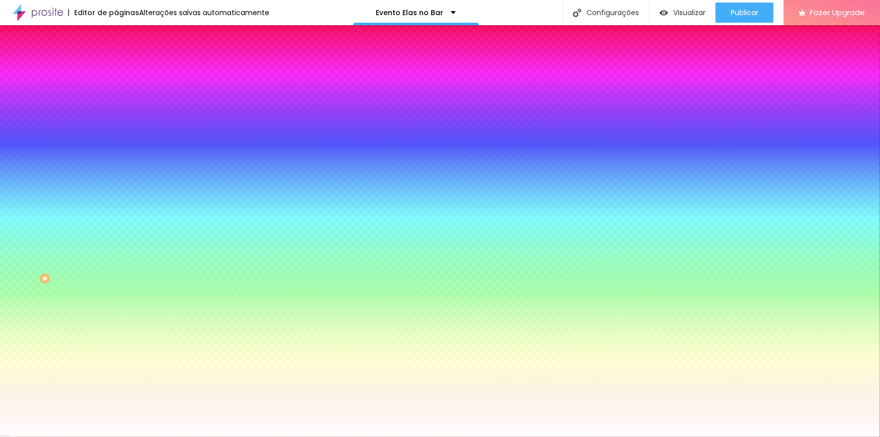
click at [116, 57] on img at bounding box center [120, 52] width 9 height 9
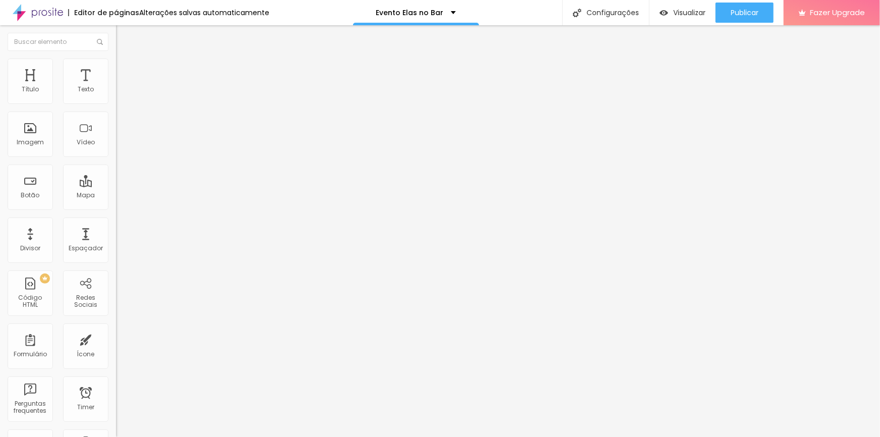
click at [116, 95] on input "AMEI! JÁ QUERO" at bounding box center [176, 90] width 121 height 10
click at [125, 70] on span "Estilo" at bounding box center [133, 65] width 16 height 9
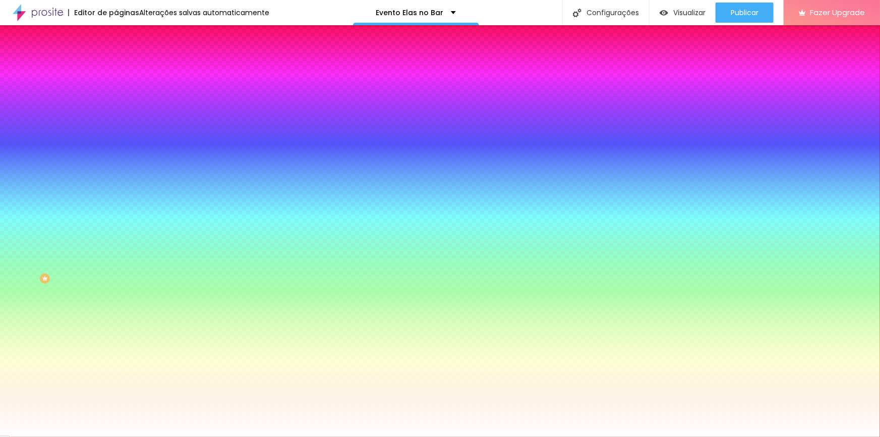
click at [120, 125] on icon "button" at bounding box center [123, 128] width 6 height 6
select select "TitilliumWeb-Light"
type input "5.7"
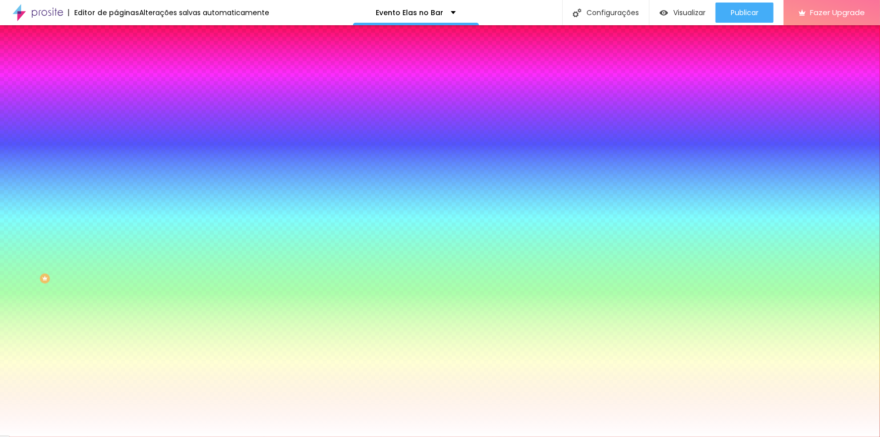
type input "5.7"
select select "Montserrat"
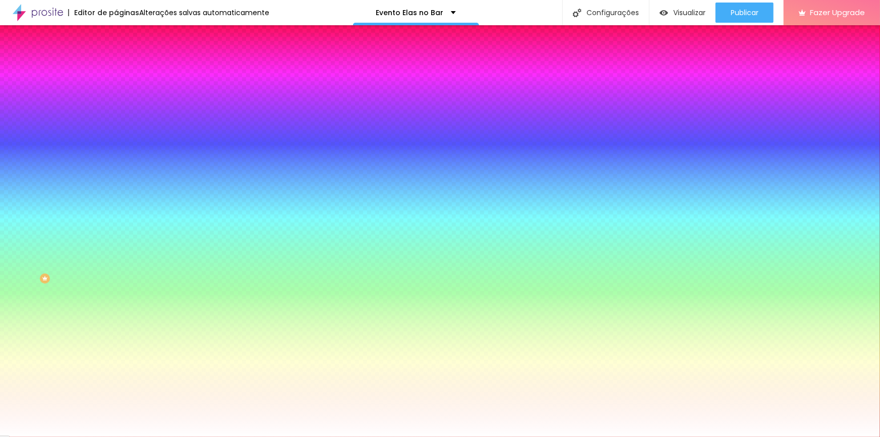
type input "12"
type input "11"
type input "10"
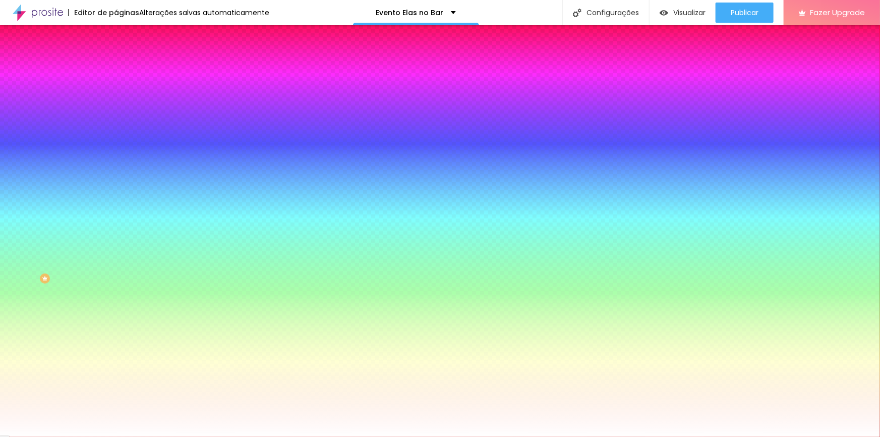
type input "10"
type input "9"
type input "10"
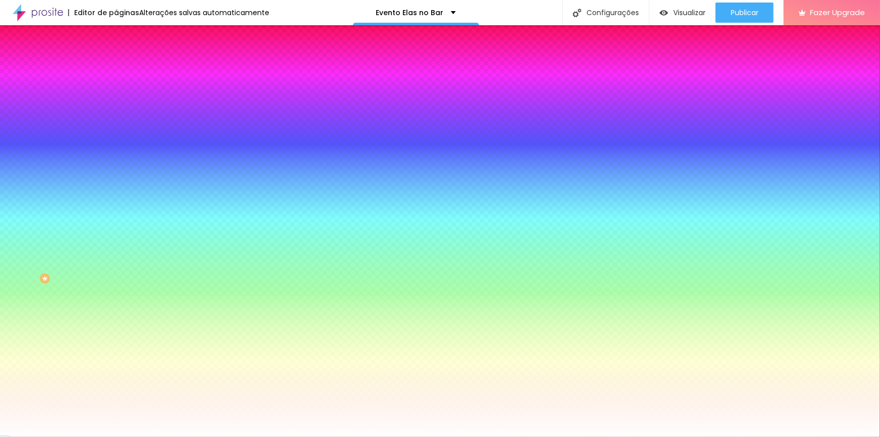
type input "11"
type input "12"
type input "13"
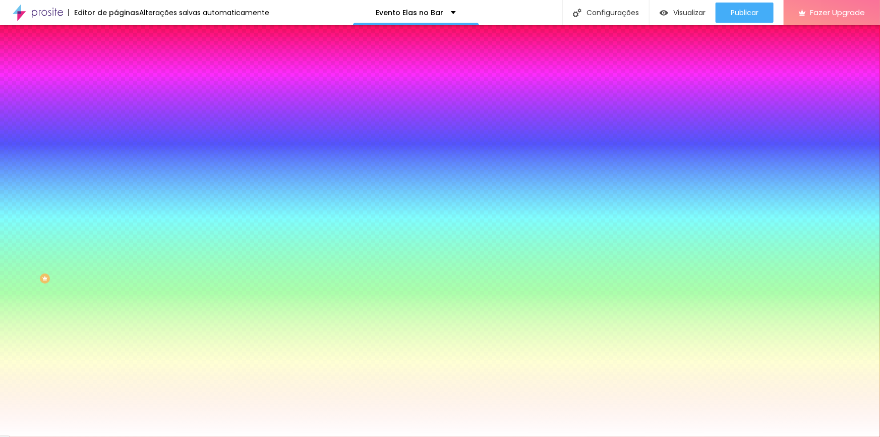
type input "13"
type input "14"
click at [89, 436] on div at bounding box center [440, 437] width 880 height 0
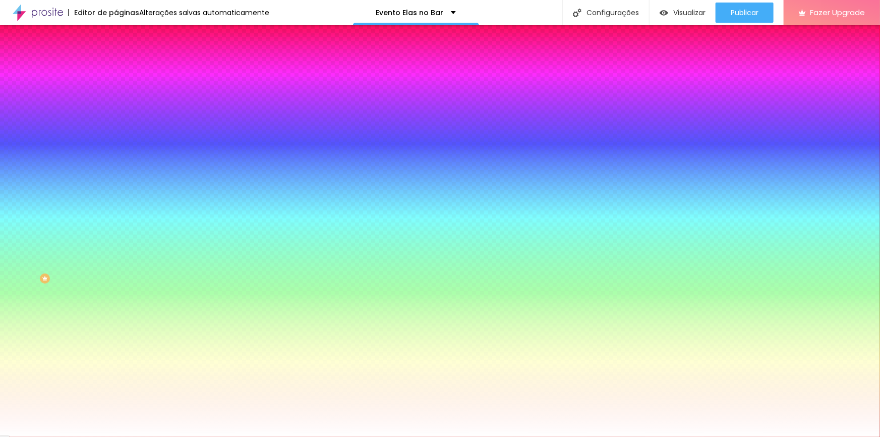
click at [120, 121] on icon "button" at bounding box center [123, 117] width 7 height 7
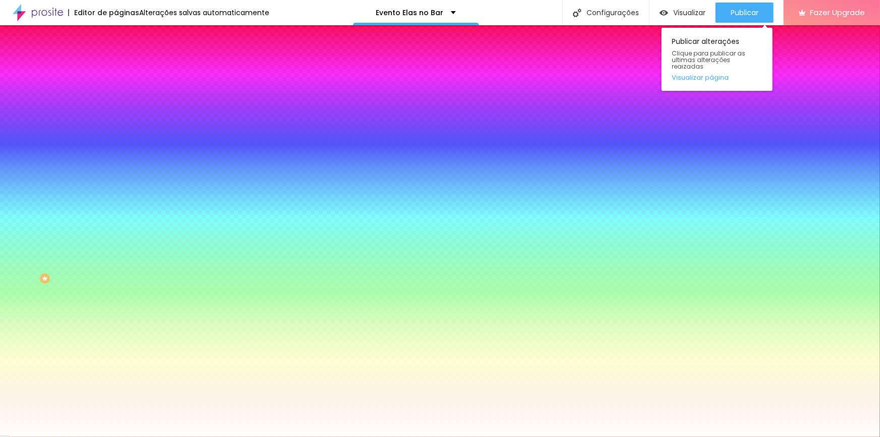
click at [747, 24] on div "Publicar alterações Clique para publicar as ultimas alterações reaizadas Visual…" at bounding box center [717, 57] width 111 height 68
click at [751, 15] on span "Publicar" at bounding box center [745, 13] width 28 height 8
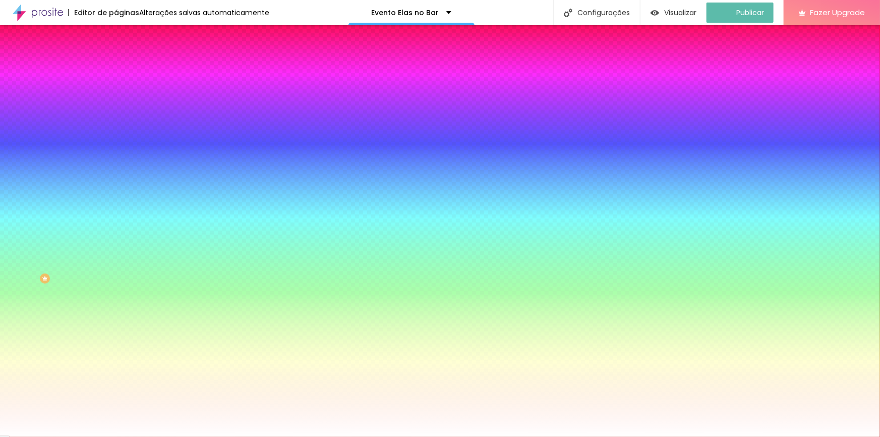
click at [116, 130] on button "button" at bounding box center [123, 129] width 14 height 11
select select "Montserrat"
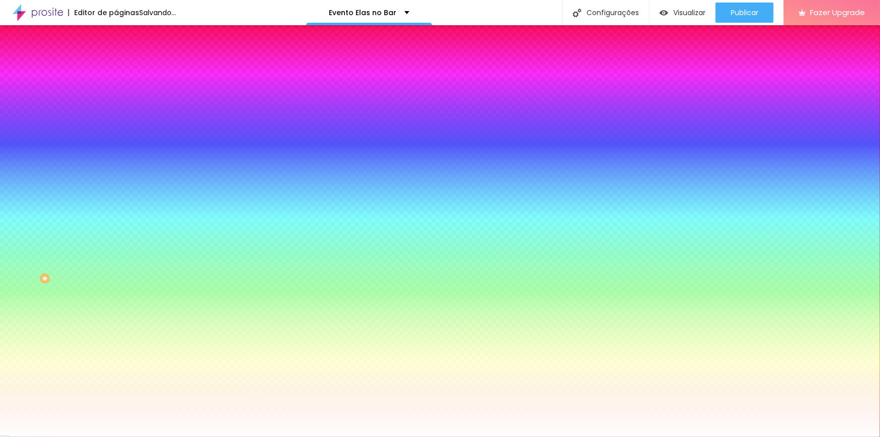
type input "0"
type input "2"
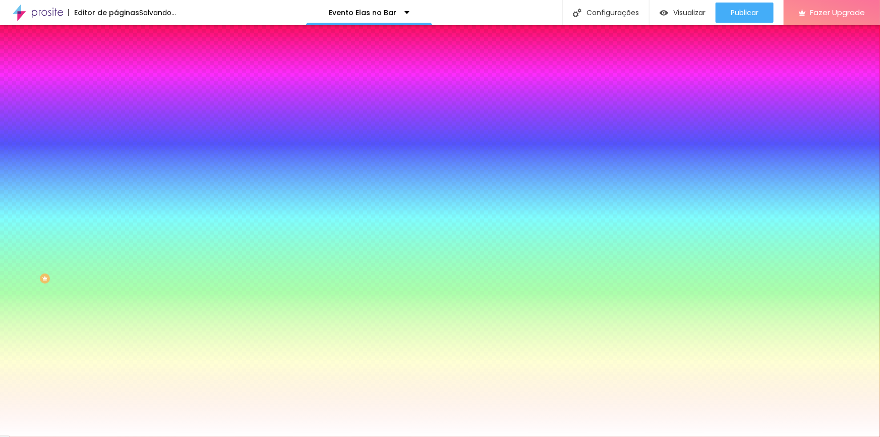
type input "0"
type input "-2"
type input "0"
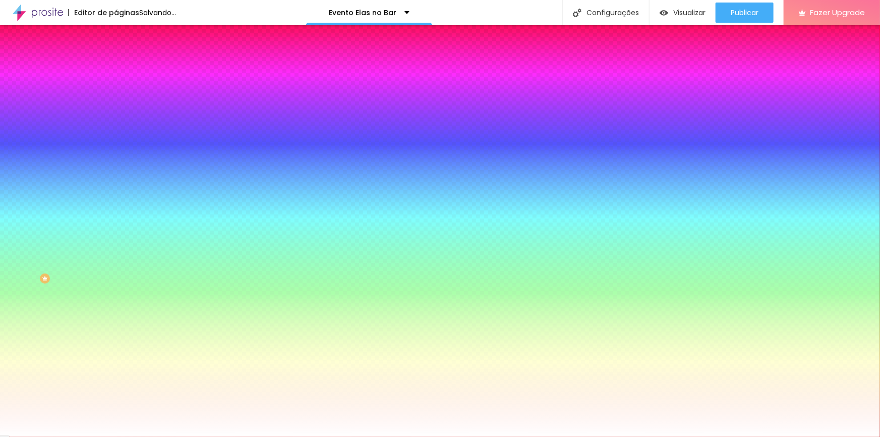
type input "1"
type input "0"
type input "-1"
type input "1"
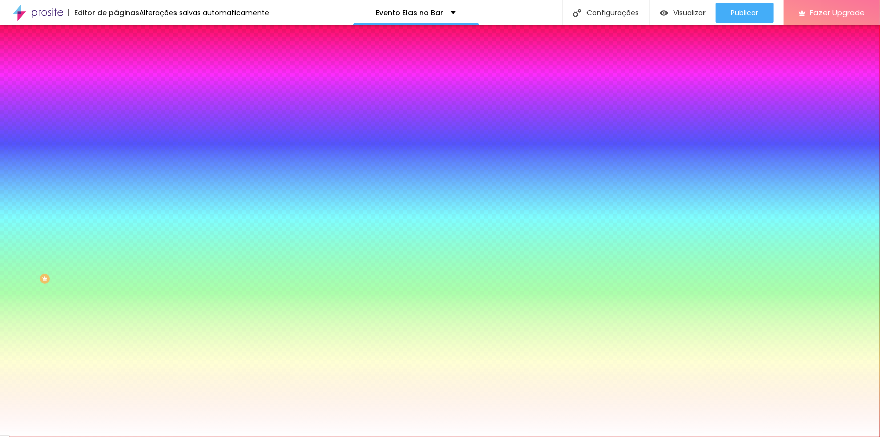
type input "1"
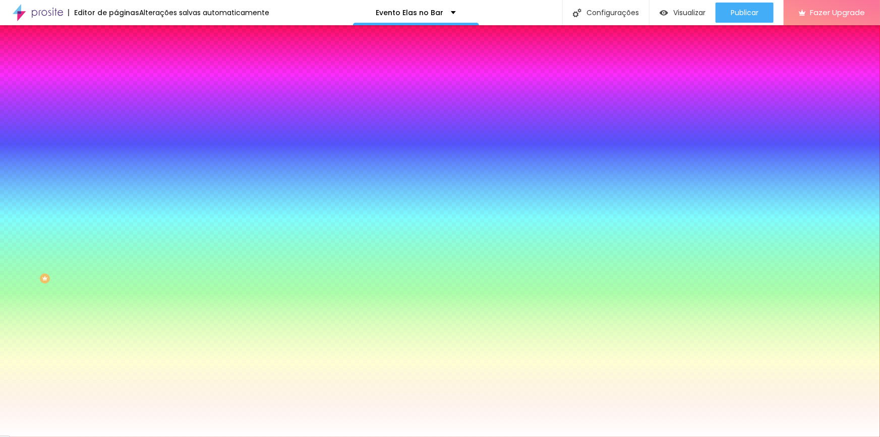
type input "1"
type input "8"
type input "15"
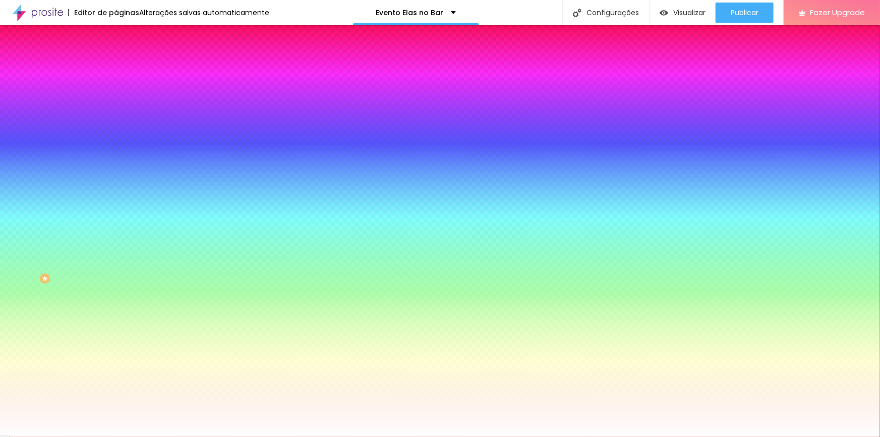
click at [490, 436] on div at bounding box center [440, 437] width 880 height 0
click at [125, 60] on span "Conteúdo" at bounding box center [140, 55] width 31 height 9
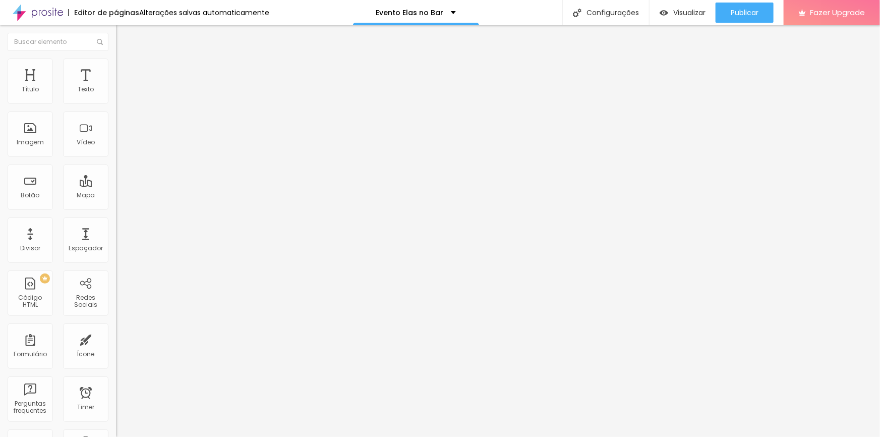
click at [116, 95] on input "AMEI! JÁ QUERO" at bounding box center [176, 90] width 121 height 10
click at [116, 62] on li "Estilo" at bounding box center [174, 64] width 116 height 10
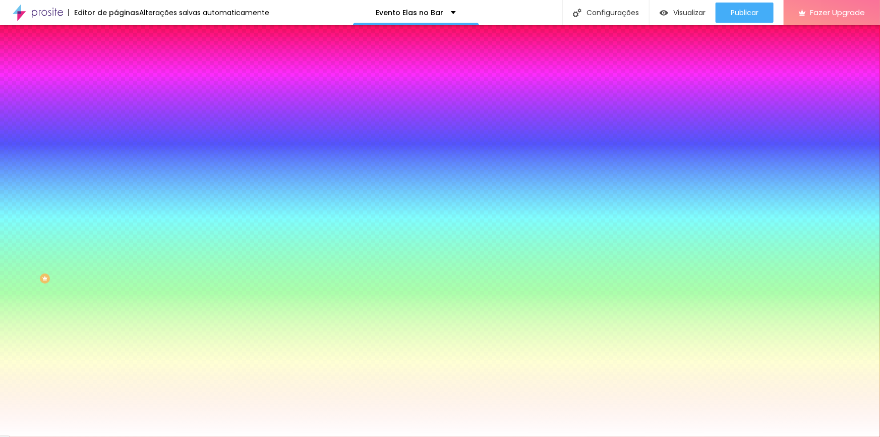
click at [116, 127] on button "button" at bounding box center [123, 129] width 14 height 11
click at [49, 436] on div at bounding box center [440, 437] width 880 height 0
click at [116, 79] on li "Avançado" at bounding box center [174, 74] width 116 height 10
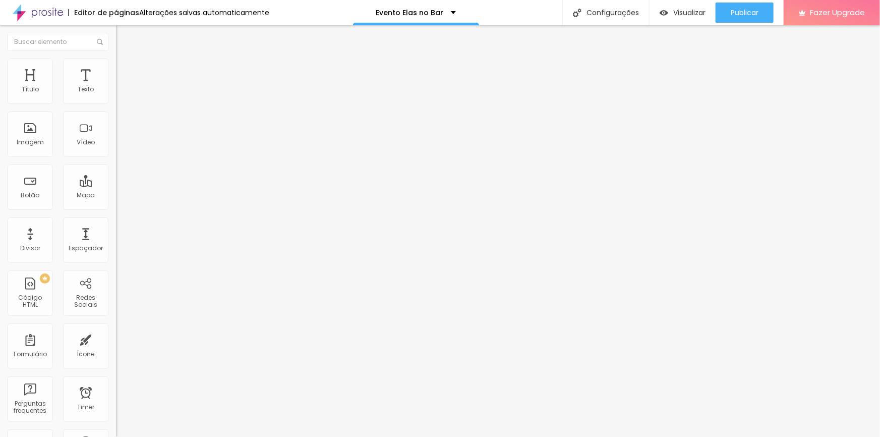
click at [125, 70] on span "Estilo" at bounding box center [133, 65] width 16 height 9
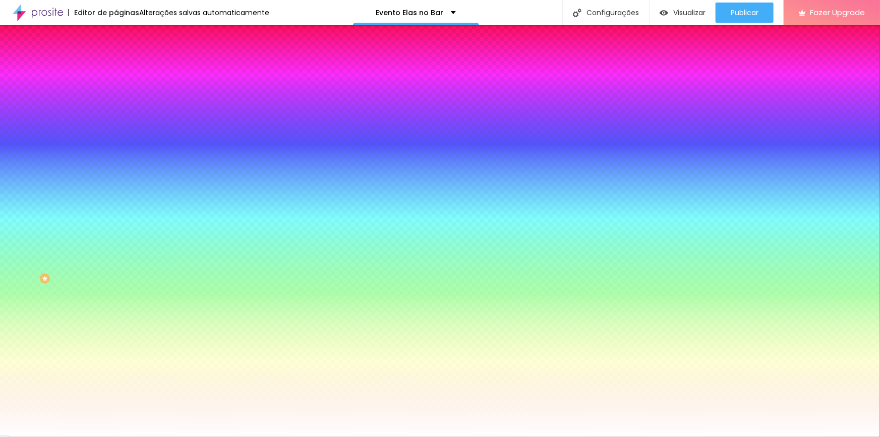
click at [125, 60] on span "Conteúdo" at bounding box center [140, 55] width 31 height 9
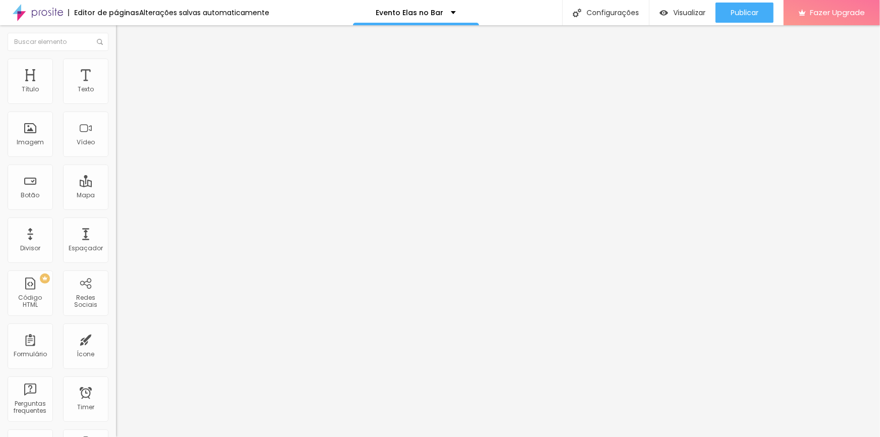
click at [116, 95] on input "galeria do evento" at bounding box center [176, 90] width 121 height 10
click at [116, 64] on li "Estilo" at bounding box center [174, 64] width 116 height 10
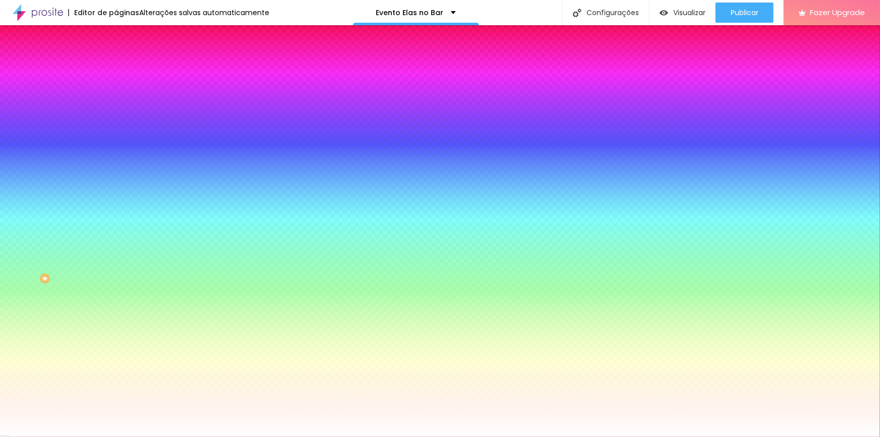
click at [120, 128] on icon "button" at bounding box center [123, 128] width 6 height 6
select select "Montserrat"
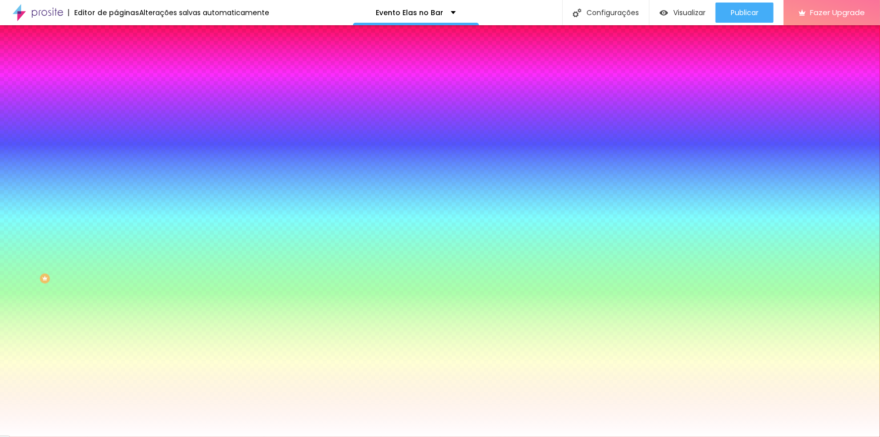
type input "0"
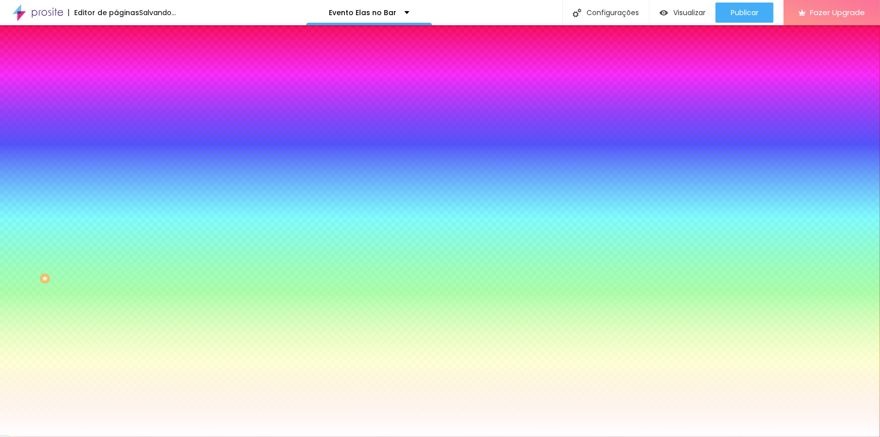
type input "1"
click at [282, 436] on div at bounding box center [440, 437] width 880 height 0
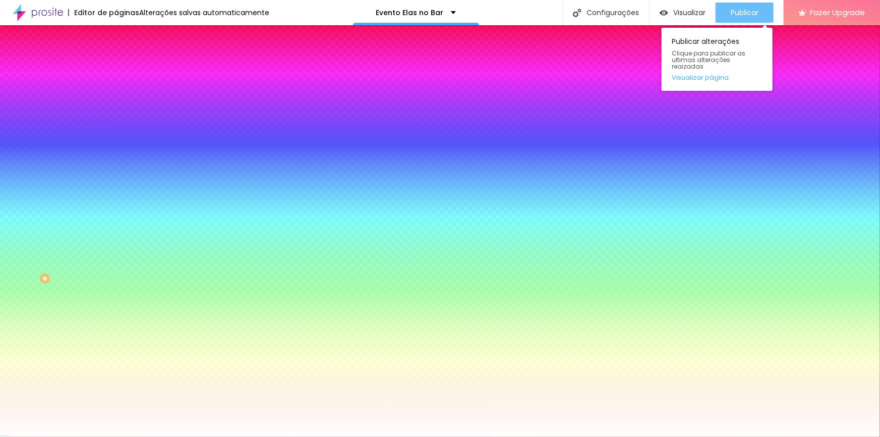
click at [732, 12] on span "Publicar" at bounding box center [745, 13] width 28 height 8
click at [736, 18] on div "Publicar" at bounding box center [745, 13] width 28 height 20
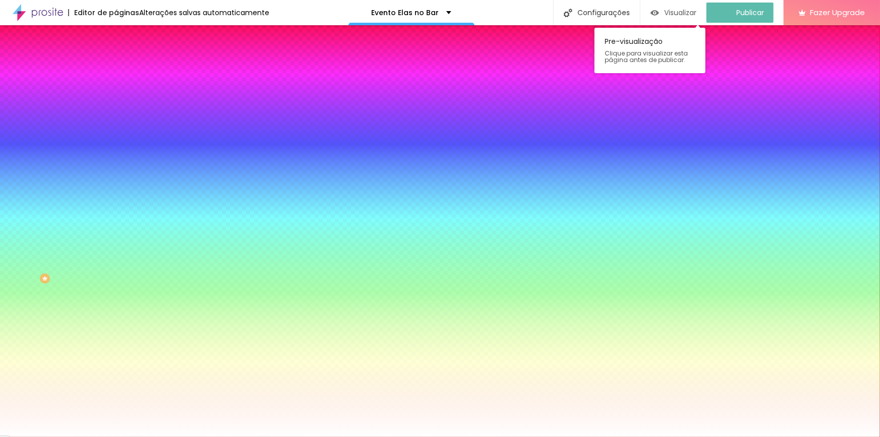
click at [686, 10] on span "Visualizar" at bounding box center [680, 13] width 32 height 8
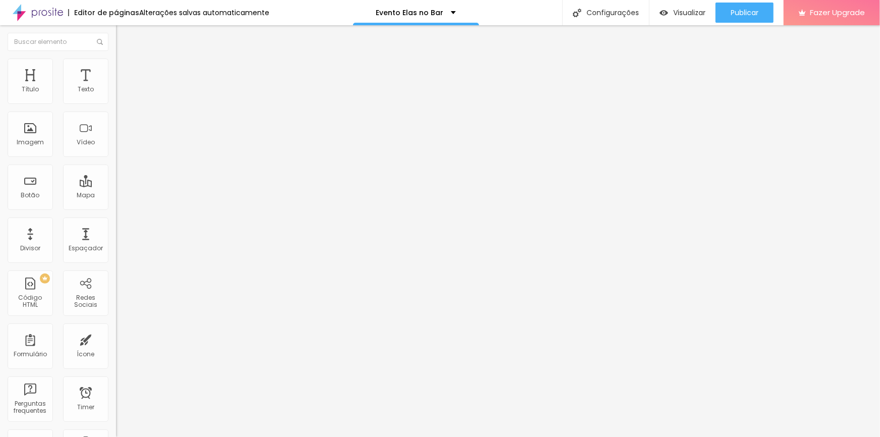
click at [125, 70] on span "Estilo" at bounding box center [133, 65] width 16 height 9
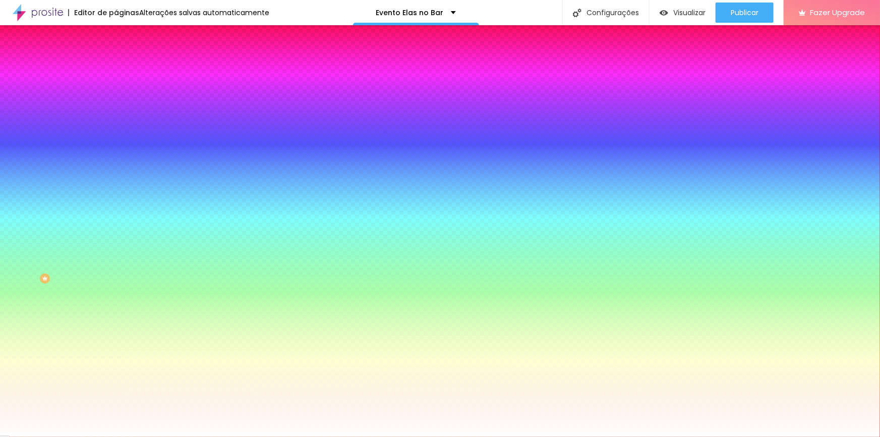
click at [116, 371] on div at bounding box center [174, 371] width 116 height 0
type input "#FFFFFF"
click at [116, 196] on div "Ao passar o mouse Editar estilo do campo" at bounding box center [174, 260] width 116 height 129
click at [116, 152] on button "button" at bounding box center [123, 157] width 14 height 11
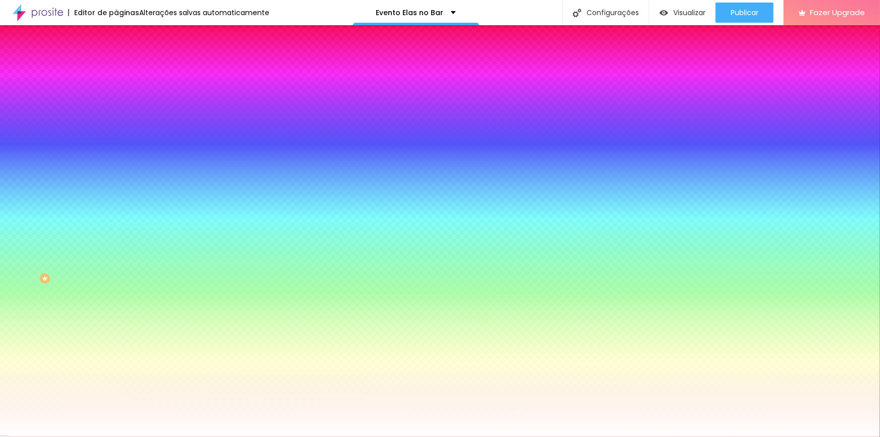
type input "#FFFFFF"
click at [492, 436] on div at bounding box center [440, 437] width 880 height 0
click at [120, 188] on icon "button" at bounding box center [123, 191] width 6 height 6
click at [105, 436] on div at bounding box center [440, 437] width 880 height 0
click at [125, 72] on span "Avançado" at bounding box center [141, 75] width 33 height 9
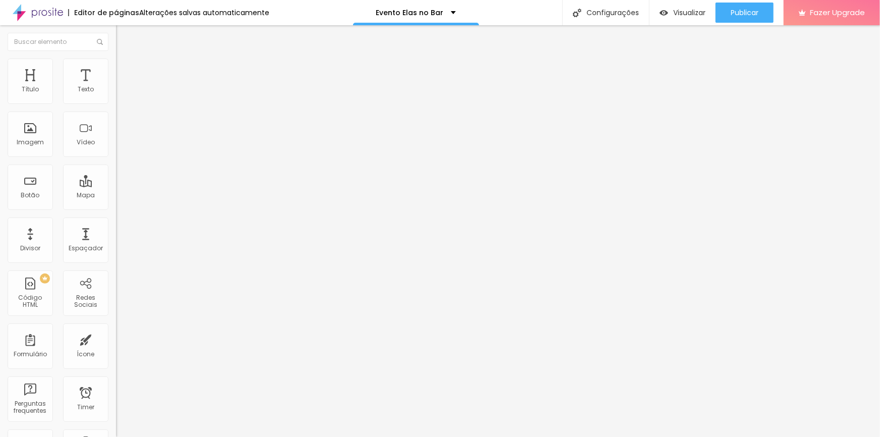
click at [125, 70] on span "Estilo" at bounding box center [133, 65] width 16 height 9
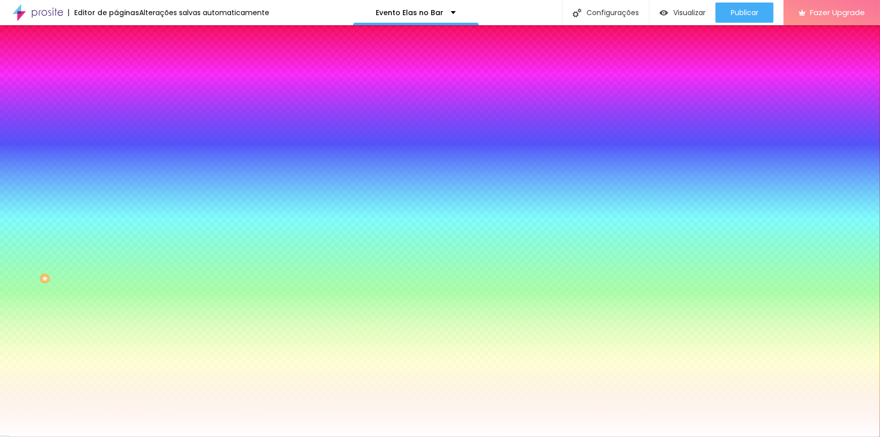
click at [125, 60] on span "Conteúdo" at bounding box center [140, 55] width 31 height 9
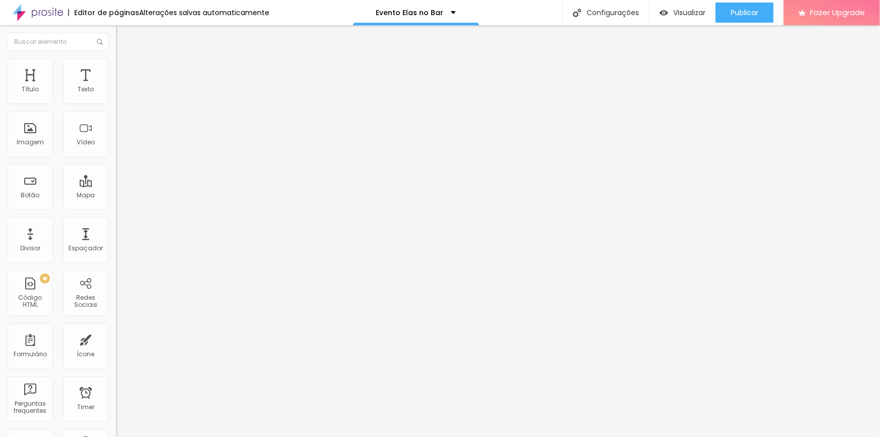
click at [116, 69] on li "Estilo" at bounding box center [174, 64] width 116 height 10
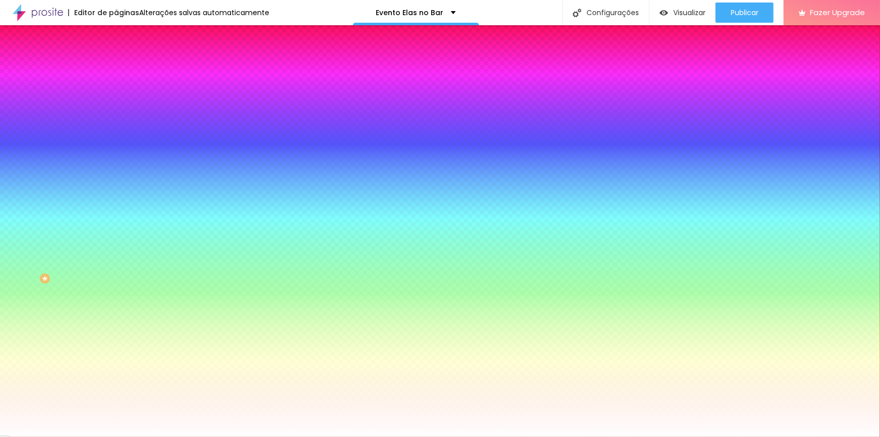
click at [116, 343] on input "#000000" at bounding box center [176, 348] width 121 height 10
click at [116, 343] on div at bounding box center [174, 343] width 116 height 0
click at [116, 101] on input "#F87A0B" at bounding box center [176, 101] width 121 height 10
click at [116, 106] on input "#F87A0B" at bounding box center [176, 101] width 121 height 10
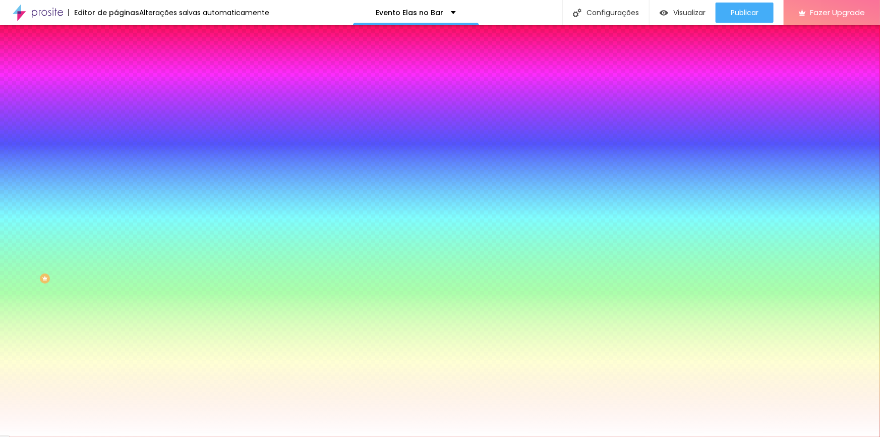
click at [116, 343] on input "#000000" at bounding box center [176, 348] width 121 height 10
paste input "F87A0B"
click at [116, 343] on div at bounding box center [174, 343] width 116 height 0
type input "#A54F00"
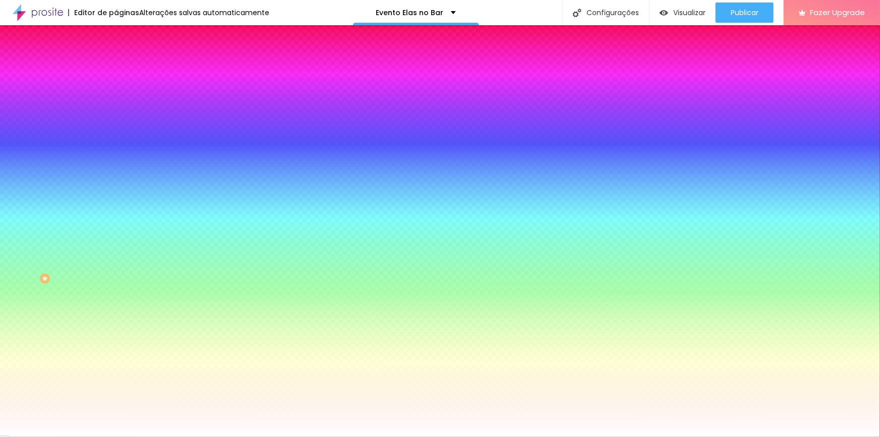
click at [116, 196] on div "Ao passar o mouse Editar estilo do campo" at bounding box center [174, 260] width 116 height 129
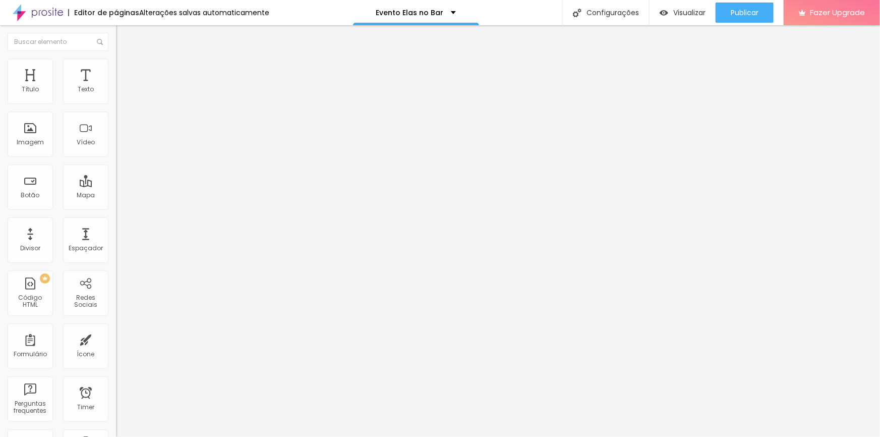
click at [116, 76] on ul "Conteúdo Estilo Avançado" at bounding box center [174, 63] width 116 height 30
click at [116, 63] on img at bounding box center [120, 63] width 9 height 9
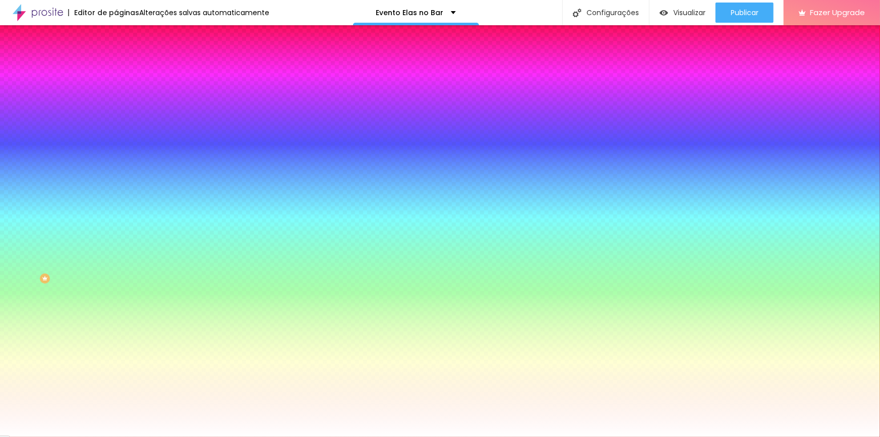
click at [116, 343] on input "#000000" at bounding box center [176, 348] width 121 height 10
paste input "F87A0B"
type input "#F87A0B"
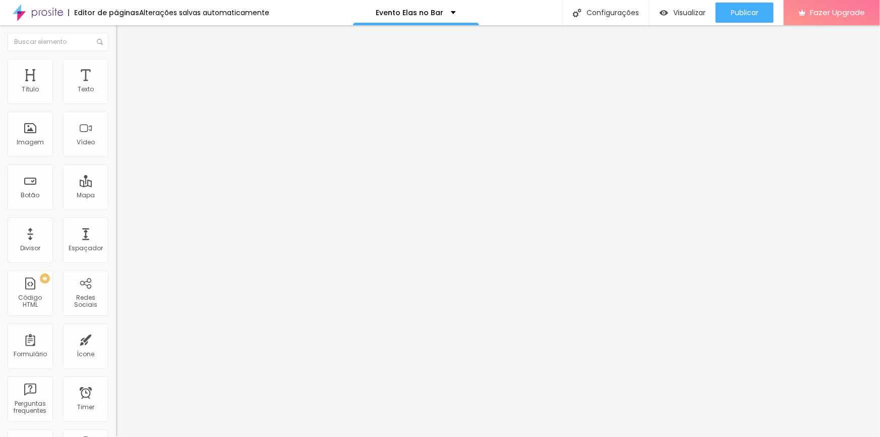
click at [116, 64] on li "Estilo" at bounding box center [174, 64] width 116 height 10
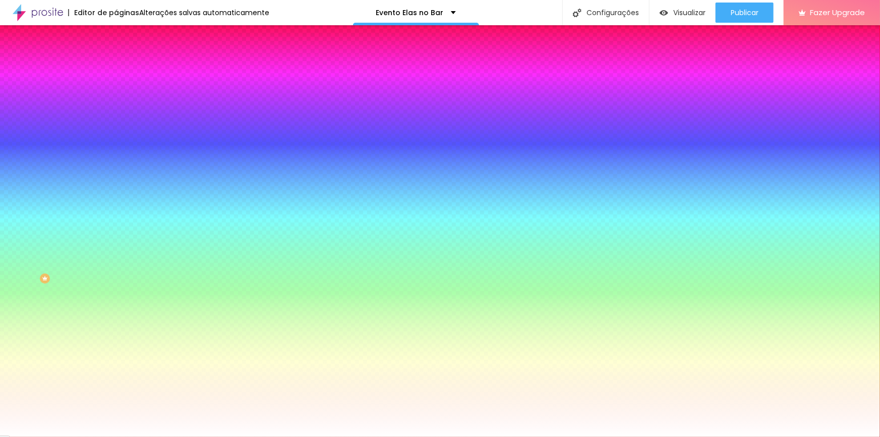
click at [116, 343] on input "#A34E00" at bounding box center [176, 348] width 121 height 10
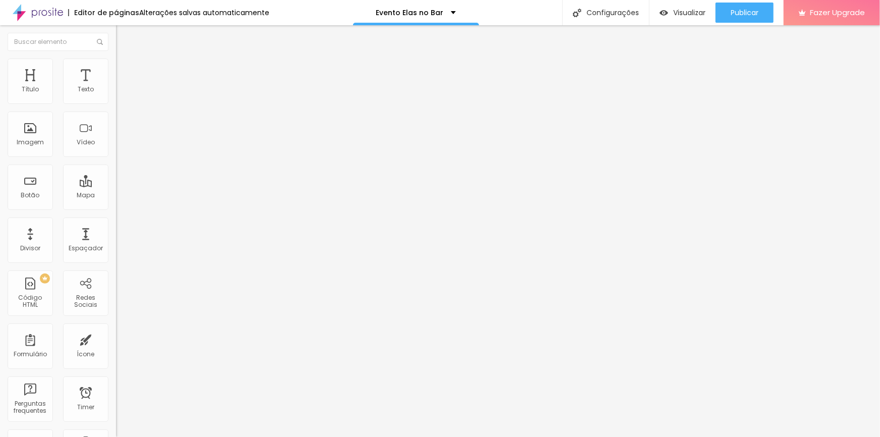
click at [125, 70] on span "Estilo" at bounding box center [133, 65] width 16 height 9
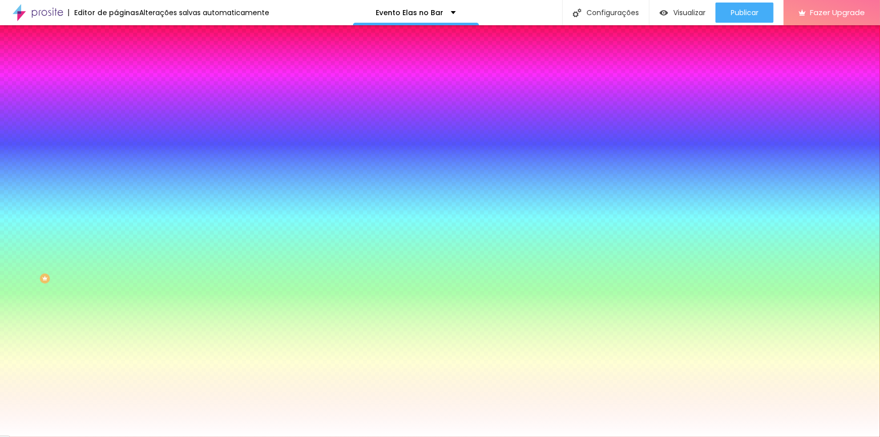
click at [116, 343] on input "#F87A0B" at bounding box center [176, 348] width 121 height 10
paste input "A34E00"
type input "#A34E00"
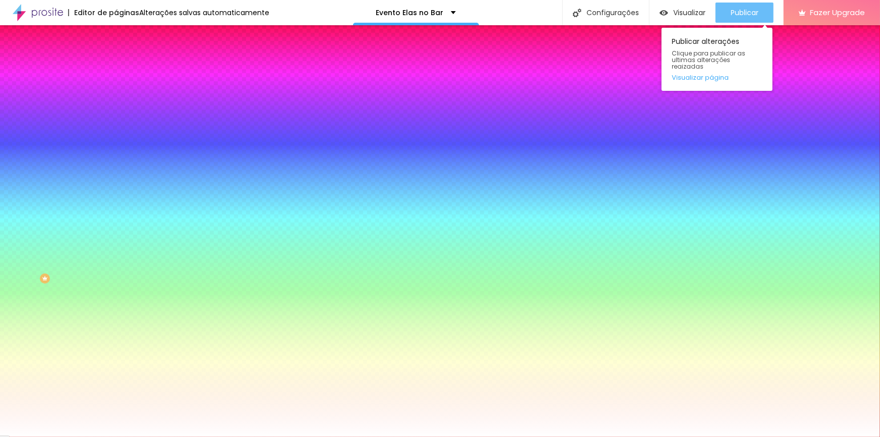
click at [751, 10] on span "Publicar" at bounding box center [745, 13] width 28 height 8
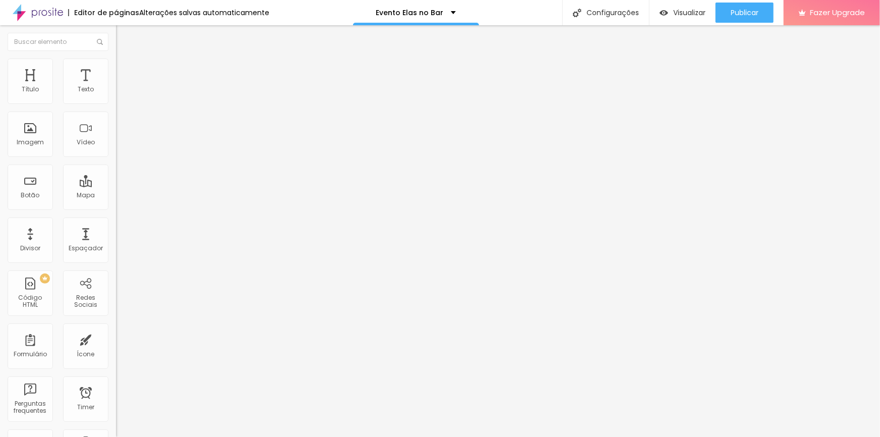
click at [116, 62] on img at bounding box center [120, 63] width 9 height 9
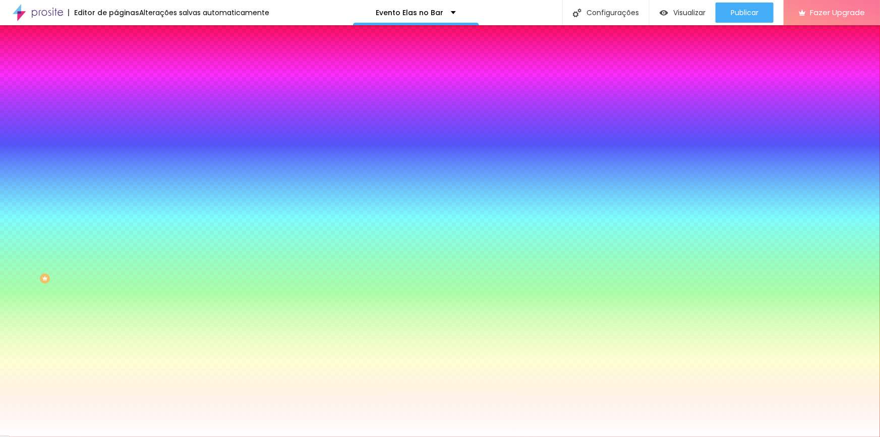
click at [116, 124] on button "button" at bounding box center [123, 129] width 14 height 11
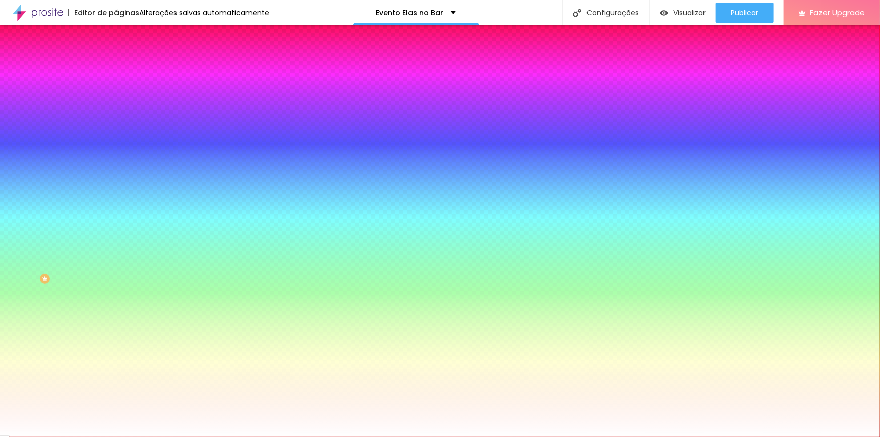
type input "8"
type input "1"
type input "15"
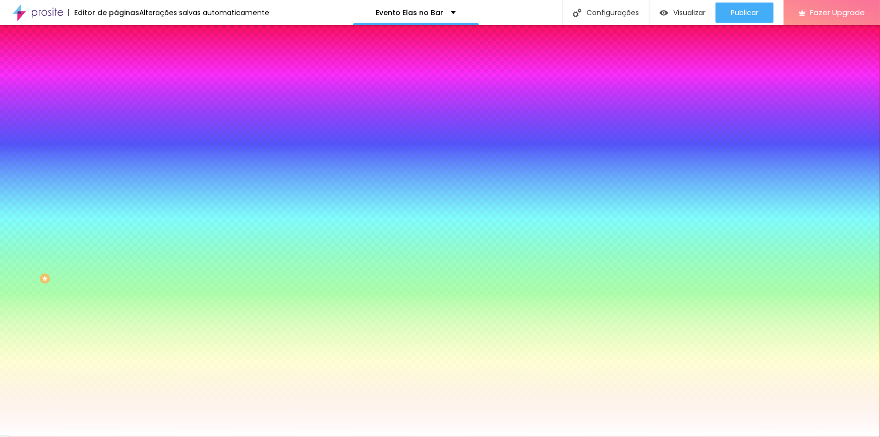
click at [497, 436] on div at bounding box center [440, 437] width 880 height 0
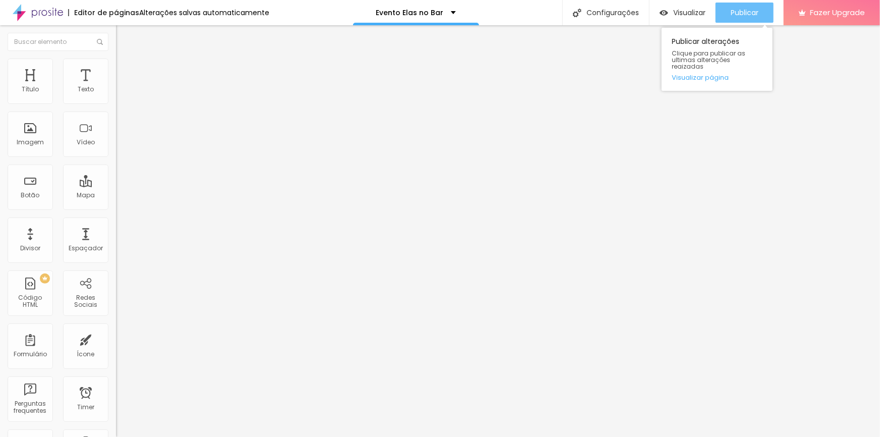
click at [753, 12] on span "Publicar" at bounding box center [745, 13] width 28 height 8
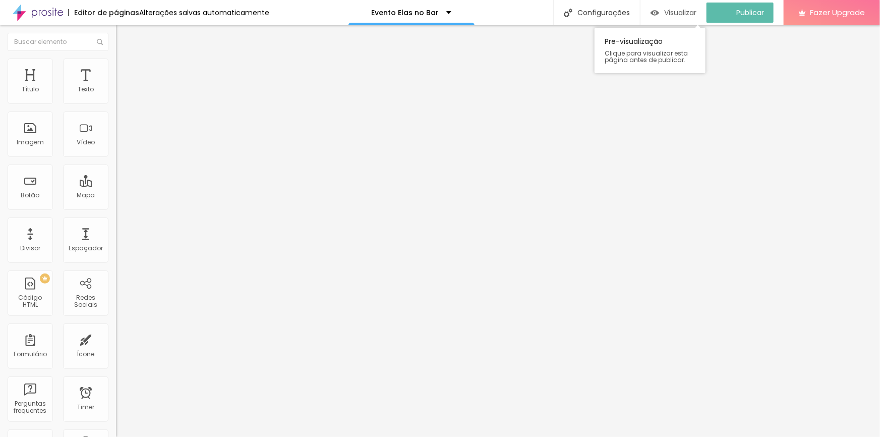
click at [684, 12] on span "Visualizar" at bounding box center [680, 13] width 32 height 8
click at [116, 65] on li "Avançado" at bounding box center [174, 64] width 116 height 10
click at [116, 59] on li "Estilo" at bounding box center [174, 53] width 116 height 10
click at [116, 68] on ul "Estilo Avançado" at bounding box center [174, 58] width 116 height 20
click at [125, 70] on span "Avançado" at bounding box center [141, 65] width 33 height 9
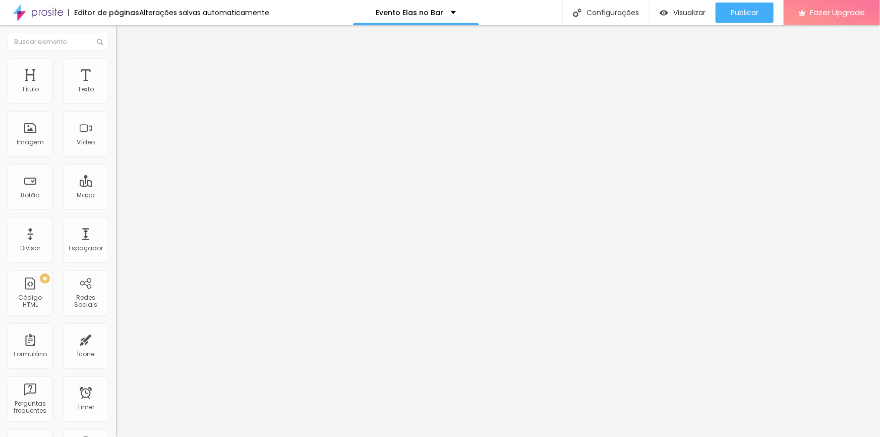
type input "12"
type input "44"
type input "46"
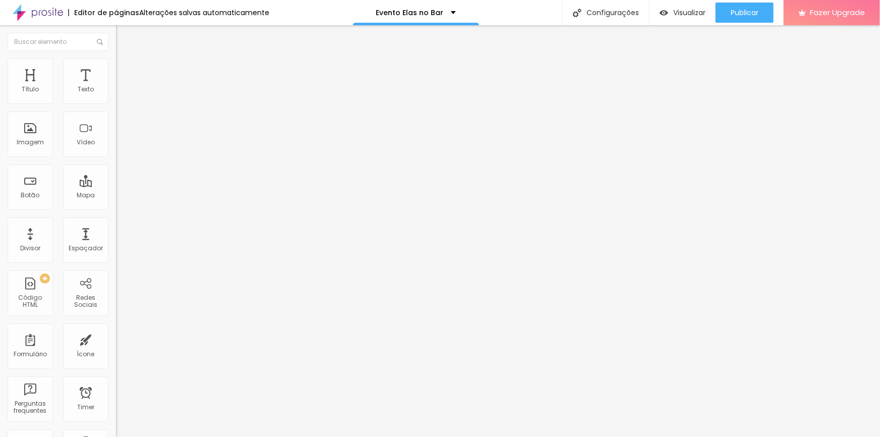
type input "46"
type input "47"
type input "48"
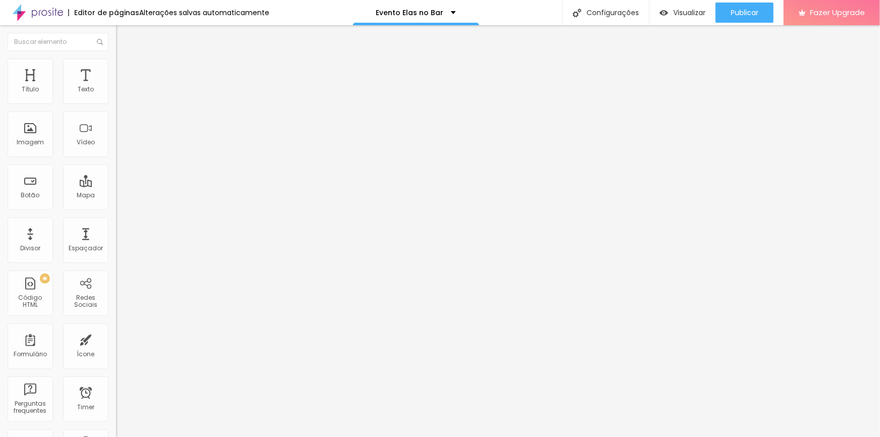
type input "50"
type input "53"
type input "54"
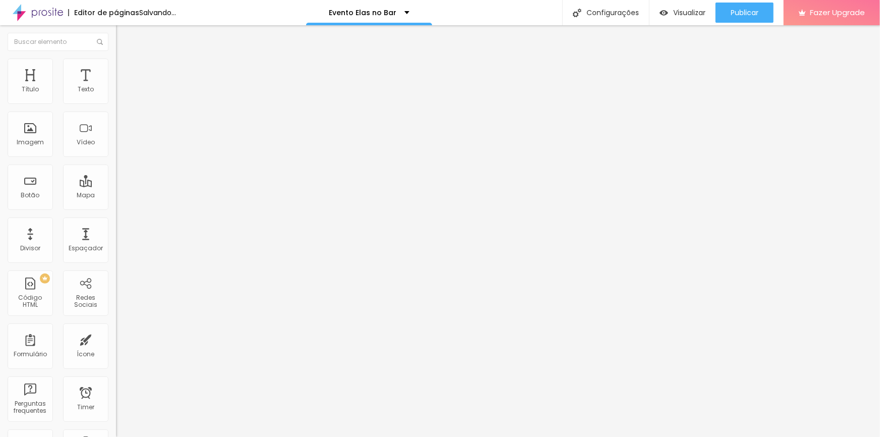
type input "54"
type input "56"
type input "57"
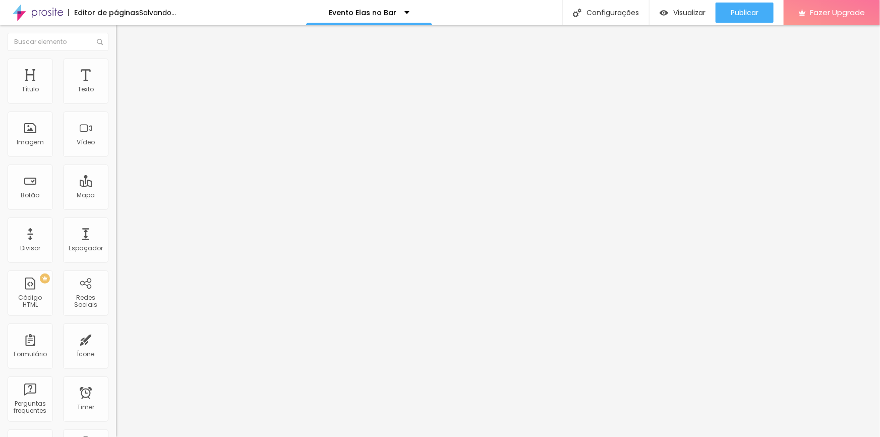
type input "58"
type input "57"
type input "56"
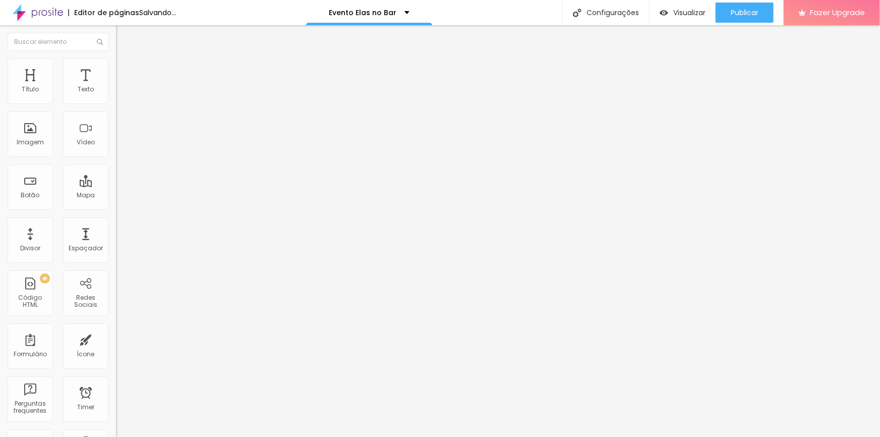
type input "56"
type input "55"
type input "56"
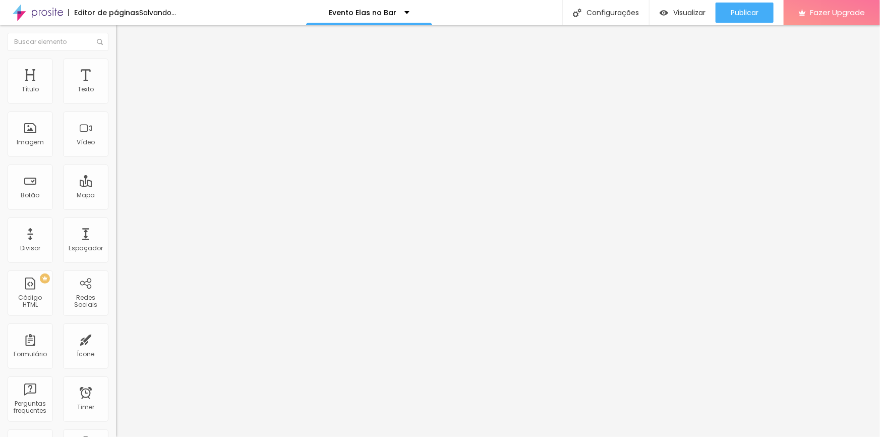
type input "57"
type input "60"
type input "67"
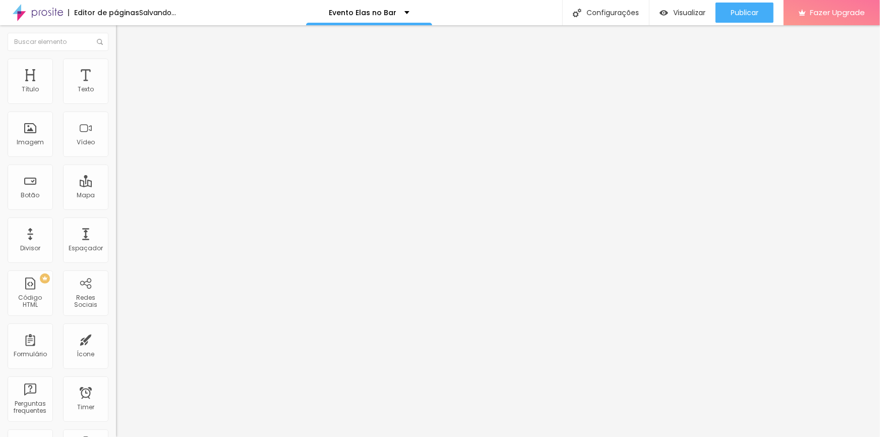
type input "67"
type input "74"
type input "100"
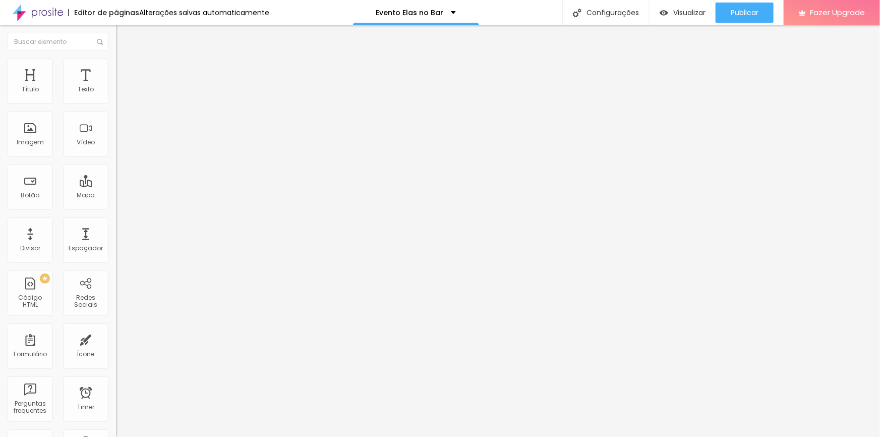
type input "100"
click at [752, 16] on span "Publicar" at bounding box center [745, 13] width 28 height 8
click at [116, 69] on li "Avançado" at bounding box center [174, 74] width 116 height 10
type input "40"
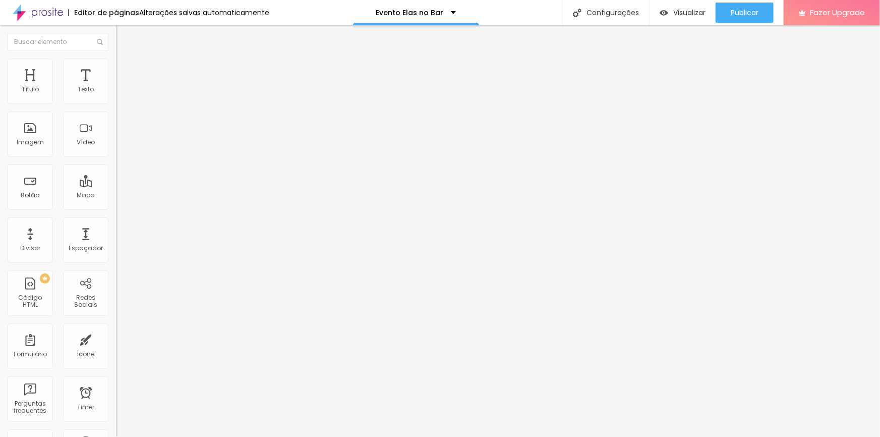
type input "35"
type input "30"
type input "25"
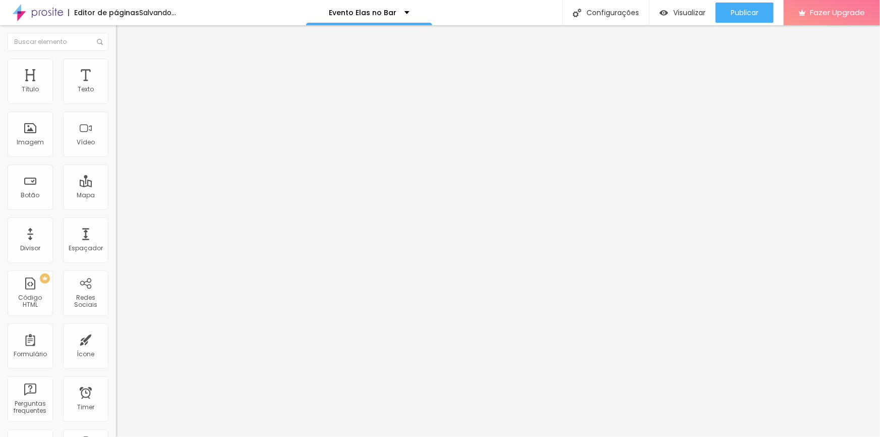
type input "25"
type input "20"
type input "25"
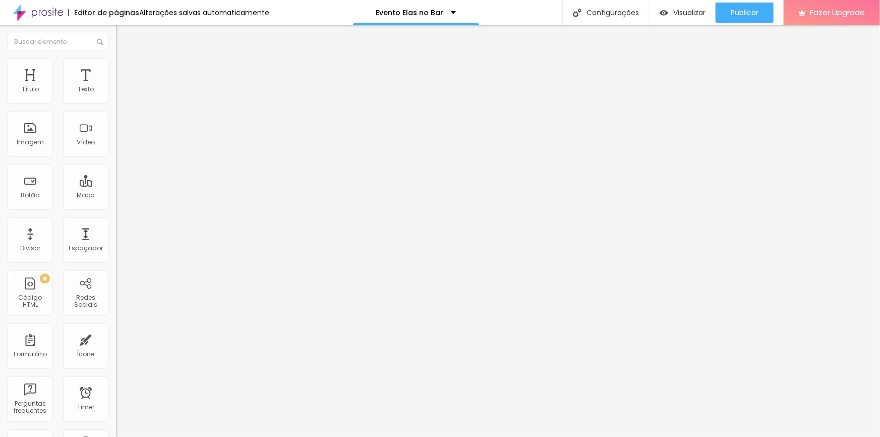
type input "40"
click at [116, 59] on img at bounding box center [120, 63] width 9 height 9
type input "11"
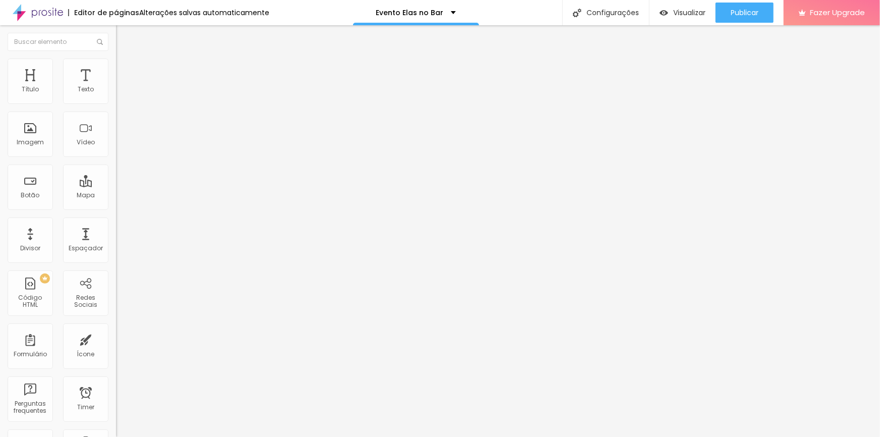
type input "11"
type input "0"
type input "5"
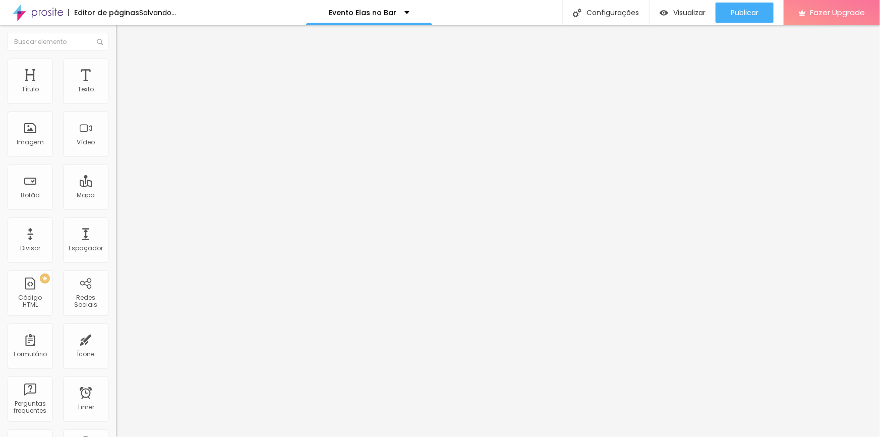
type input "11"
type input "10"
type input "7"
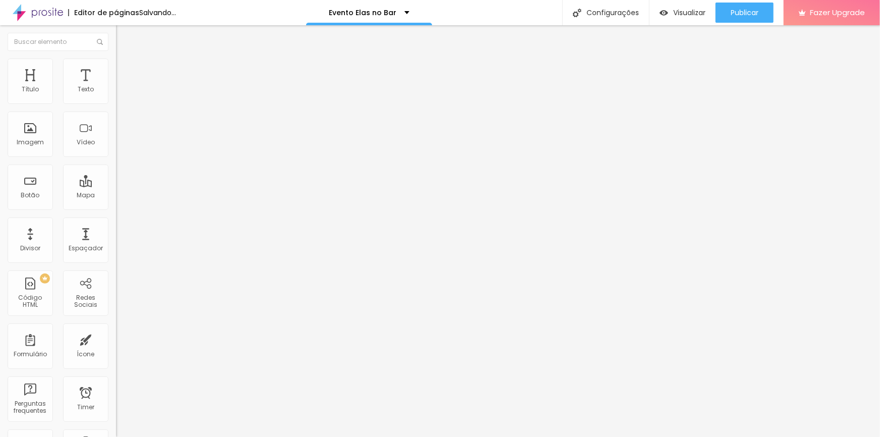
type input "7"
type input "5"
type input "7"
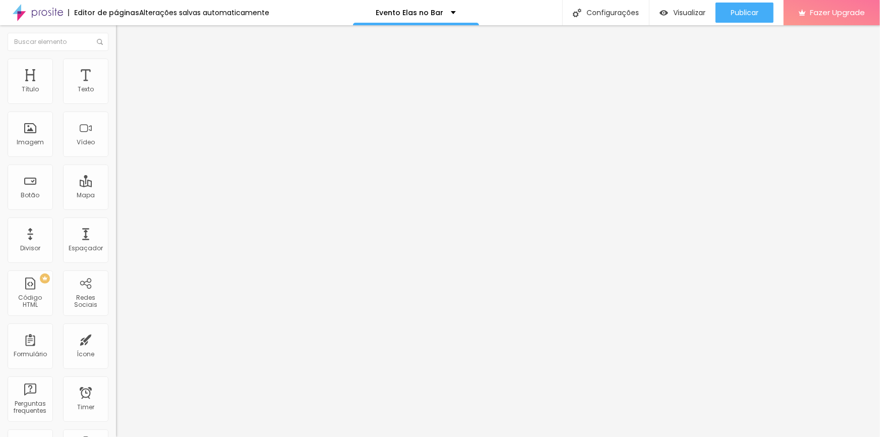
type input "9"
type input "11"
type input "10"
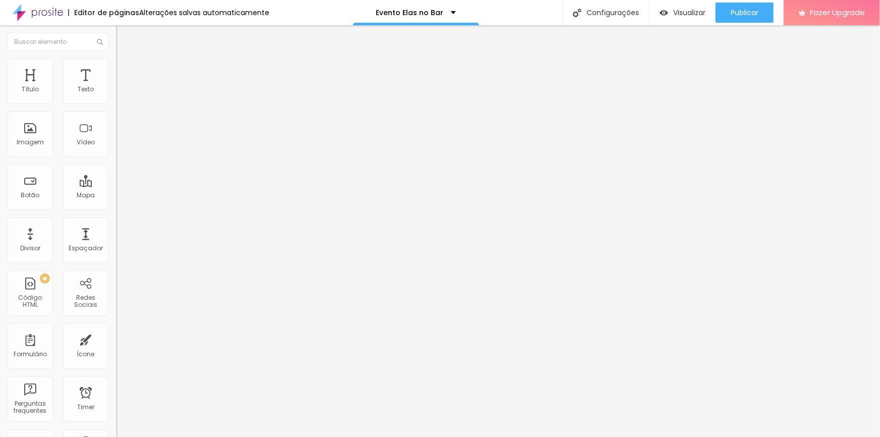
type input "10"
type input "64"
type input "50"
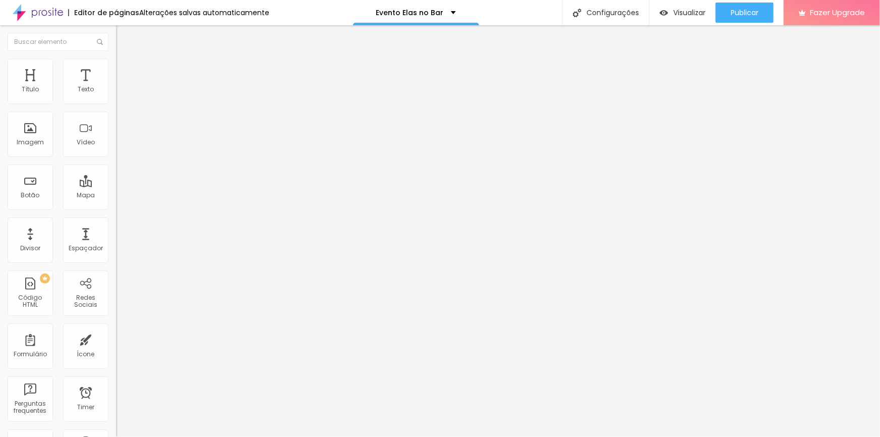
type input "51"
type input "52"
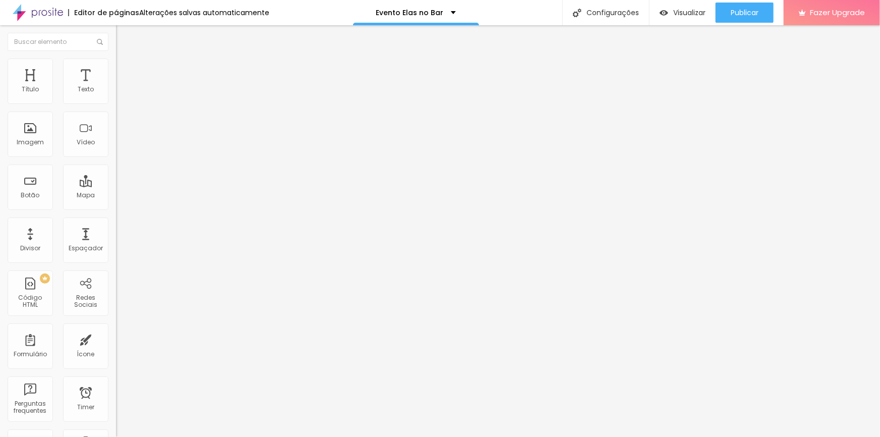
click at [116, 69] on li "Avançado" at bounding box center [174, 74] width 116 height 10
click at [116, 63] on img at bounding box center [120, 63] width 9 height 9
click at [739, 20] on div "Publicar" at bounding box center [745, 13] width 28 height 20
click at [684, 16] on span "Visualizar" at bounding box center [680, 13] width 32 height 8
click at [116, 67] on li "Avançado" at bounding box center [174, 64] width 116 height 10
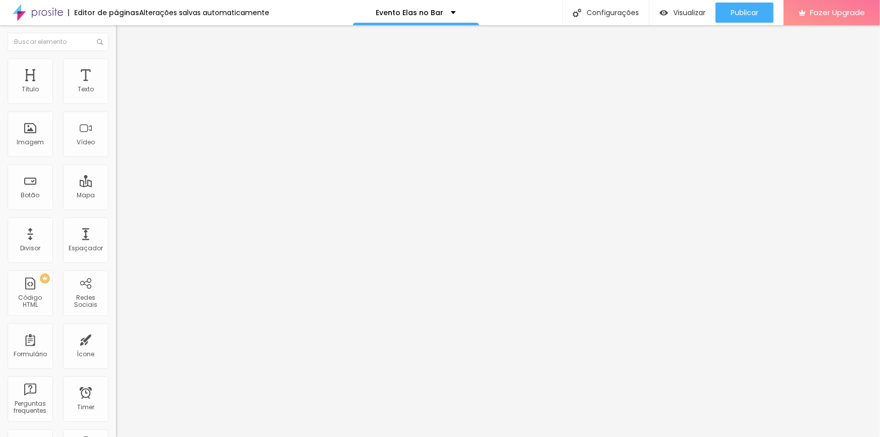
click at [125, 60] on span "Estilo" at bounding box center [133, 55] width 16 height 9
click at [116, 149] on button "button" at bounding box center [123, 144] width 14 height 11
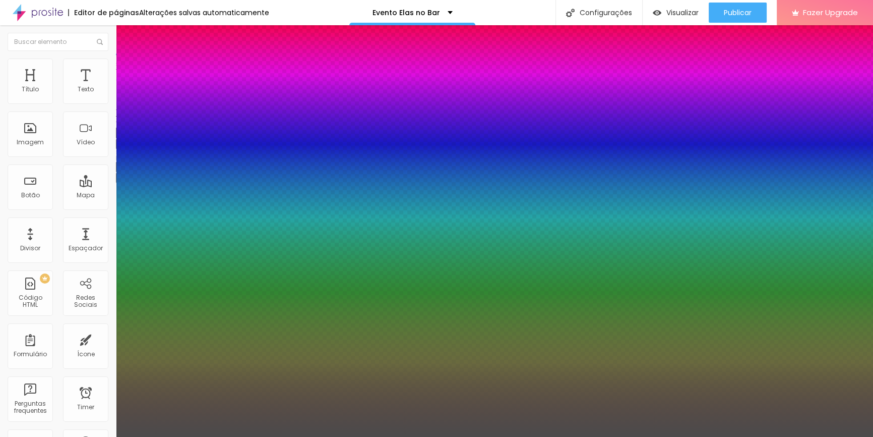
click at [464, 436] on div at bounding box center [436, 437] width 873 height 0
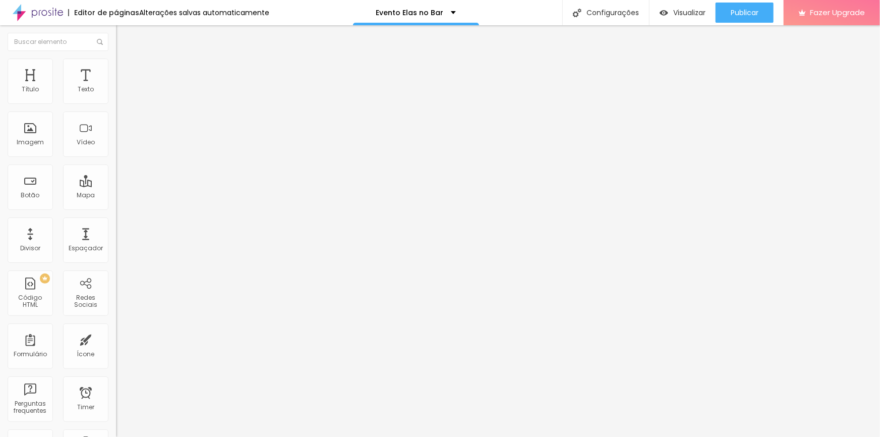
click at [116, 149] on button "button" at bounding box center [123, 144] width 14 height 11
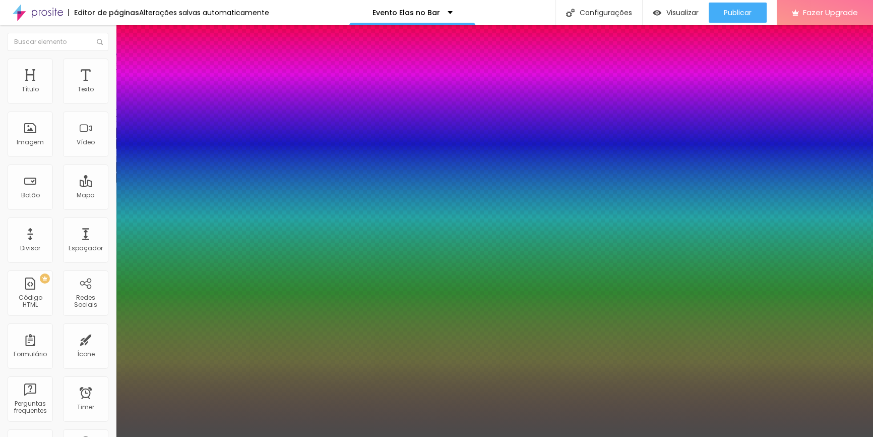
click at [386, 436] on div at bounding box center [436, 437] width 873 height 0
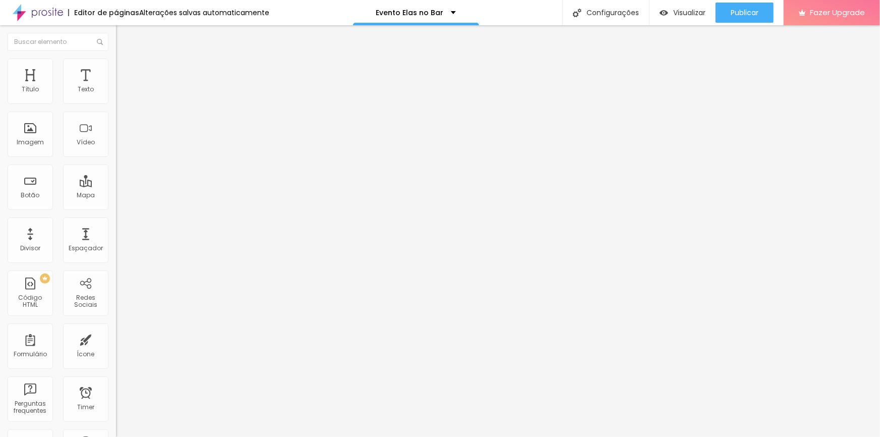
click at [120, 146] on icon "button" at bounding box center [123, 143] width 6 height 6
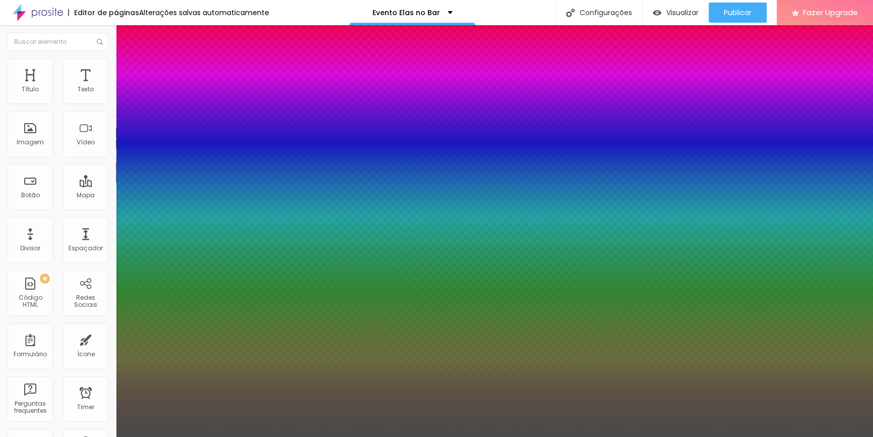
click at [475, 436] on div at bounding box center [436, 437] width 873 height 0
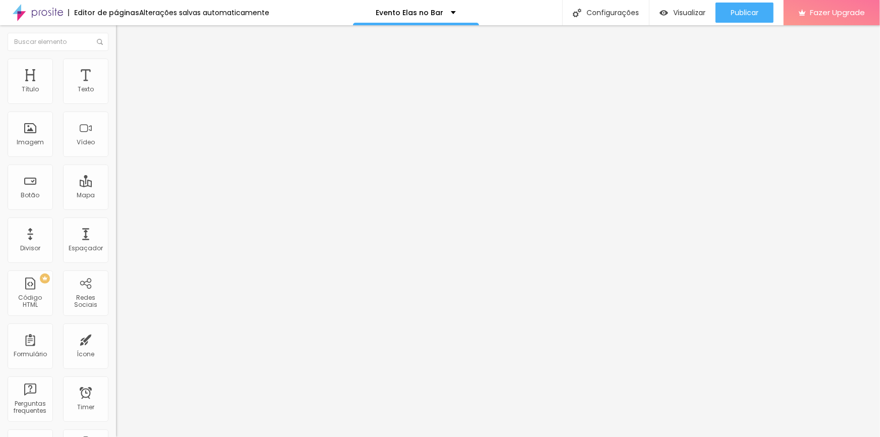
click at [116, 68] on ul "Conteúdo Estilo Avançado" at bounding box center [174, 63] width 116 height 30
click at [125, 68] on span "Estilo" at bounding box center [133, 65] width 16 height 9
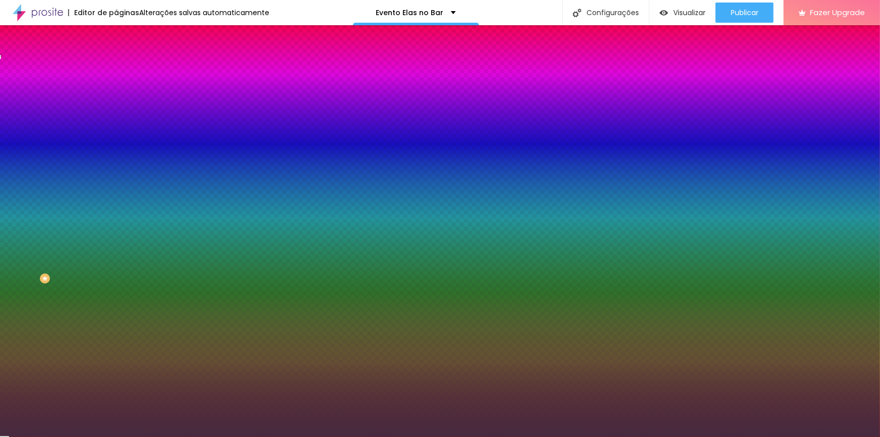
click at [116, 147] on input "#462A3F" at bounding box center [176, 142] width 121 height 10
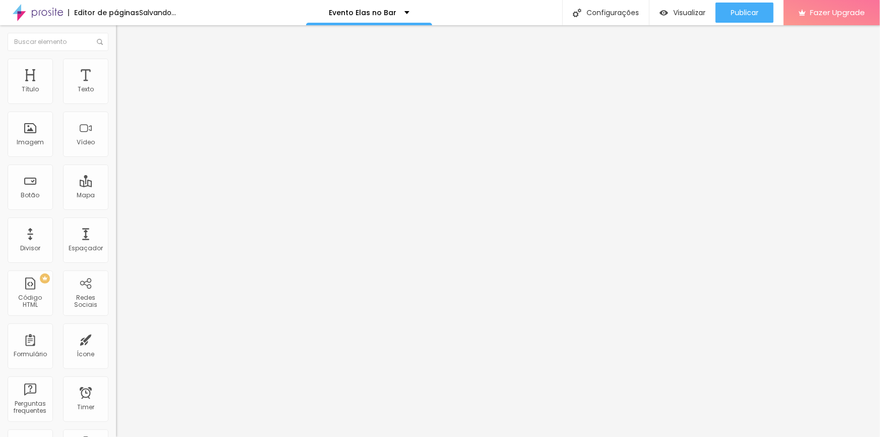
click at [125, 68] on span "Estilo" at bounding box center [133, 65] width 16 height 9
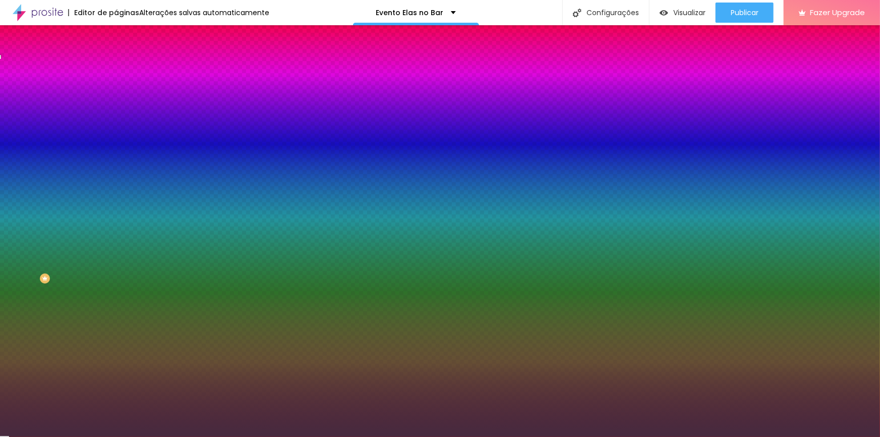
click at [116, 147] on input "#462A3F" at bounding box center [176, 142] width 121 height 10
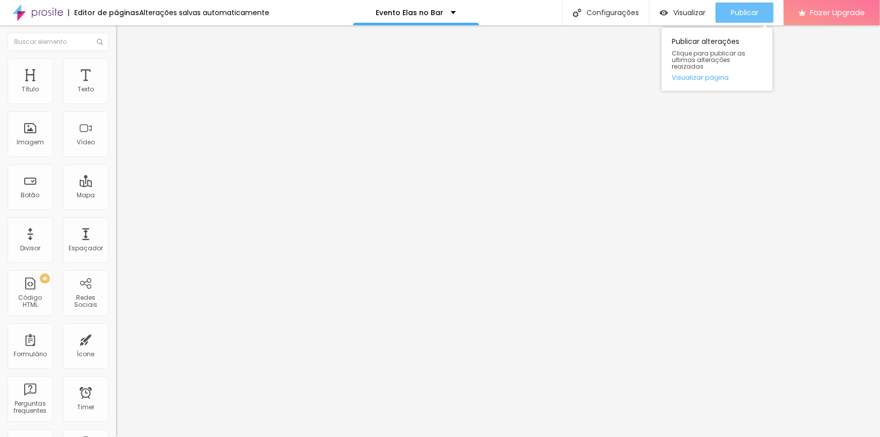
click at [740, 5] on div "Publicar" at bounding box center [745, 13] width 28 height 20
click at [121, 93] on icon "button" at bounding box center [123, 91] width 4 height 4
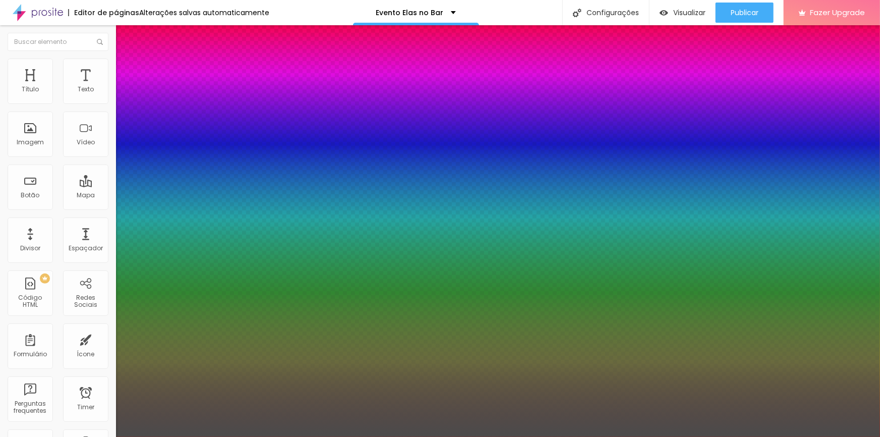
click at [560, 436] on div at bounding box center [440, 437] width 880 height 0
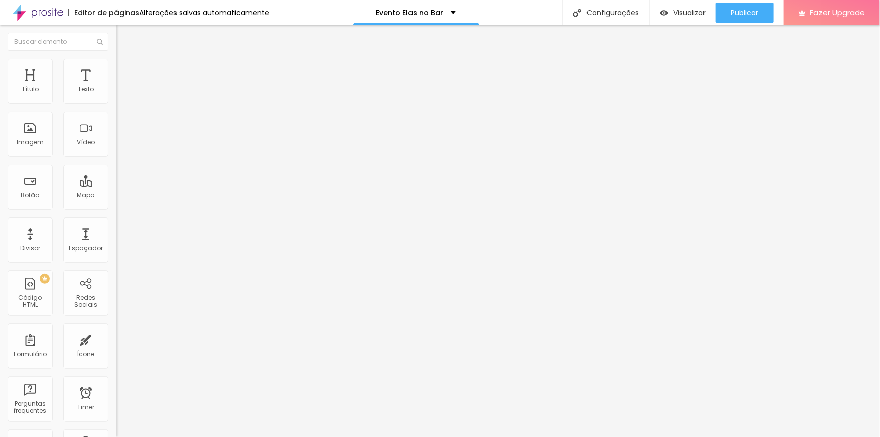
click at [116, 97] on button "button" at bounding box center [123, 91] width 14 height 11
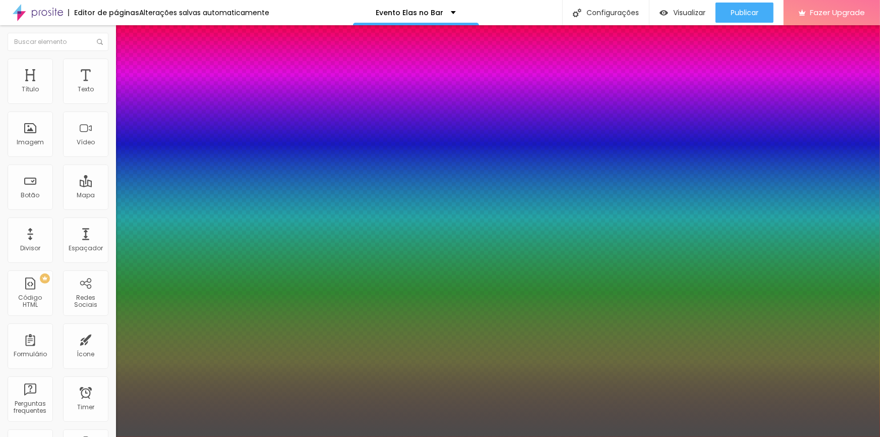
click at [430, 436] on div at bounding box center [440, 437] width 880 height 0
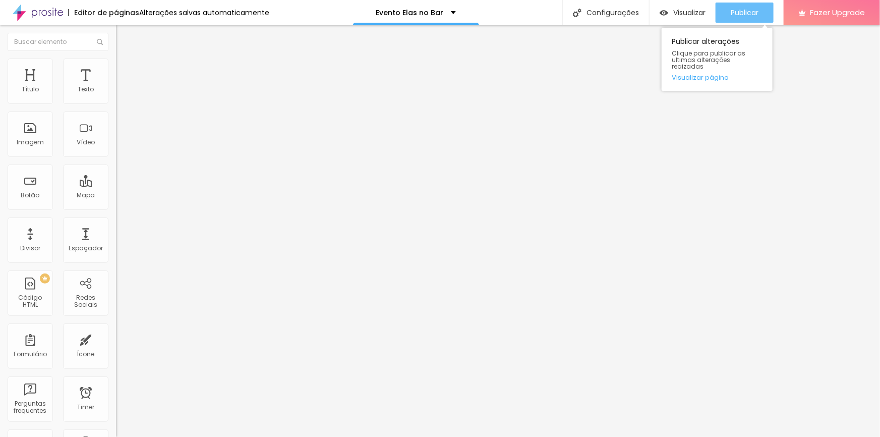
click at [744, 6] on div "Publicar" at bounding box center [745, 13] width 28 height 20
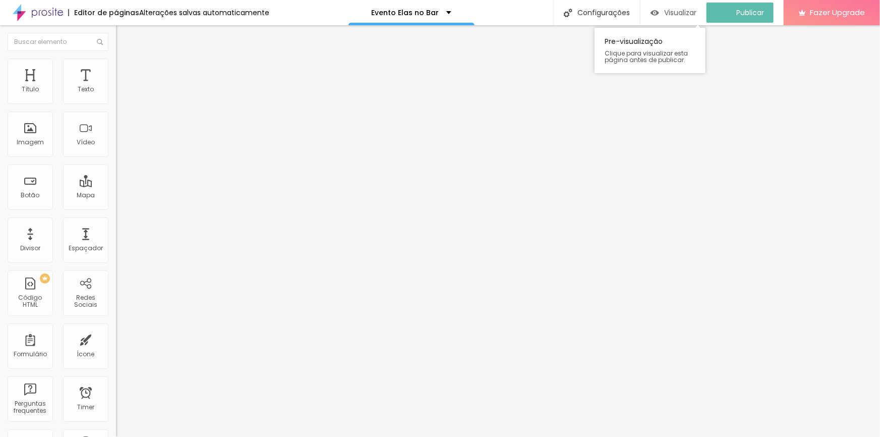
click at [685, 10] on span "Visualizar" at bounding box center [680, 13] width 32 height 8
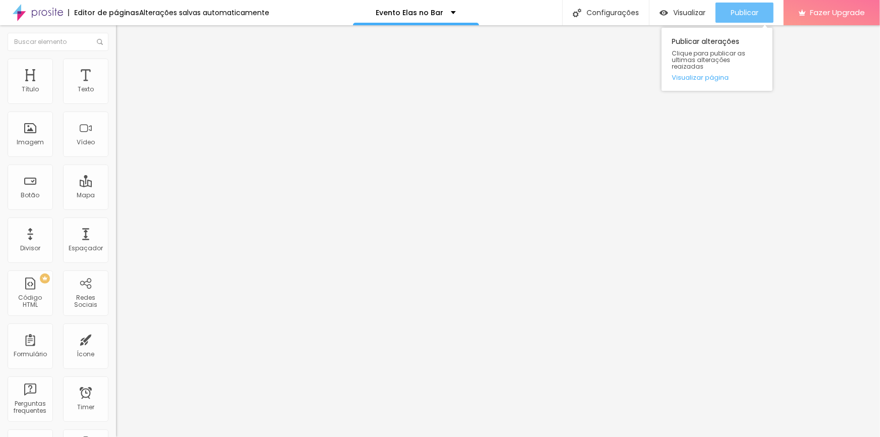
click at [739, 15] on span "Publicar" at bounding box center [745, 13] width 28 height 8
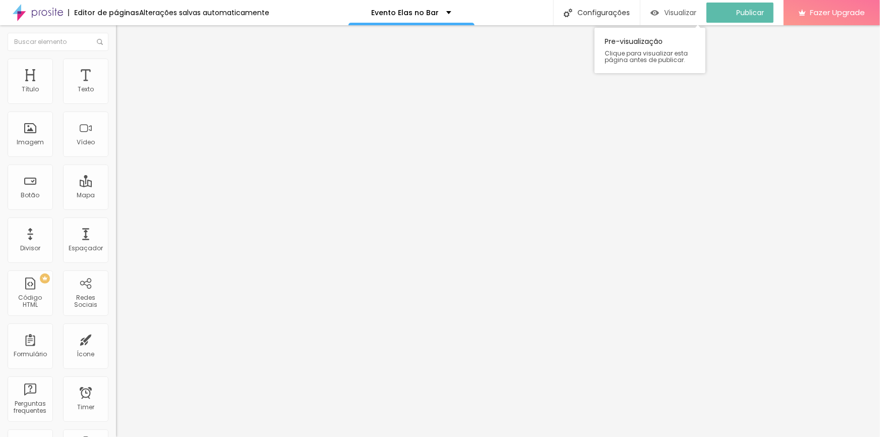
click at [693, 14] on span "Visualizar" at bounding box center [680, 13] width 32 height 8
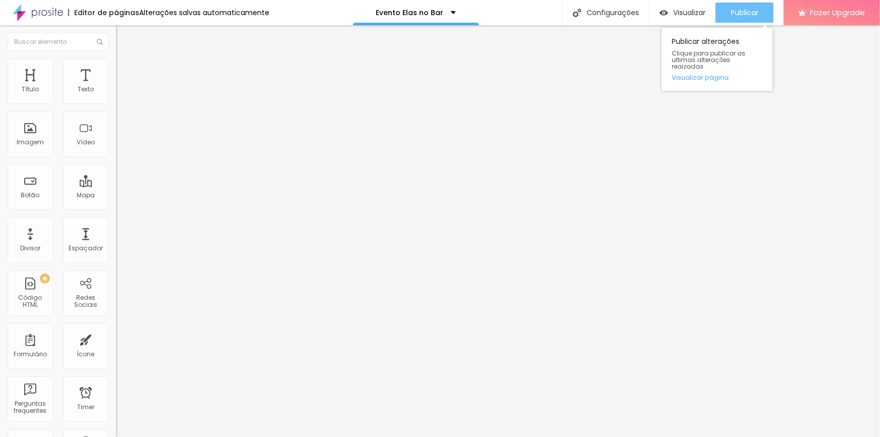
click at [747, 18] on div "Publicar" at bounding box center [745, 13] width 28 height 20
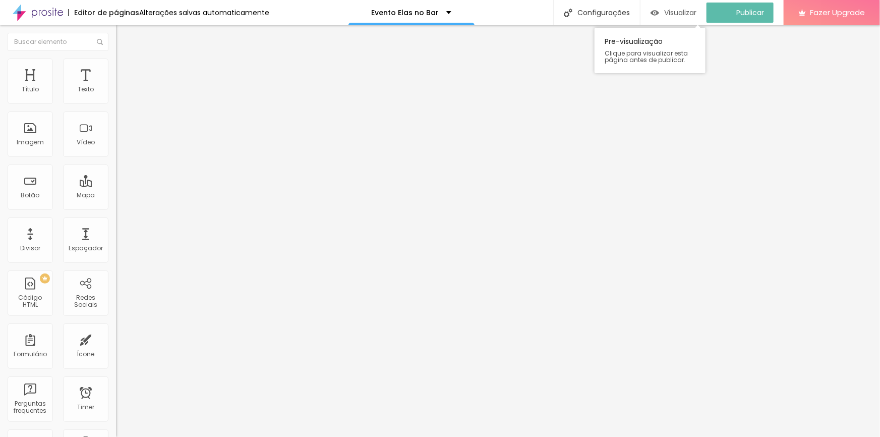
click at [681, 12] on span "Visualizar" at bounding box center [680, 13] width 32 height 8
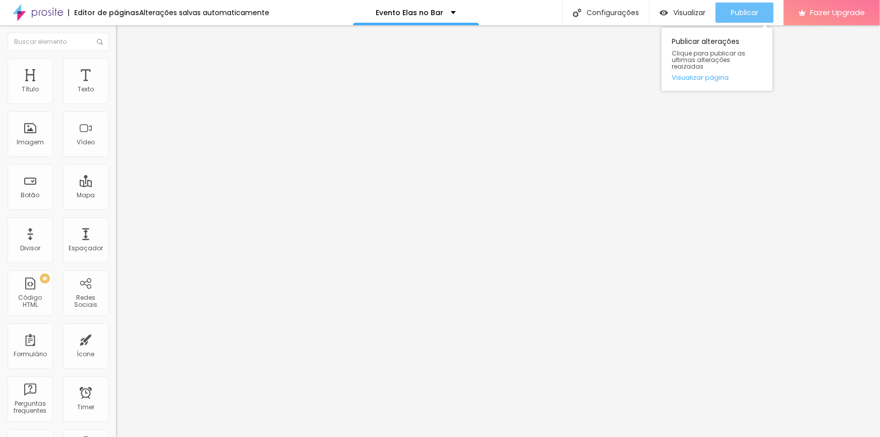
click at [756, 10] on span "Publicar" at bounding box center [745, 13] width 28 height 8
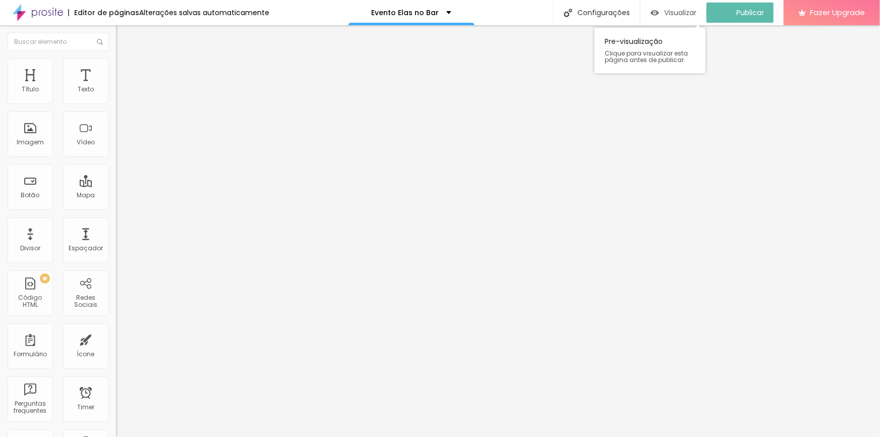
click at [696, 11] on span "Visualizar" at bounding box center [680, 13] width 32 height 8
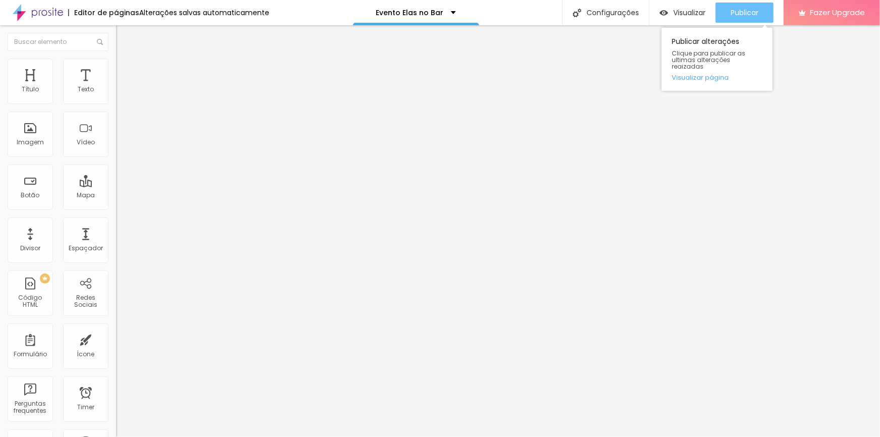
click at [744, 11] on span "Publicar" at bounding box center [745, 13] width 28 height 8
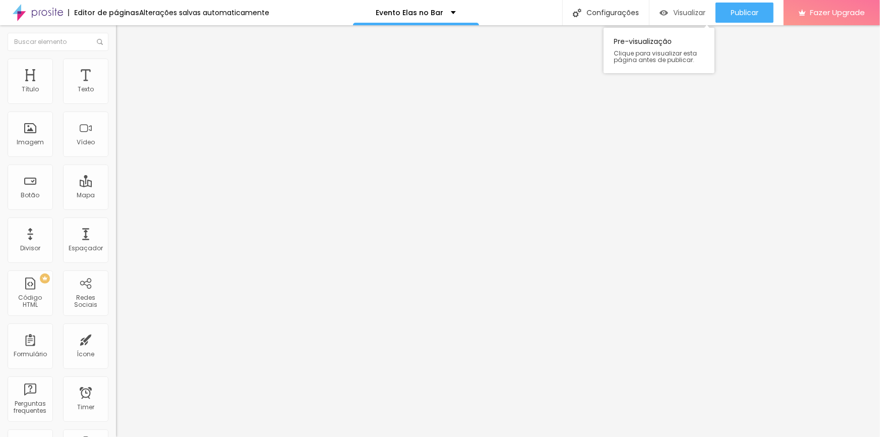
click at [687, 15] on span "Visualizar" at bounding box center [689, 13] width 32 height 8
click at [121, 145] on icon "button" at bounding box center [123, 143] width 4 height 4
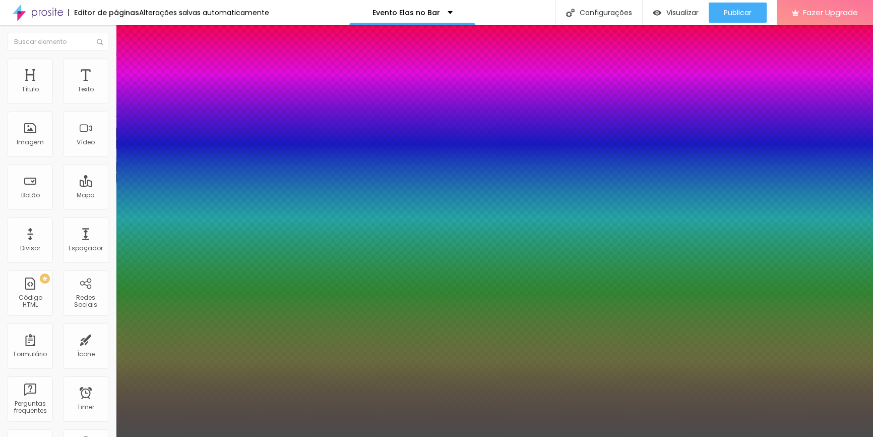
click at [547, 436] on div at bounding box center [436, 437] width 873 height 0
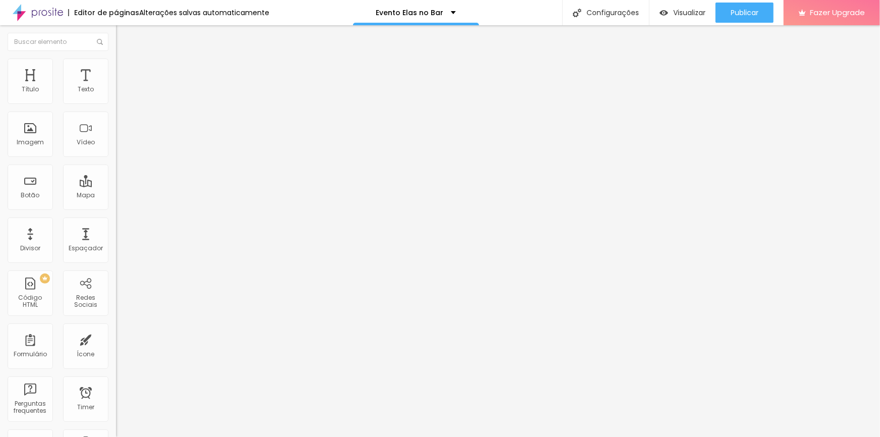
click at [120, 146] on icon "button" at bounding box center [123, 143] width 6 height 6
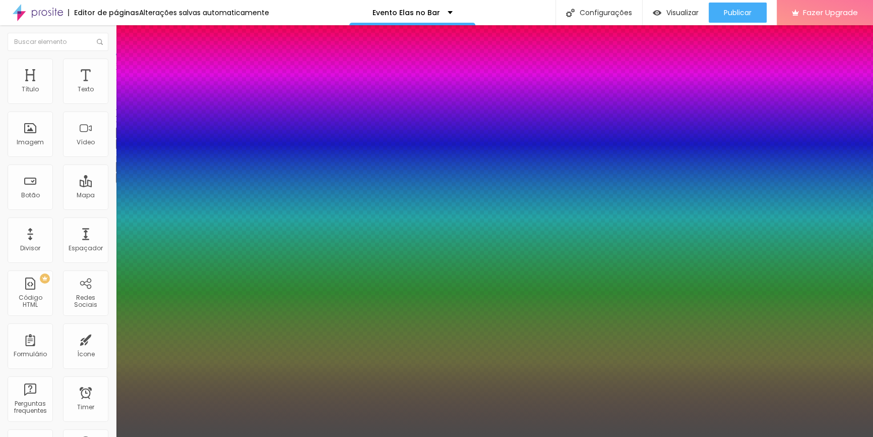
click at [286, 436] on div at bounding box center [436, 437] width 873 height 0
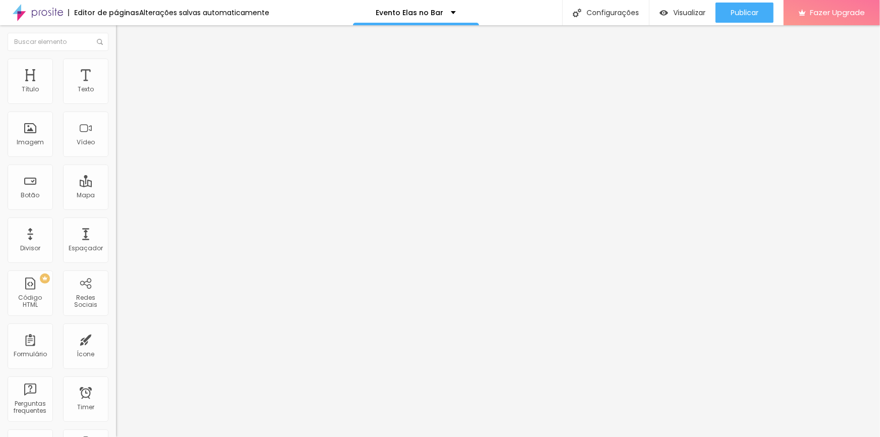
click at [732, 17] on div "Publicar" at bounding box center [745, 13] width 28 height 20
click at [690, 13] on span "Visualizar" at bounding box center [680, 13] width 32 height 8
click at [748, 13] on span "Publicar" at bounding box center [745, 13] width 28 height 8
click at [120, 146] on icon "button" at bounding box center [123, 143] width 6 height 6
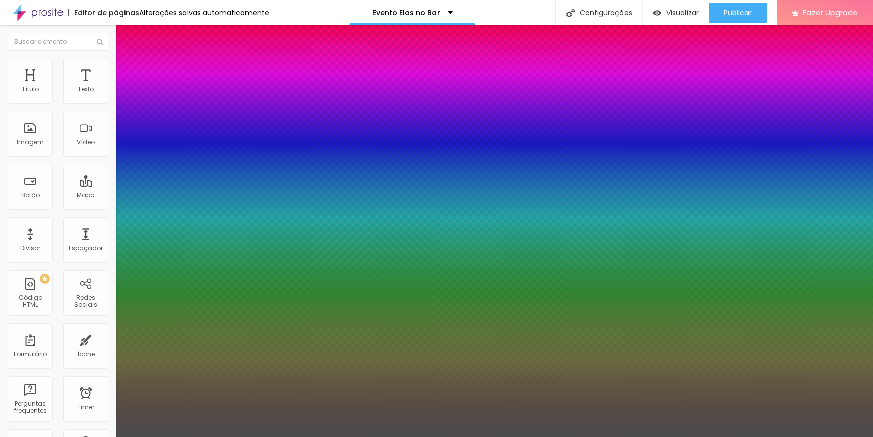
click at [249, 436] on div at bounding box center [436, 437] width 873 height 0
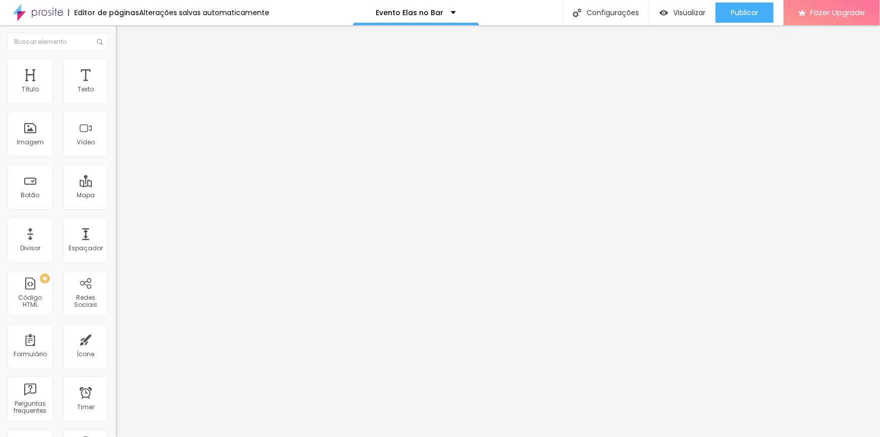
click at [120, 94] on icon "button" at bounding box center [123, 91] width 6 height 6
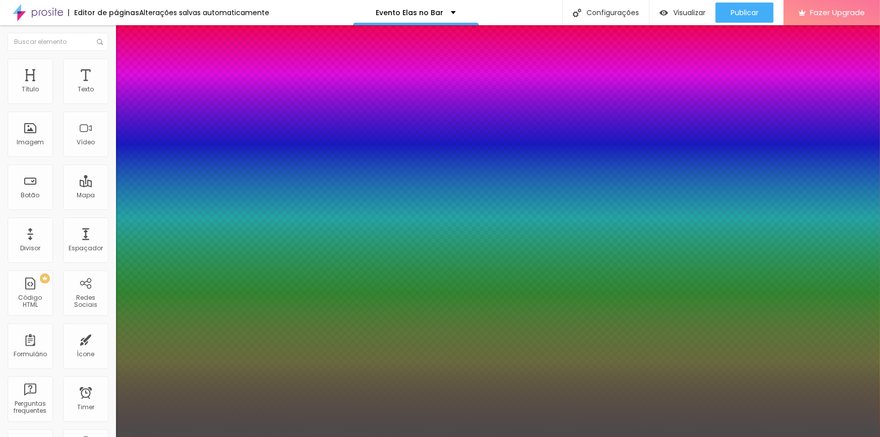
click at [515, 436] on div at bounding box center [440, 437] width 880 height 0
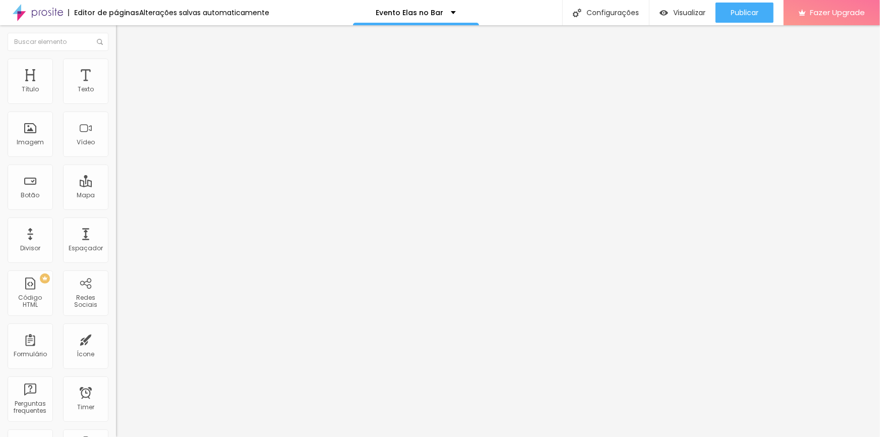
click at [120, 146] on icon "button" at bounding box center [123, 143] width 6 height 6
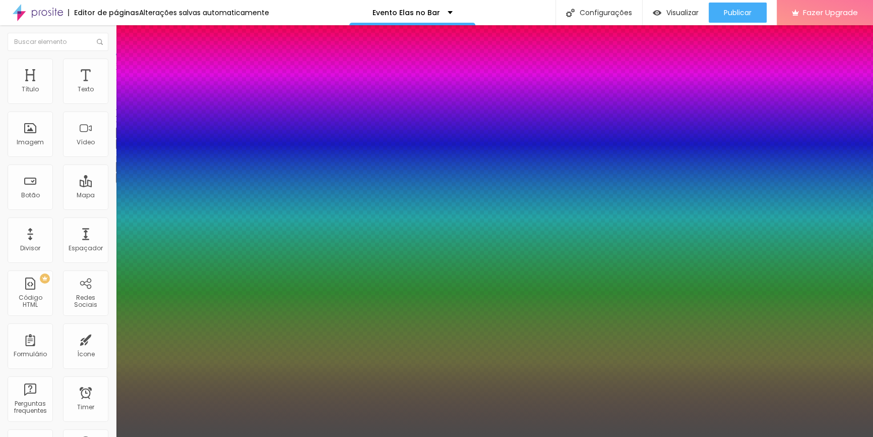
click at [275, 436] on div at bounding box center [436, 437] width 873 height 0
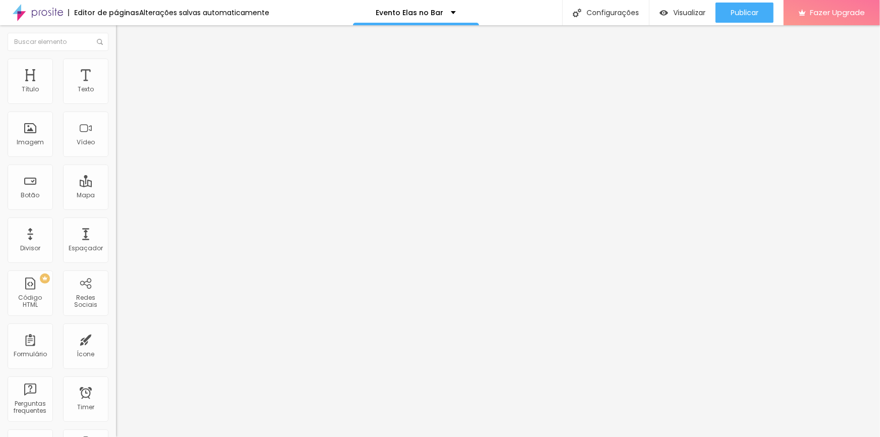
click at [116, 97] on button "button" at bounding box center [123, 91] width 14 height 11
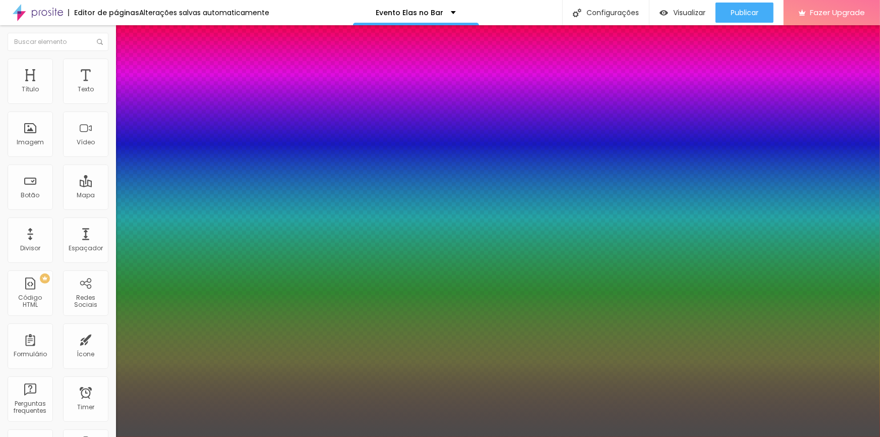
click at [478, 436] on div at bounding box center [440, 437] width 880 height 0
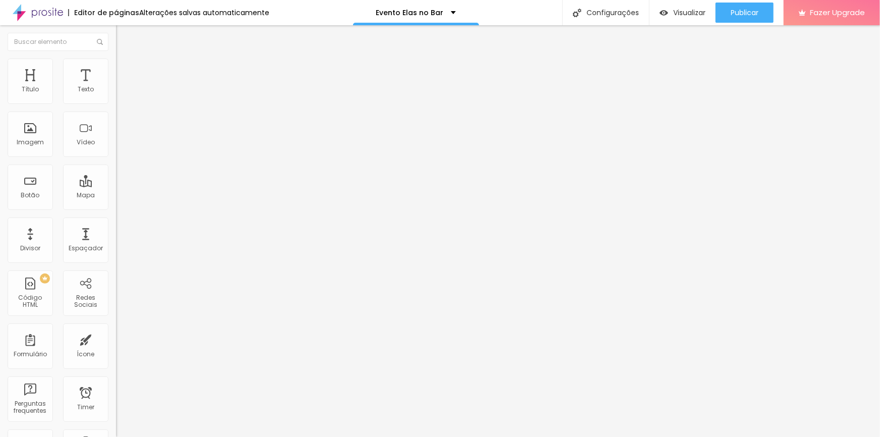
click at [116, 97] on button "button" at bounding box center [123, 91] width 14 height 11
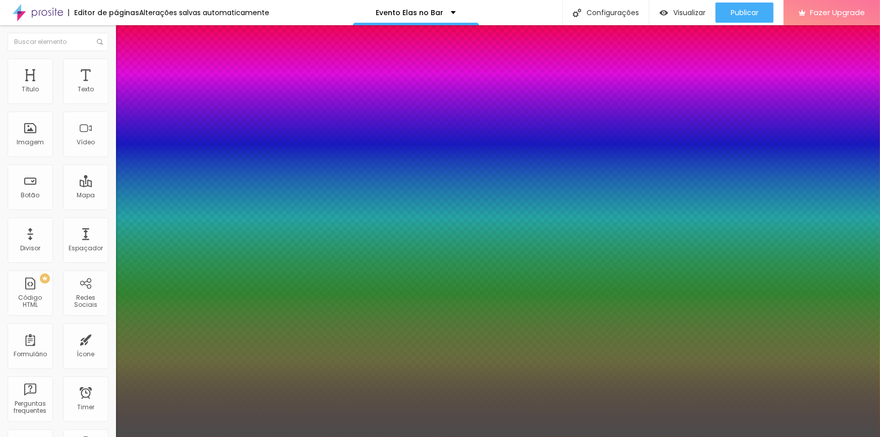
click at [577, 436] on div at bounding box center [440, 437] width 880 height 0
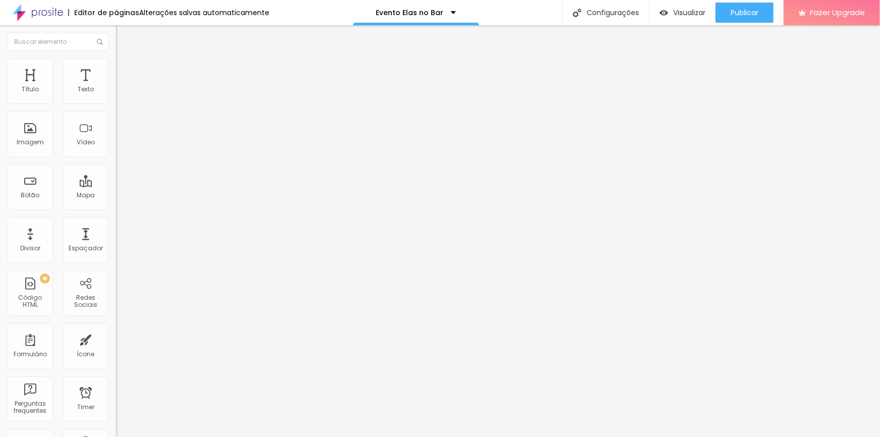
click at [116, 97] on button "button" at bounding box center [123, 91] width 14 height 11
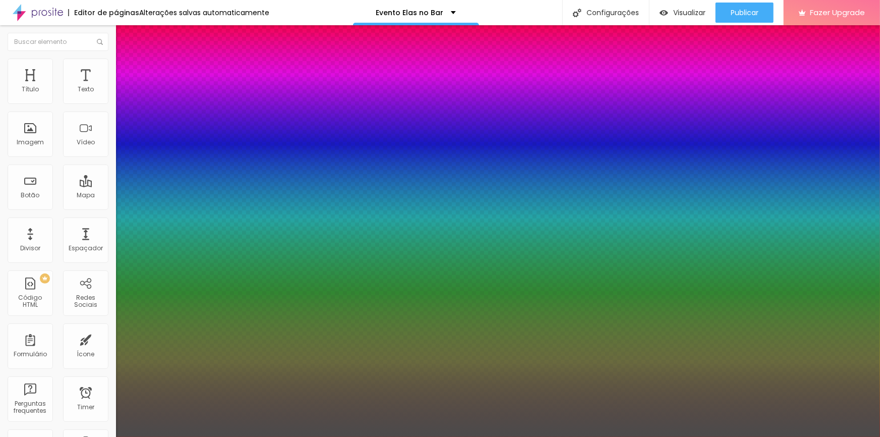
click at [503, 436] on div at bounding box center [440, 437] width 880 height 0
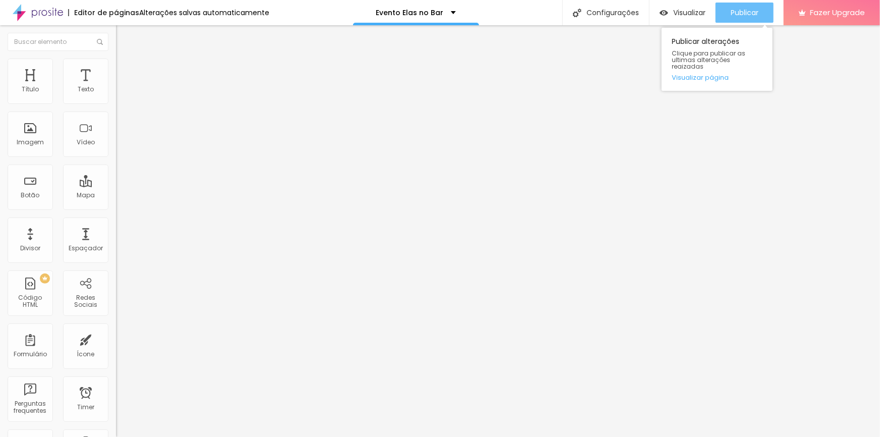
click at [743, 17] on span "Publicar" at bounding box center [745, 13] width 28 height 8
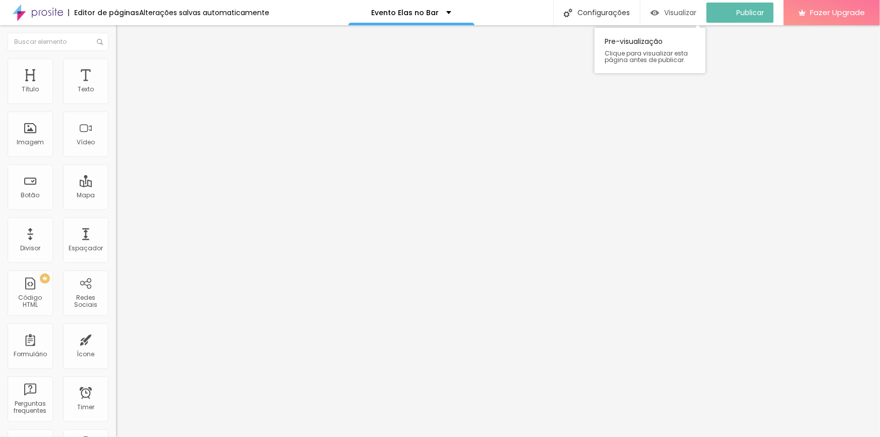
click at [696, 15] on span "Visualizar" at bounding box center [680, 13] width 32 height 8
click at [121, 93] on icon "button" at bounding box center [123, 91] width 4 height 4
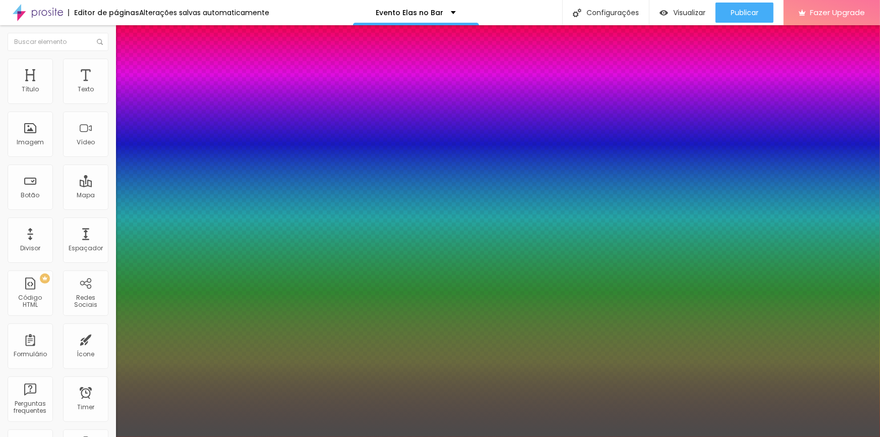
click at [473, 436] on div at bounding box center [440, 437] width 880 height 0
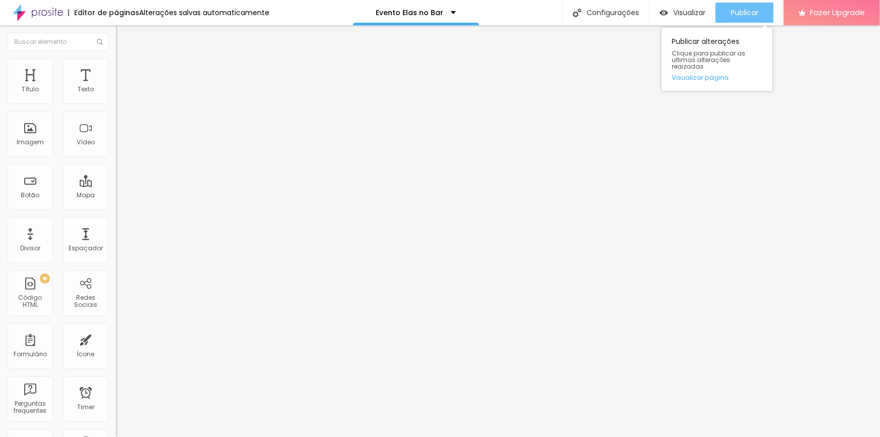
click at [748, 15] on span "Publicar" at bounding box center [745, 13] width 28 height 8
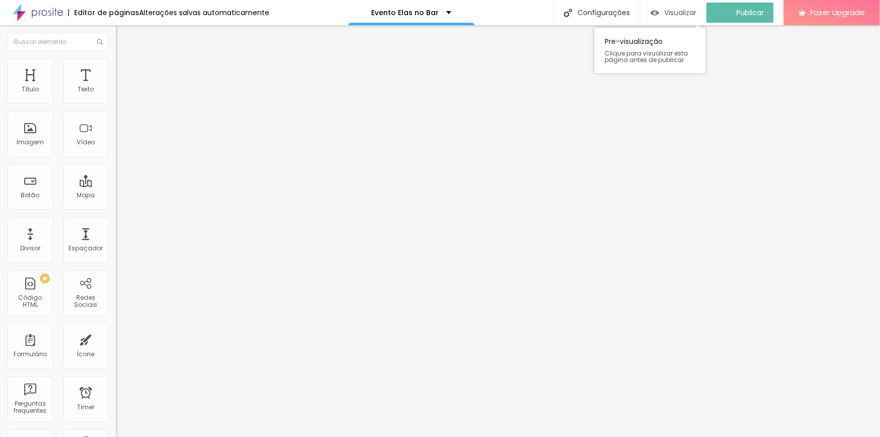
click at [692, 13] on span "Visualizar" at bounding box center [680, 13] width 32 height 8
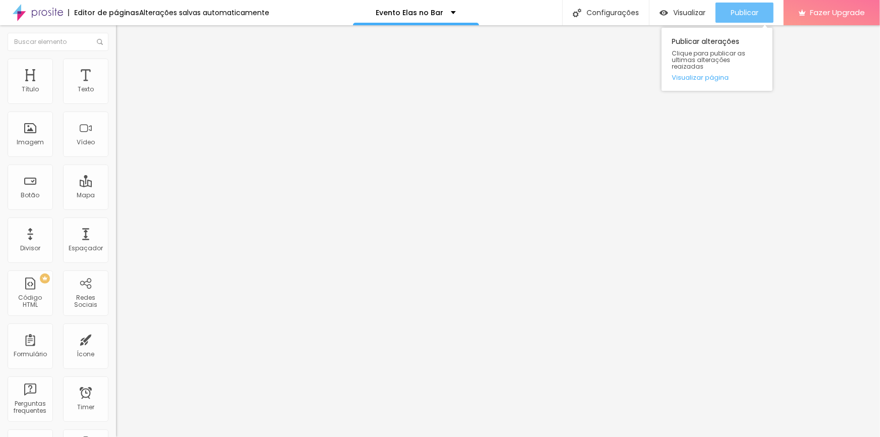
click at [756, 12] on span "Publicar" at bounding box center [745, 13] width 28 height 8
click at [744, 14] on span "Publicar" at bounding box center [745, 13] width 28 height 8
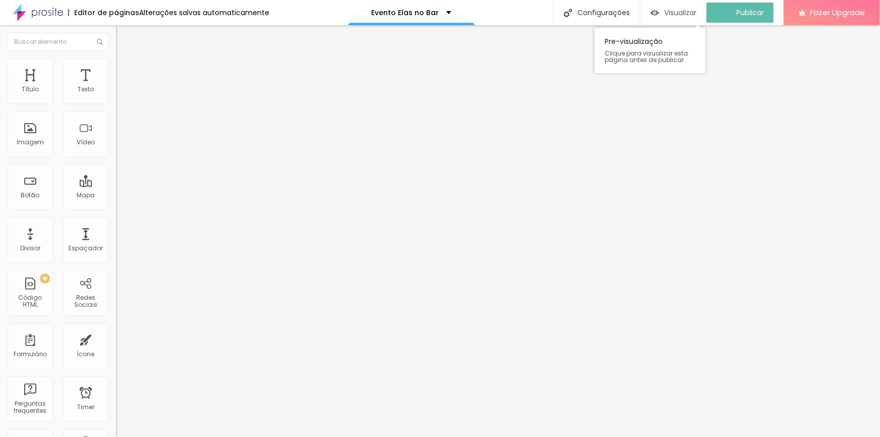
click at [686, 11] on span "Visualizar" at bounding box center [680, 13] width 32 height 8
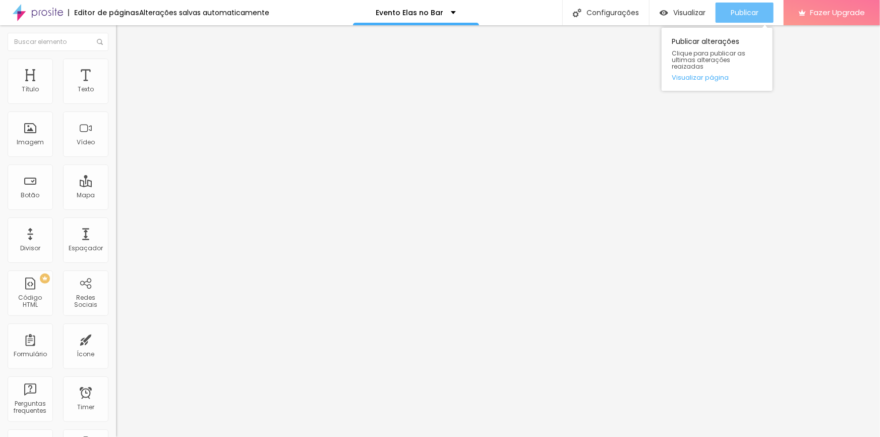
click at [744, 7] on div "Publicar" at bounding box center [745, 13] width 28 height 20
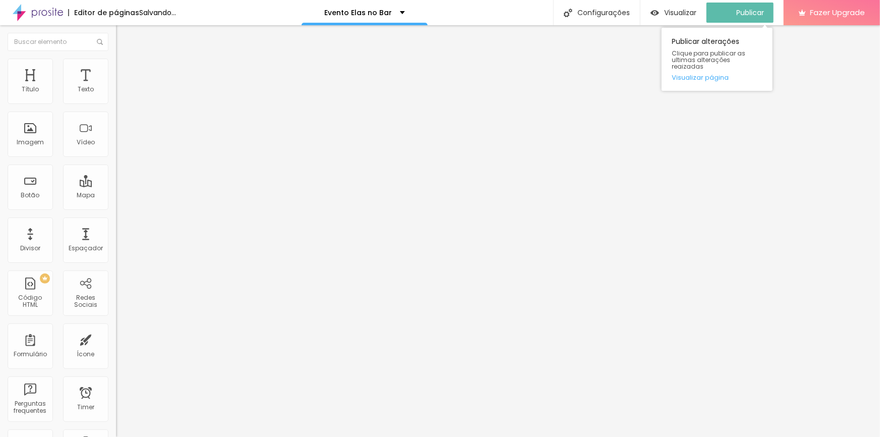
click at [685, 17] on div "Visualizar" at bounding box center [674, 13] width 46 height 20
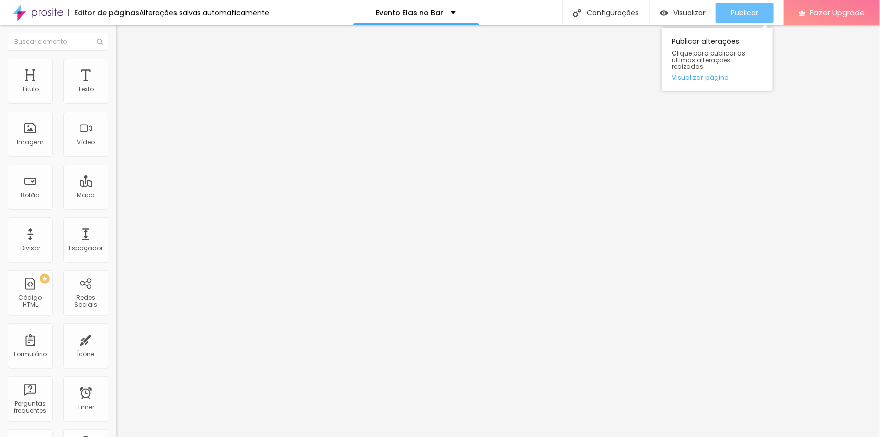
click at [752, 11] on span "Publicar" at bounding box center [745, 13] width 28 height 8
click at [121, 145] on icon "button" at bounding box center [123, 143] width 4 height 4
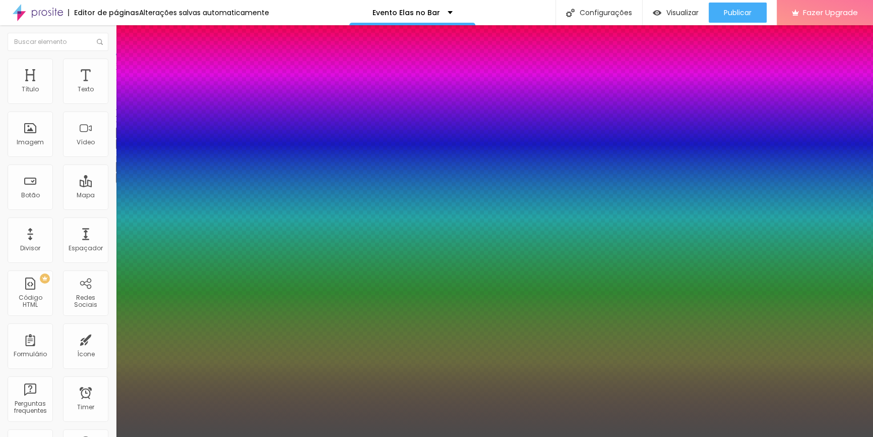
click at [318, 436] on div at bounding box center [436, 437] width 873 height 0
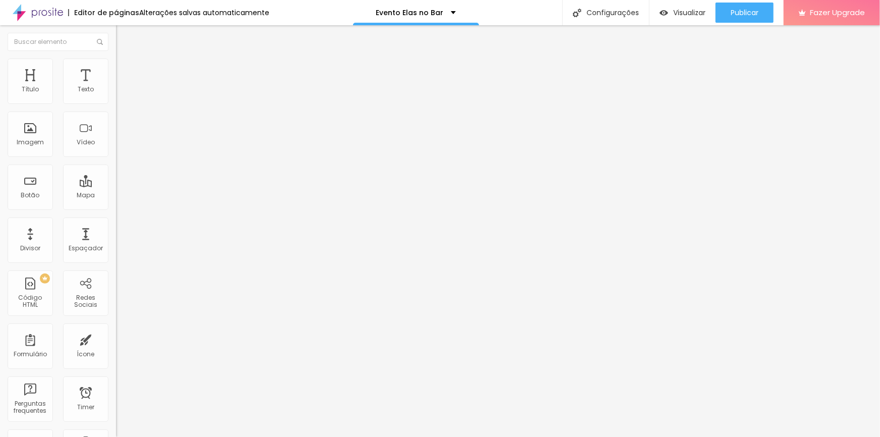
click at [116, 149] on button "button" at bounding box center [123, 144] width 14 height 11
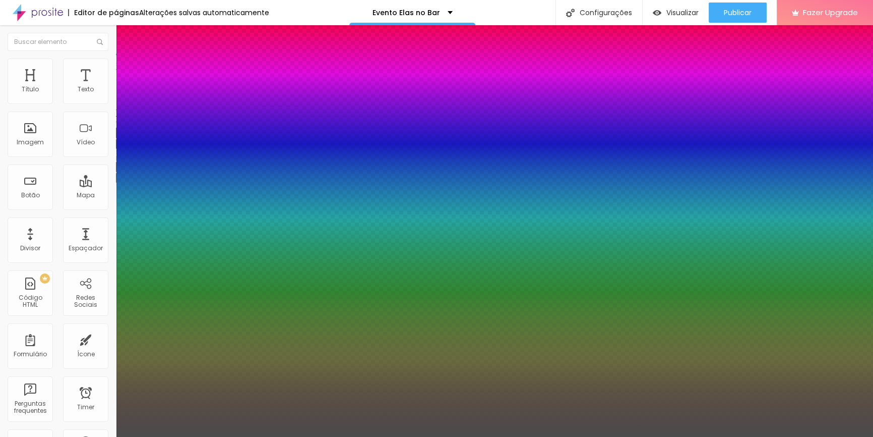
click at [252, 436] on div at bounding box center [436, 437] width 873 height 0
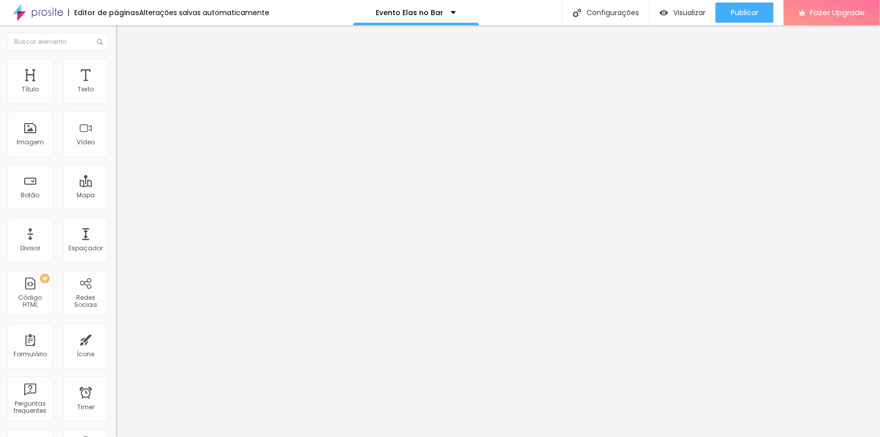
click at [116, 149] on button "button" at bounding box center [123, 144] width 14 height 11
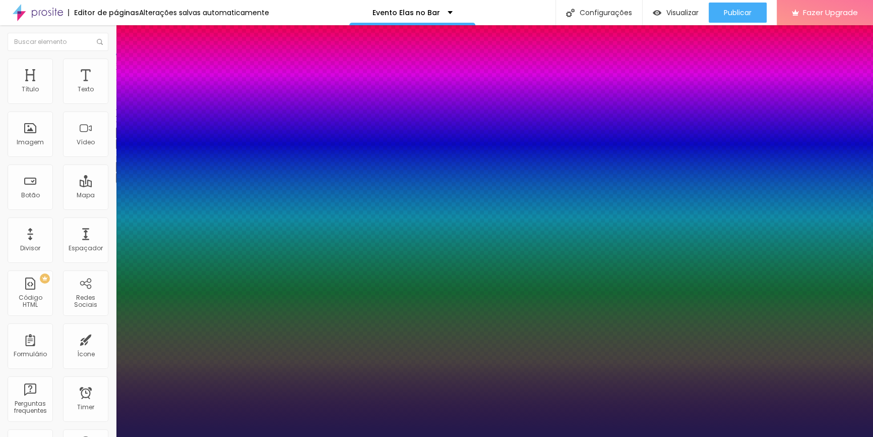
click at [510, 436] on div at bounding box center [436, 437] width 873 height 0
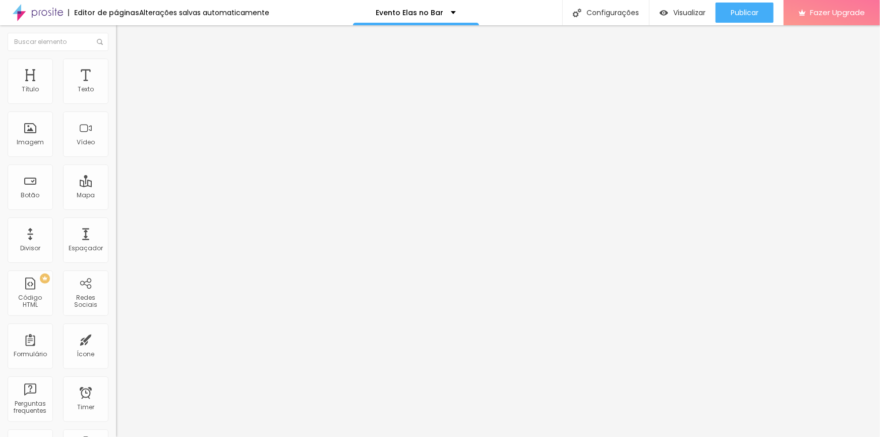
click at [120, 146] on icon "button" at bounding box center [123, 143] width 6 height 6
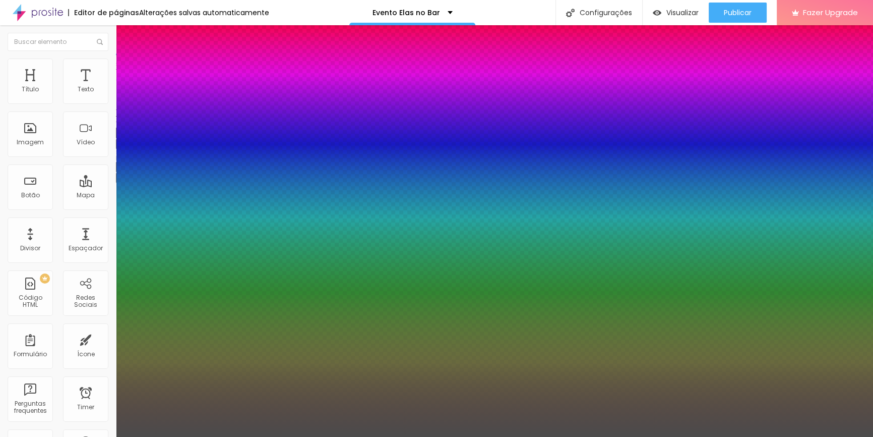
click at [322, 436] on div at bounding box center [436, 437] width 873 height 0
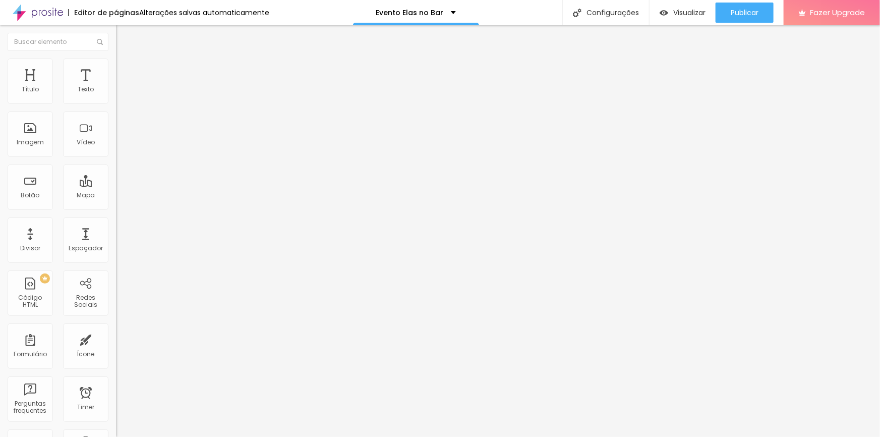
click at [120, 146] on icon "button" at bounding box center [123, 143] width 6 height 6
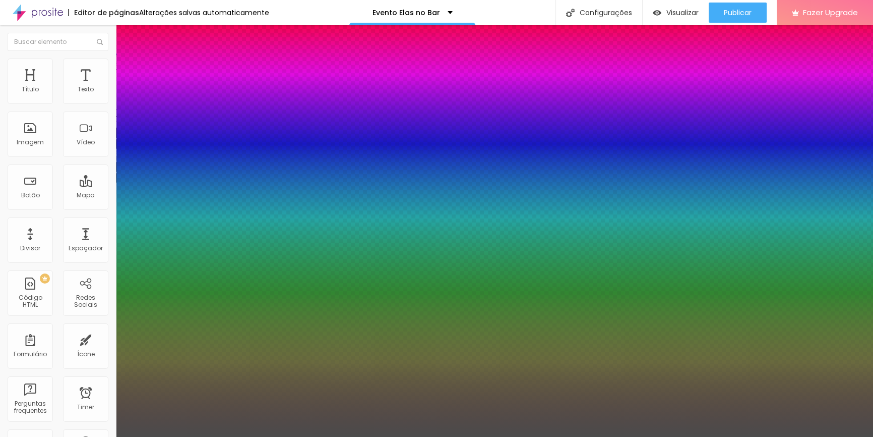
click at [447, 436] on div at bounding box center [436, 437] width 873 height 0
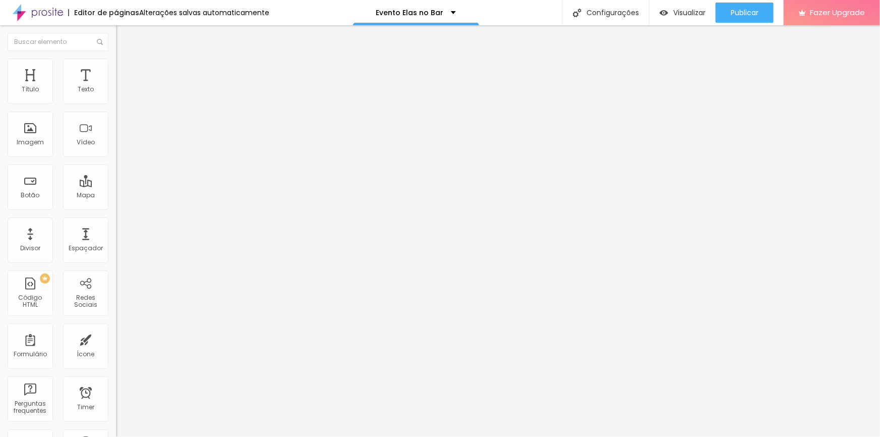
click at [121, 145] on icon "button" at bounding box center [123, 143] width 4 height 4
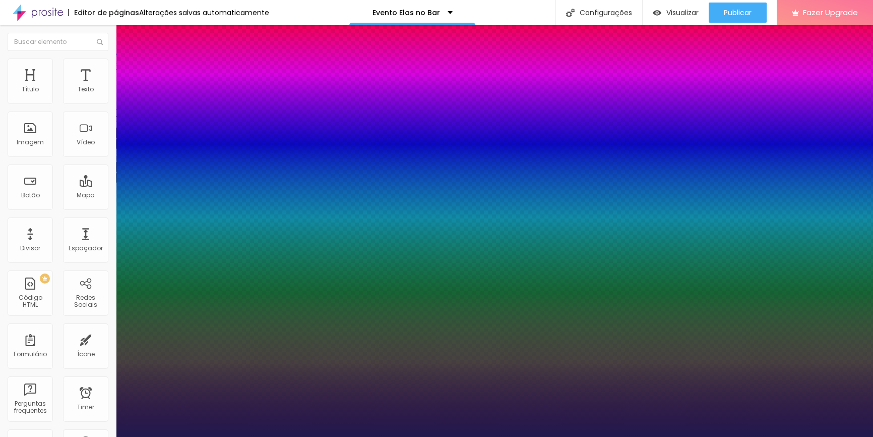
click at [332, 436] on div at bounding box center [436, 437] width 873 height 0
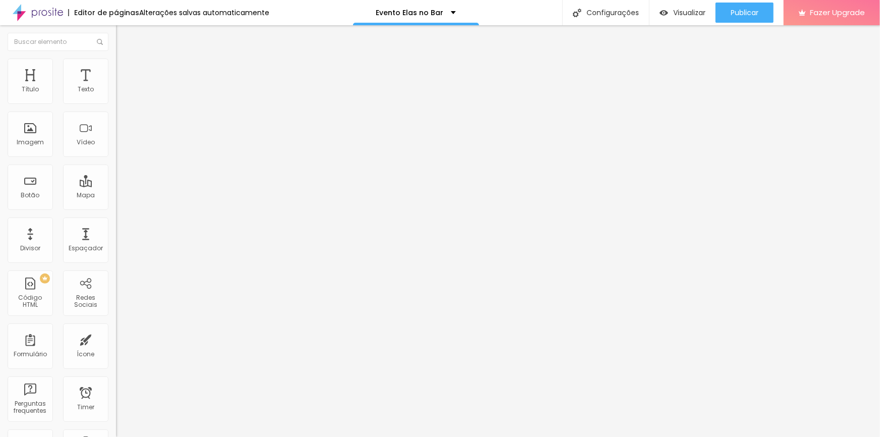
click at [120, 94] on icon "button" at bounding box center [123, 91] width 6 height 6
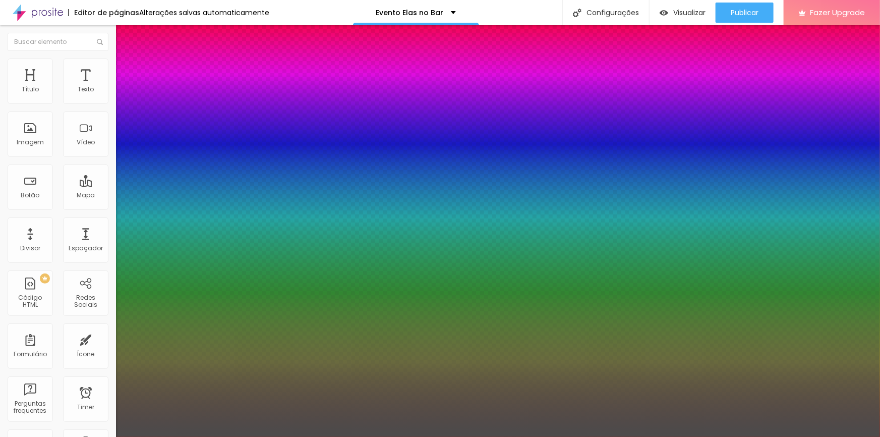
click at [310, 436] on div at bounding box center [440, 437] width 880 height 0
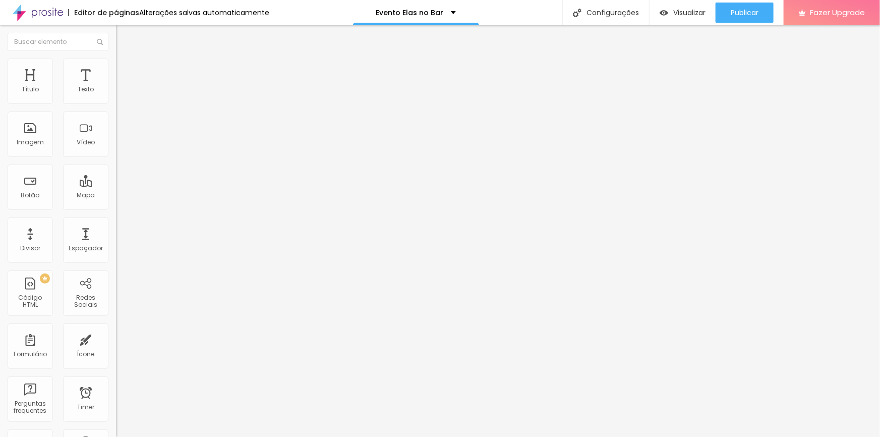
click at [121, 93] on icon "button" at bounding box center [123, 91] width 4 height 4
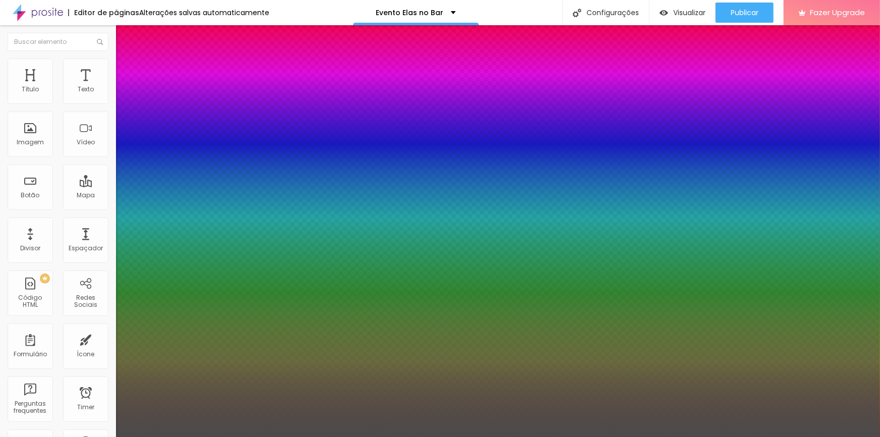
click at [334, 436] on div at bounding box center [440, 437] width 880 height 0
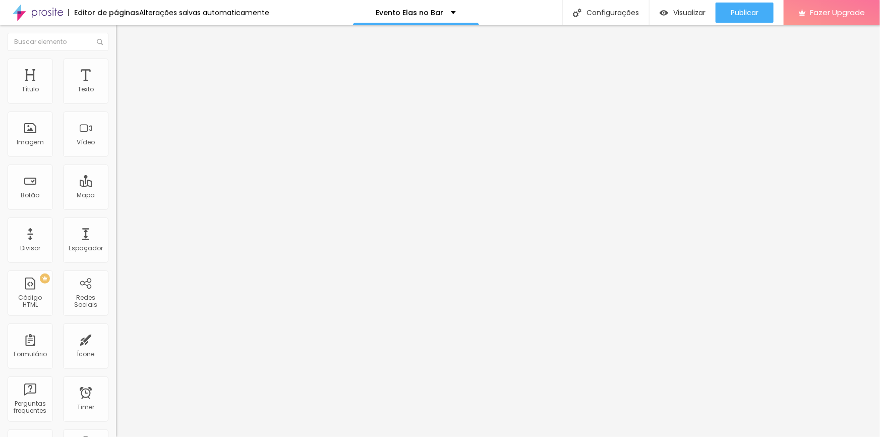
click at [120, 146] on icon "button" at bounding box center [123, 143] width 6 height 6
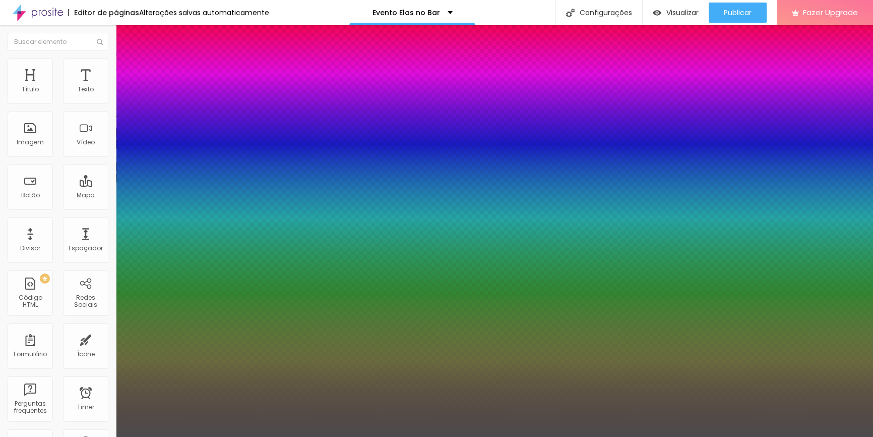
click at [513, 436] on div at bounding box center [436, 437] width 873 height 0
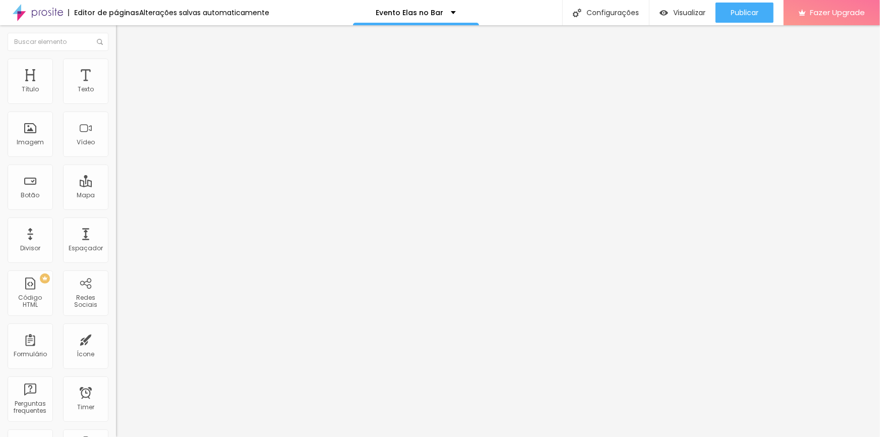
click at [120, 146] on icon "button" at bounding box center [123, 143] width 6 height 6
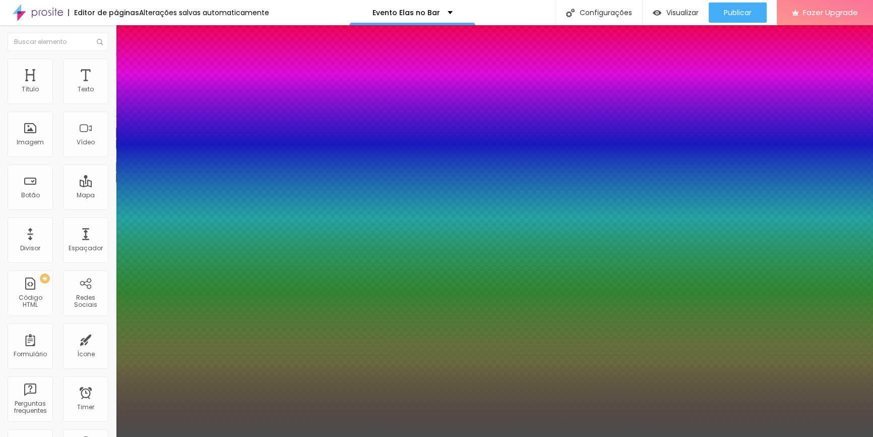
click at [344, 436] on div at bounding box center [436, 437] width 873 height 0
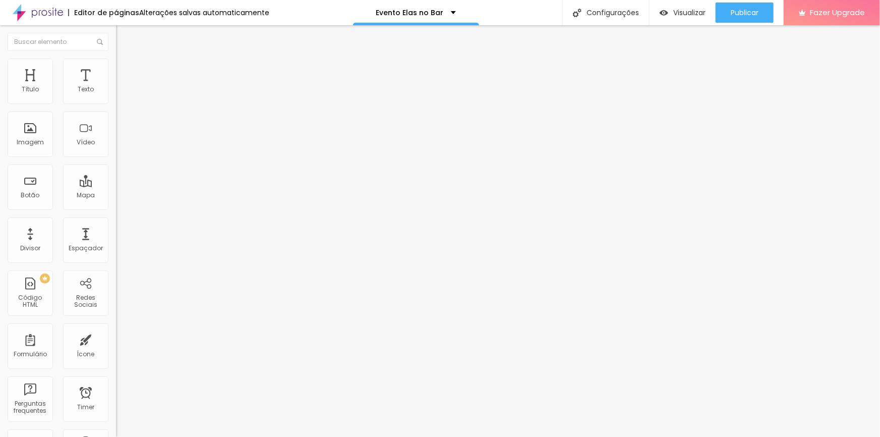
click at [120, 146] on icon "button" at bounding box center [123, 143] width 6 height 6
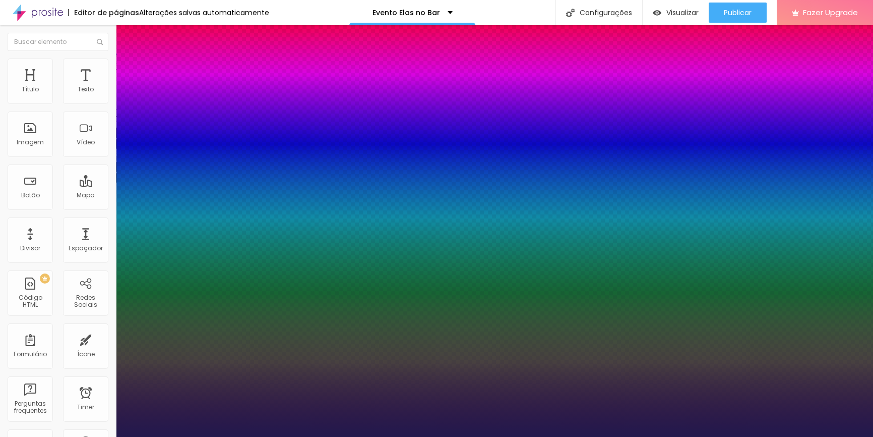
click at [350, 436] on div at bounding box center [436, 437] width 873 height 0
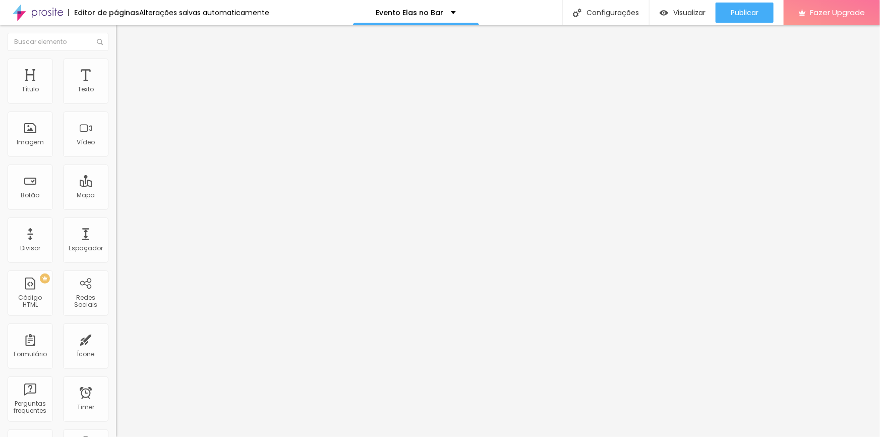
click at [121, 145] on icon "button" at bounding box center [123, 143] width 4 height 4
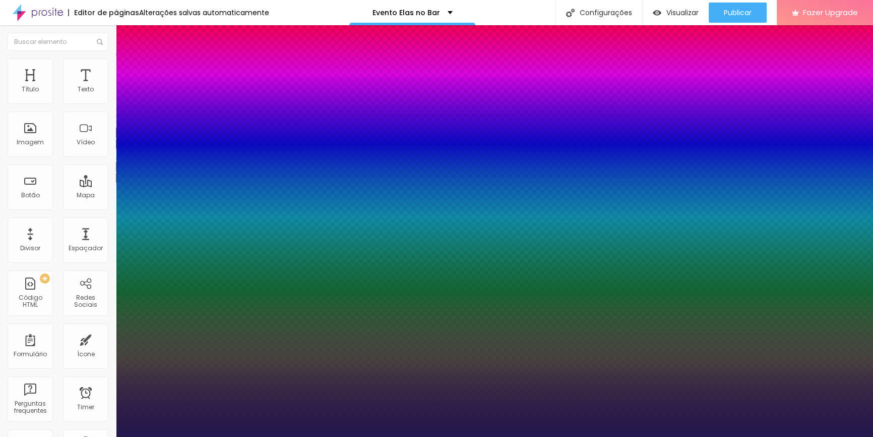
click at [381, 436] on div at bounding box center [436, 437] width 873 height 0
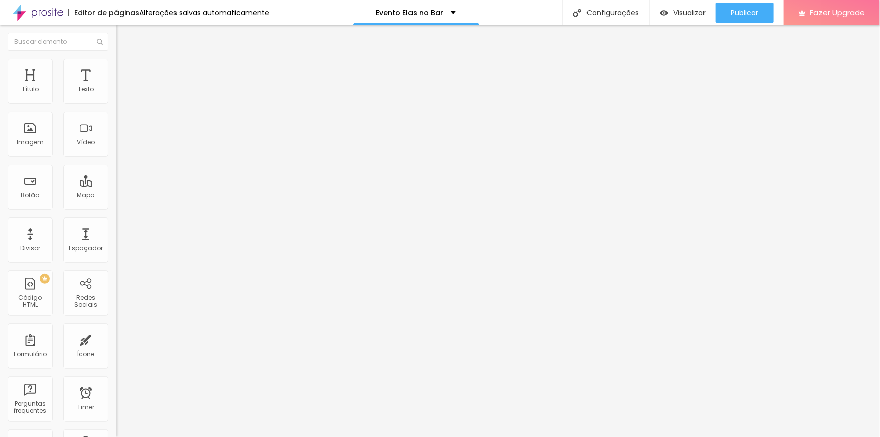
click at [120, 146] on icon "button" at bounding box center [123, 143] width 6 height 6
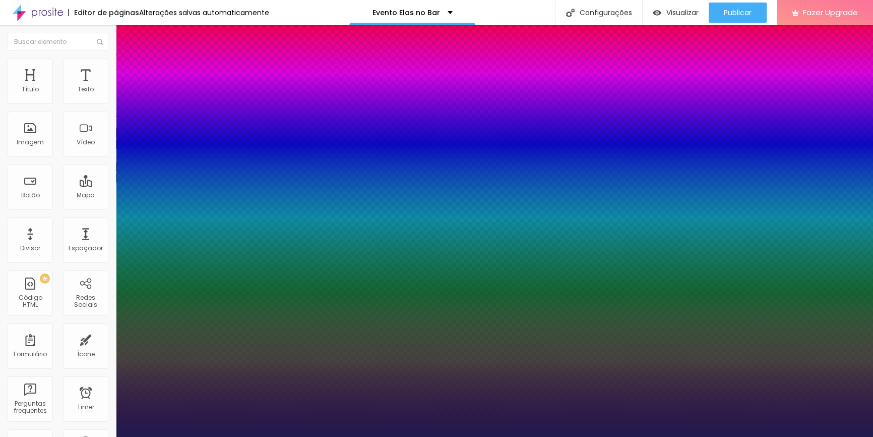
click at [282, 436] on div at bounding box center [436, 437] width 873 height 0
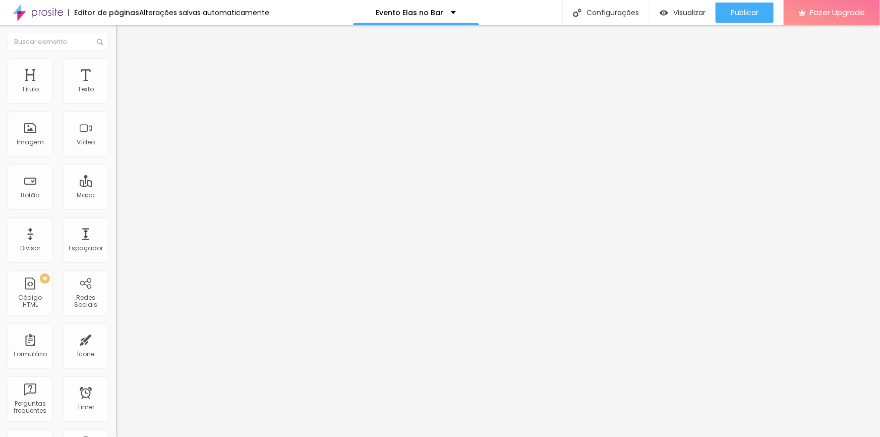
click at [120, 146] on icon "button" at bounding box center [123, 143] width 6 height 6
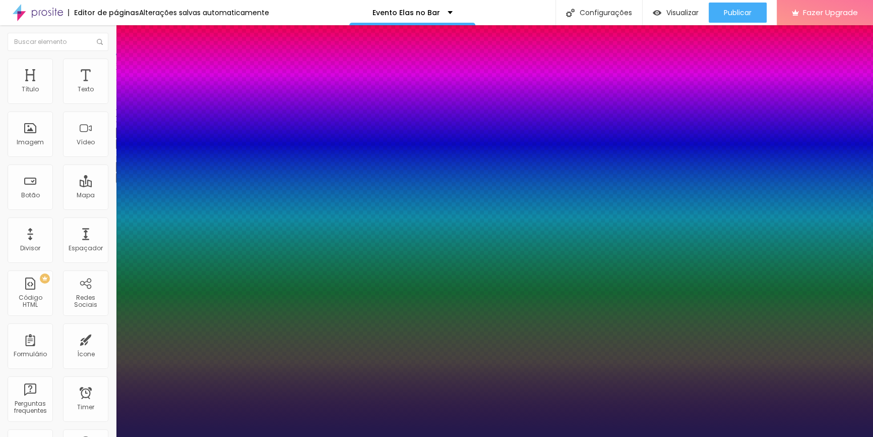
click at [324, 436] on div at bounding box center [436, 437] width 873 height 0
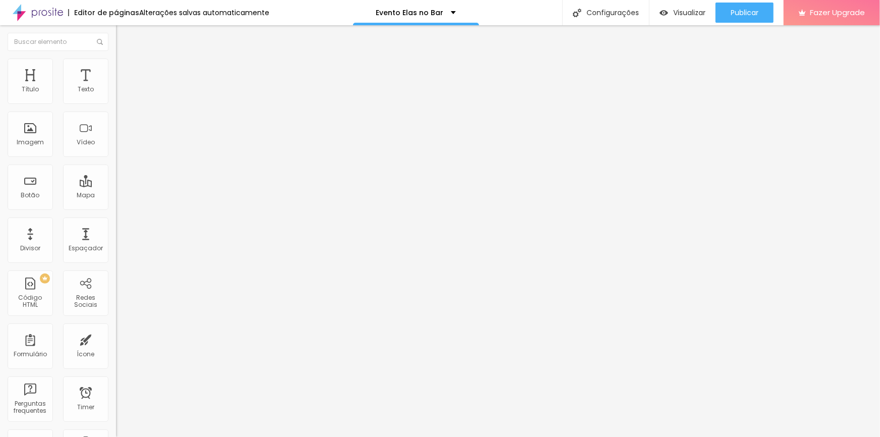
click at [116, 149] on button "button" at bounding box center [123, 144] width 14 height 11
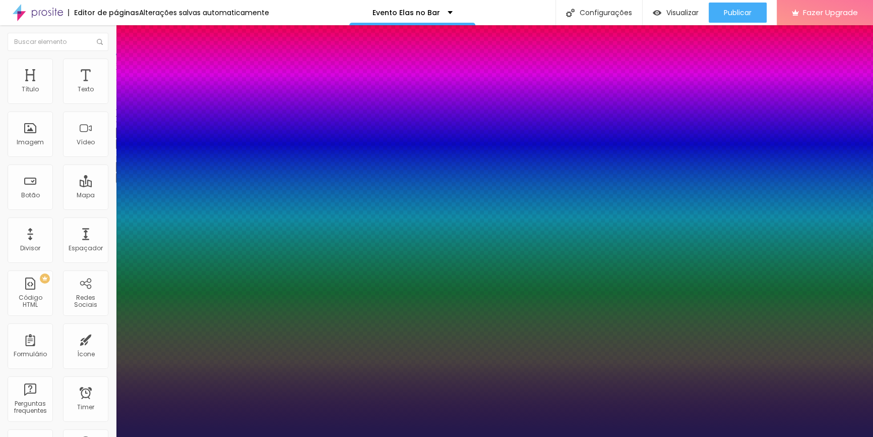
click at [338, 436] on div at bounding box center [436, 437] width 873 height 0
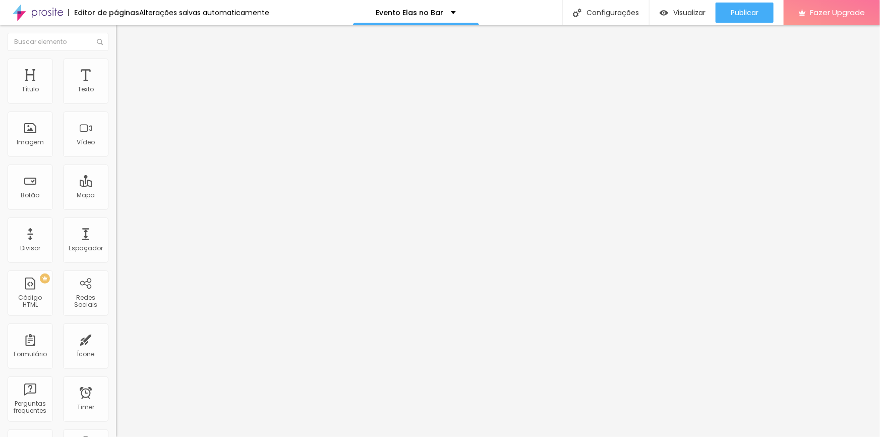
click at [116, 149] on button "button" at bounding box center [123, 144] width 14 height 11
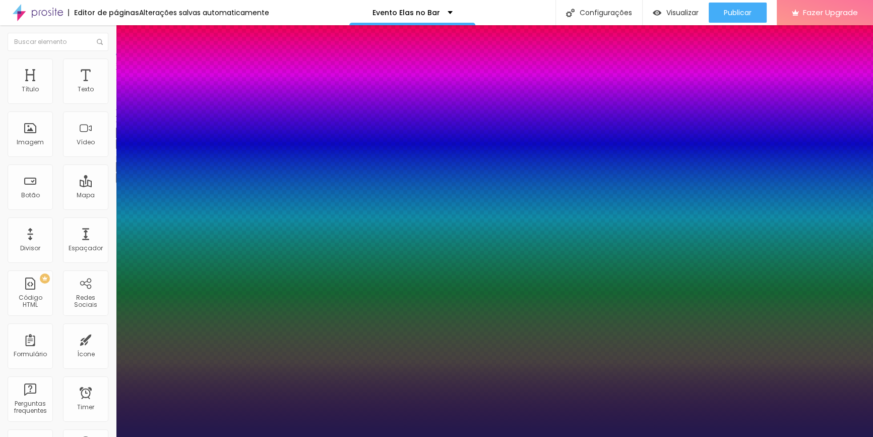
click at [283, 436] on div at bounding box center [436, 437] width 873 height 0
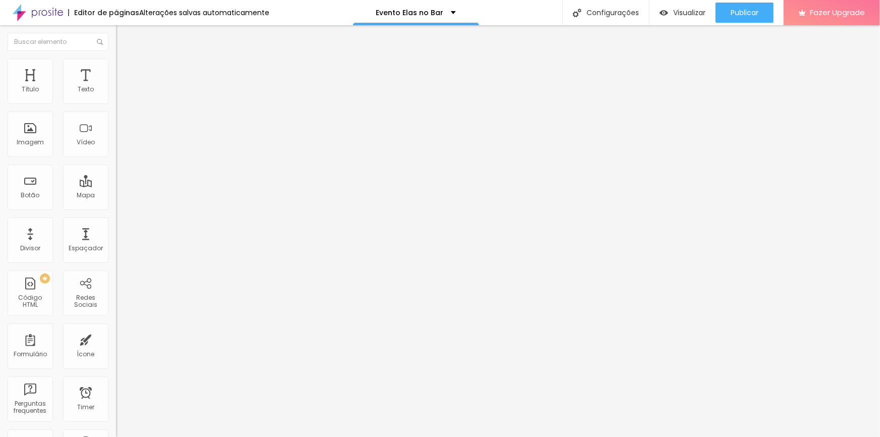
click at [43, 267] on div "Título Texto Imagem Vídeo Botão Mapa Divisor Espaçador PREMIUM Código HTML Rede…" at bounding box center [58, 297] width 116 height 477
click at [120, 146] on icon "button" at bounding box center [123, 143] width 6 height 6
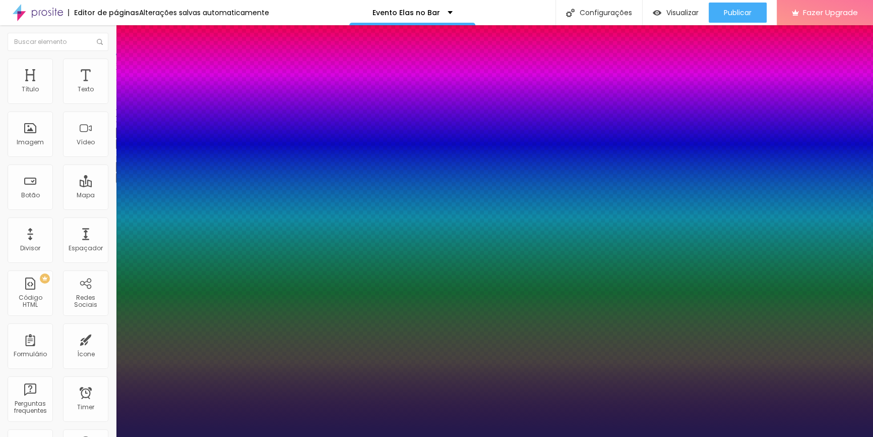
click at [506, 436] on div at bounding box center [436, 437] width 873 height 0
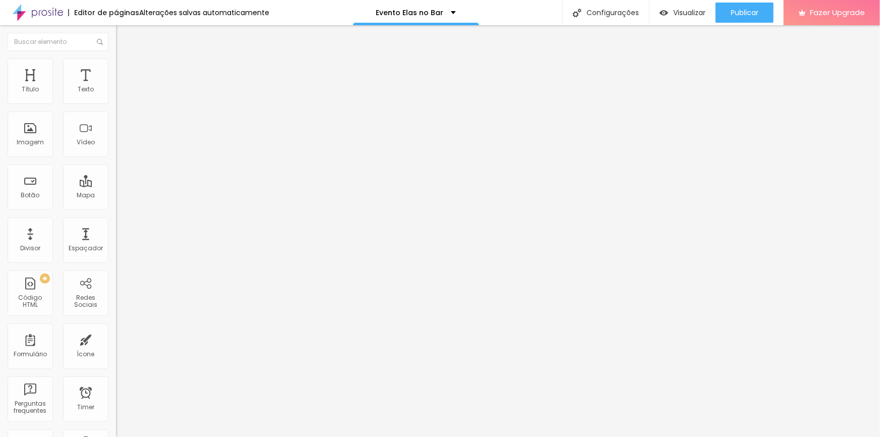
click at [116, 149] on button "button" at bounding box center [123, 144] width 14 height 11
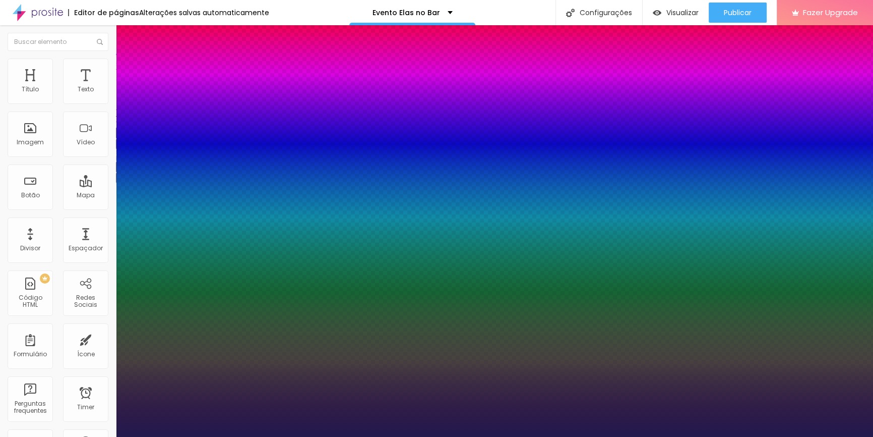
click at [318, 436] on div at bounding box center [436, 437] width 873 height 0
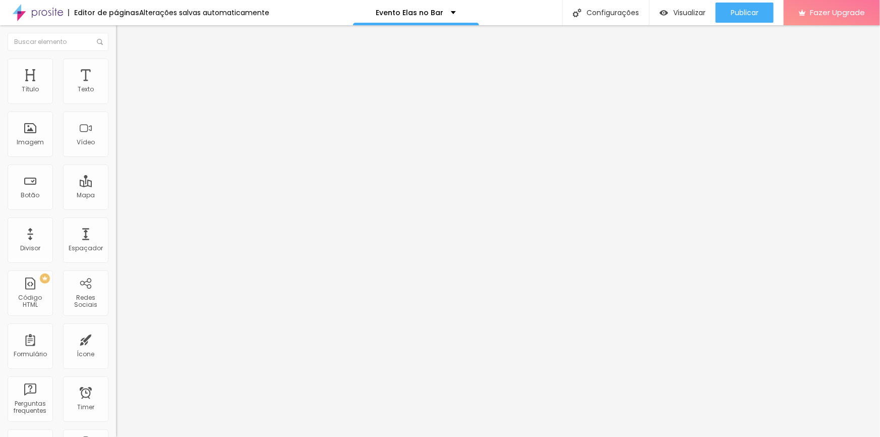
click at [120, 146] on icon "button" at bounding box center [123, 143] width 6 height 6
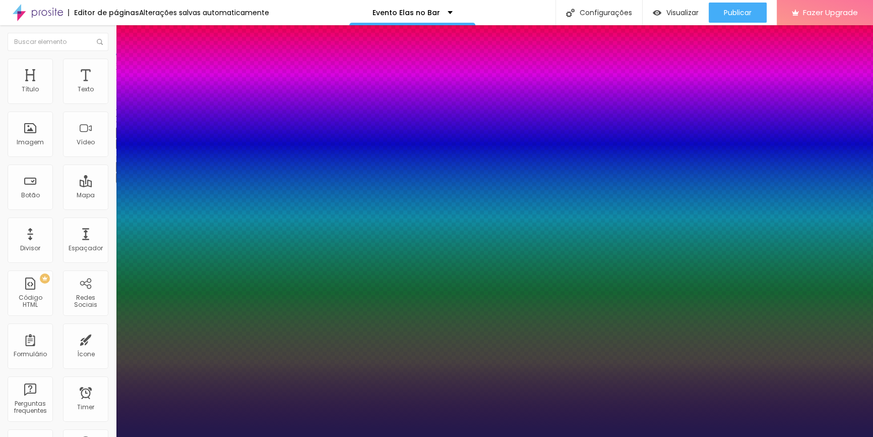
click at [401, 436] on div at bounding box center [436, 437] width 873 height 0
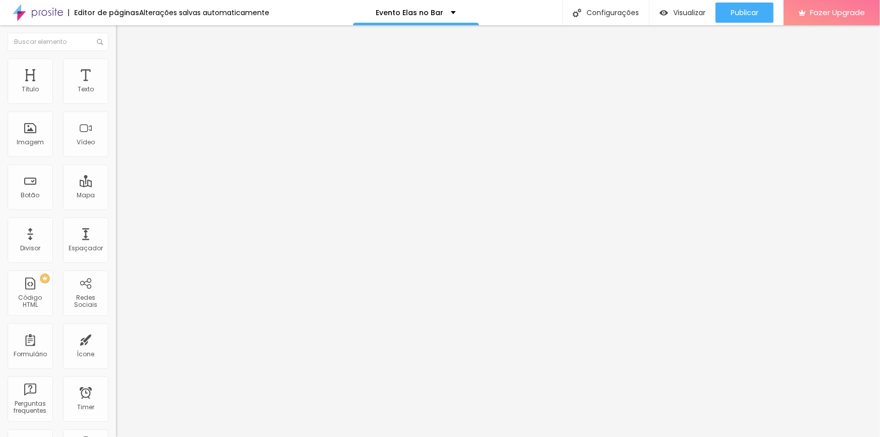
click at [120, 146] on icon "button" at bounding box center [123, 143] width 6 height 6
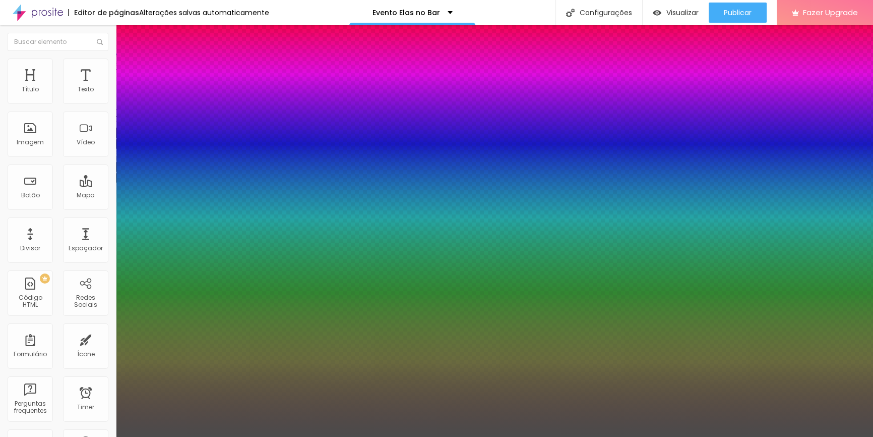
click at [455, 436] on div at bounding box center [436, 437] width 873 height 0
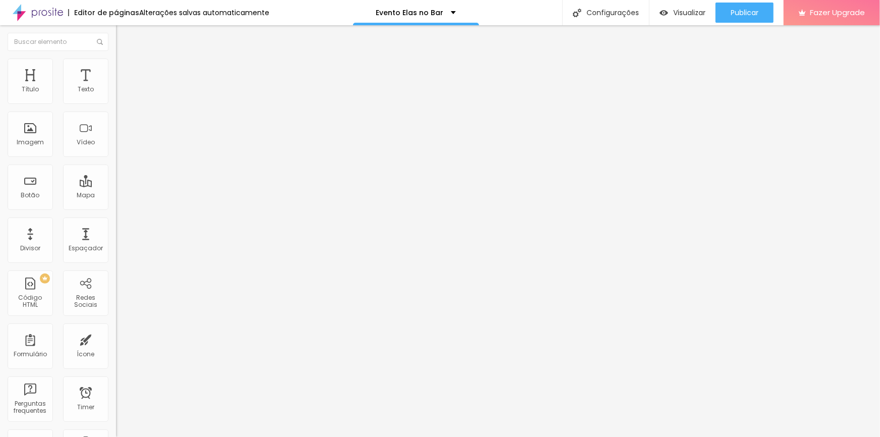
click at [121, 145] on icon "button" at bounding box center [123, 143] width 4 height 4
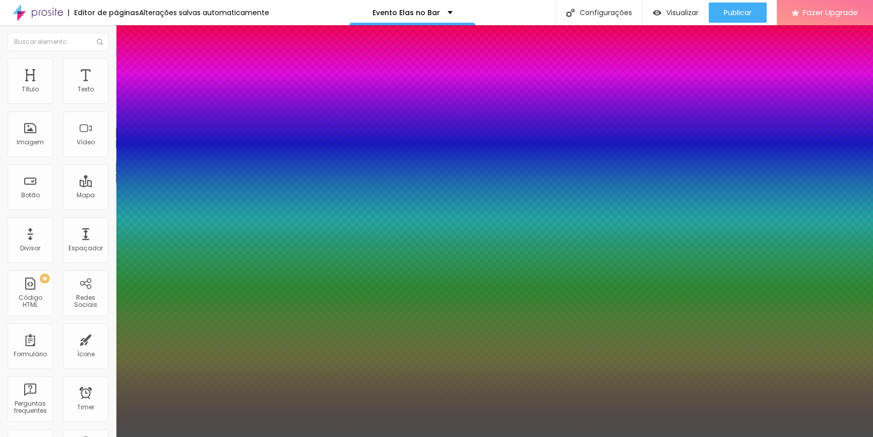
click at [532, 436] on div at bounding box center [436, 437] width 873 height 0
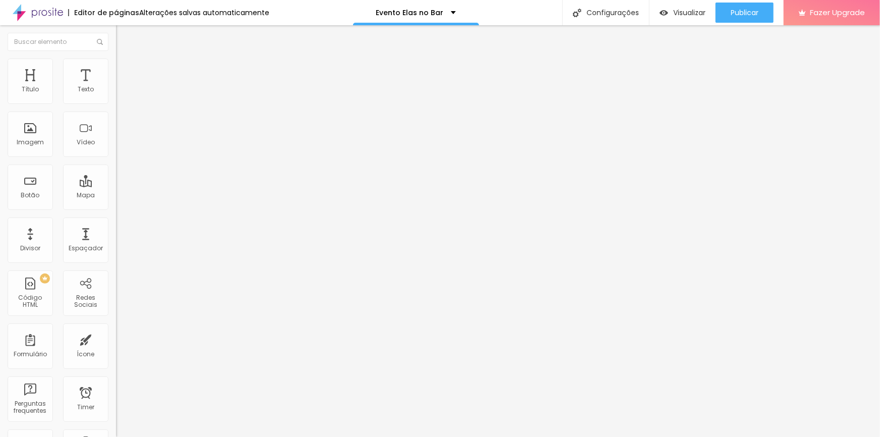
click at [116, 149] on button "button" at bounding box center [123, 144] width 14 height 11
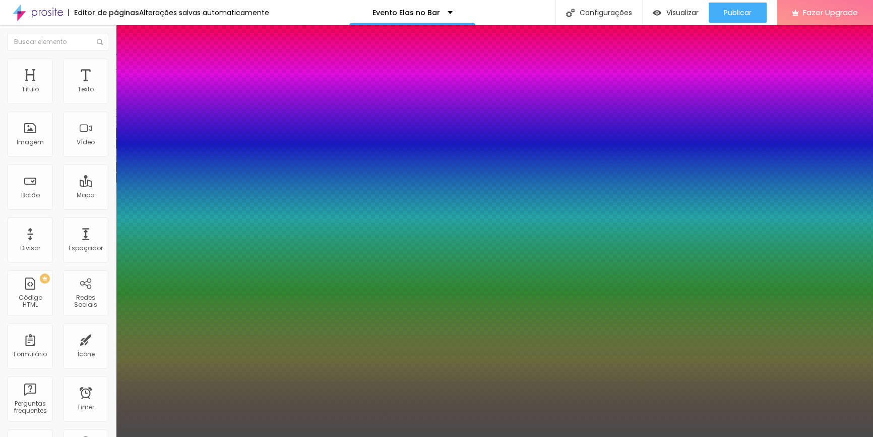
click at [339, 436] on div at bounding box center [436, 437] width 873 height 0
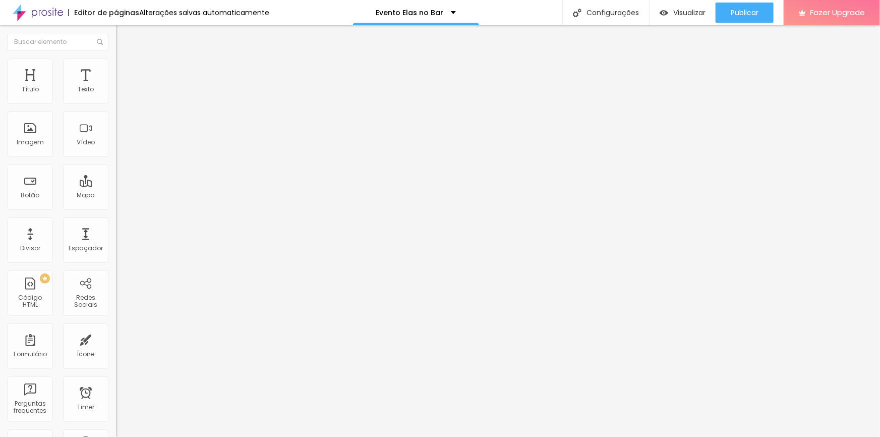
click at [116, 149] on button "button" at bounding box center [123, 144] width 14 height 11
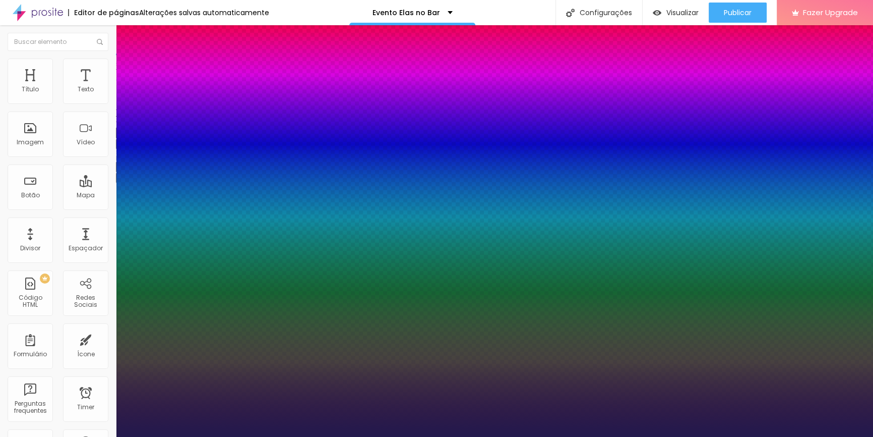
click at [337, 436] on div at bounding box center [436, 437] width 873 height 0
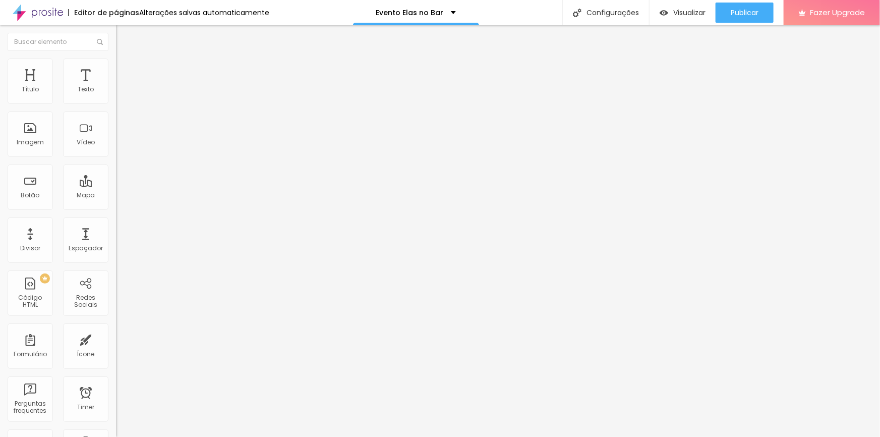
click at [120, 146] on icon "button" at bounding box center [123, 143] width 6 height 6
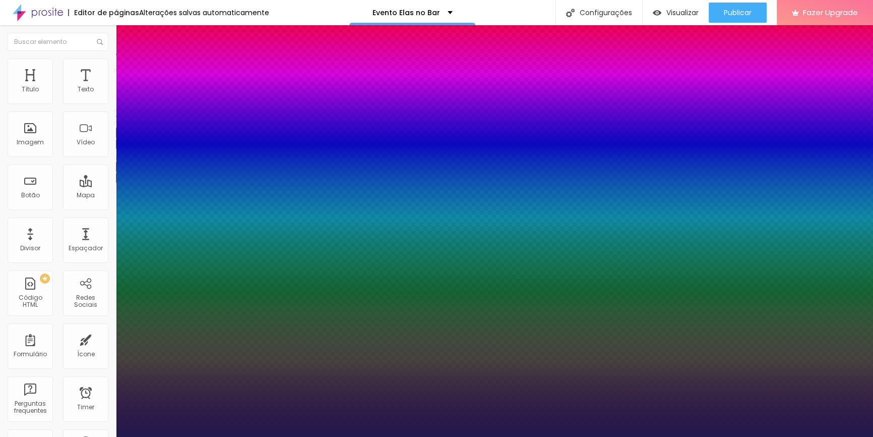
scroll to position [30, 0]
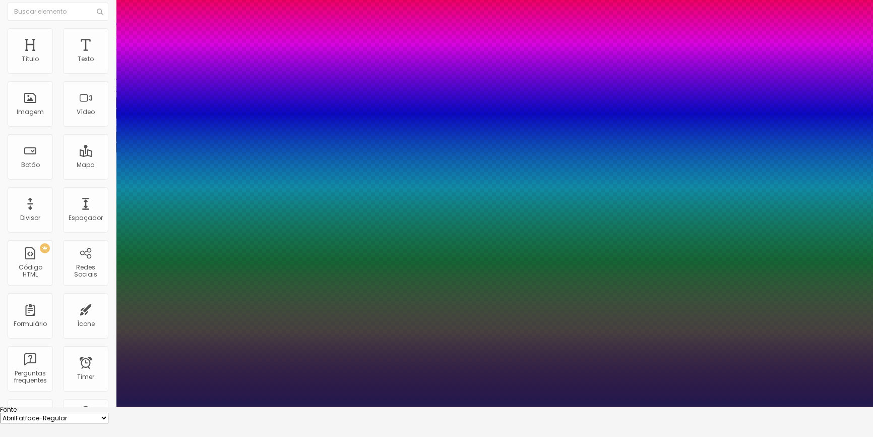
click at [448, 406] on div at bounding box center [436, 406] width 873 height 0
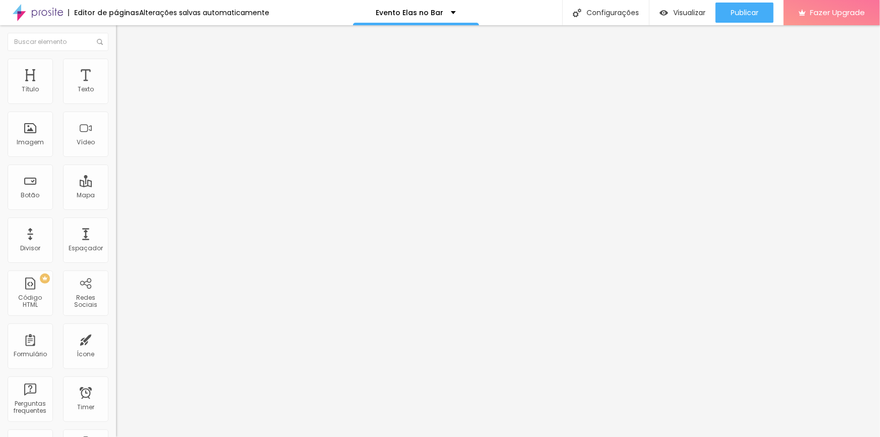
click at [116, 149] on button "button" at bounding box center [123, 144] width 14 height 11
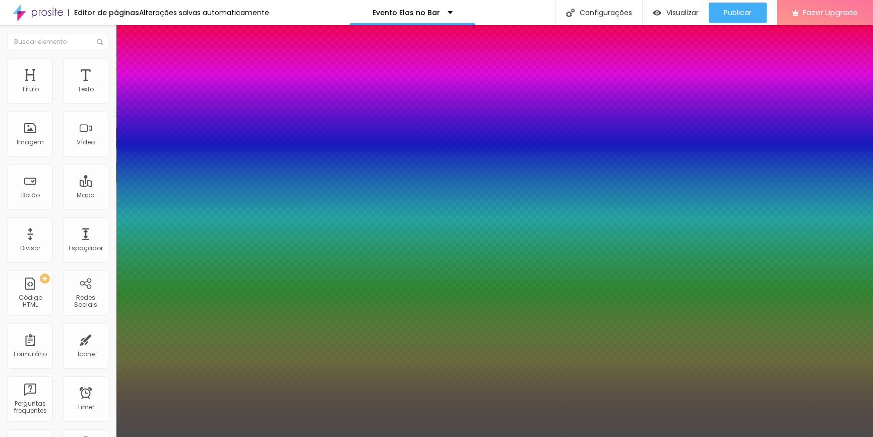
scroll to position [30, 0]
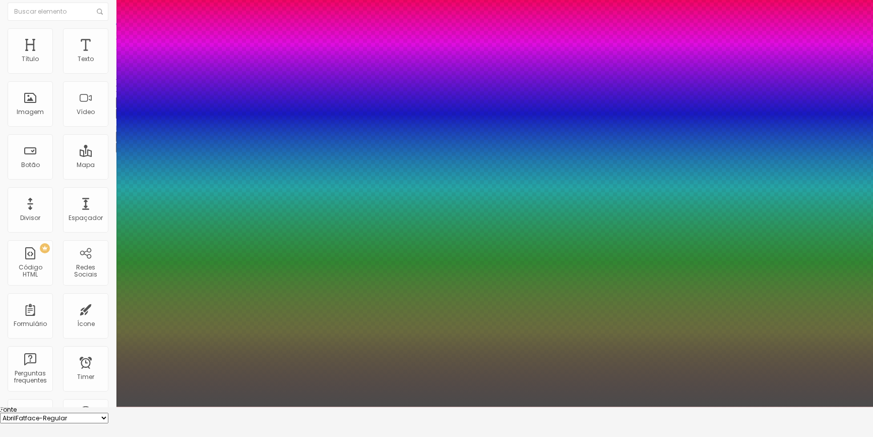
click at [326, 406] on div at bounding box center [436, 406] width 873 height 0
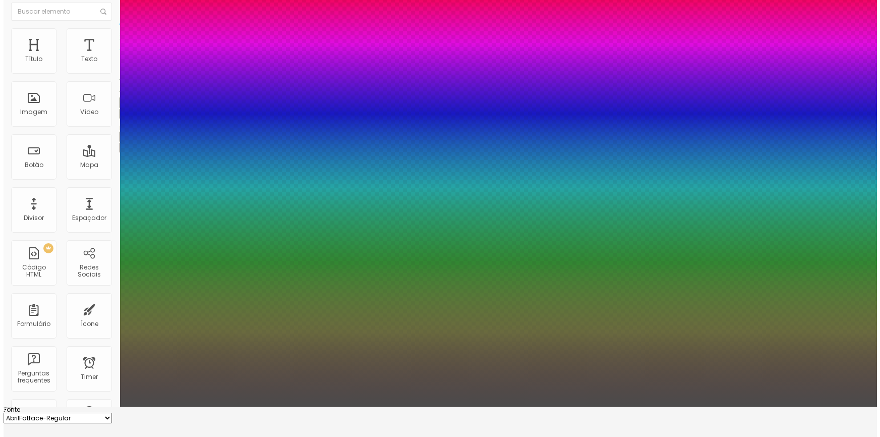
scroll to position [0, 0]
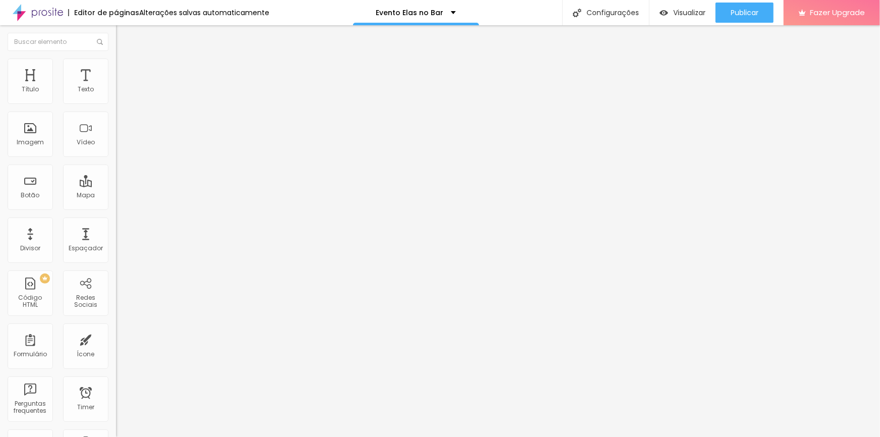
click at [120, 146] on icon "button" at bounding box center [123, 143] width 6 height 6
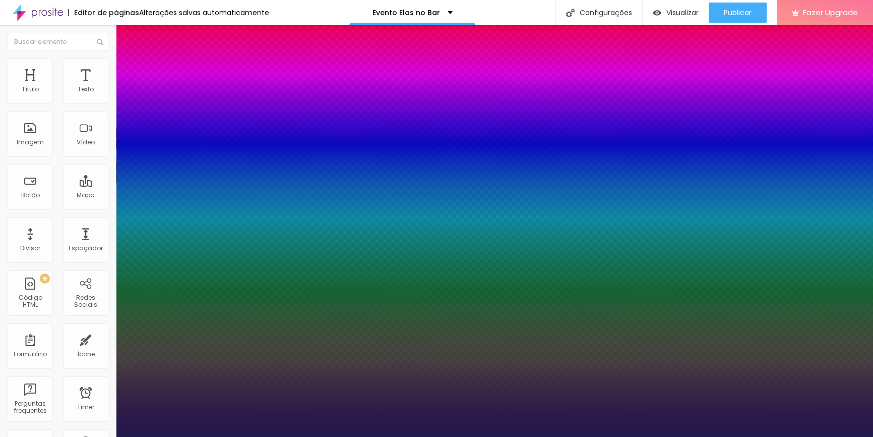
click at [336, 436] on div at bounding box center [436, 437] width 873 height 0
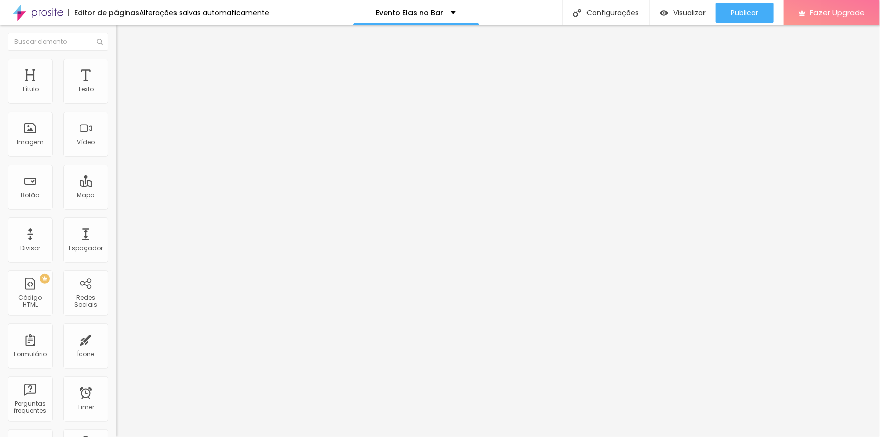
click at [121, 145] on icon "button" at bounding box center [123, 143] width 4 height 4
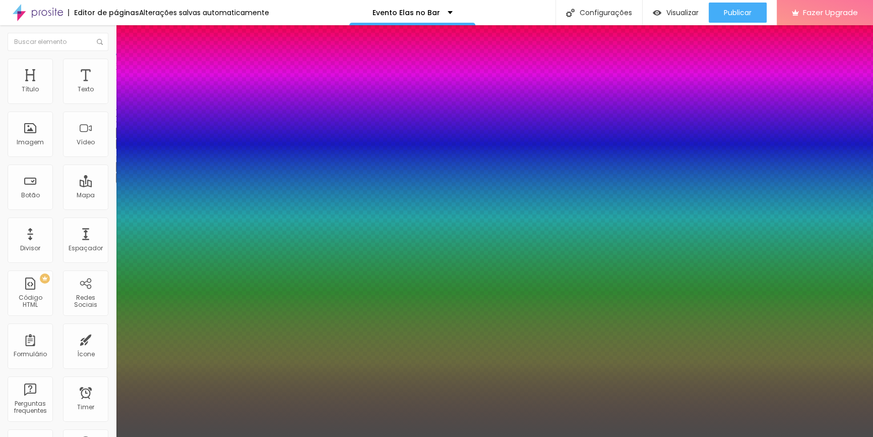
click at [313, 436] on div at bounding box center [436, 437] width 873 height 0
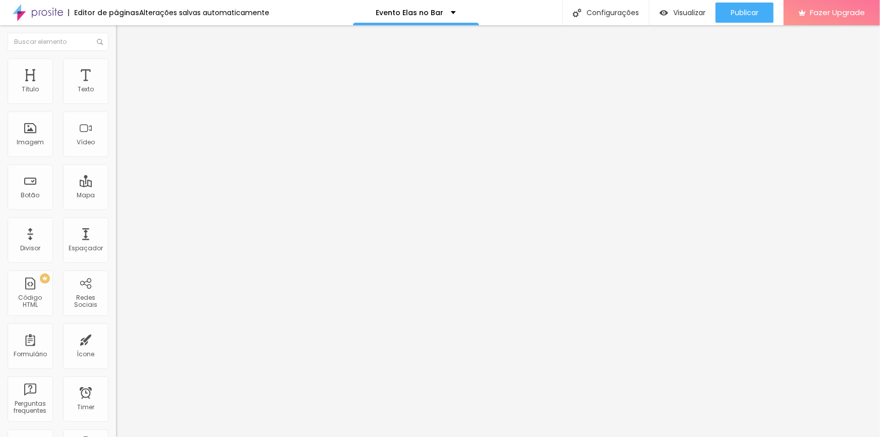
click at [120, 146] on icon "button" at bounding box center [123, 143] width 6 height 6
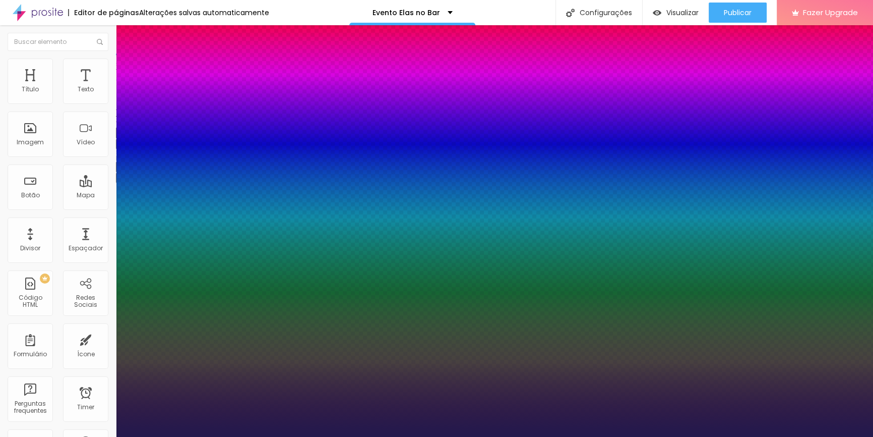
click at [314, 436] on div at bounding box center [436, 437] width 873 height 0
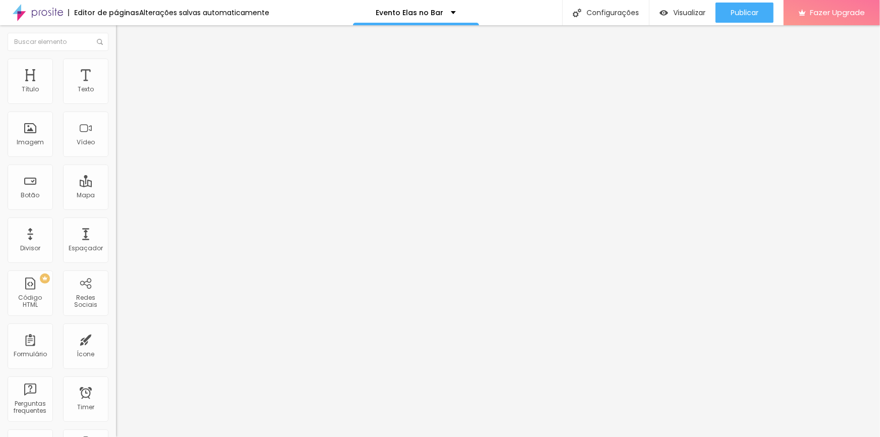
click at [116, 149] on button "button" at bounding box center [123, 144] width 14 height 11
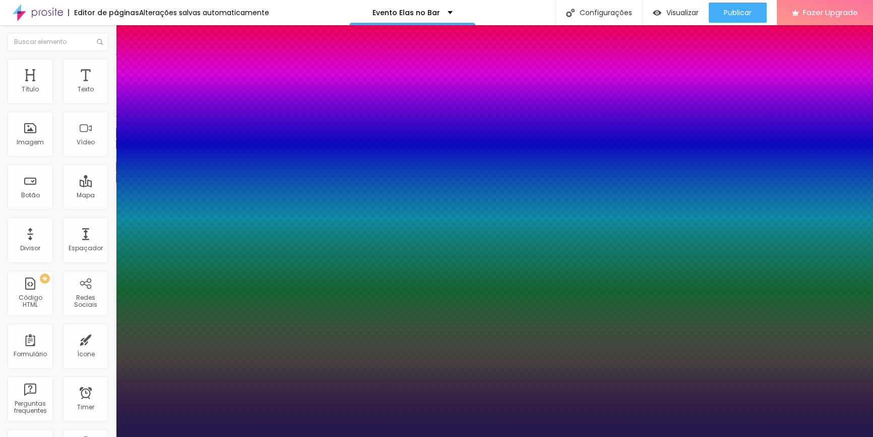
click at [439, 436] on div at bounding box center [436, 437] width 873 height 0
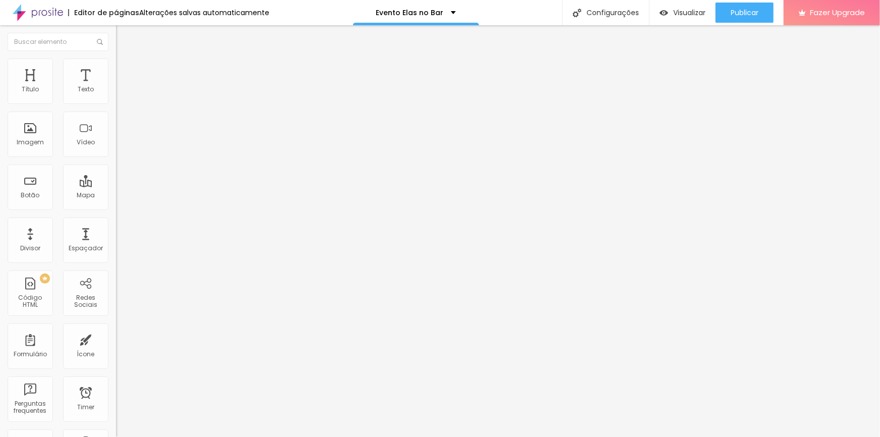
click at [116, 97] on button "button" at bounding box center [123, 91] width 14 height 11
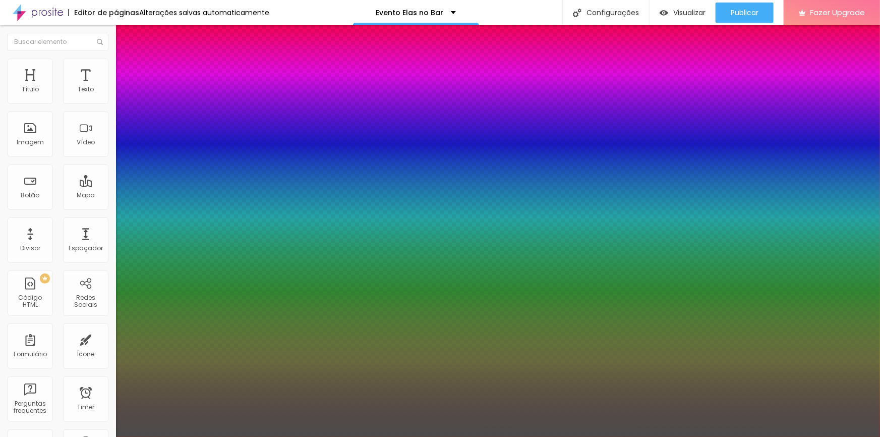
click at [363, 436] on div at bounding box center [440, 437] width 880 height 0
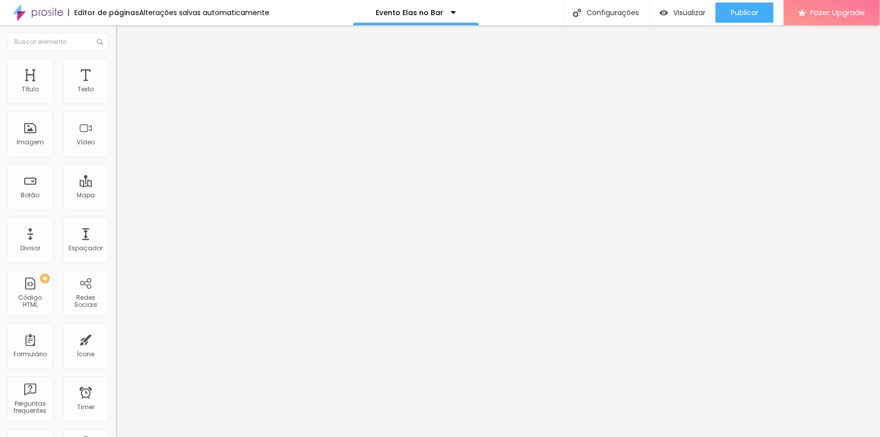
click at [116, 45] on button "Editar Coluna" at bounding box center [174, 36] width 116 height 23
click at [35, 146] on div "Imagem" at bounding box center [30, 133] width 45 height 45
click at [45, 150] on div "Imagem" at bounding box center [30, 133] width 45 height 45
drag, startPoint x: 30, startPoint y: 139, endPoint x: 65, endPoint y: 152, distance: 37.2
click at [50, 146] on div "Imagem" at bounding box center [30, 133] width 45 height 45
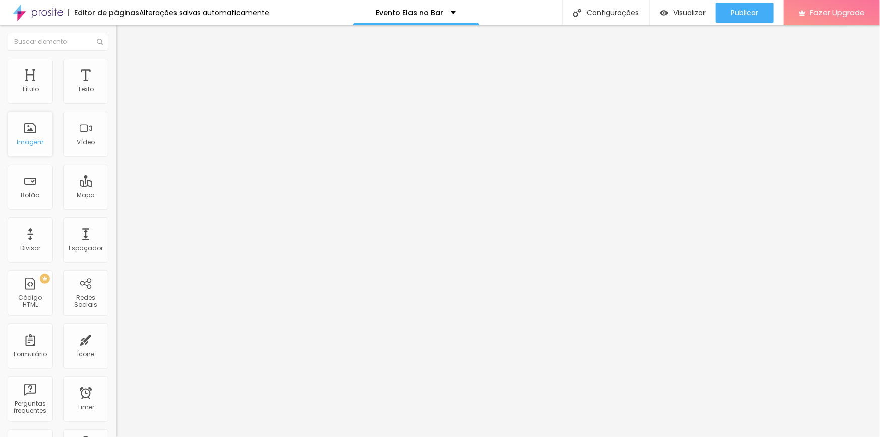
click at [47, 146] on div "Imagem" at bounding box center [30, 133] width 45 height 45
click at [44, 148] on div "Imagem" at bounding box center [30, 133] width 45 height 45
click at [44, 149] on div "Imagem" at bounding box center [30, 133] width 45 height 45
click at [43, 150] on div "Imagem" at bounding box center [30, 133] width 45 height 45
click at [43, 149] on div "Imagem" at bounding box center [30, 133] width 45 height 45
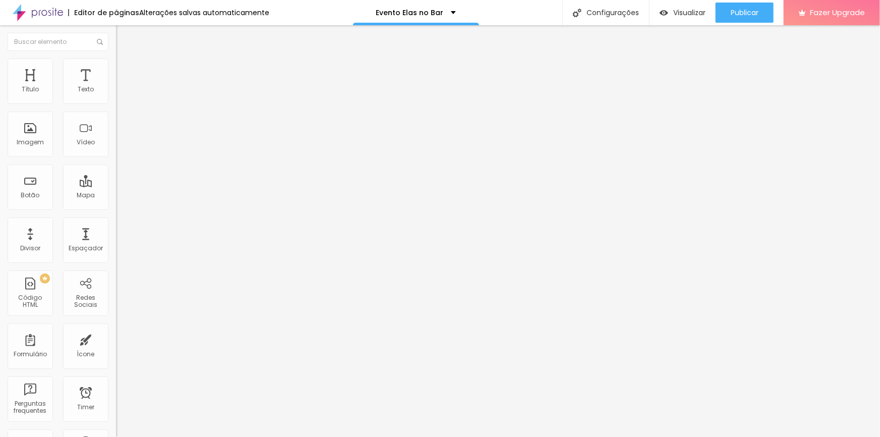
click at [68, 52] on div at bounding box center [58, 41] width 116 height 33
click at [63, 53] on div at bounding box center [58, 41] width 116 height 33
click at [55, 50] on input "text" at bounding box center [58, 42] width 101 height 18
click at [43, 49] on input "text" at bounding box center [58, 42] width 101 height 18
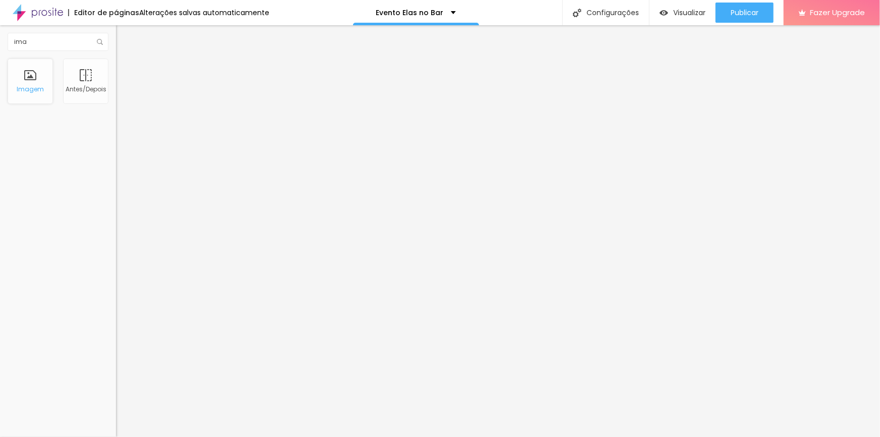
click at [46, 93] on div "Imagem" at bounding box center [30, 81] width 45 height 45
click at [41, 90] on div "Imagem" at bounding box center [30, 89] width 27 height 7
click at [43, 90] on div "Imagem" at bounding box center [30, 89] width 27 height 7
click at [90, 38] on input "ima" at bounding box center [58, 42] width 101 height 18
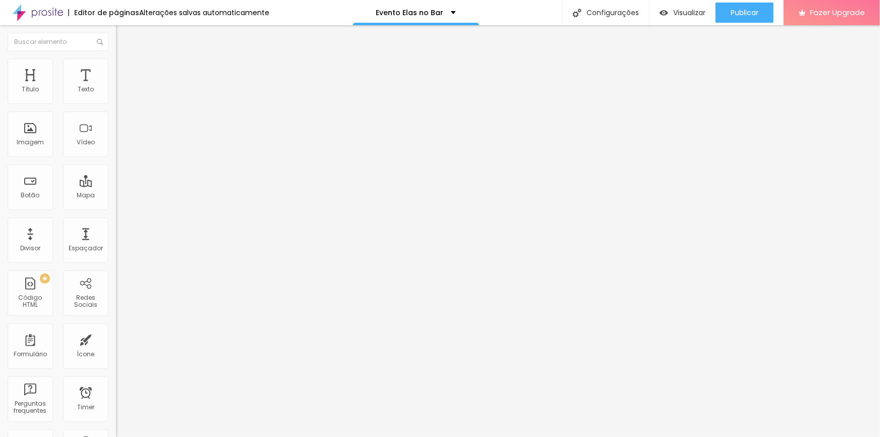
click at [124, 37] on img "button" at bounding box center [128, 37] width 8 height 8
click at [15, 37] on input "text" at bounding box center [58, 42] width 101 height 18
click at [84, 134] on div "Vídeo" at bounding box center [85, 133] width 45 height 45
click at [116, 31] on button "Editar Coluna" at bounding box center [174, 36] width 116 height 23
click at [116, 69] on li "Avançado" at bounding box center [174, 74] width 116 height 10
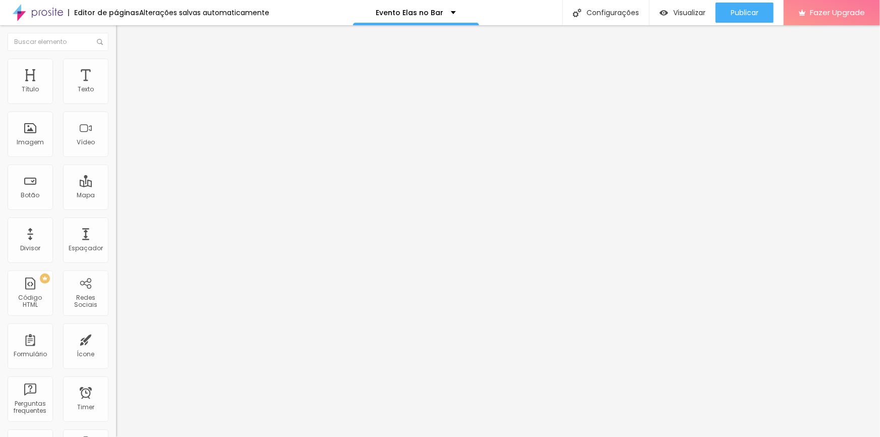
click at [116, 69] on li "Avançado" at bounding box center [174, 74] width 116 height 10
click at [125, 70] on span "Avançado" at bounding box center [141, 65] width 33 height 9
click at [742, 23] on div "Publicar alterações Clique para publicar as ultimas alterações reaizadas Visual…" at bounding box center [717, 57] width 111 height 68
click at [759, 5] on button "Publicar" at bounding box center [745, 13] width 58 height 20
click at [120, 94] on icon "button" at bounding box center [123, 91] width 6 height 6
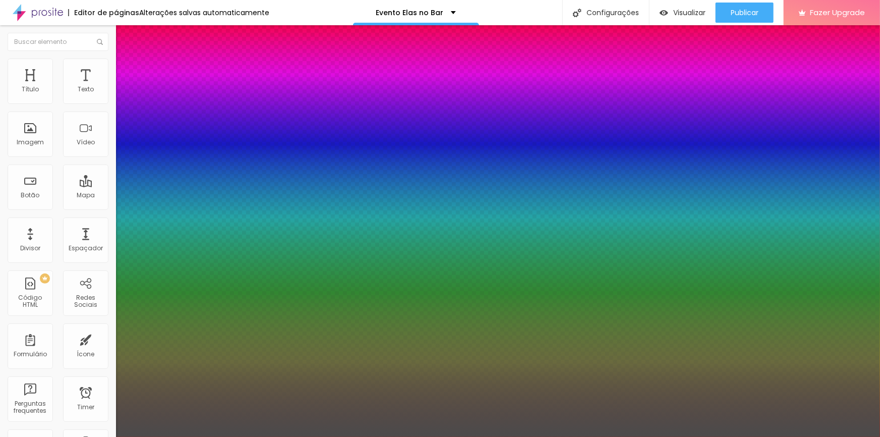
click at [301, 436] on div at bounding box center [440, 437] width 880 height 0
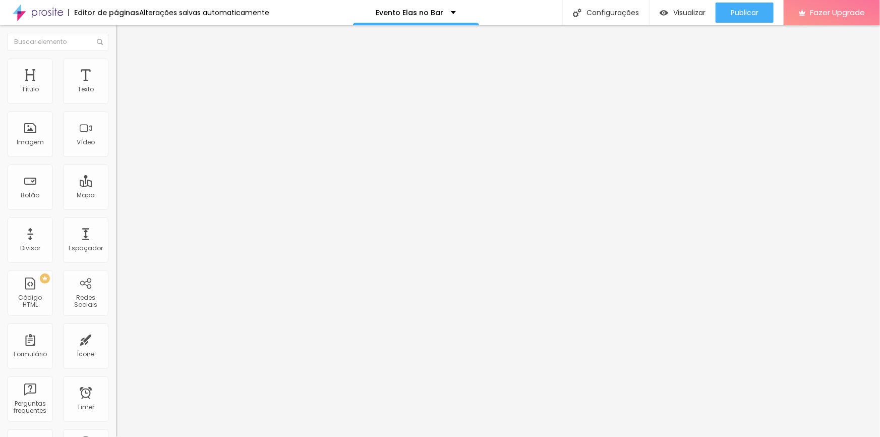
click at [116, 97] on button "button" at bounding box center [123, 91] width 14 height 11
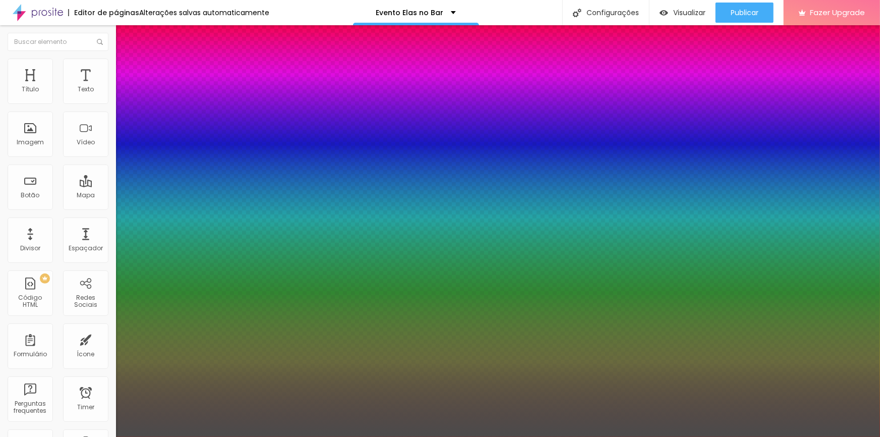
click at [482, 436] on div at bounding box center [440, 437] width 880 height 0
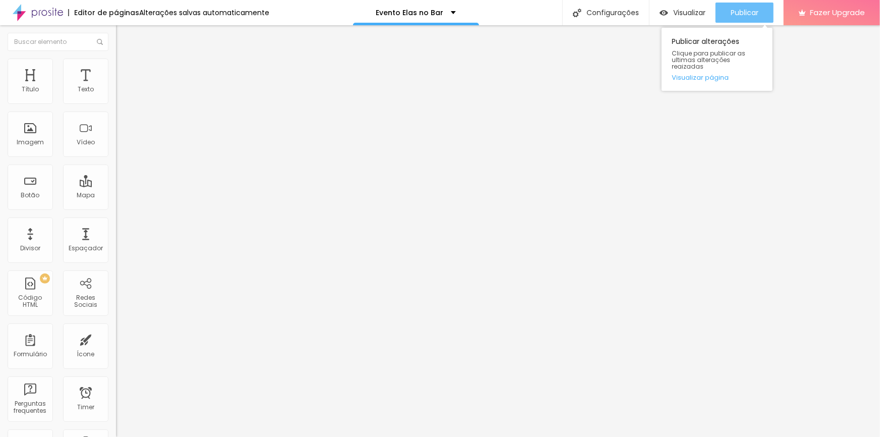
click at [736, 19] on div "Publicar" at bounding box center [745, 13] width 28 height 20
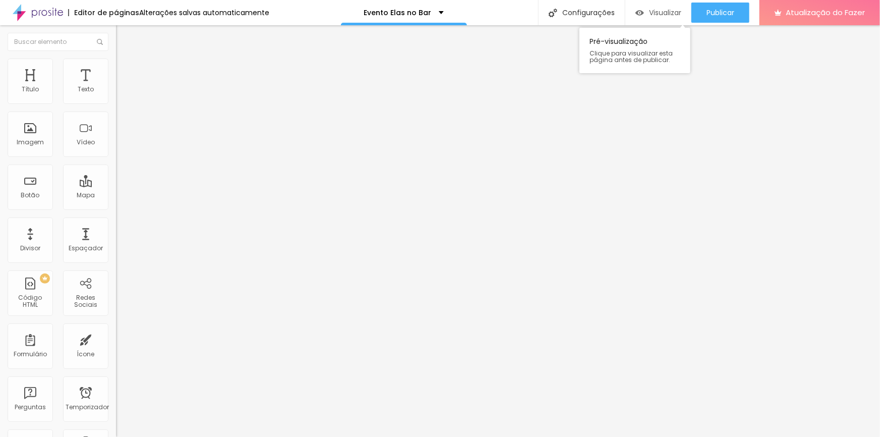
click at [646, 12] on div "Visualizar" at bounding box center [658, 13] width 46 height 9
click at [116, 59] on img at bounding box center [120, 63] width 9 height 9
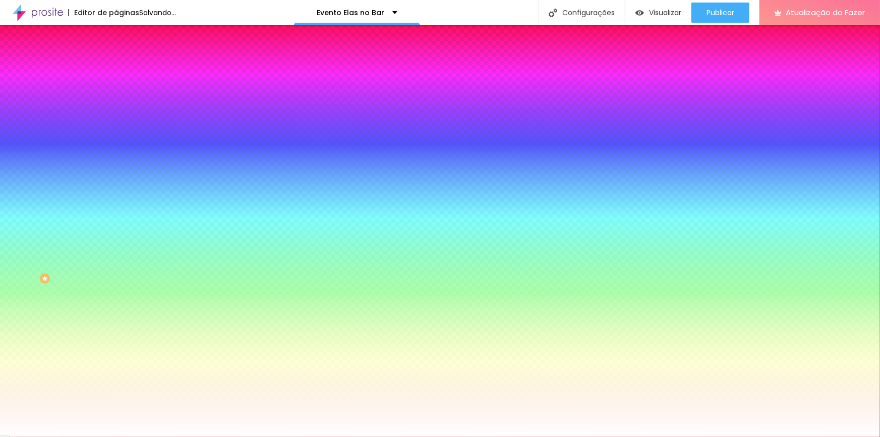
click at [116, 102] on input "#F87A0B" at bounding box center [176, 101] width 121 height 10
click at [116, 101] on input "#F87A0B" at bounding box center [176, 101] width 121 height 10
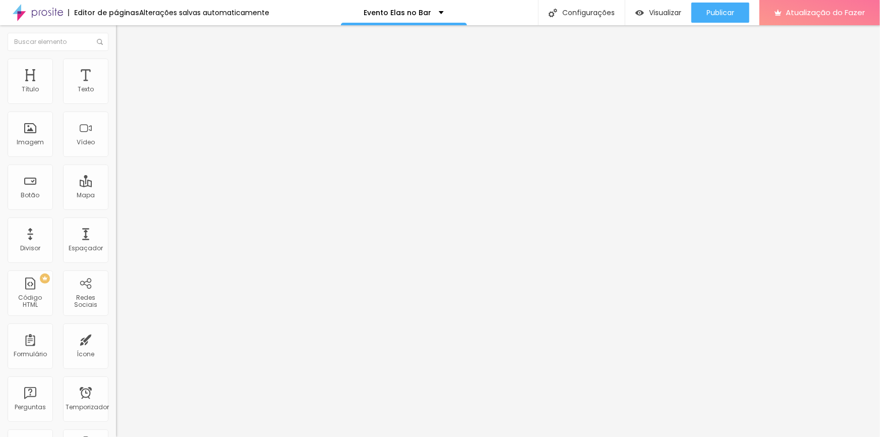
click at [116, 95] on input "AMEI! JÁ QUERO" at bounding box center [176, 90] width 121 height 10
type input "AGENDAR AGORA"
click at [116, 208] on input "https://[URL][DOMAIN_NAME][PHONE_NUMBER]" at bounding box center [176, 203] width 121 height 10
paste input "[DOMAIN_NAME][URL]"
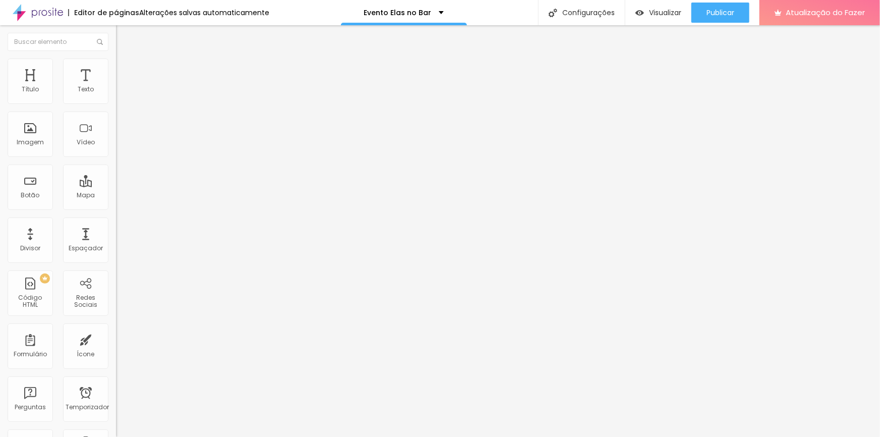
type input "[DOMAIN_NAME][URL]"
click at [726, 16] on font "Publicar" at bounding box center [721, 13] width 28 height 10
click at [653, 13] on font "Visualizar" at bounding box center [656, 13] width 32 height 10
click at [120, 146] on icon "button" at bounding box center [123, 143] width 6 height 6
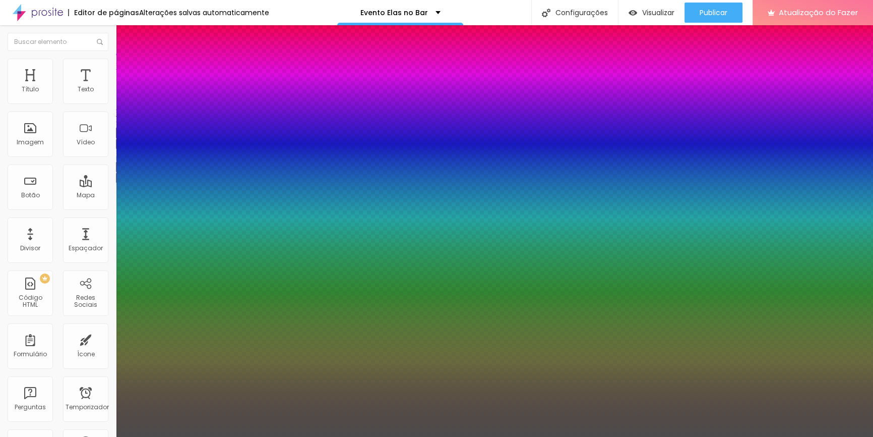
type input "1"
type input "0.5"
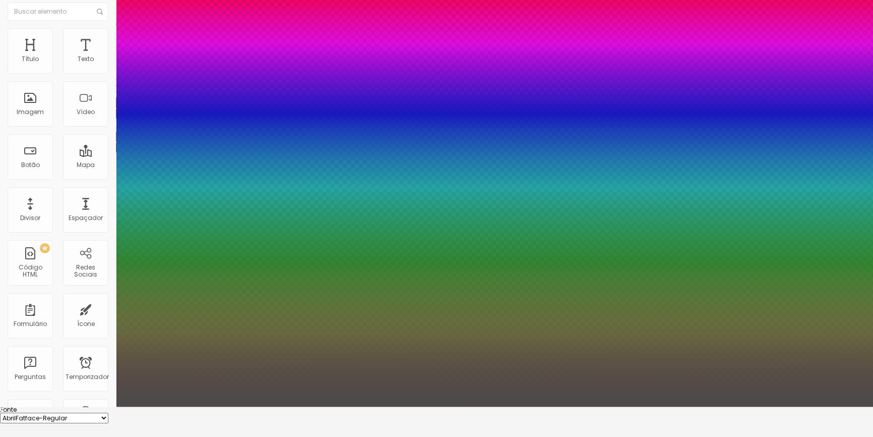
click at [528, 406] on div at bounding box center [436, 406] width 873 height 0
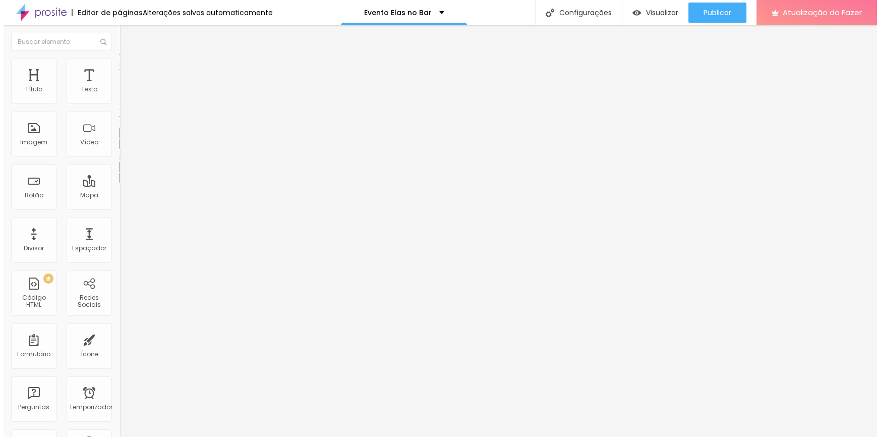
scroll to position [0, 0]
click at [120, 146] on icon "button" at bounding box center [123, 143] width 6 height 6
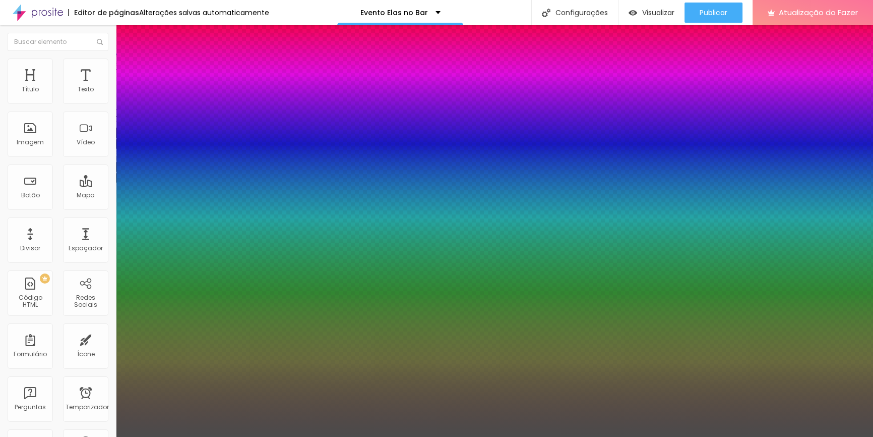
type input "1"
type input "0.5"
type input "8"
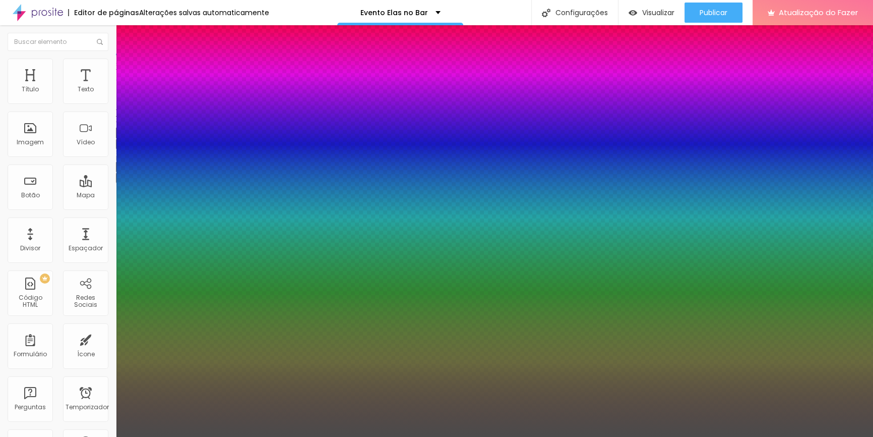
type input "5"
type input "1"
type input "0.5"
type input "50"
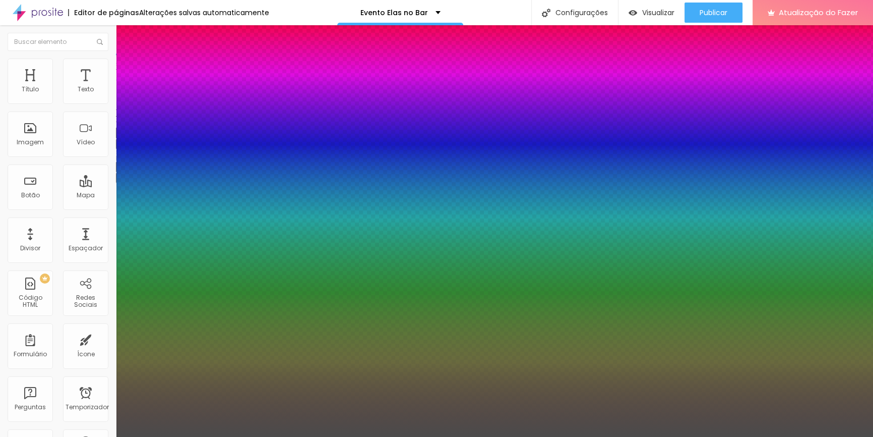
type input "1"
type input "0.5"
type input "1"
type input "0.5"
type input "1"
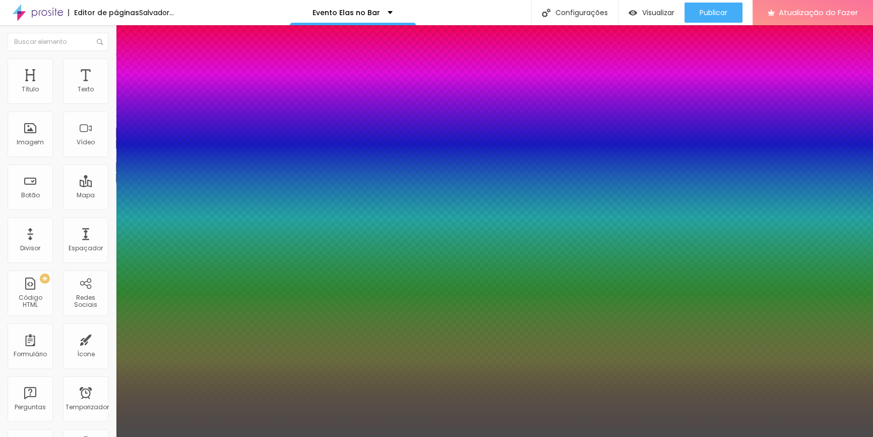
type input "0.5"
type input "50"
type input "1"
type input "0.5"
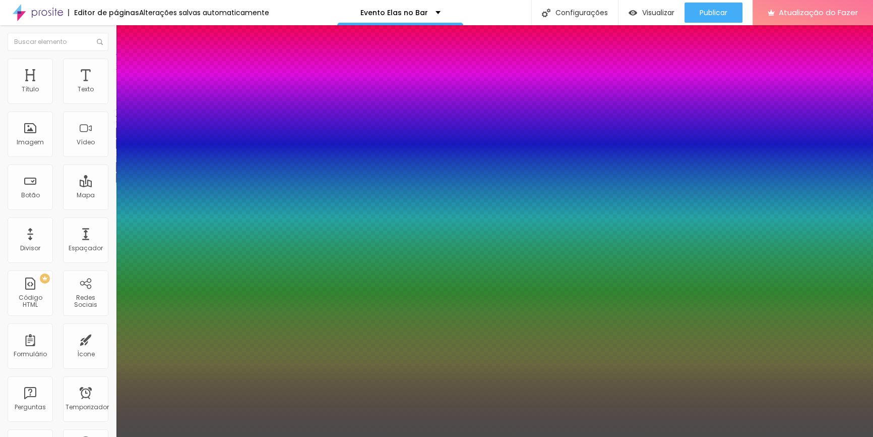
type input "1"
type input "0.5"
type input "1"
type input "0.5"
click at [423, 436] on div at bounding box center [436, 437] width 873 height 0
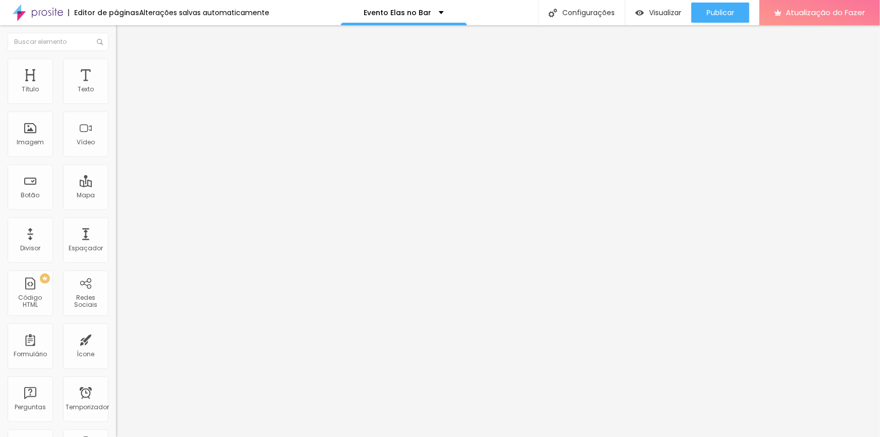
click at [121, 93] on icon "button" at bounding box center [123, 91] width 4 height 4
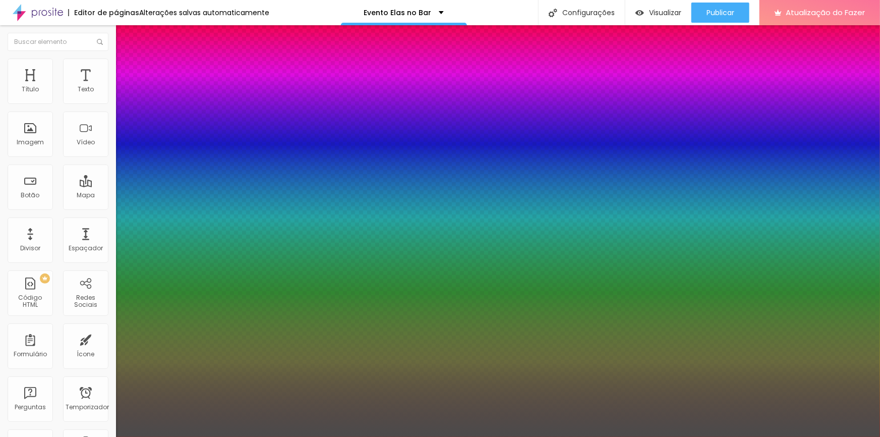
type input "0"
click at [374, 436] on div at bounding box center [440, 437] width 880 height 0
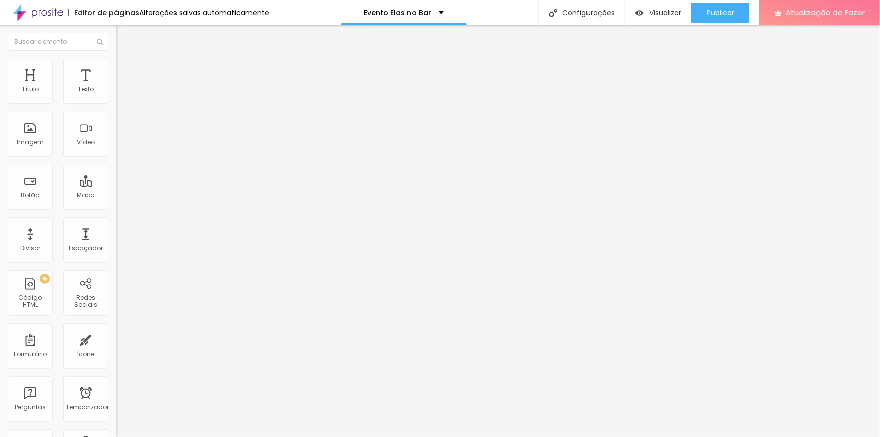
click at [116, 97] on button "button" at bounding box center [123, 91] width 14 height 11
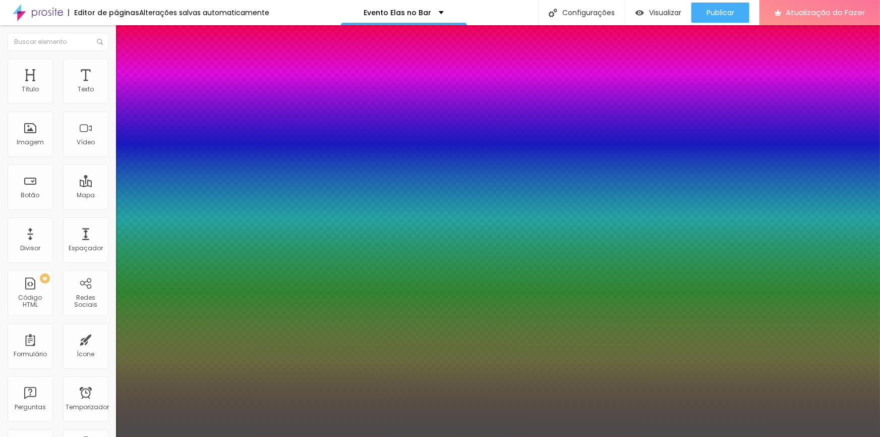
type input "0"
click at [296, 436] on div at bounding box center [440, 437] width 880 height 0
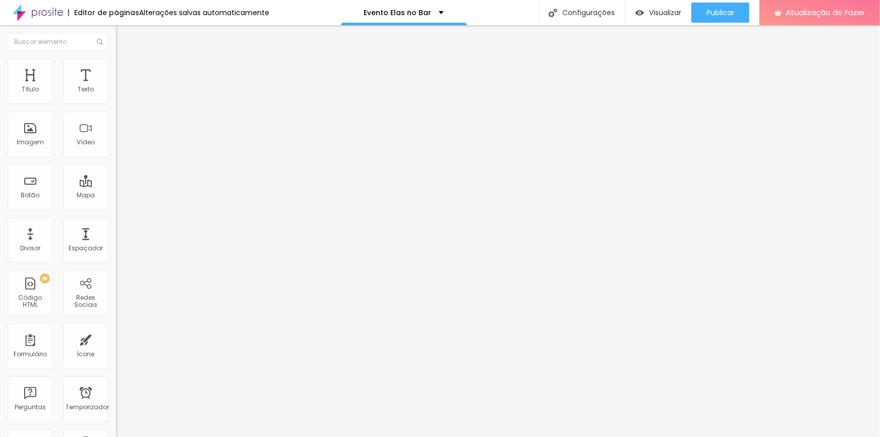
click at [116, 208] on input "[DOMAIN_NAME][URL]" at bounding box center [176, 203] width 121 height 10
paste input "[URL][DOMAIN_NAME]"
type input "[URL][DOMAIN_NAME]"
click at [116, 279] on div "Editar nulo Conteúdo Estilo Avançado Texto AGENDAR AGORA Alinhamento Tamanho No…" at bounding box center [174, 231] width 116 height 412
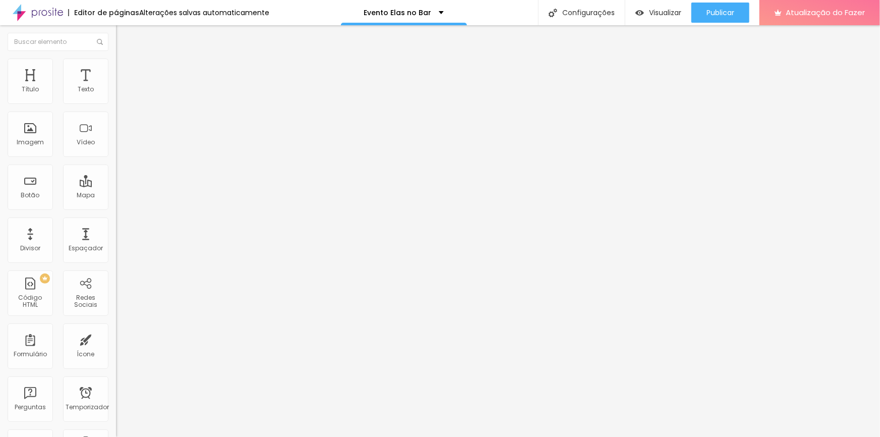
scroll to position [0, 0]
click at [719, 19] on div "Publicar" at bounding box center [721, 13] width 28 height 20
click at [662, 12] on font "Visualizar" at bounding box center [656, 13] width 32 height 10
click at [120, 146] on icon "button" at bounding box center [123, 143] width 6 height 6
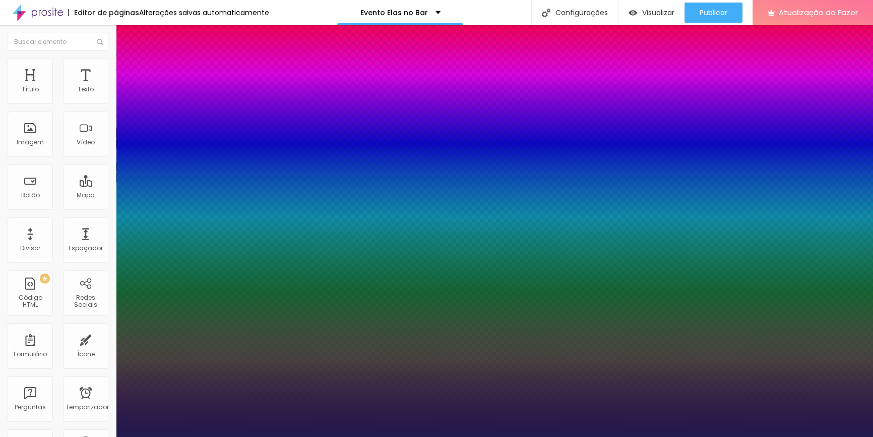
type input "1"
type input "0.5"
click at [267, 436] on div at bounding box center [436, 437] width 873 height 0
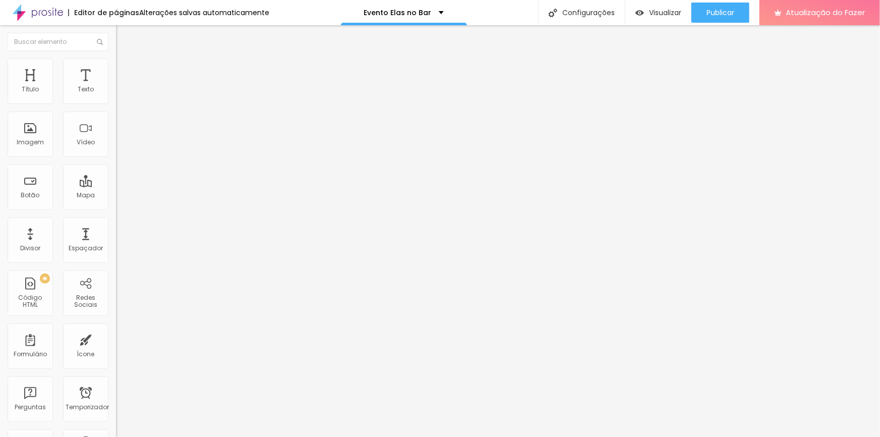
click at [120, 146] on icon "button" at bounding box center [123, 143] width 6 height 6
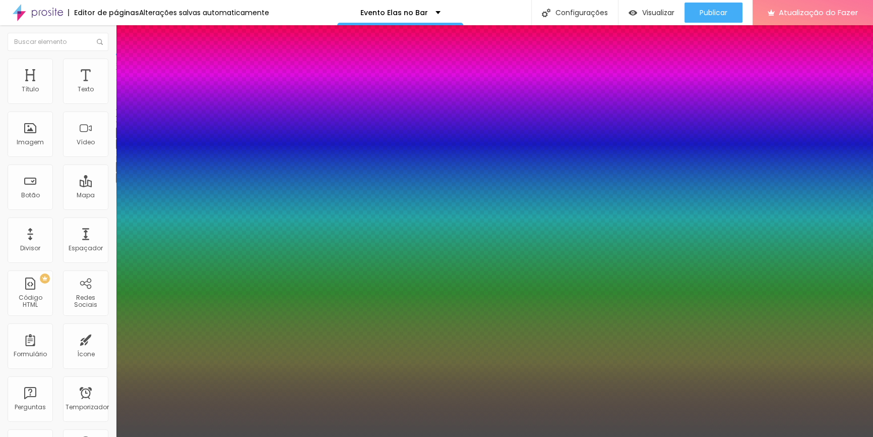
type input "1"
type input "0.5"
type input "8"
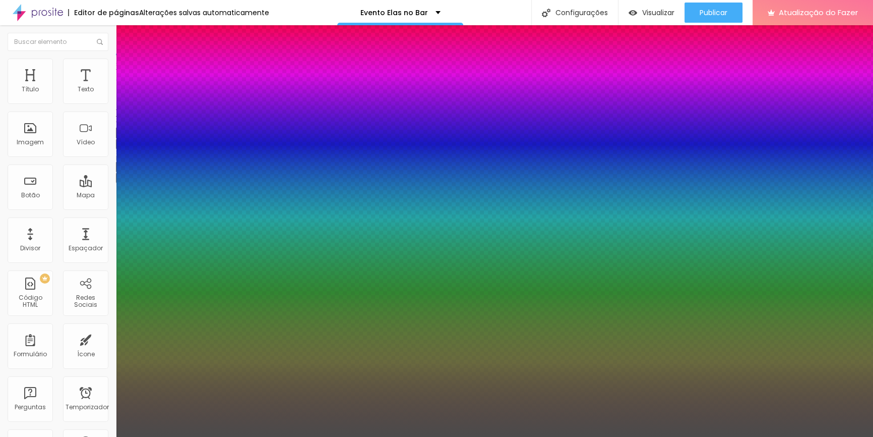
type input "3"
type input "1"
type input "0.5"
type input "30"
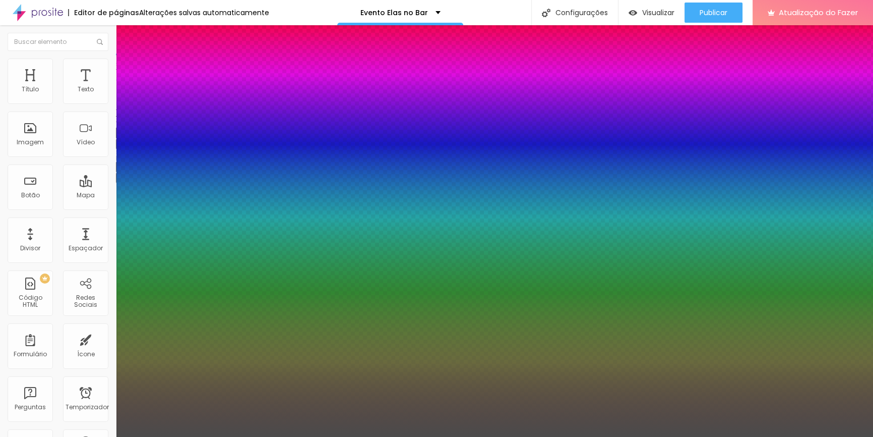
type input "1"
type input "0.5"
type input "30"
click at [386, 436] on div at bounding box center [436, 437] width 873 height 0
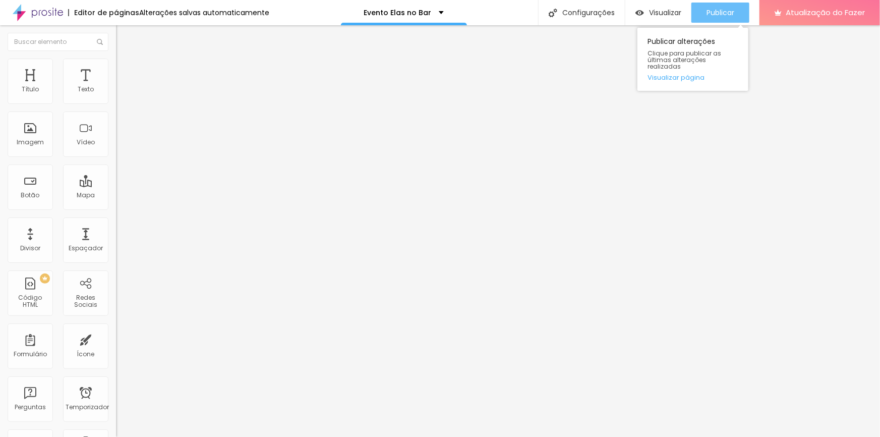
click at [722, 14] on font "Publicar" at bounding box center [721, 13] width 28 height 10
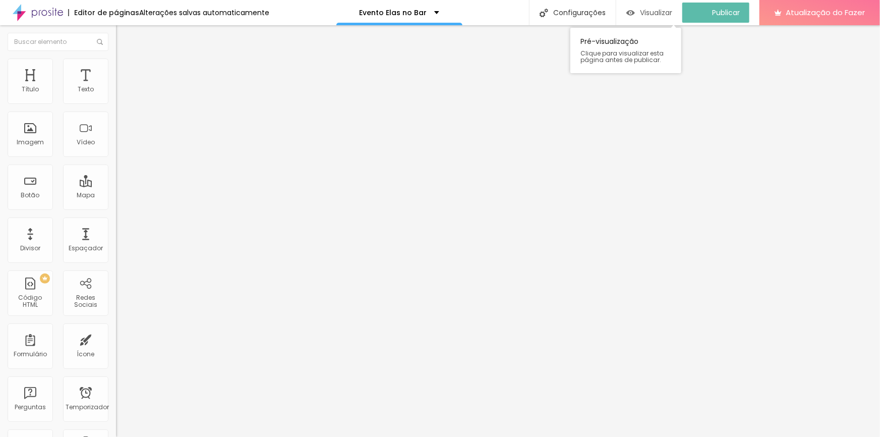
click at [660, 11] on font "Visualizar" at bounding box center [656, 13] width 32 height 10
click at [116, 203] on input "[URL][DOMAIN_NAME]" at bounding box center [176, 203] width 121 height 10
paste input "82-z36-zj5"
type input "[URL][DOMAIN_NAME]"
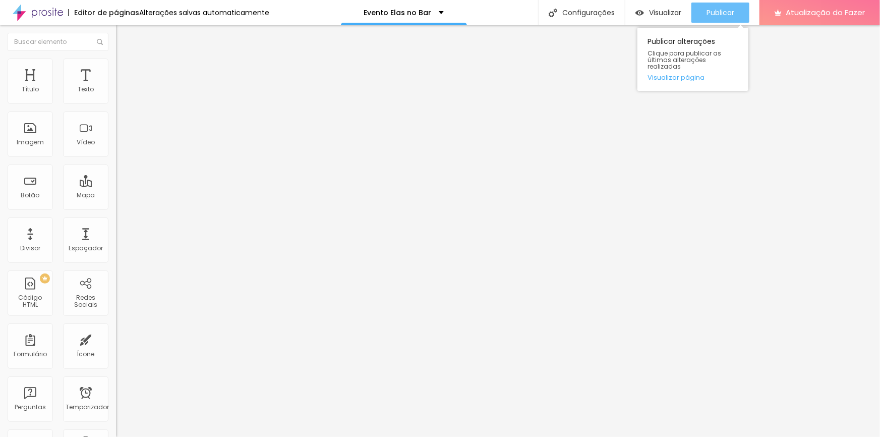
click at [722, 15] on font "Publicar" at bounding box center [721, 13] width 28 height 10
click at [116, 62] on img at bounding box center [120, 63] width 9 height 9
click at [125, 60] on font "Conteúdo" at bounding box center [140, 55] width 31 height 9
type input "26"
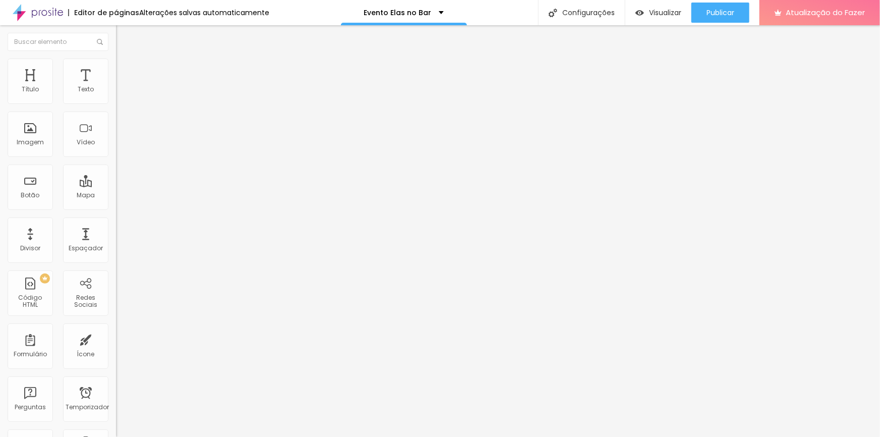
type input "72"
click at [125, 69] on font "Estilo" at bounding box center [133, 65] width 16 height 9
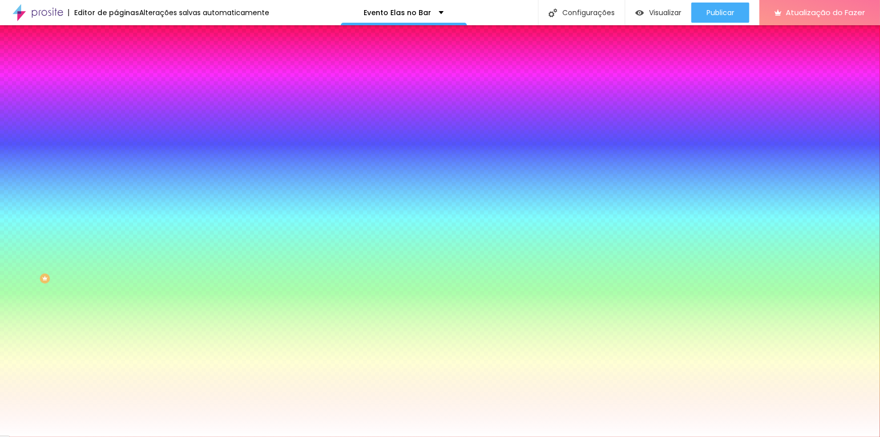
click at [116, 101] on input "#F87A0B" at bounding box center [176, 101] width 121 height 10
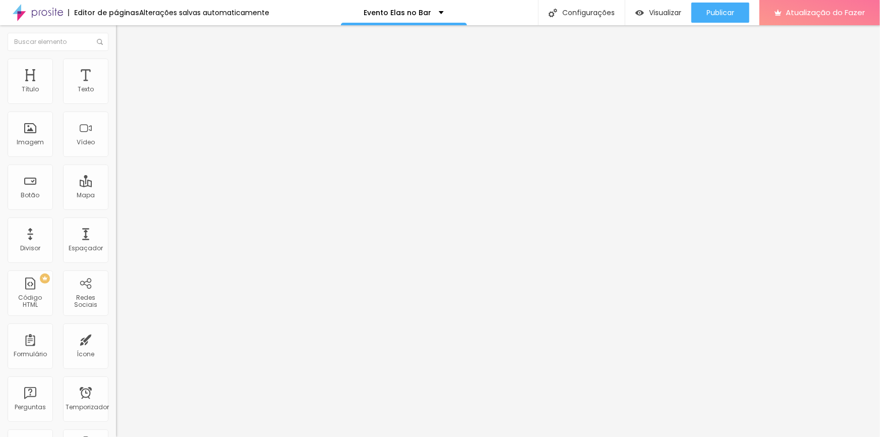
click at [116, 205] on input "[URL][DOMAIN_NAME]" at bounding box center [176, 203] width 121 height 10
paste input "sm4-qgr-7tp/diagnostico-de-imagem-workstyle-elas-no-bar?month=2025-10&date=[DAT…"
type input "[URL][DOMAIN_NAME][DATE]"
click at [711, 24] on div "Publicar alterações Clique para publicar as últimas alterações realizadas Visua…" at bounding box center [692, 57] width 111 height 68
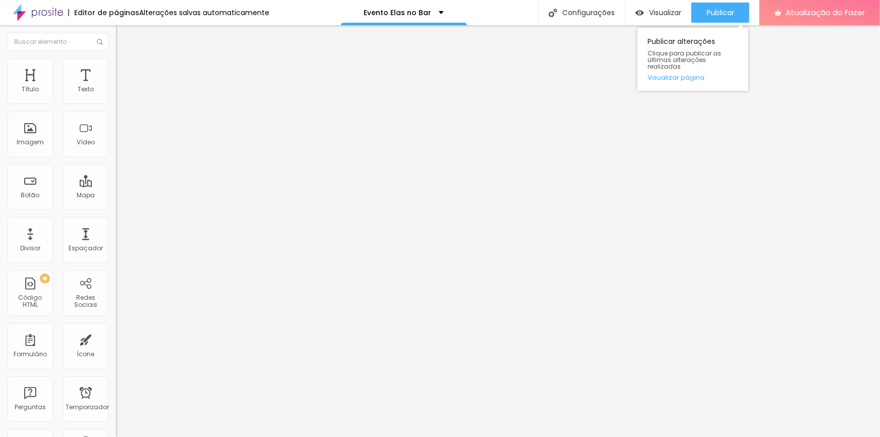
scroll to position [0, 0]
click at [712, 9] on font "Publicar" at bounding box center [721, 13] width 28 height 10
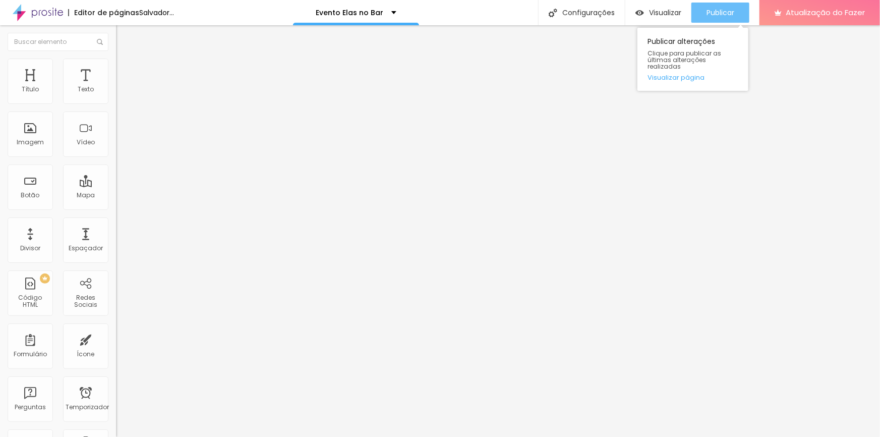
click at [717, 11] on font "Publicar" at bounding box center [721, 13] width 28 height 10
click at [711, 21] on div "Publicar" at bounding box center [721, 13] width 28 height 20
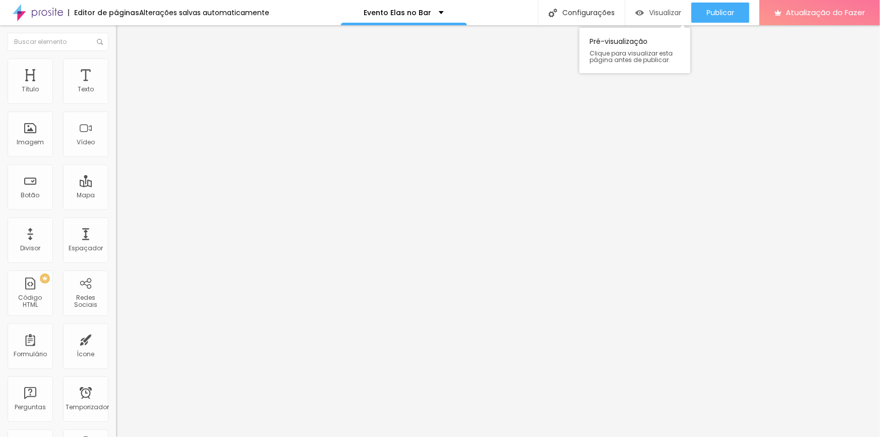
click at [656, 6] on div "Visualizar" at bounding box center [658, 13] width 46 height 20
click at [116, 208] on input "[URL][DOMAIN_NAME][DATE]" at bounding box center [176, 203] width 121 height 10
paste input "09"
type input "[URL][DOMAIN_NAME][DATE]"
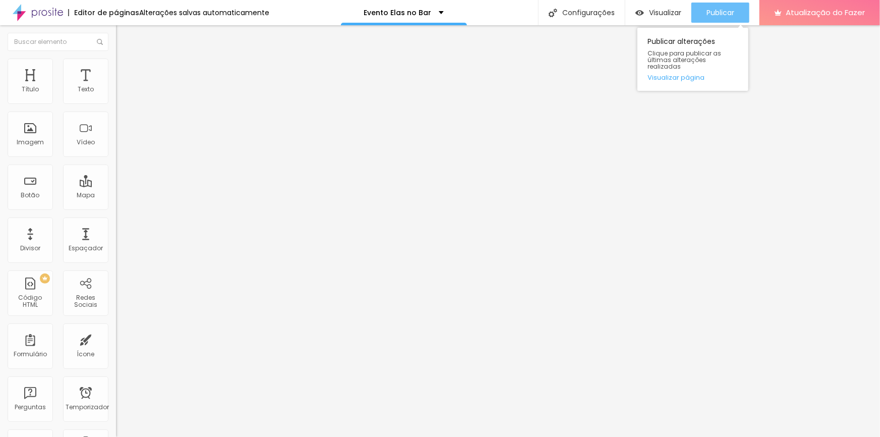
click at [725, 8] on font "Publicar" at bounding box center [721, 13] width 28 height 10
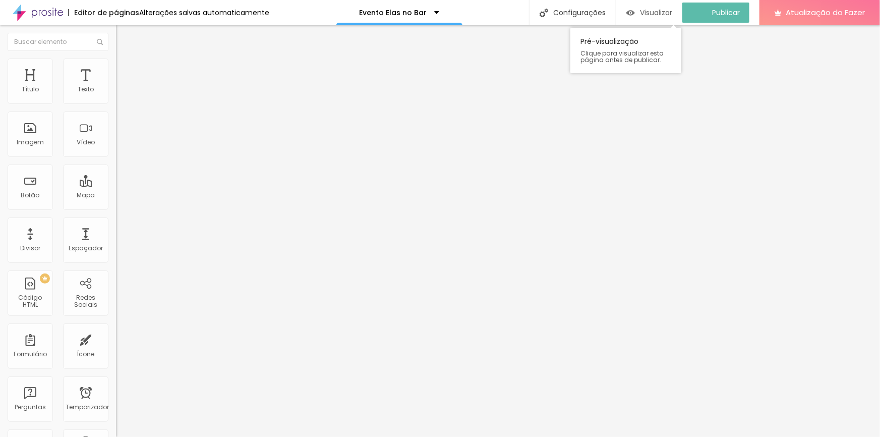
click at [664, 5] on div "Visualizar" at bounding box center [649, 13] width 46 height 20
